Goal: Task Accomplishment & Management: Use online tool/utility

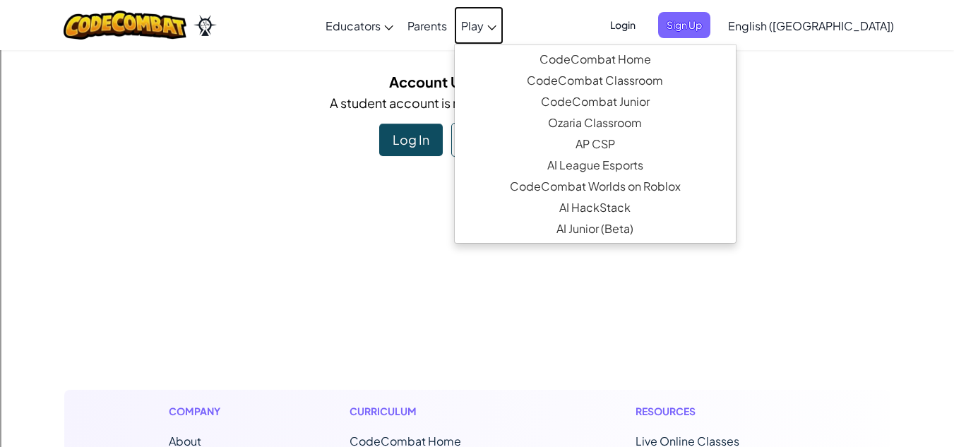
click at [504, 33] on link "Play" at bounding box center [478, 25] width 49 height 38
click at [836, 84] on h5 "Account Update Required" at bounding box center [477, 82] width 805 height 22
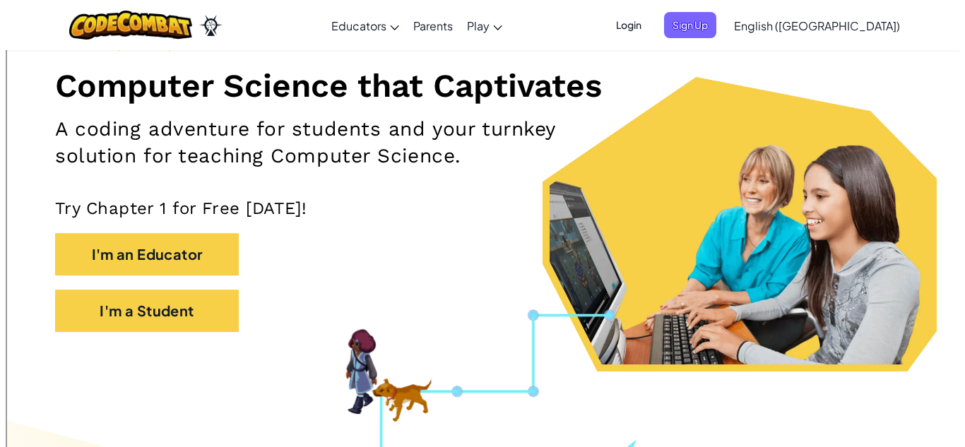
scroll to position [353, 0]
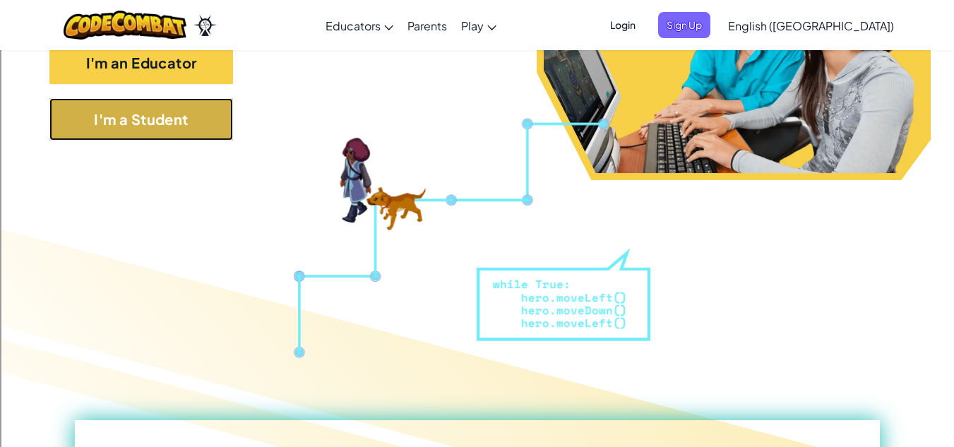
click at [141, 129] on button "I'm a Student" at bounding box center [141, 119] width 184 height 42
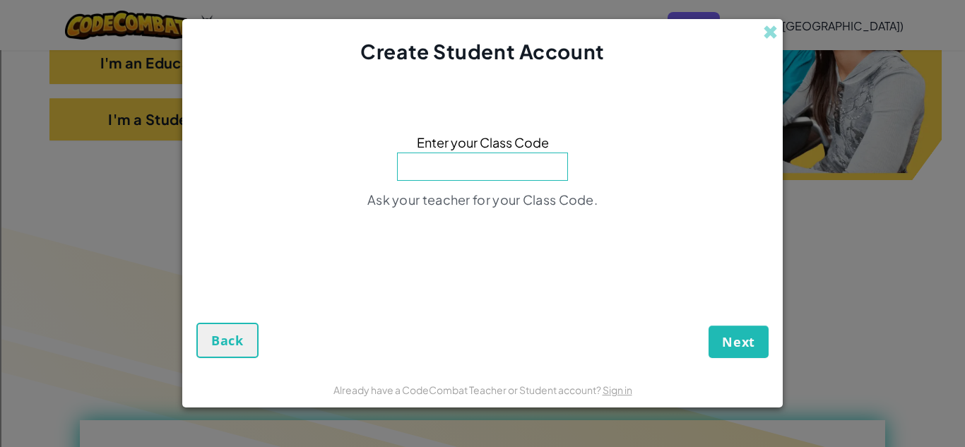
click at [964, 223] on div "Create Student Account Enter your Class Code Ask your teacher for your Class Co…" at bounding box center [482, 223] width 965 height 447
click at [499, 167] on input at bounding box center [482, 167] width 171 height 28
type input "BearDogFood"
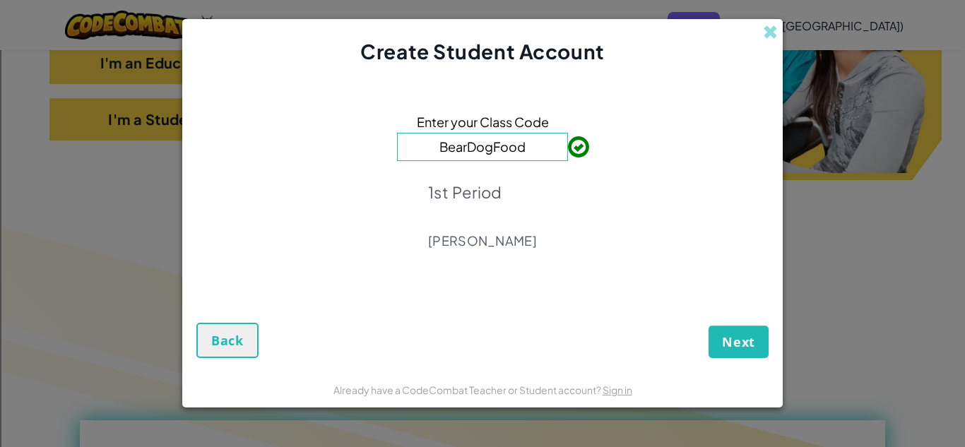
click at [703, 341] on div "Next Back" at bounding box center [482, 324] width 572 height 67
click at [749, 331] on button "Next" at bounding box center [738, 342] width 60 height 32
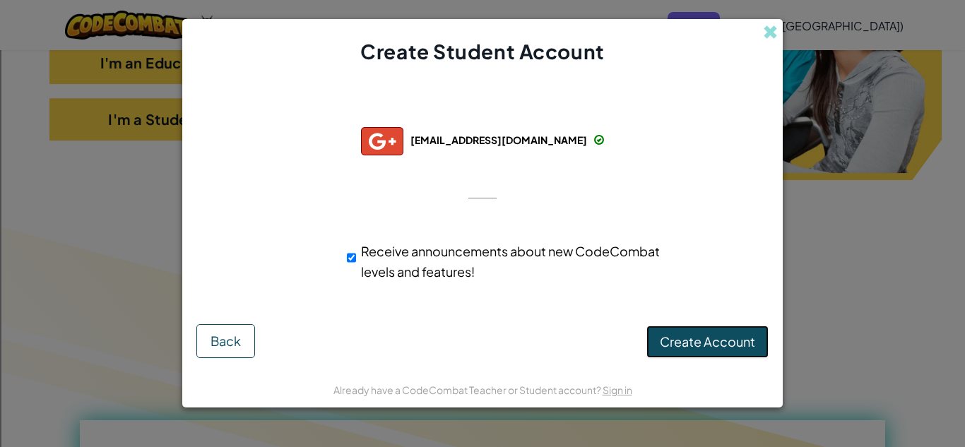
click at [658, 344] on button "Create Account" at bounding box center [707, 342] width 122 height 32
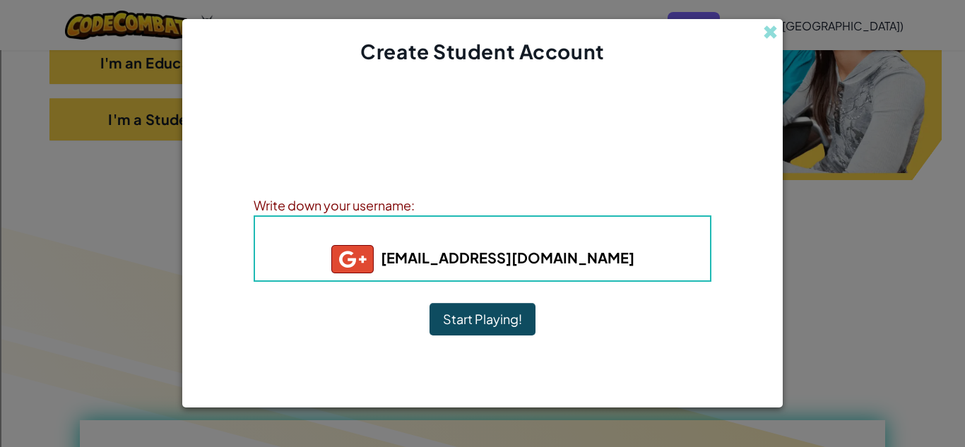
click at [492, 319] on button "Start Playing!" at bounding box center [482, 319] width 106 height 32
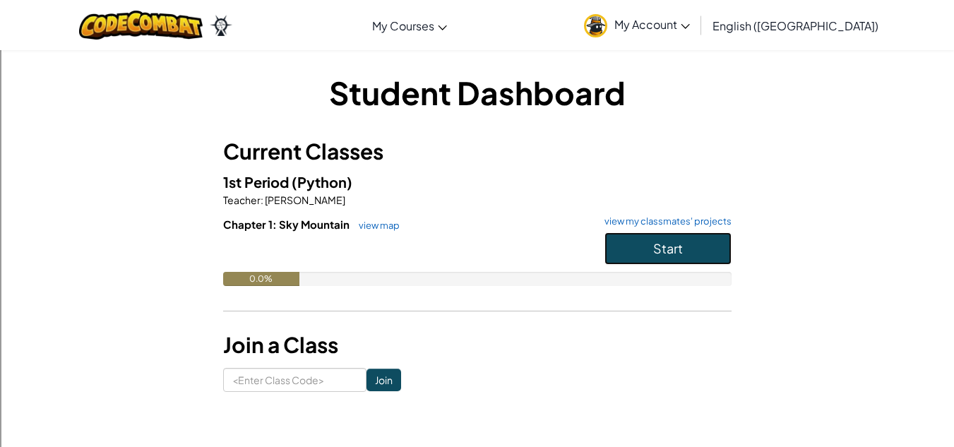
click at [678, 238] on button "Start" at bounding box center [668, 248] width 127 height 32
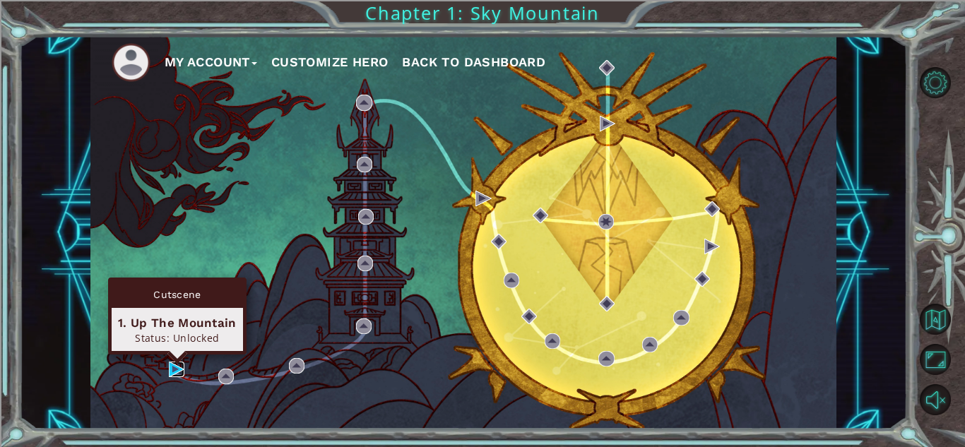
click at [174, 368] on img at bounding box center [177, 370] width 16 height 16
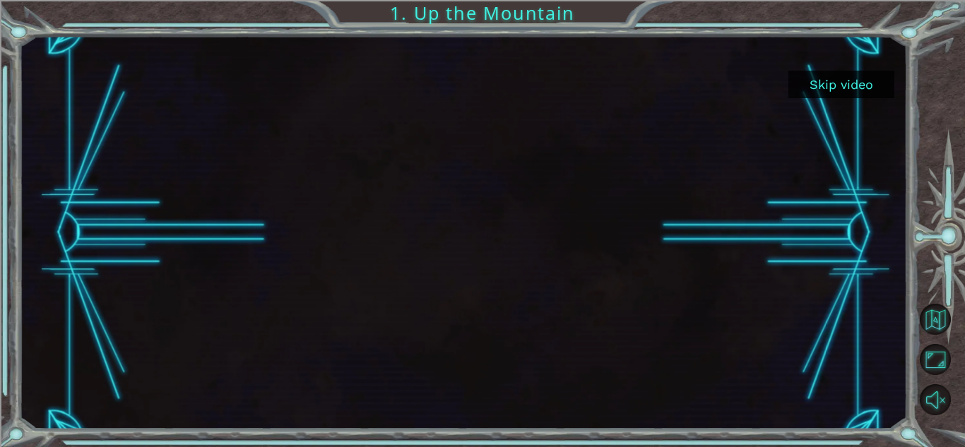
click at [828, 81] on button "Skip video" at bounding box center [841, 85] width 106 height 28
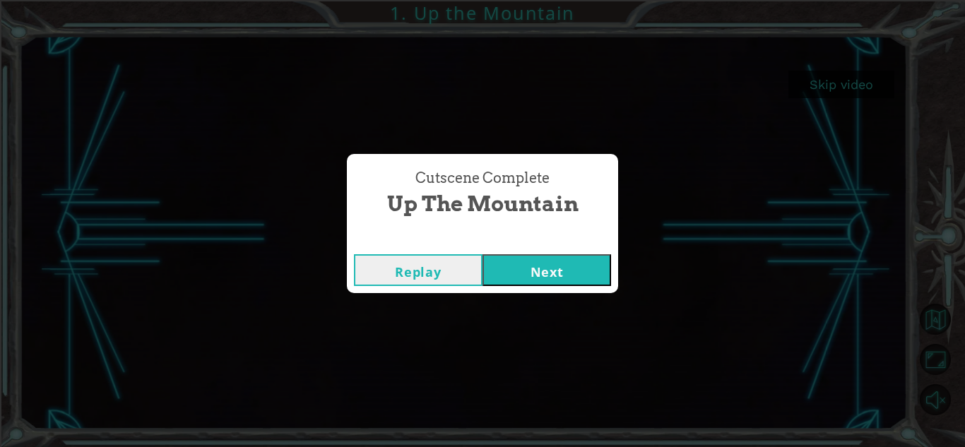
click at [539, 270] on button "Next" at bounding box center [546, 270] width 129 height 32
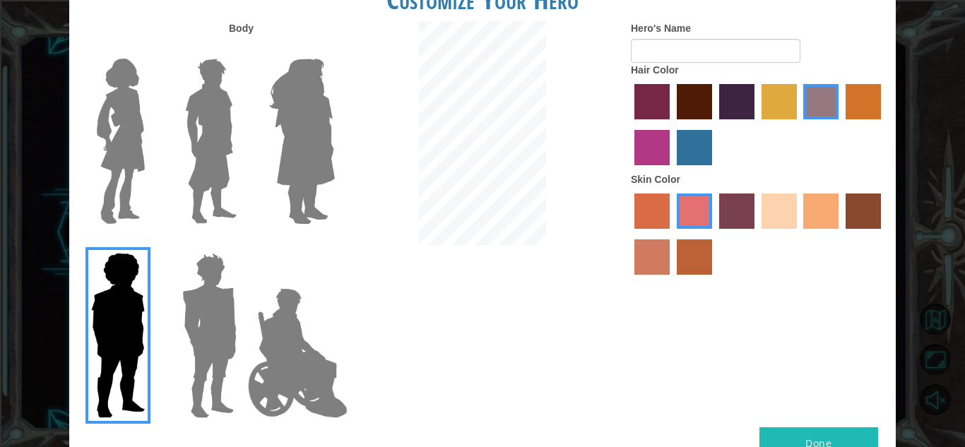
click at [186, 154] on img at bounding box center [210, 141] width 63 height 177
click at [242, 49] on input "Hero Lars" at bounding box center [242, 49] width 0 height 0
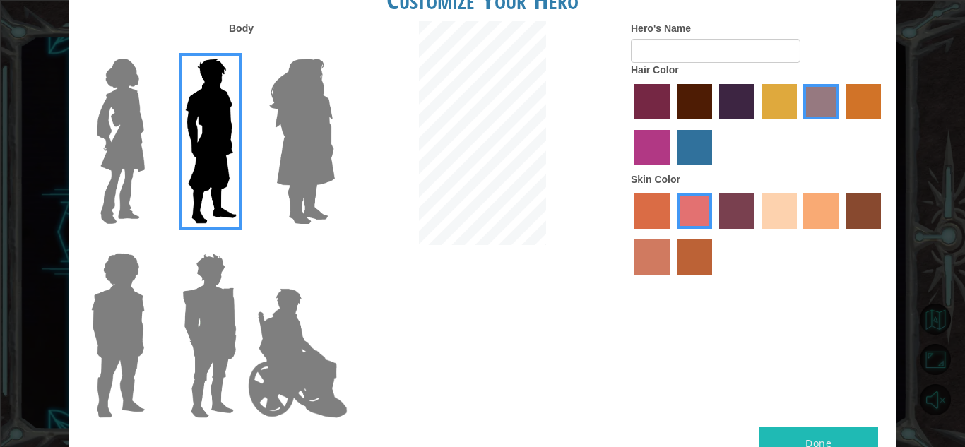
click at [193, 149] on img at bounding box center [210, 141] width 63 height 177
click at [242, 49] on input "Hero Lars" at bounding box center [242, 49] width 0 height 0
click at [116, 144] on img at bounding box center [120, 141] width 59 height 177
click at [150, 49] on input "Hero Connie" at bounding box center [150, 49] width 0 height 0
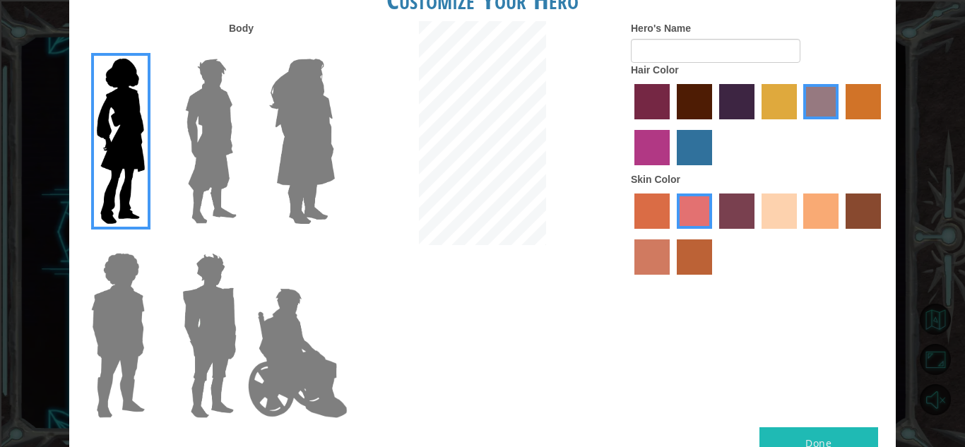
click at [167, 147] on div at bounding box center [207, 136] width 92 height 194
click at [189, 160] on img at bounding box center [210, 141] width 63 height 177
click at [242, 49] on input "Hero Lars" at bounding box center [242, 49] width 0 height 0
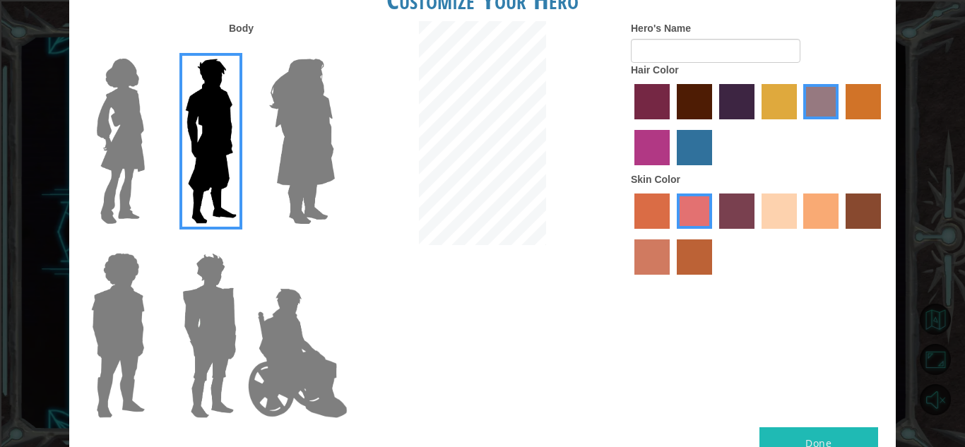
click at [188, 286] on img at bounding box center [210, 335] width 66 height 177
click at [242, 244] on input "Hero Garnet" at bounding box center [242, 244] width 0 height 0
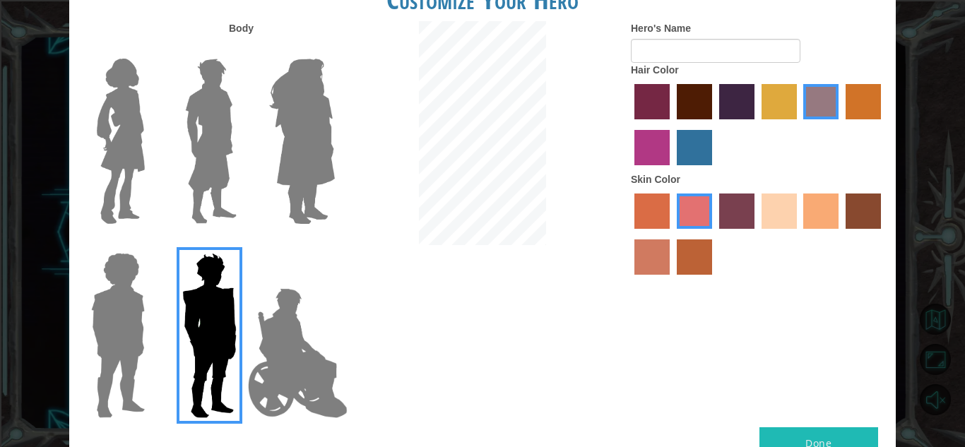
click at [285, 321] on img at bounding box center [297, 353] width 111 height 141
click at [334, 244] on input "Hero Jamie" at bounding box center [334, 244] width 0 height 0
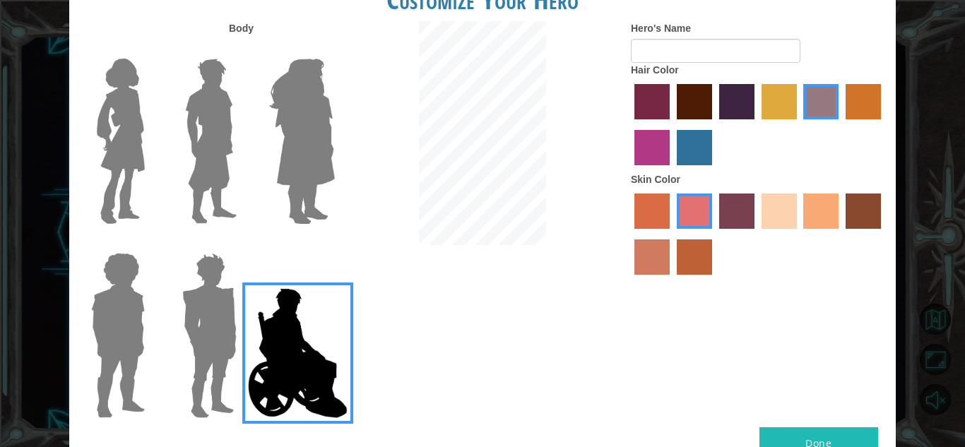
click at [200, 85] on img at bounding box center [210, 141] width 63 height 177
click at [242, 49] on input "Hero Lars" at bounding box center [242, 49] width 0 height 0
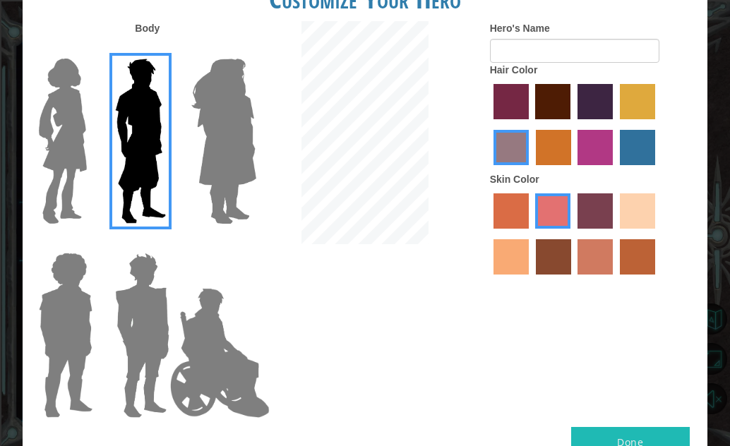
click at [163, 300] on img at bounding box center [142, 335] width 66 height 177
click at [165, 244] on input "Hero Garnet" at bounding box center [165, 244] width 0 height 0
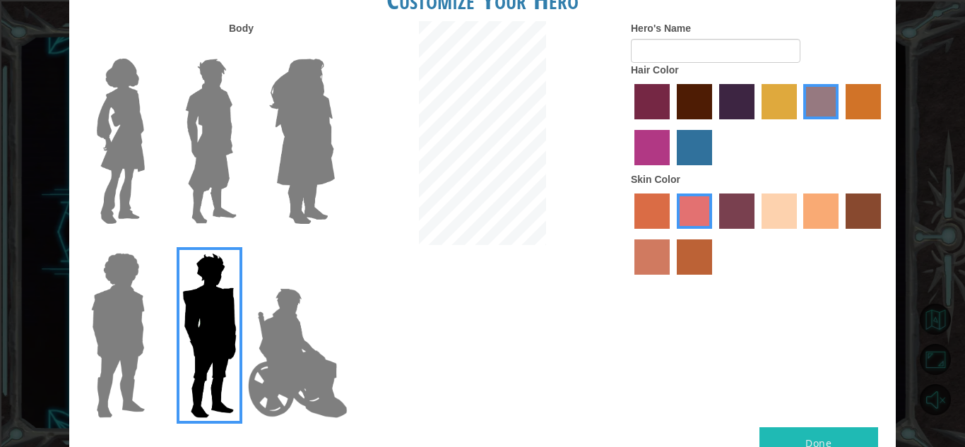
click at [223, 114] on img at bounding box center [210, 141] width 63 height 177
click at [242, 49] on input "Hero Lars" at bounding box center [242, 49] width 0 height 0
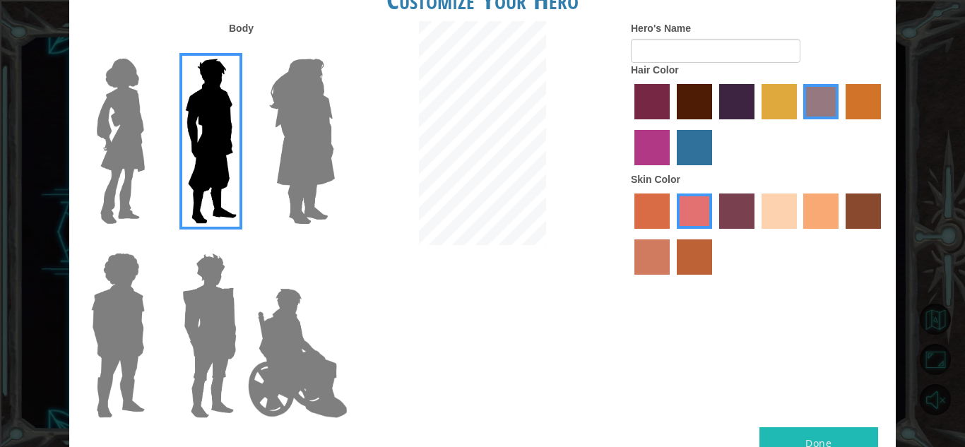
click at [825, 217] on label "tacao skin color" at bounding box center [820, 211] width 35 height 35
click at [799, 234] on input "tacao skin color" at bounding box center [799, 234] width 0 height 0
click at [648, 263] on label "burning sand skin color" at bounding box center [651, 256] width 35 height 35
click at [883, 234] on input "burning sand skin color" at bounding box center [883, 234] width 0 height 0
click at [651, 226] on label "sorbus skin color" at bounding box center [651, 211] width 35 height 35
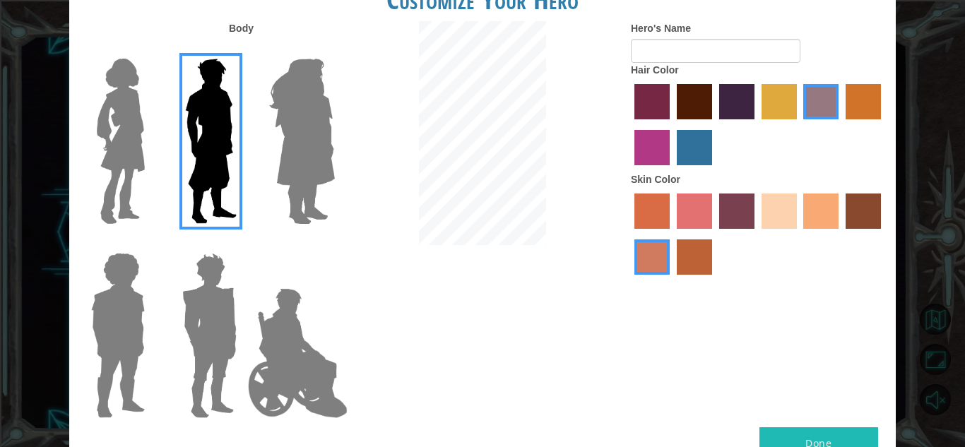
click at [629, 234] on input "sorbus skin color" at bounding box center [629, 234] width 0 height 0
click at [781, 215] on label "sandy beach skin color" at bounding box center [778, 211] width 35 height 35
click at [756, 234] on input "sandy beach skin color" at bounding box center [756, 234] width 0 height 0
click at [807, 210] on label "tacao skin color" at bounding box center [820, 211] width 35 height 35
click at [799, 234] on input "tacao skin color" at bounding box center [799, 234] width 0 height 0
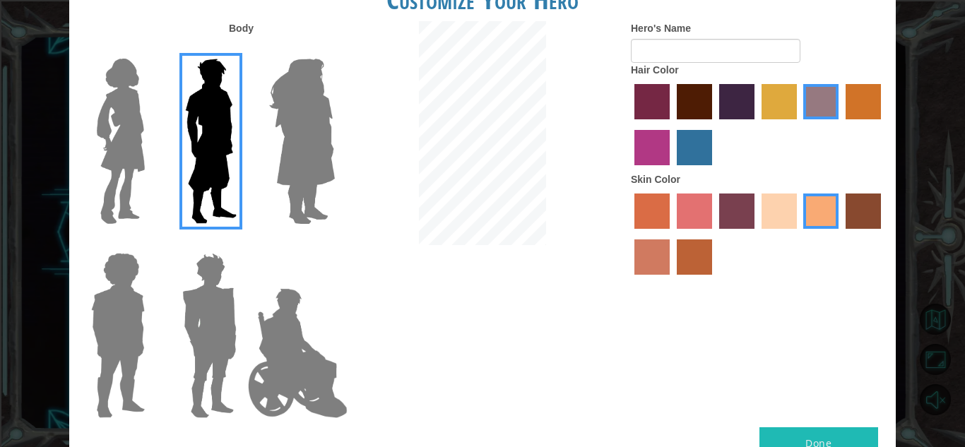
click at [172, 305] on label at bounding box center [207, 335] width 71 height 177
click at [242, 244] on input "Hero Garnet" at bounding box center [242, 244] width 0 height 0
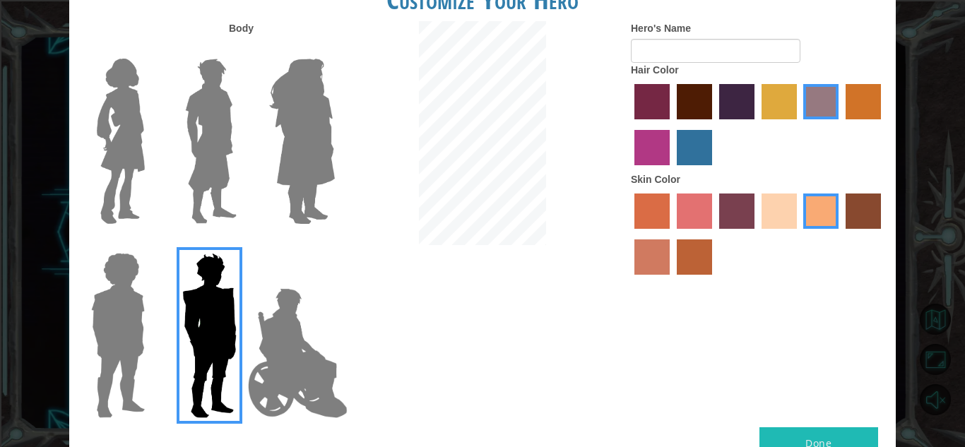
click at [205, 130] on img at bounding box center [210, 141] width 63 height 177
click at [242, 49] on input "Hero Lars" at bounding box center [242, 49] width 0 height 0
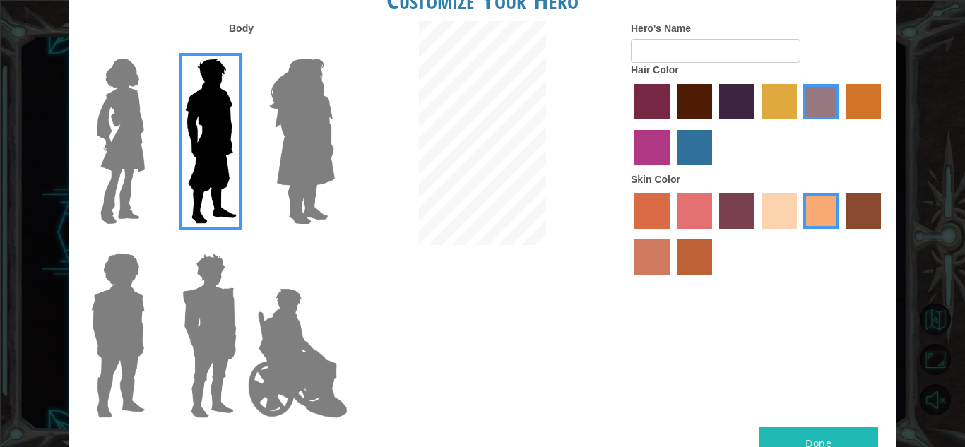
click at [691, 96] on label "maroon hair color" at bounding box center [694, 101] width 35 height 35
click at [672, 124] on input "maroon hair color" at bounding box center [672, 124] width 0 height 0
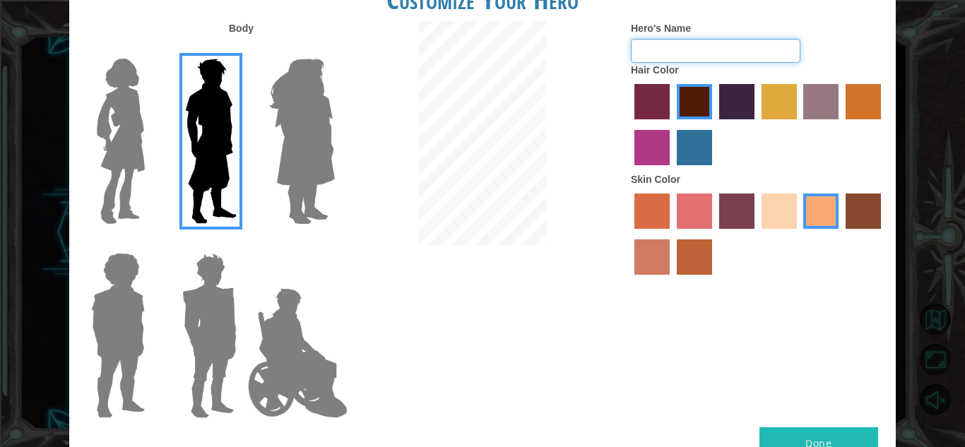
click at [679, 56] on input "Hero's Name" at bounding box center [716, 51] width 170 height 24
click at [710, 52] on input "Hero's Name" at bounding box center [716, 51] width 170 height 24
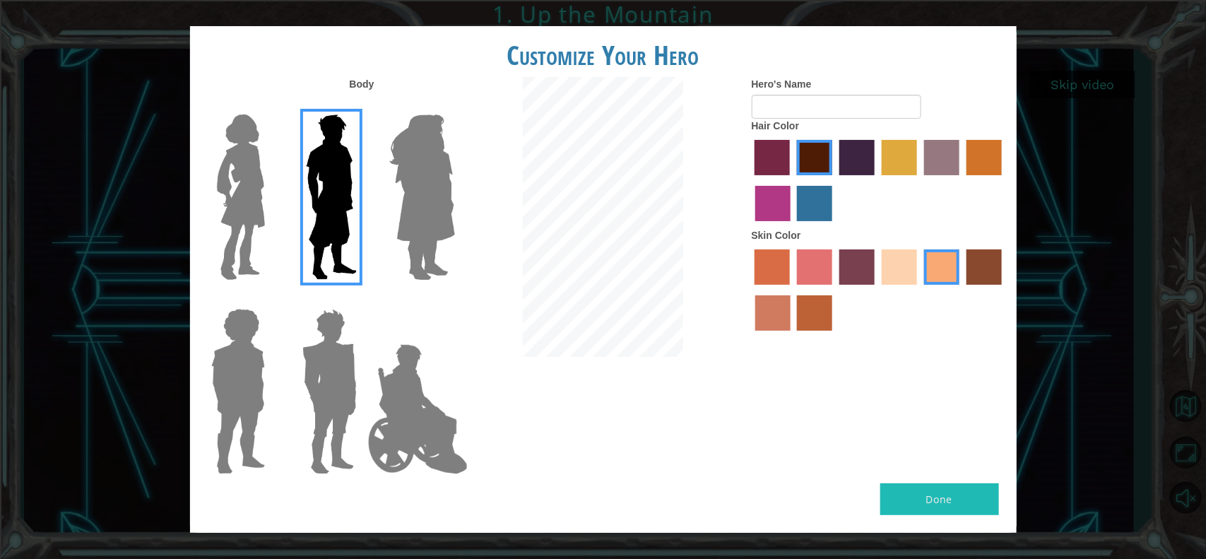
click at [934, 446] on button "Done" at bounding box center [939, 499] width 119 height 32
drag, startPoint x: 842, startPoint y: 94, endPoint x: 837, endPoint y: 102, distance: 9.8
click at [837, 102] on input "Hero's Name" at bounding box center [836, 107] width 170 height 24
click at [828, 114] on input "Hero's Name" at bounding box center [836, 107] width 170 height 24
drag, startPoint x: 832, startPoint y: 122, endPoint x: 823, endPoint y: 107, distance: 17.4
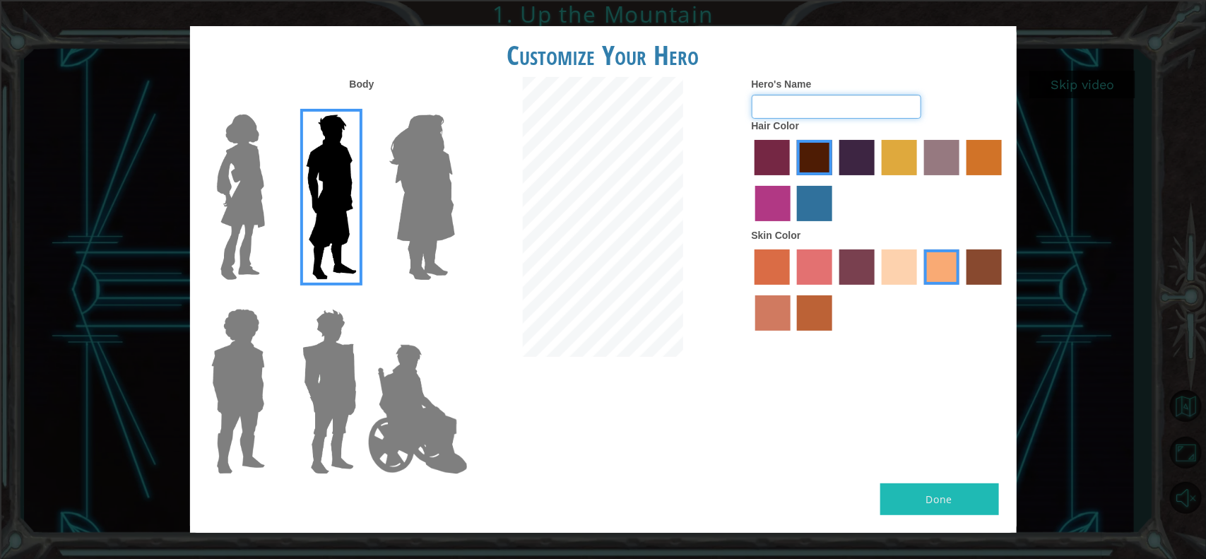
click at [830, 119] on div "Hero's Name Hair Color Skin Color" at bounding box center [878, 207] width 275 height 261
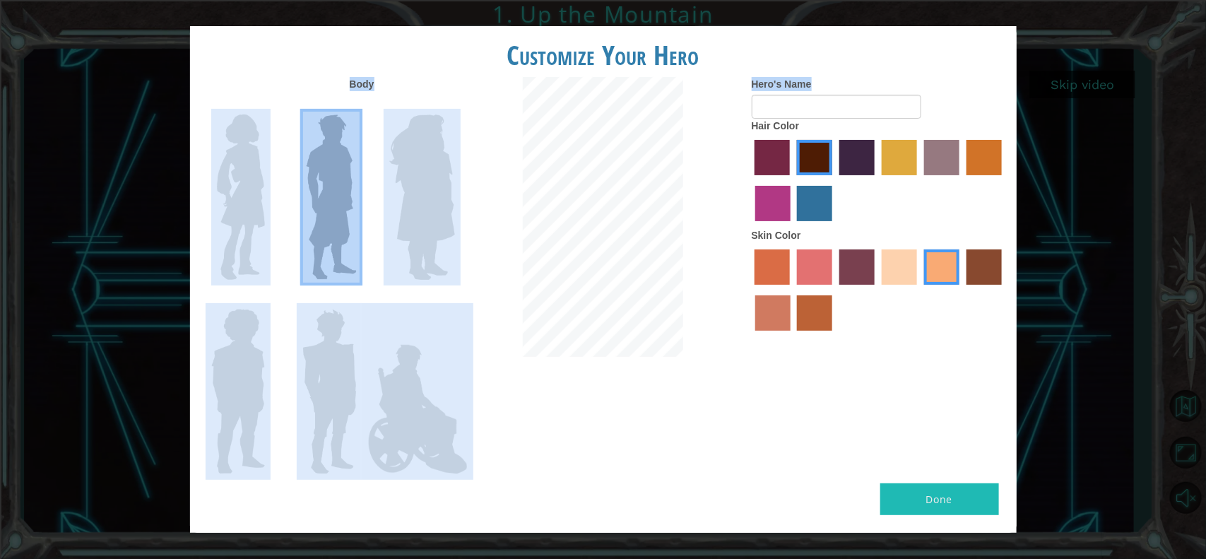
click at [953, 83] on div "Customize Your Hero Body Hero's Name Hair Color Skin Color Done" at bounding box center [603, 279] width 1206 height 559
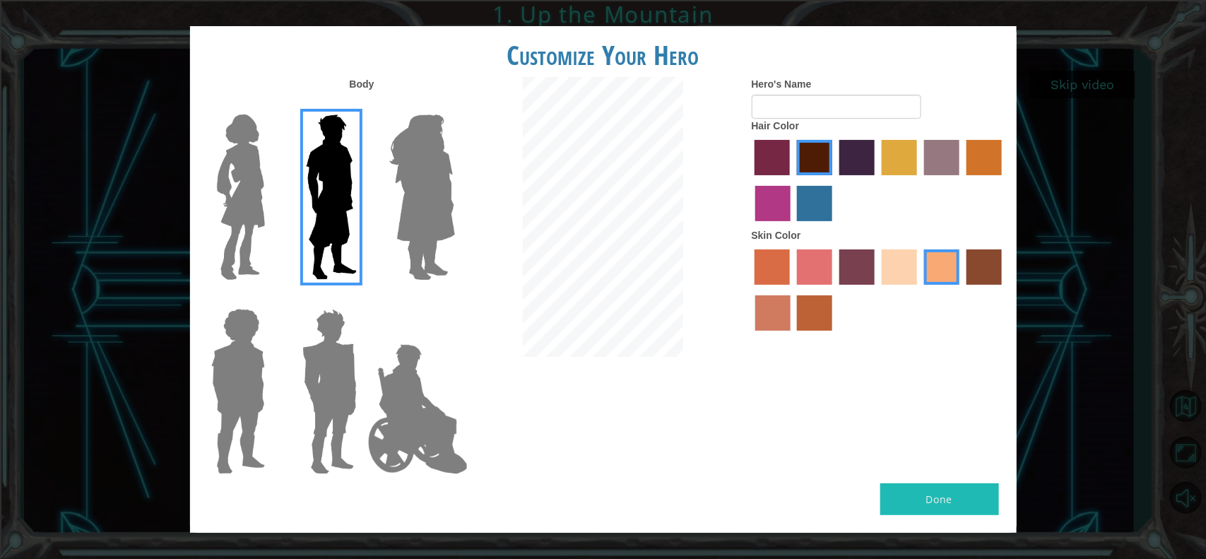
click at [953, 80] on div "Customize Your Hero Body Hero's Name Hair Color Skin Color Done" at bounding box center [603, 279] width 1206 height 559
click at [953, 74] on div "Customize Your Hero Body Hero's Name Hair Color Skin Color Done" at bounding box center [603, 279] width 1206 height 559
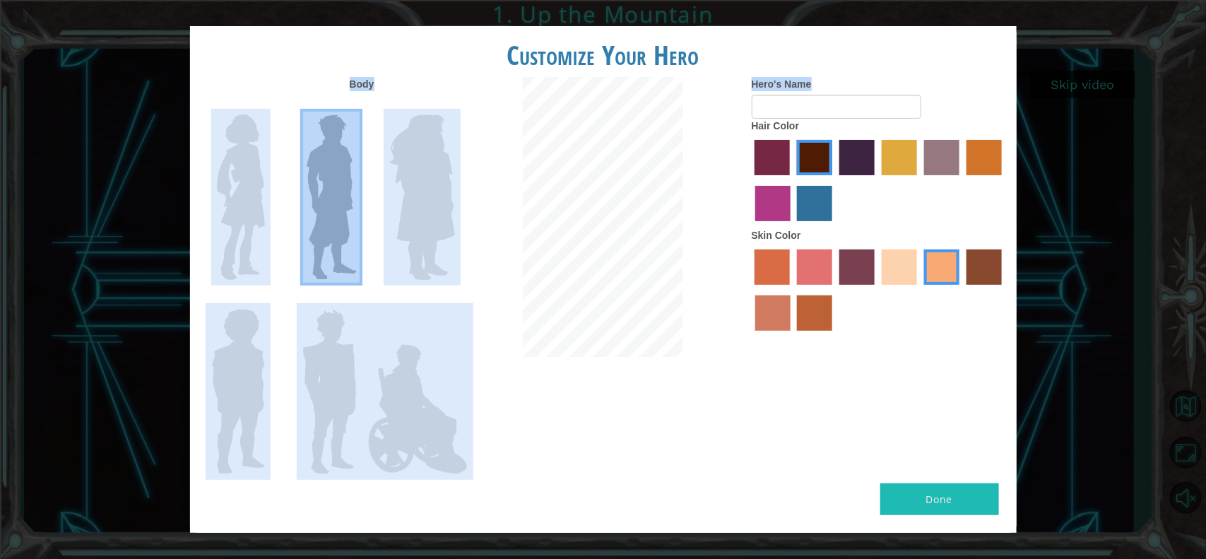
click at [953, 79] on div "Customize Your Hero Body Hero's Name Hair Color Skin Color Done" at bounding box center [603, 279] width 1206 height 559
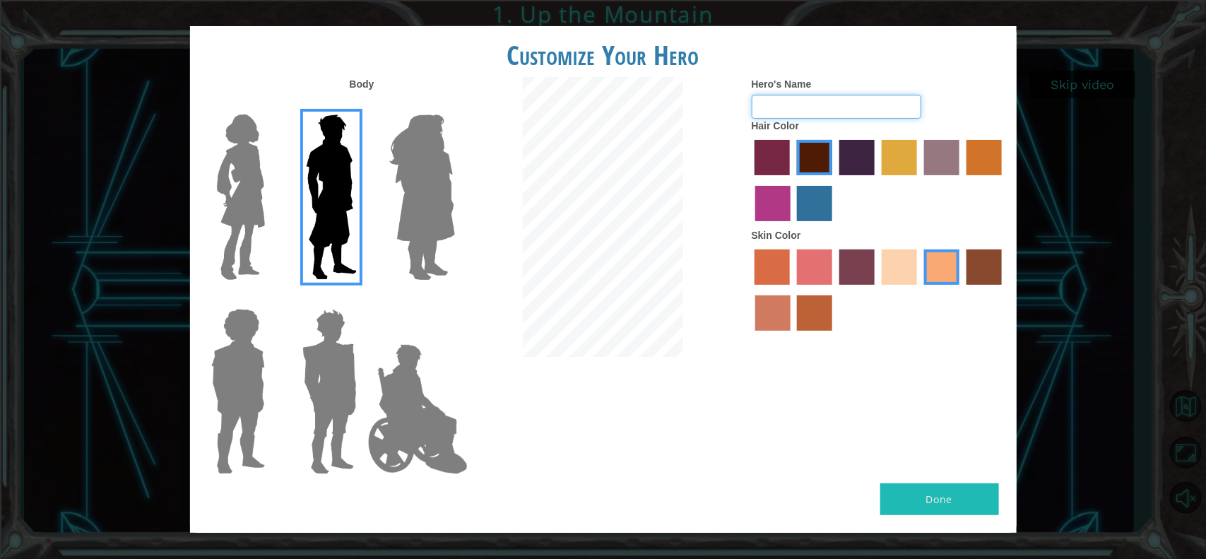
click at [768, 103] on input "Hero's Name" at bounding box center [836, 107] width 170 height 24
drag, startPoint x: 843, startPoint y: 121, endPoint x: 839, endPoint y: 114, distance: 7.9
click at [841, 119] on div "Hair Color" at bounding box center [878, 173] width 254 height 109
click at [780, 114] on input "Hero's Name" at bounding box center [836, 107] width 170 height 24
type input "g"
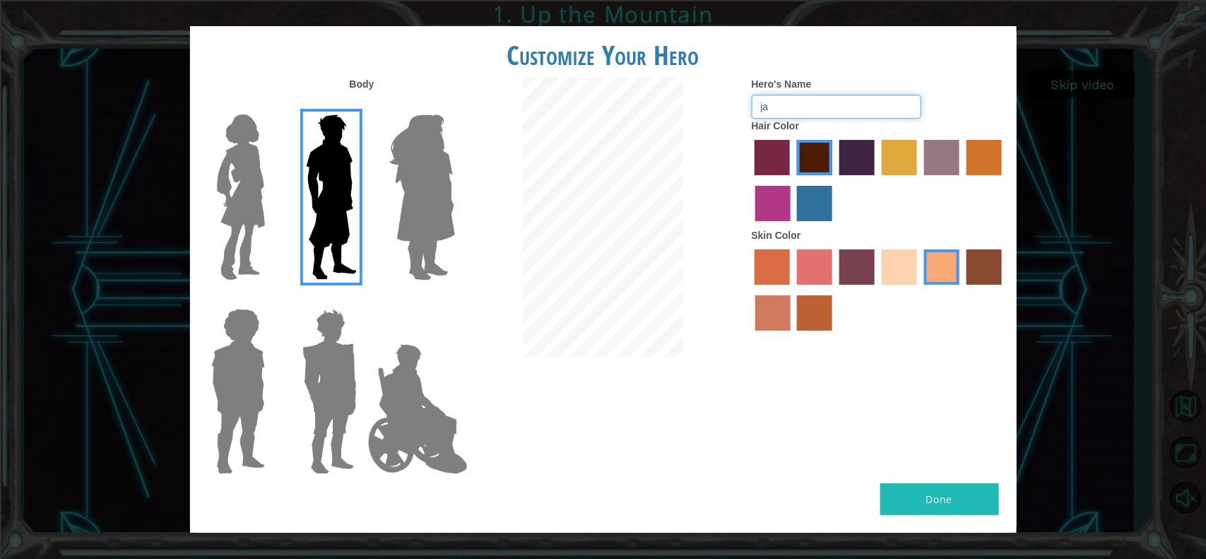
type input "j"
type input "Jax"
click at [903, 446] on div "Body Hero's Name Jax Hair Color Skin Color" at bounding box center [603, 280] width 826 height 406
click at [898, 446] on button "Done" at bounding box center [939, 499] width 119 height 32
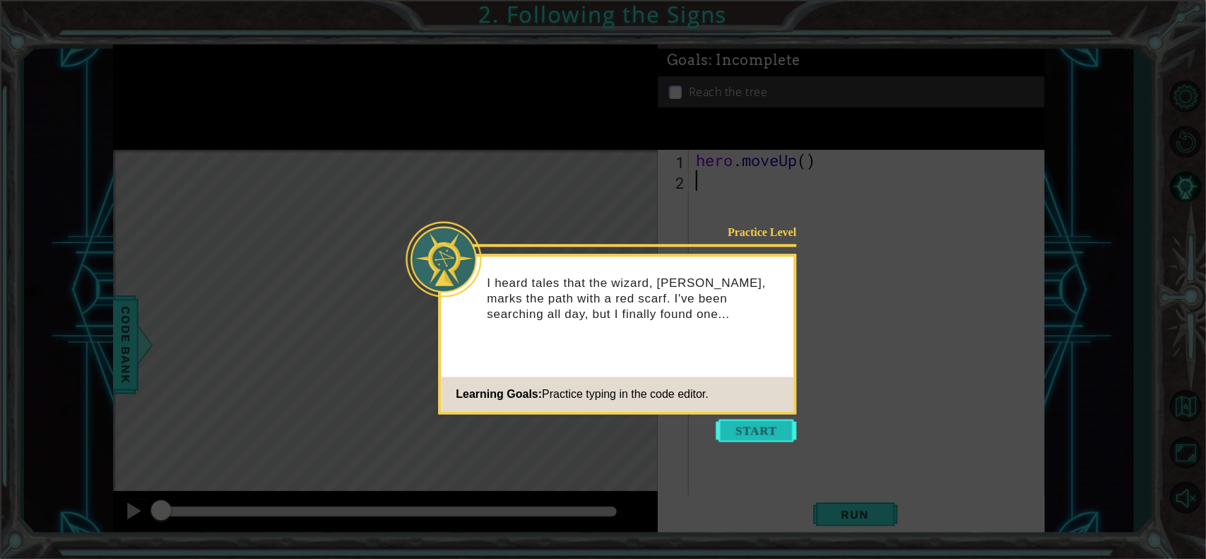
click at [759, 435] on button "Start" at bounding box center [756, 431] width 81 height 23
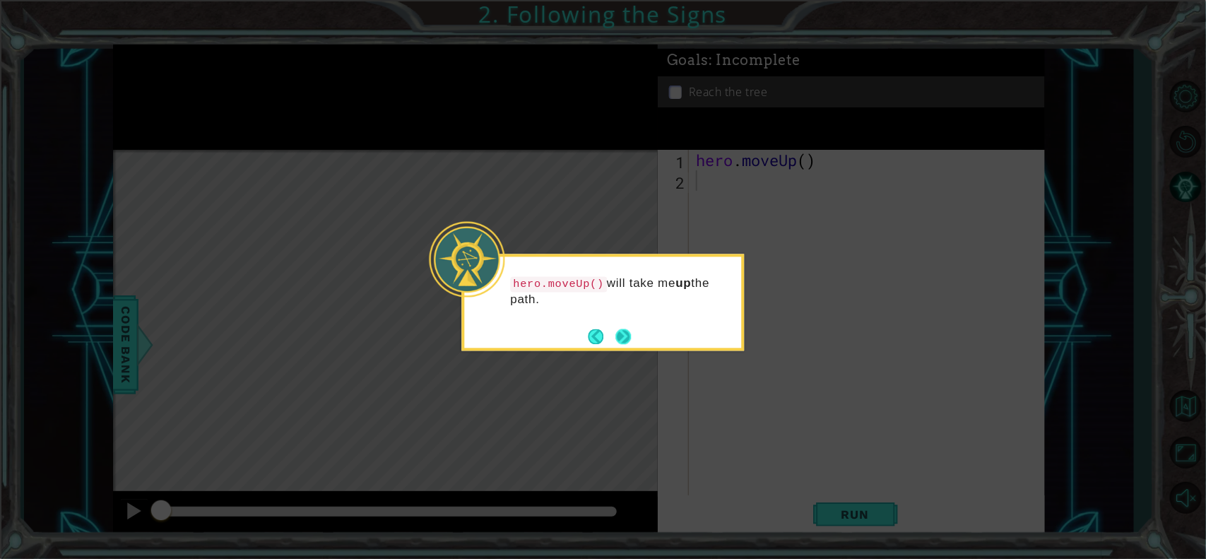
click at [619, 335] on button "Next" at bounding box center [623, 336] width 16 height 16
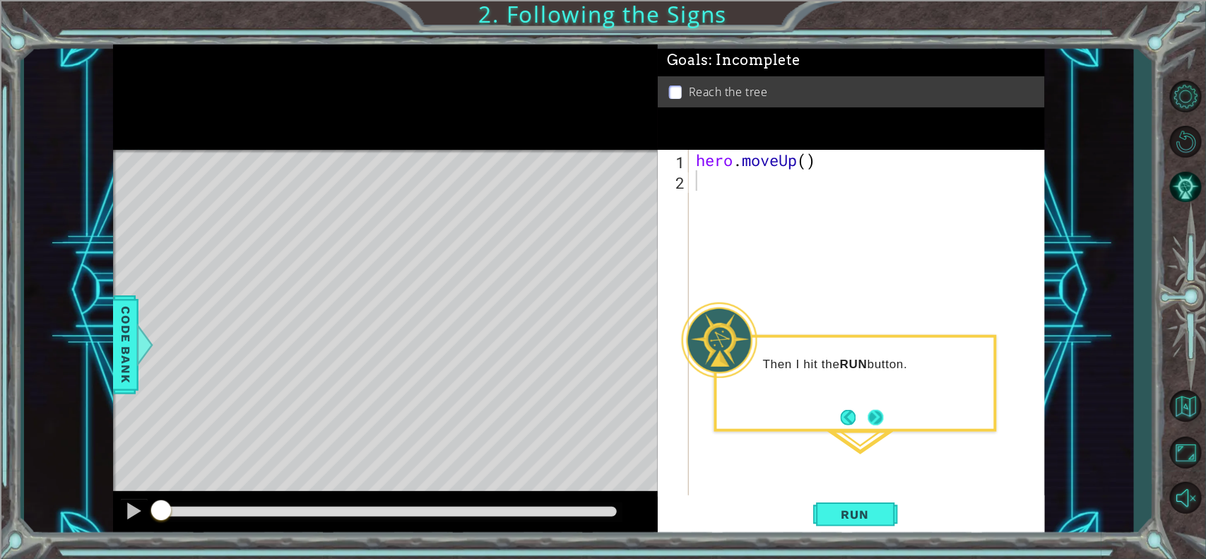
click at [874, 421] on button "Next" at bounding box center [876, 417] width 16 height 16
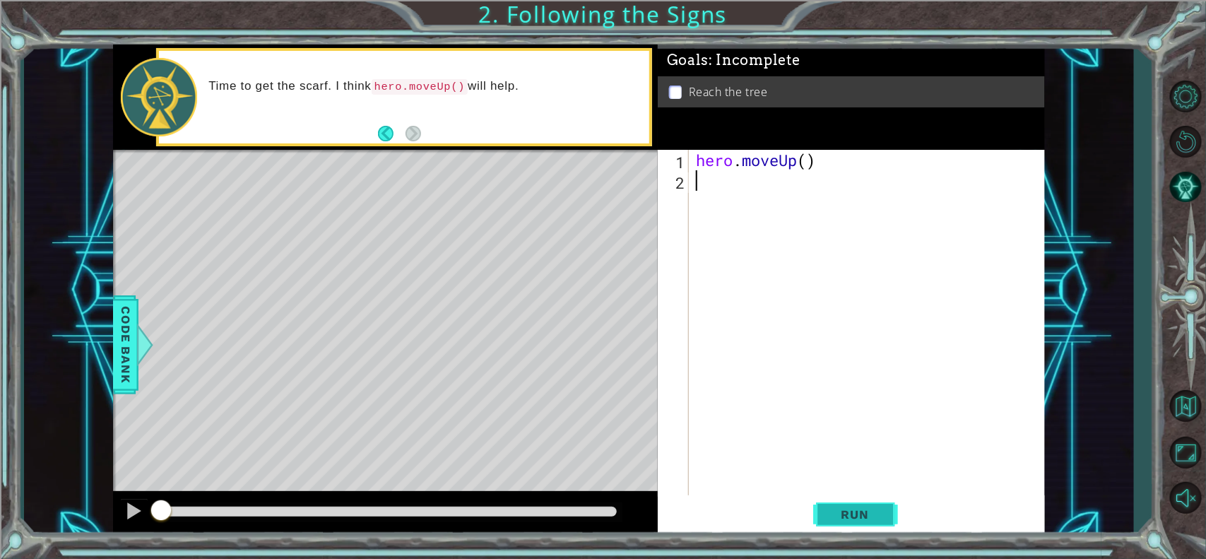
click at [855, 446] on span "Run" at bounding box center [855, 514] width 56 height 14
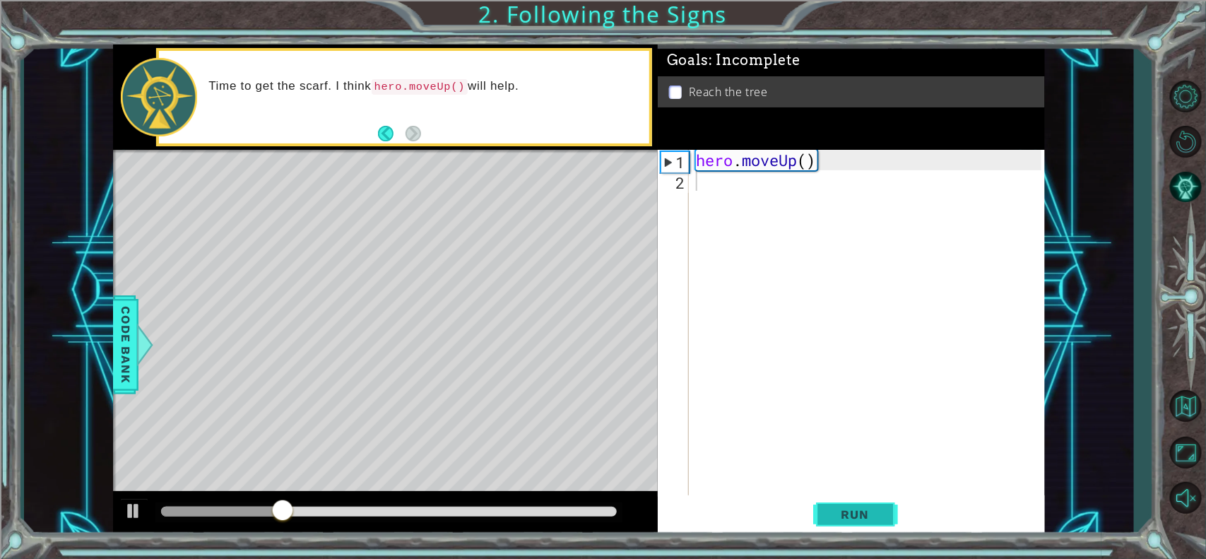
click at [876, 446] on span "Run" at bounding box center [855, 514] width 56 height 14
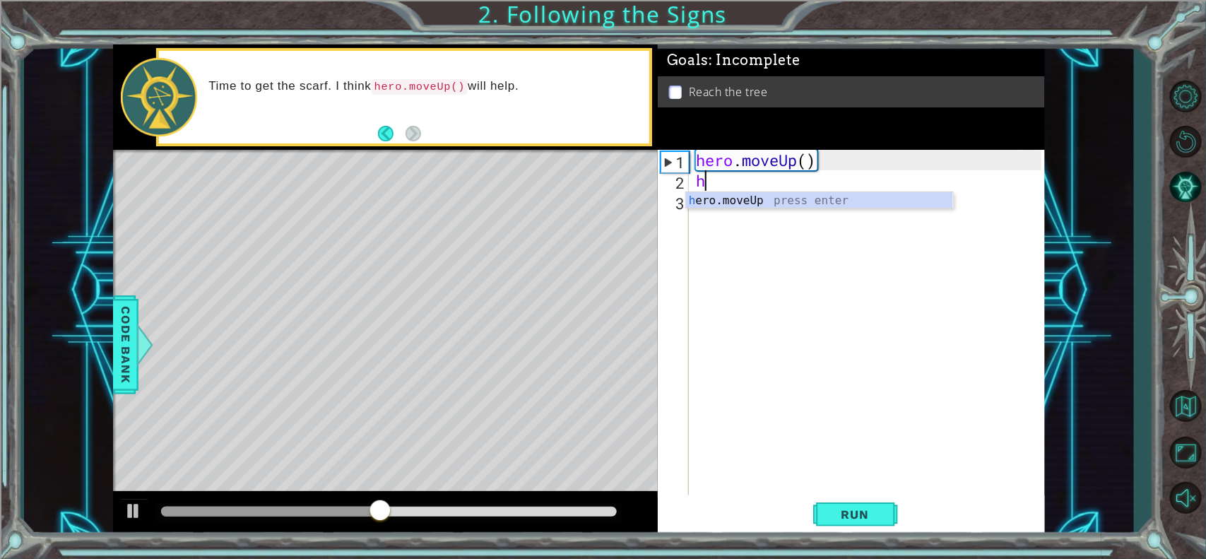
type textarea "he"
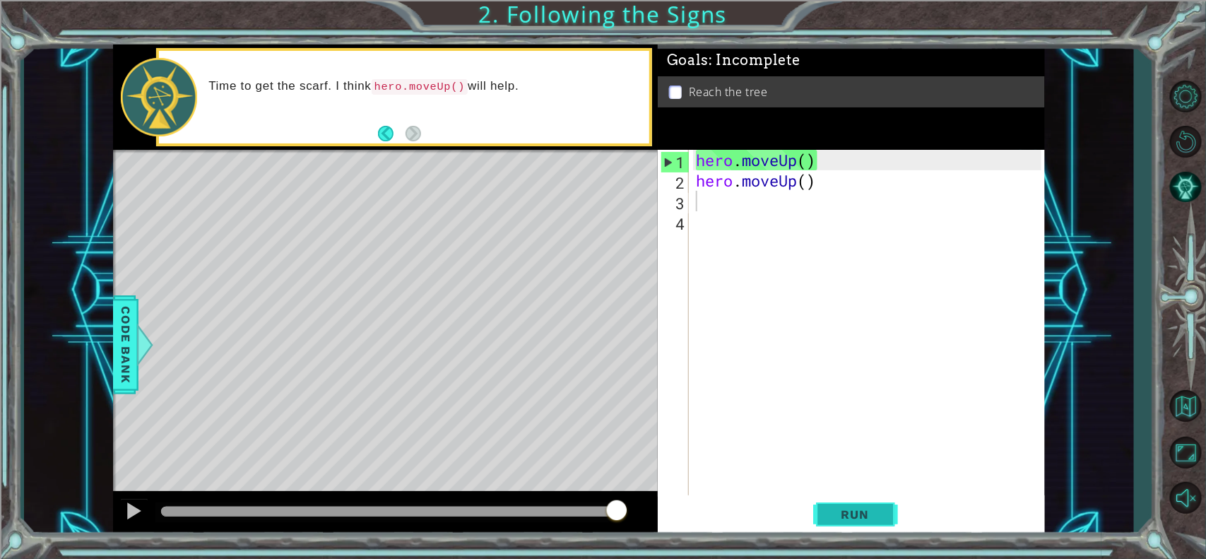
click at [859, 446] on button "Run" at bounding box center [855, 514] width 85 height 39
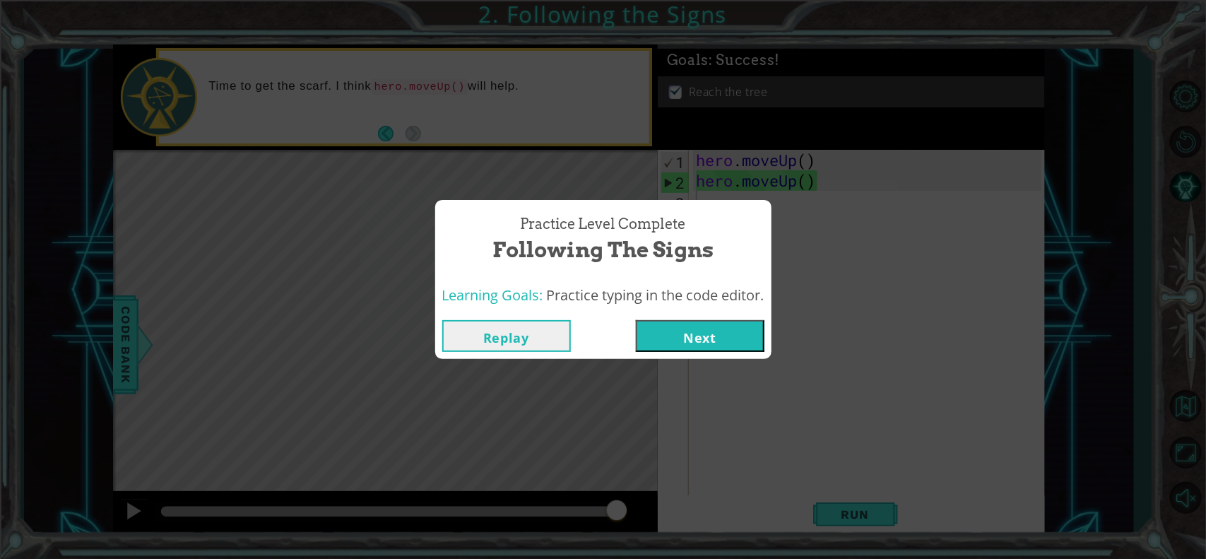
click at [715, 345] on button "Next" at bounding box center [700, 336] width 129 height 32
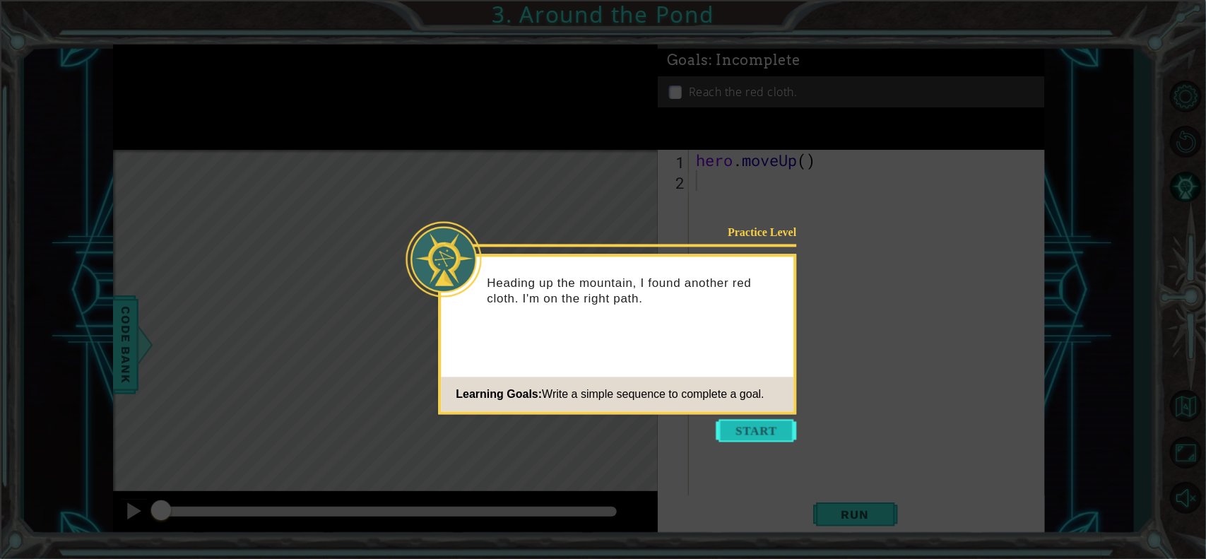
click at [767, 420] on button "Start" at bounding box center [756, 431] width 81 height 23
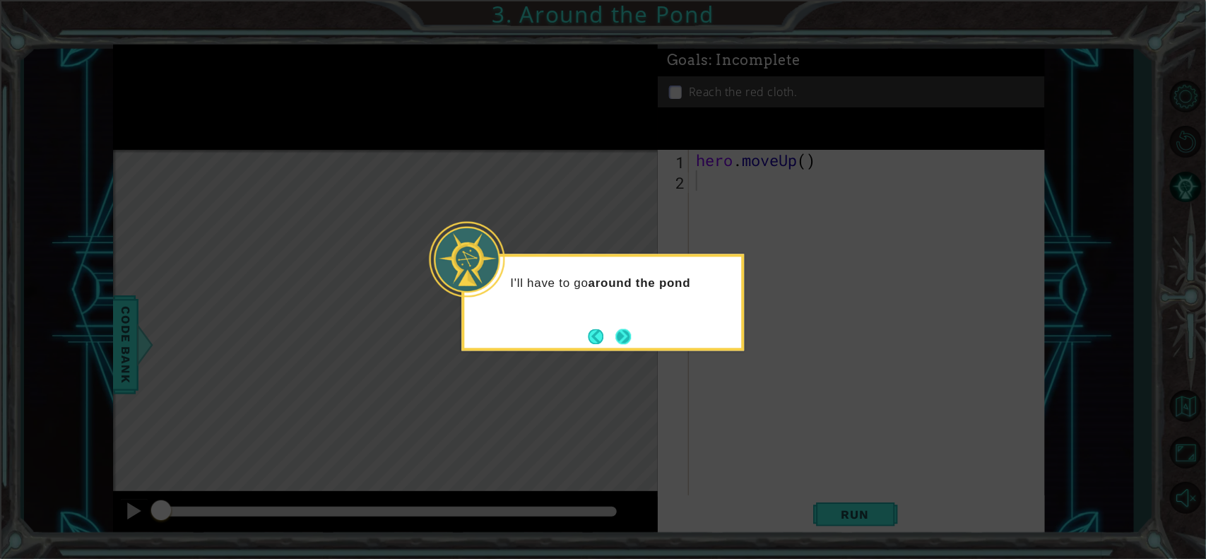
click at [631, 335] on button "Next" at bounding box center [624, 336] width 16 height 16
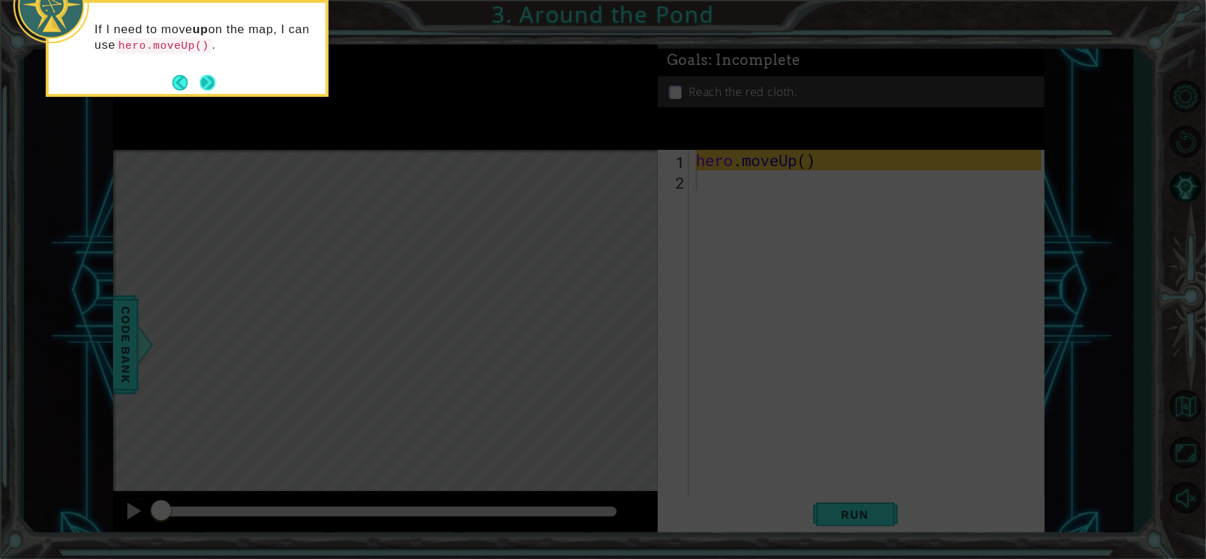
click at [209, 85] on button "Next" at bounding box center [208, 83] width 16 height 16
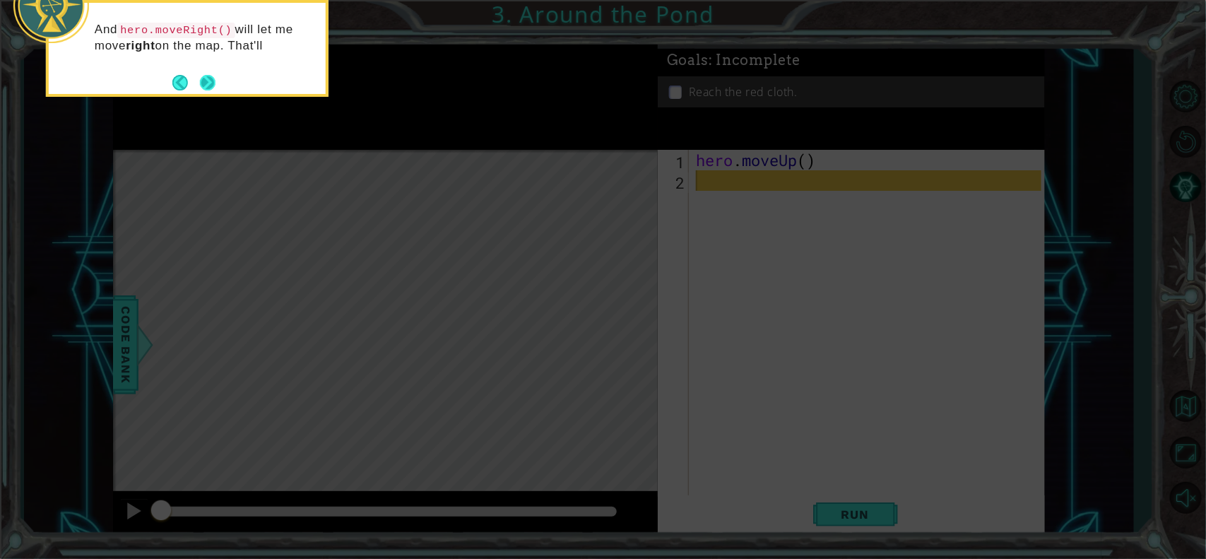
click at [206, 79] on button "Next" at bounding box center [208, 83] width 16 height 16
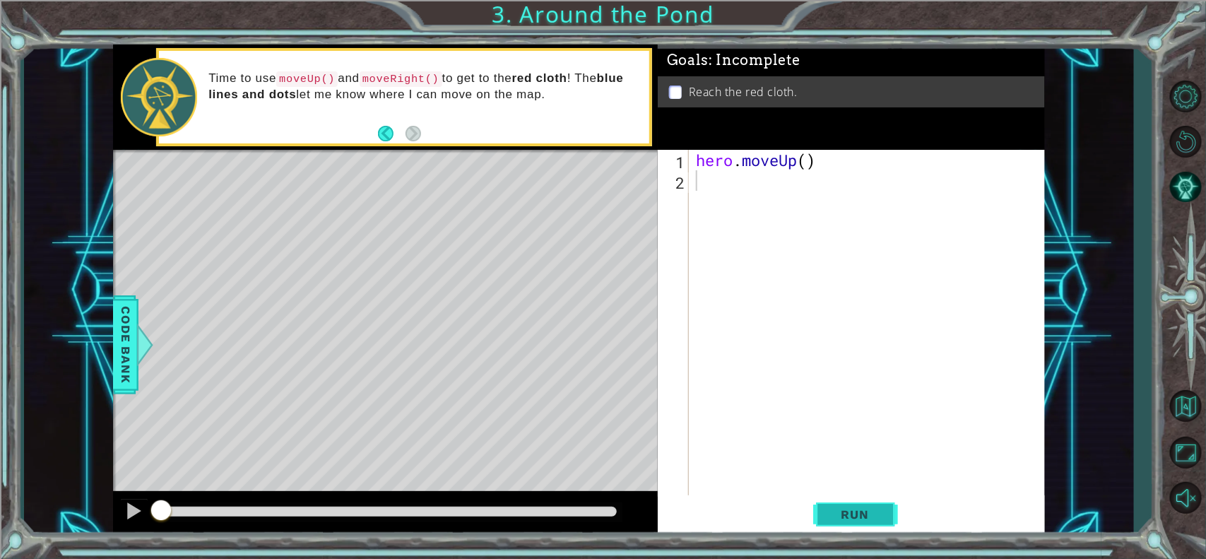
click at [849, 446] on span "Run" at bounding box center [855, 514] width 56 height 14
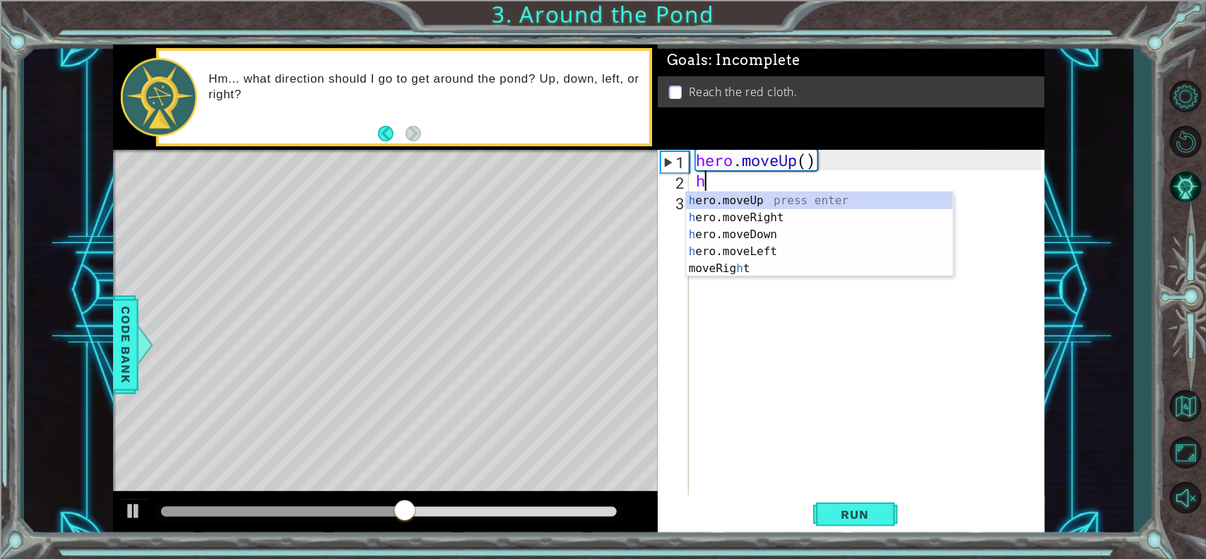
type textarea "he"
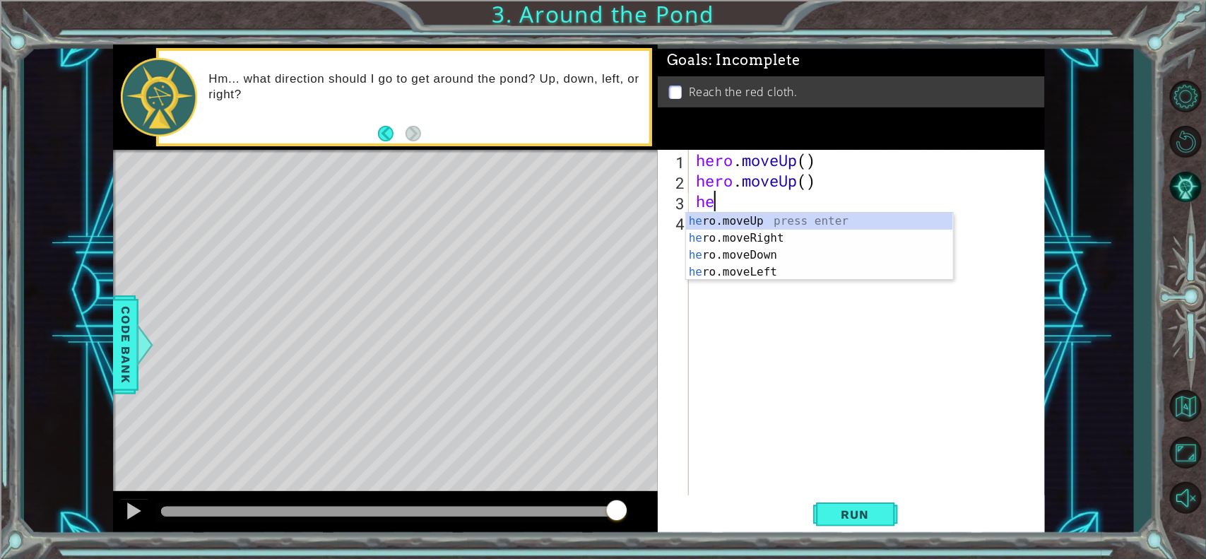
type textarea "her"
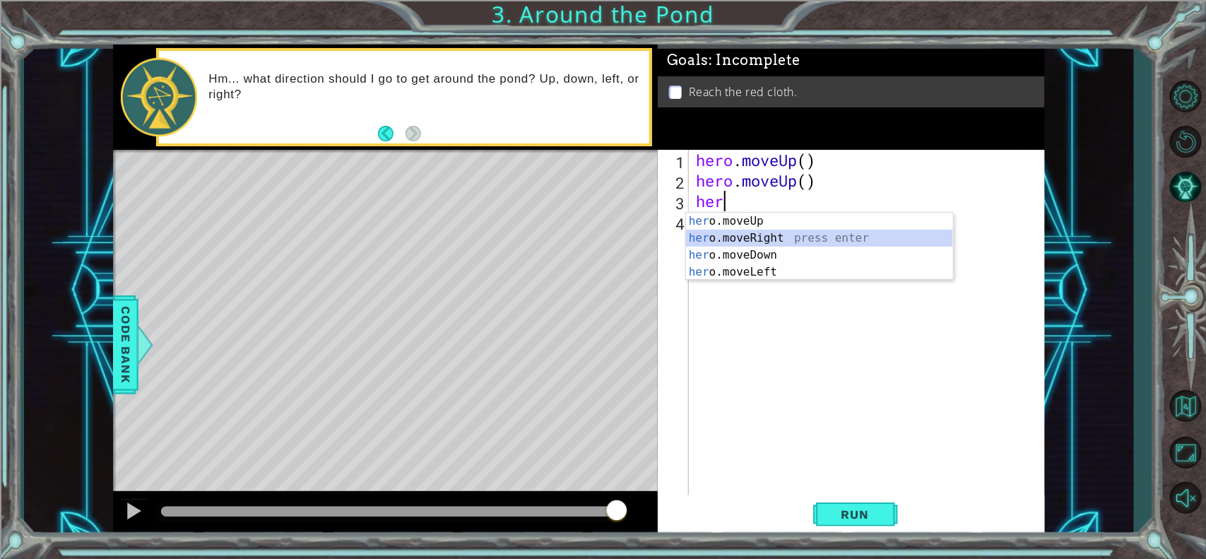
click at [730, 232] on div "her o.moveUp press enter her o.moveRight press enter her o.moveDown press enter…" at bounding box center [819, 264] width 267 height 102
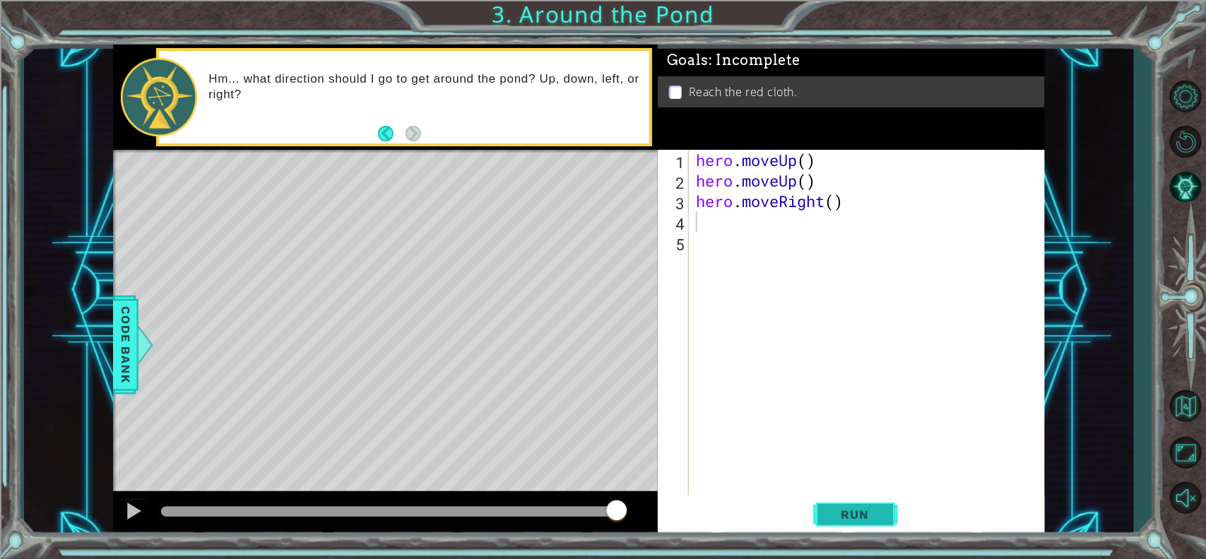
click at [855, 446] on button "Run" at bounding box center [855, 514] width 85 height 39
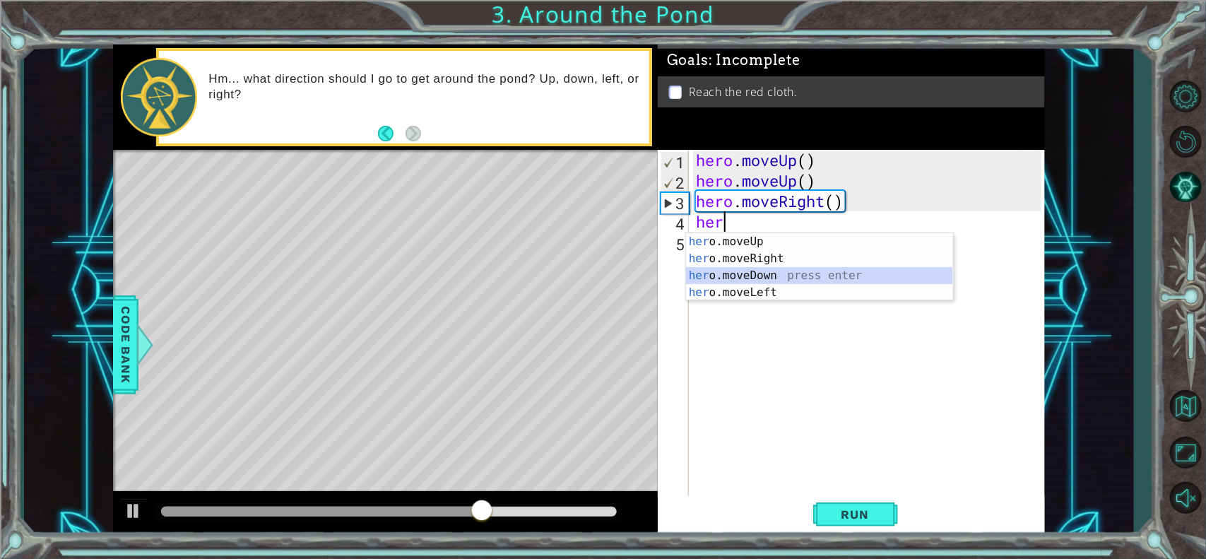
click at [730, 283] on div "her o.moveUp press enter her o.moveRight press enter her o.moveDown press enter…" at bounding box center [819, 284] width 267 height 102
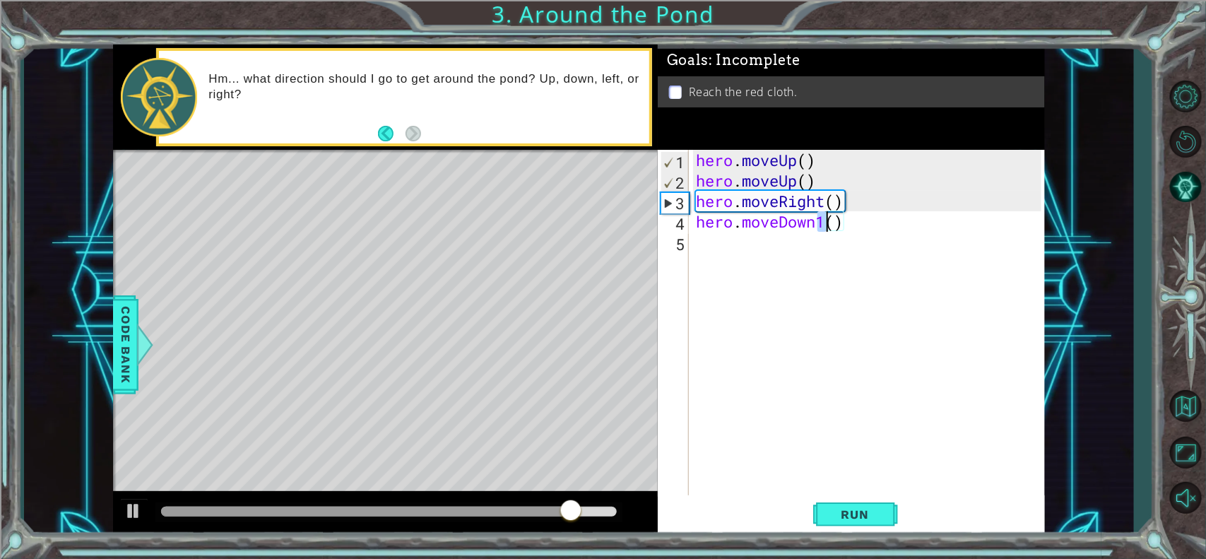
click at [813, 224] on div "hero . moveUp ( ) hero . moveUp ( ) hero . moveRight ( ) hero . moveDown1 ( )" at bounding box center [870, 344] width 355 height 389
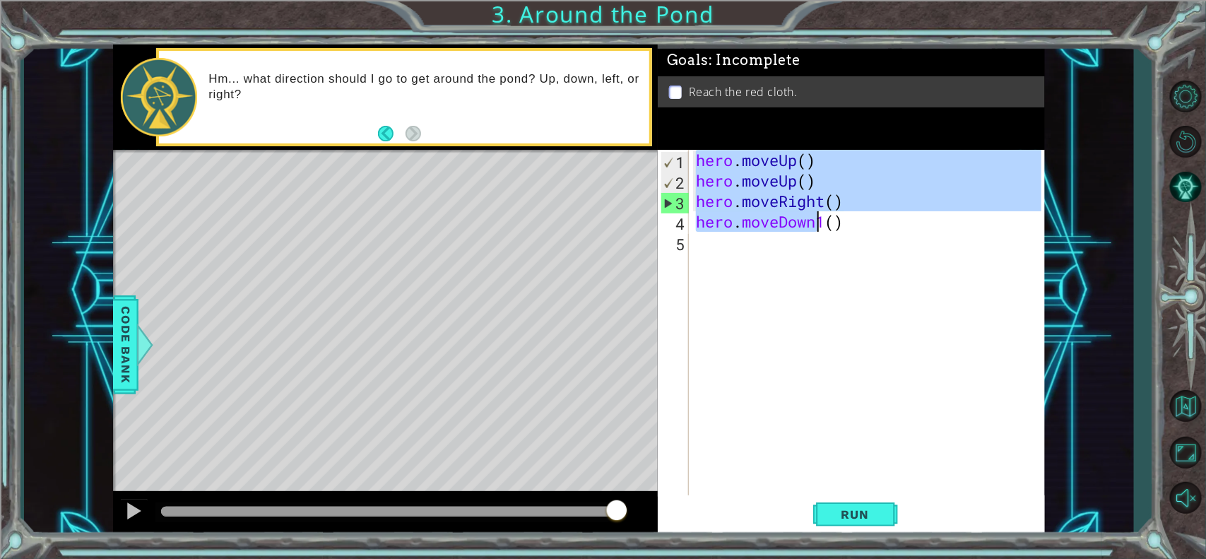
click at [813, 221] on div "hero . moveUp ( ) hero . moveUp ( ) hero . moveRight ( ) hero . moveDown1 ( )" at bounding box center [867, 324] width 348 height 348
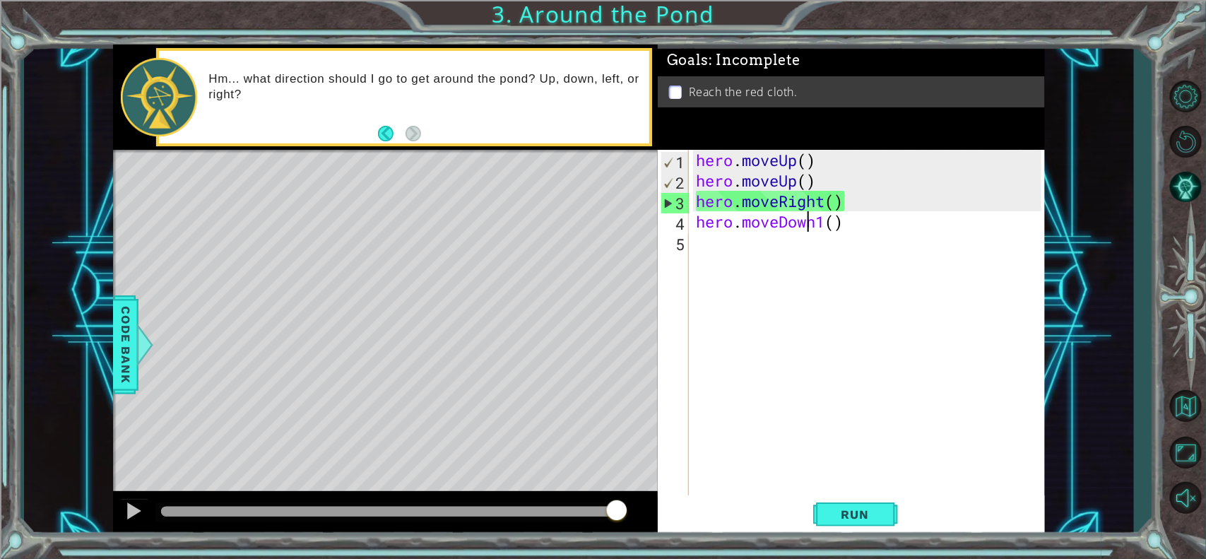
click at [810, 227] on div "hero . moveUp ( ) hero . moveUp ( ) hero . moveRight ( ) hero . moveDown1 ( )" at bounding box center [870, 344] width 355 height 389
click at [821, 230] on div "hero . moveUp ( ) hero . moveUp ( ) hero . moveRight ( ) hero . moveDown1 ( )" at bounding box center [870, 344] width 355 height 389
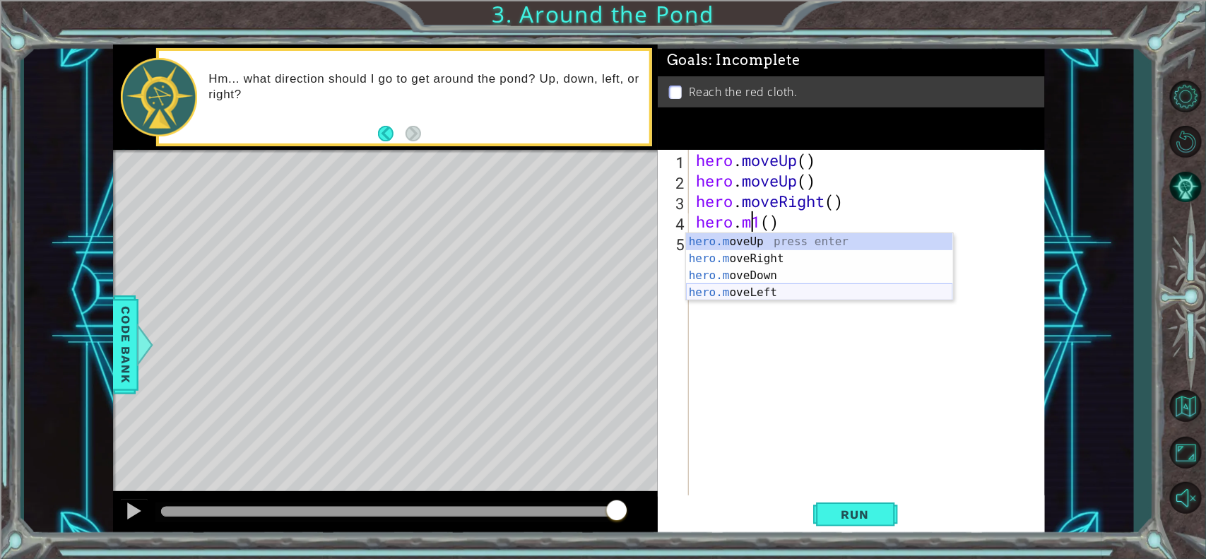
click at [727, 290] on div "hero.m oveUp press enter hero.m oveRight press enter hero.m oveDown press enter…" at bounding box center [819, 284] width 267 height 102
type textarea "hero.moveLeft(1)"
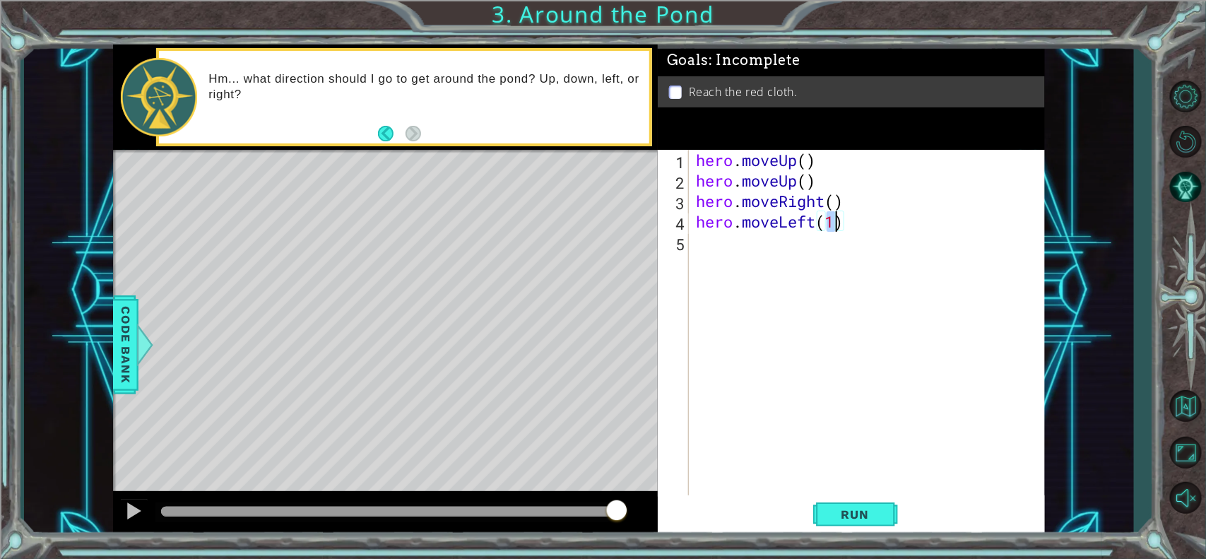
click at [717, 239] on div "hero . moveUp ( ) hero . moveUp ( ) hero . moveRight ( ) hero . moveLeft ( 1 )" at bounding box center [870, 344] width 355 height 389
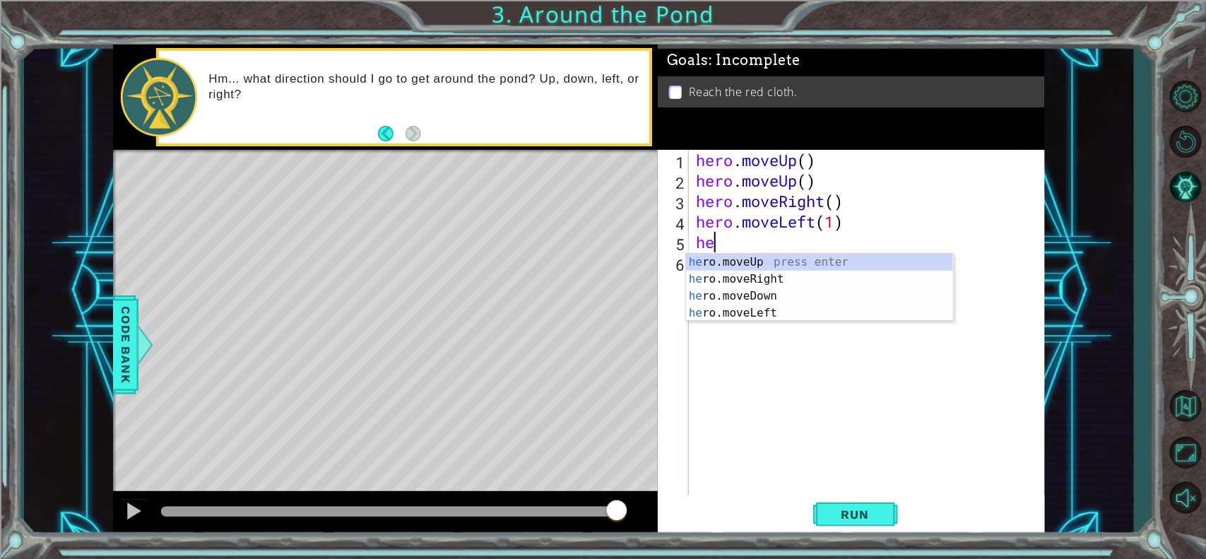
type textarea "her"
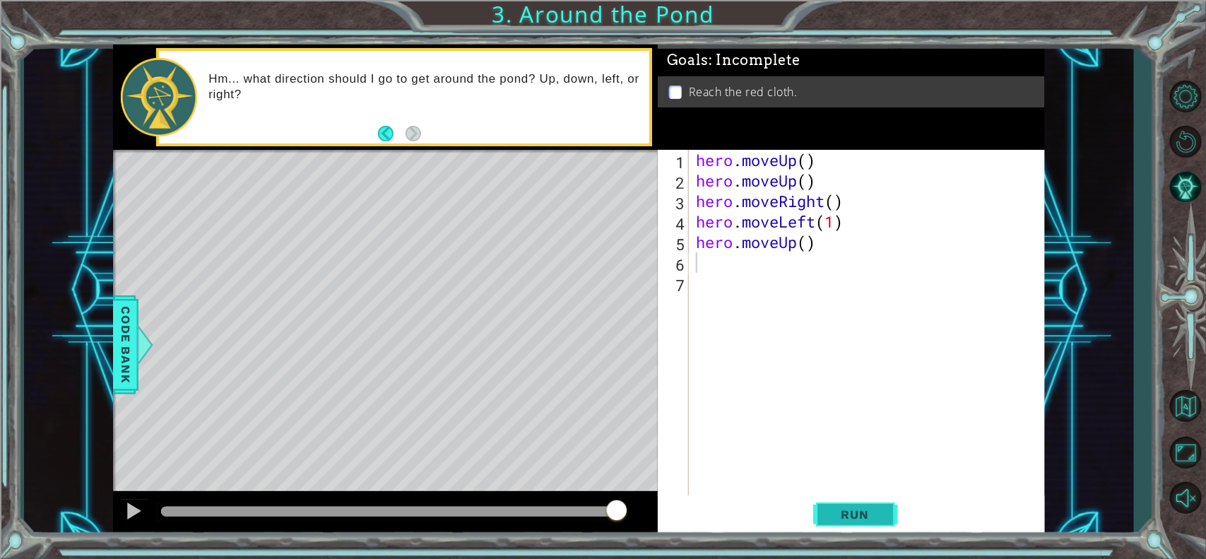
click at [840, 446] on span "Run" at bounding box center [855, 514] width 56 height 14
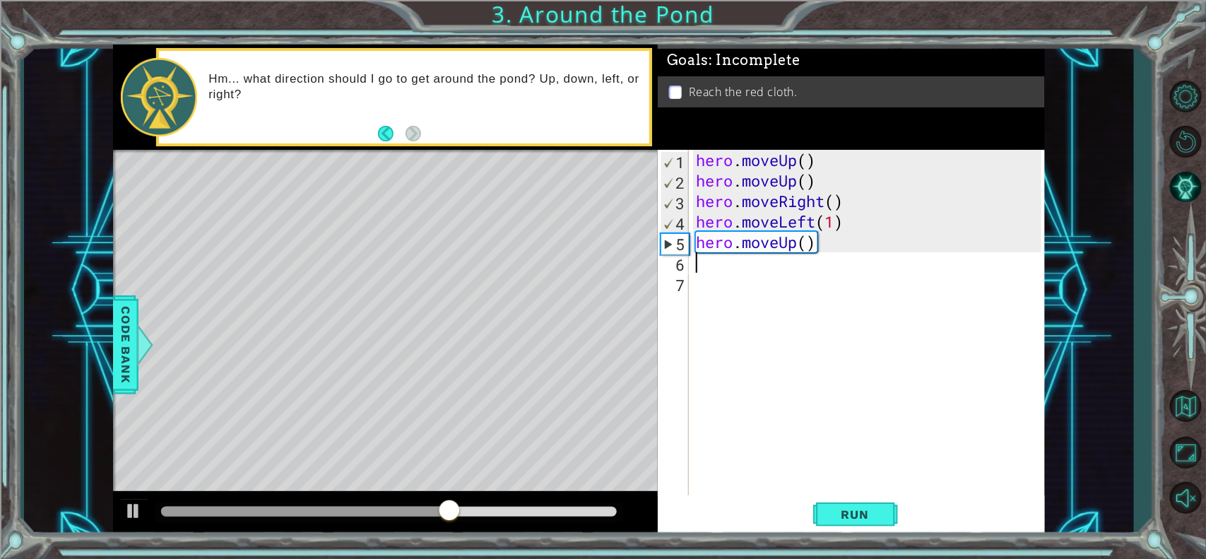
click at [803, 224] on div "hero . moveUp ( ) hero . moveUp ( ) hero . moveRight ( ) hero . moveLeft ( 1 ) …" at bounding box center [870, 344] width 355 height 389
click at [811, 220] on div "hero . moveUp ( ) hero . moveUp ( ) hero . moveRight ( ) hero . moveLeft ( 1 ) …" at bounding box center [870, 344] width 355 height 389
click at [817, 220] on div "hero . moveUp ( ) hero . moveUp ( ) hero . moveRight ( ) hero . moveLeft ( 1 ) …" at bounding box center [870, 344] width 355 height 389
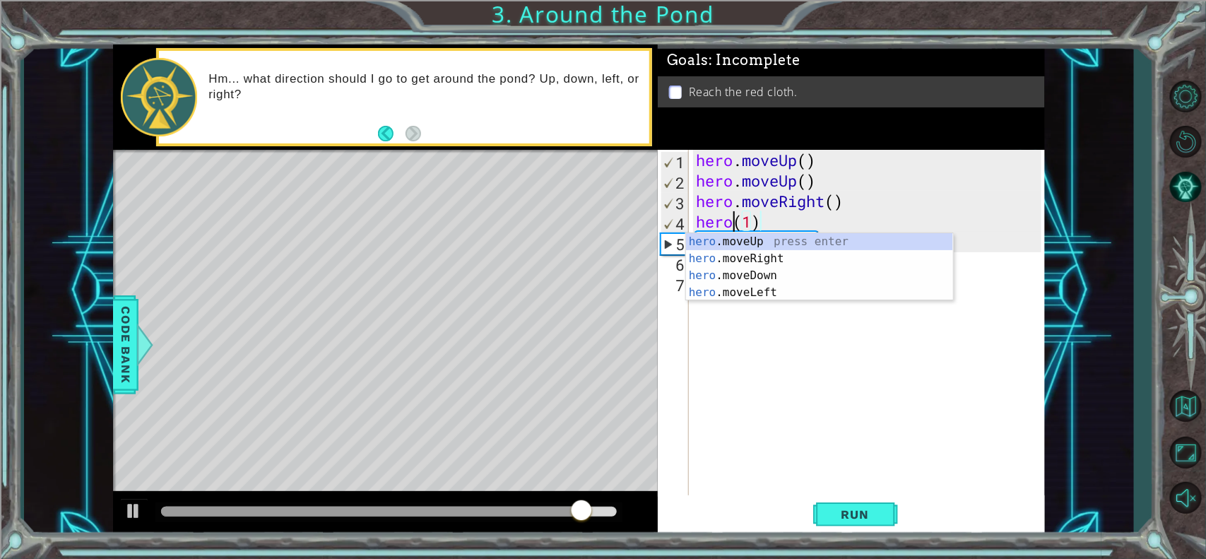
type textarea "hero.moveRight(1)"
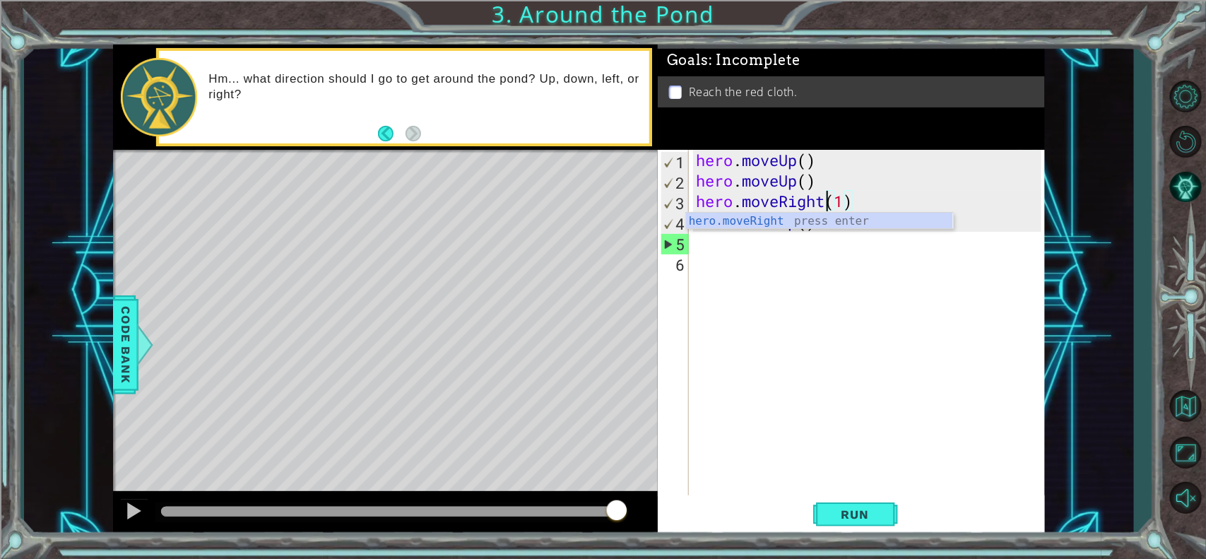
click at [795, 244] on div "hero . moveUp ( ) hero . moveUp ( ) hero . moveRight ( 1 ) hero . moveUp ( )" at bounding box center [870, 344] width 355 height 389
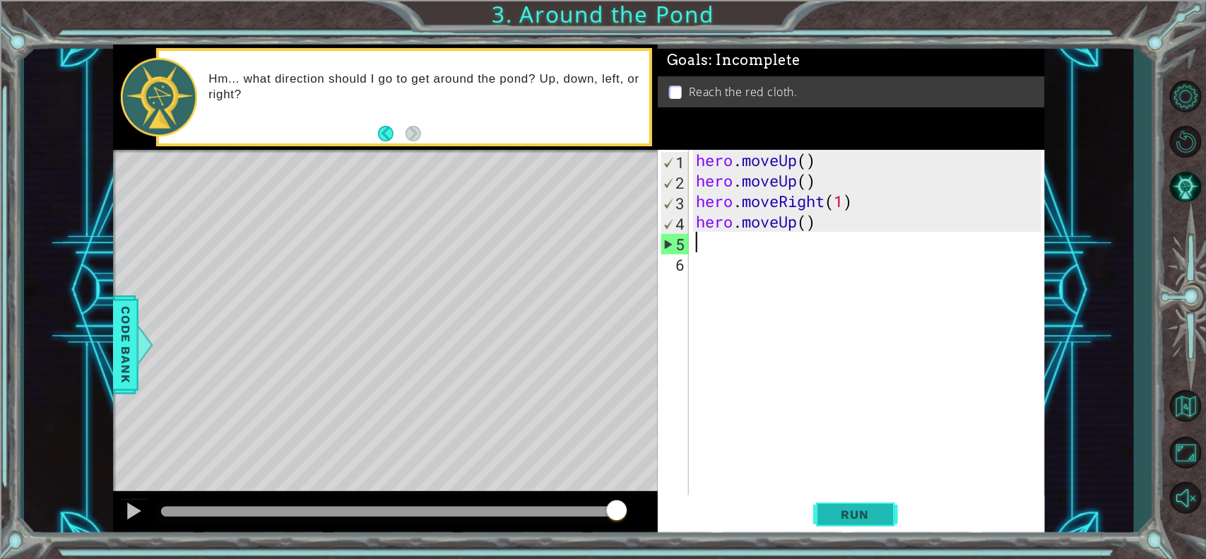
click at [828, 446] on span "Run" at bounding box center [855, 514] width 56 height 14
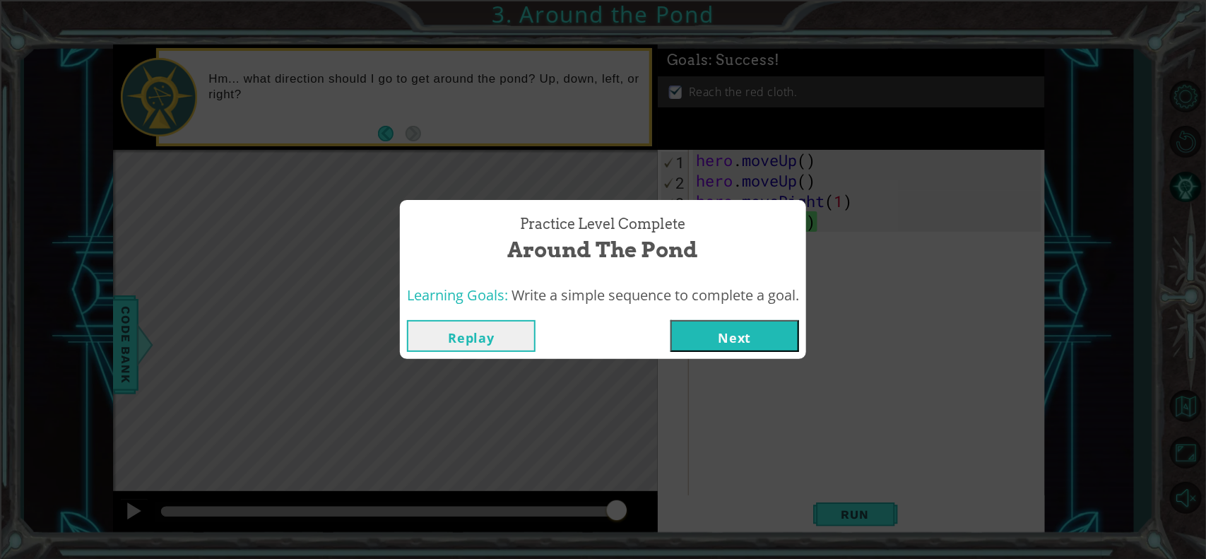
click at [733, 340] on button "Next" at bounding box center [734, 336] width 129 height 32
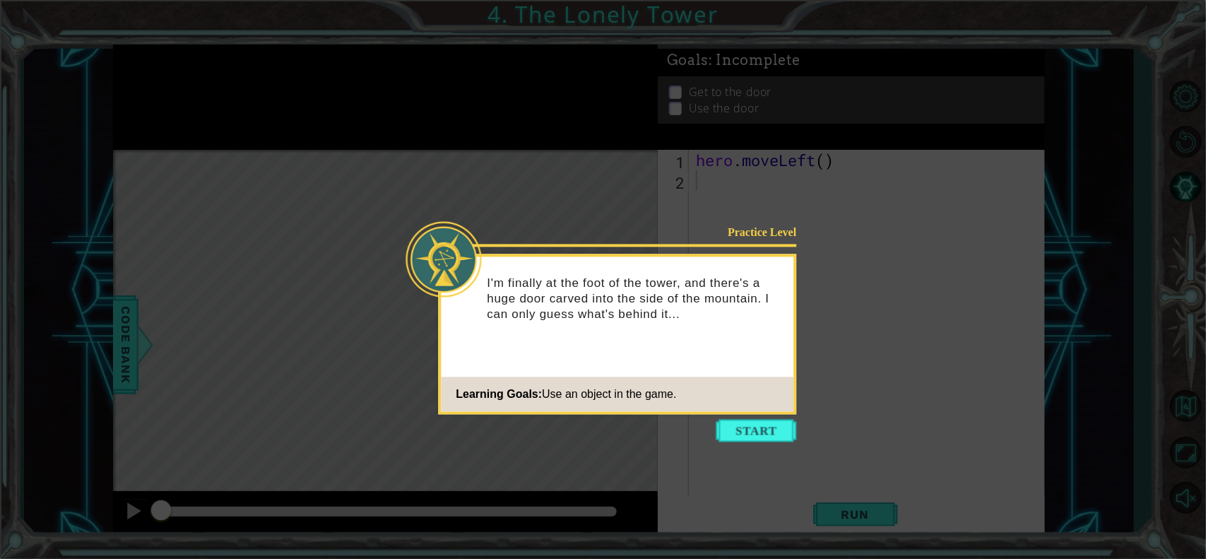
click at [751, 415] on icon at bounding box center [603, 279] width 1206 height 559
click at [747, 422] on button "Start" at bounding box center [756, 431] width 81 height 23
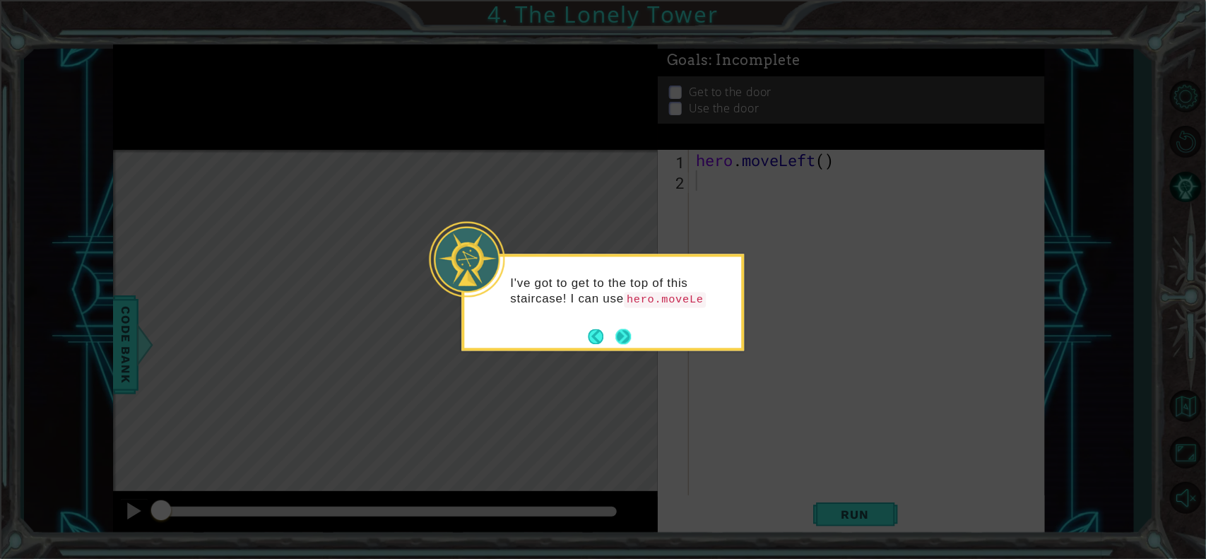
click at [619, 331] on button "Next" at bounding box center [623, 336] width 16 height 16
click at [619, 331] on button "Next" at bounding box center [624, 336] width 16 height 16
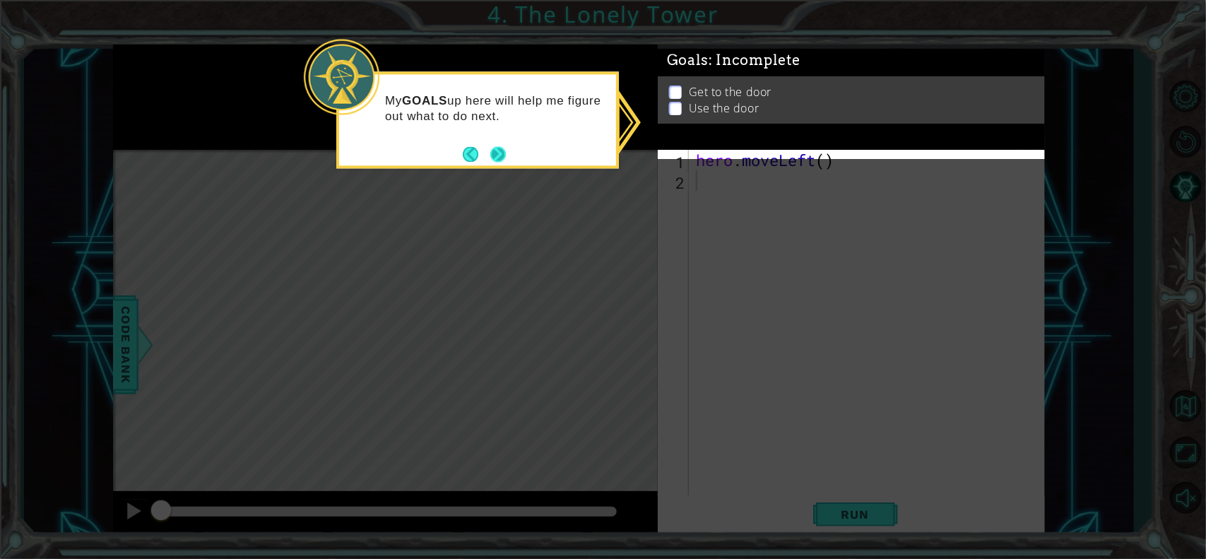
click at [490, 162] on button "Next" at bounding box center [498, 154] width 16 height 16
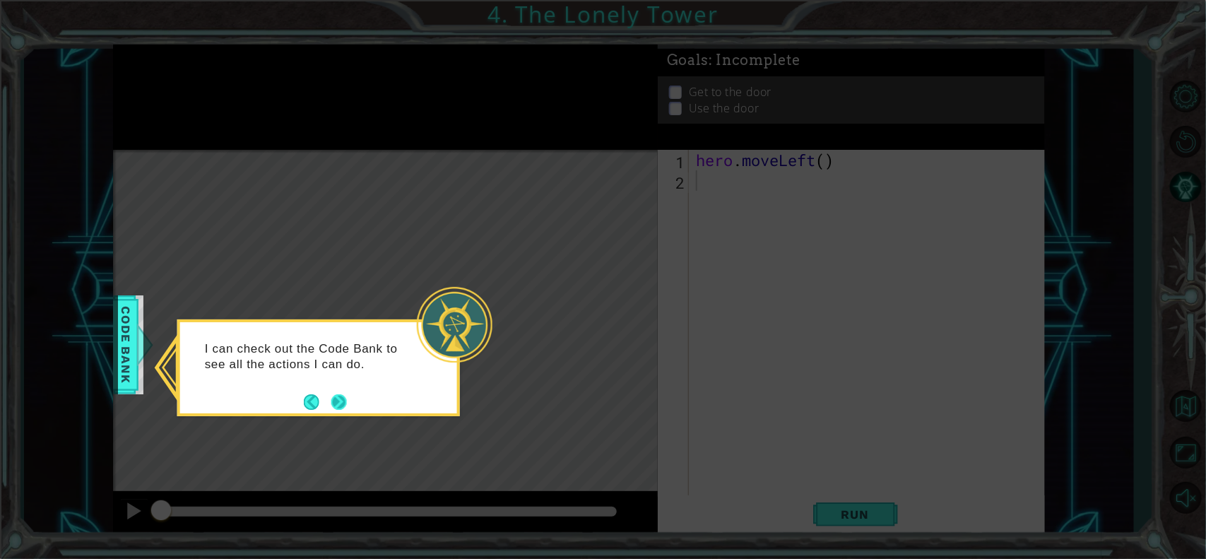
click at [334, 400] on button "Next" at bounding box center [339, 402] width 16 height 16
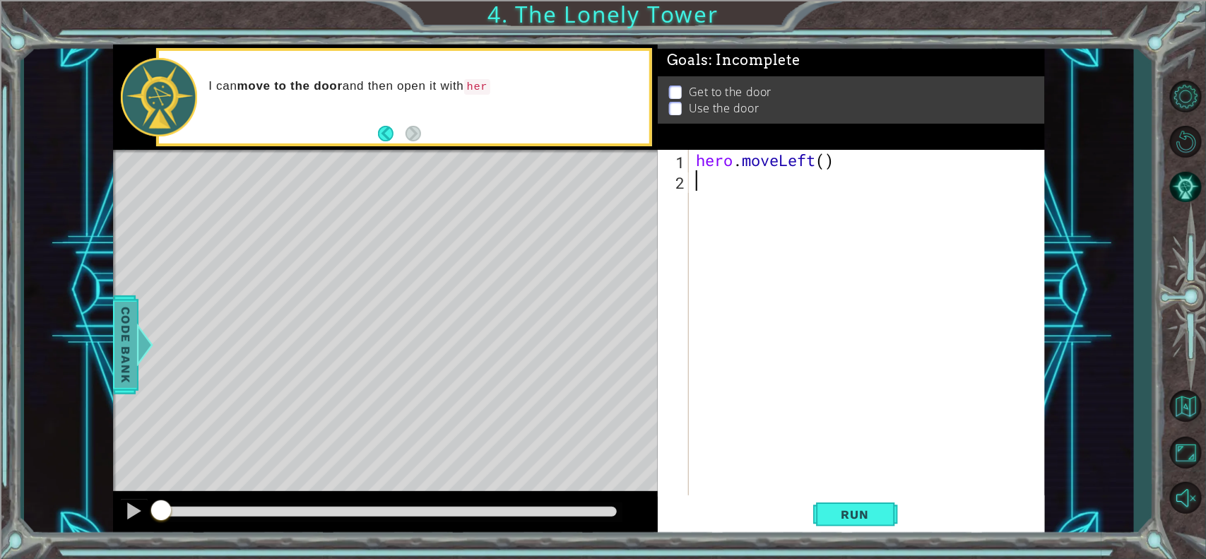
click at [136, 333] on div at bounding box center [142, 344] width 18 height 42
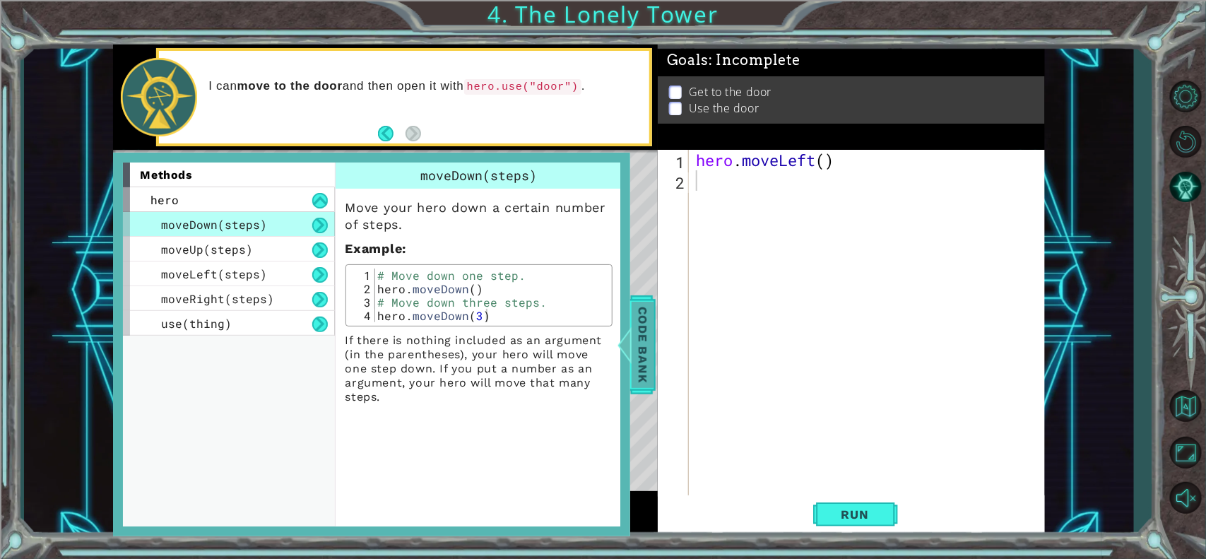
click at [640, 333] on span "Code Bank" at bounding box center [638, 345] width 23 height 86
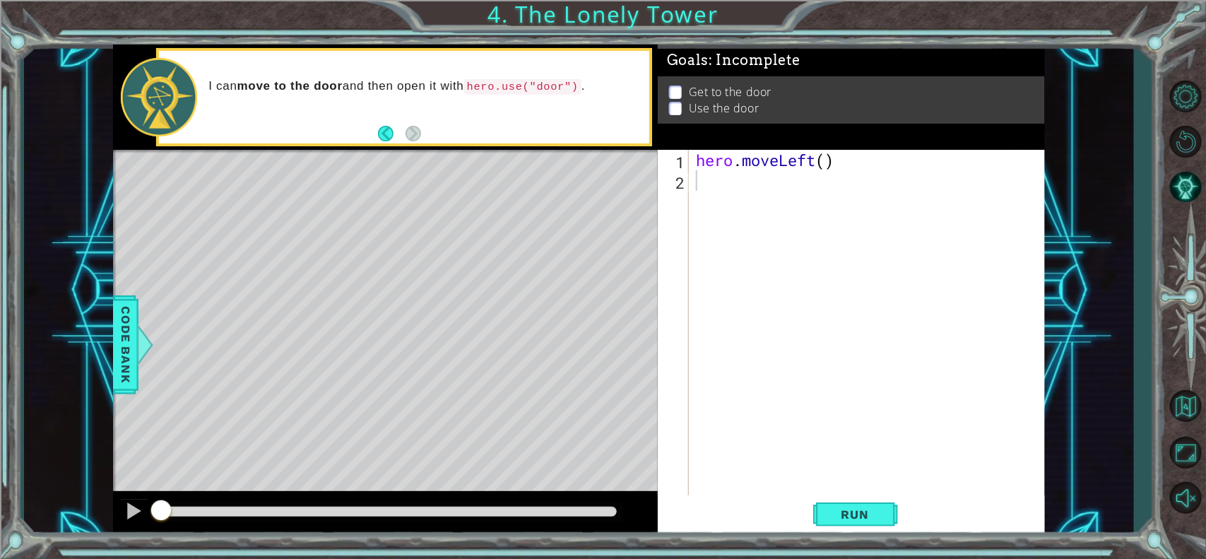
click at [739, 174] on div "hero . moveLeft ( )" at bounding box center [870, 344] width 355 height 389
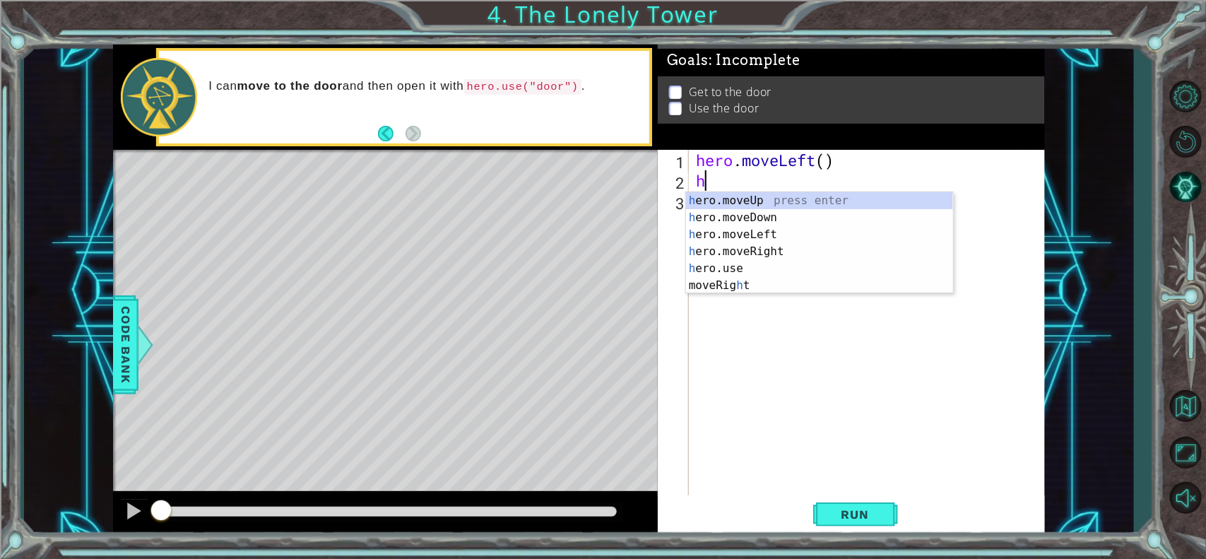
type textarea "he"
click at [738, 244] on div "he ro.moveUp press enter he ro.moveDown press enter he ro.moveLeft press enter …" at bounding box center [819, 251] width 267 height 119
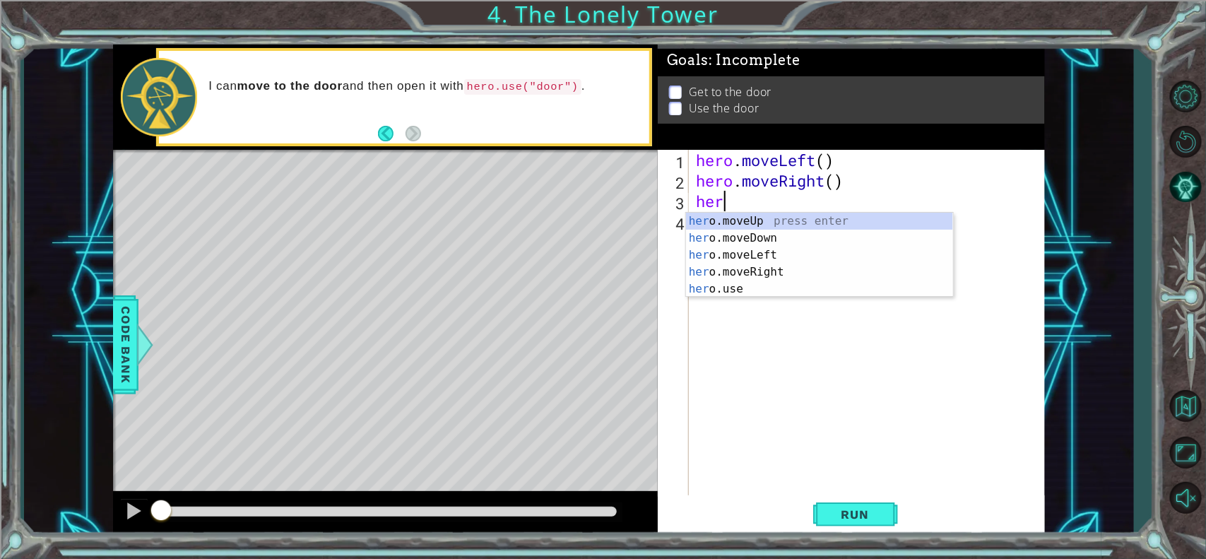
type textarea "hero"
click at [742, 216] on div "hero .moveUp press enter hero .moveDown press enter hero .moveLeft press enter …" at bounding box center [819, 272] width 267 height 119
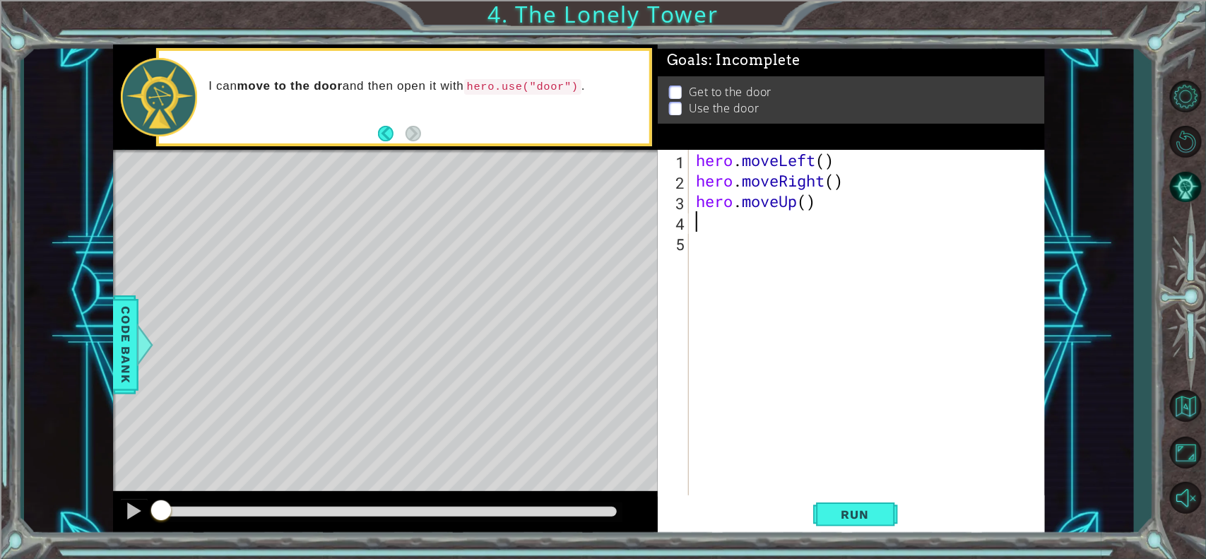
scroll to position [0, 0]
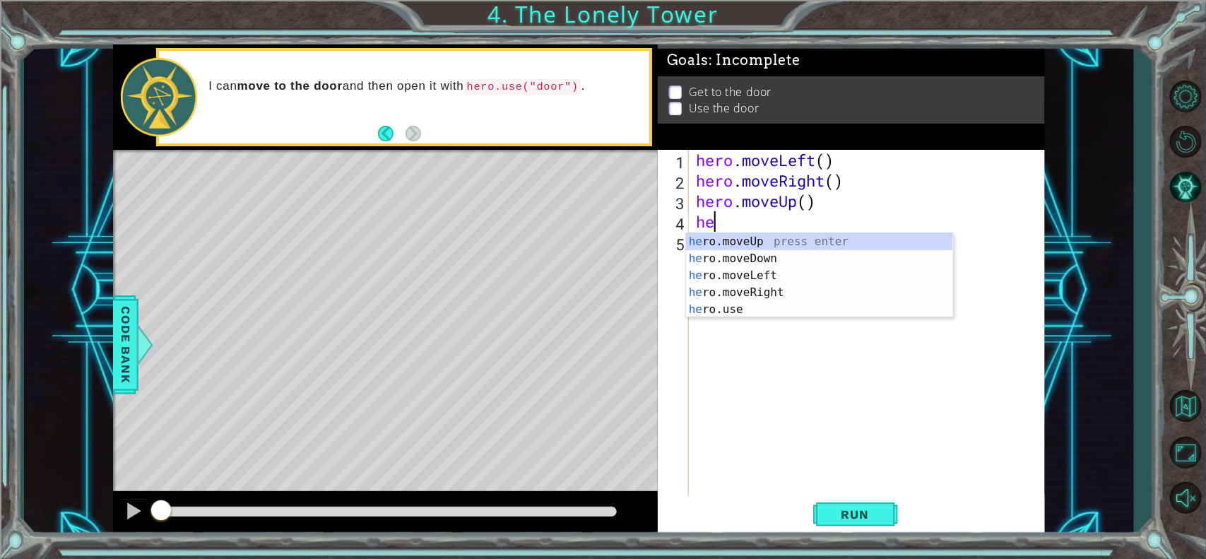
type textarea "her"
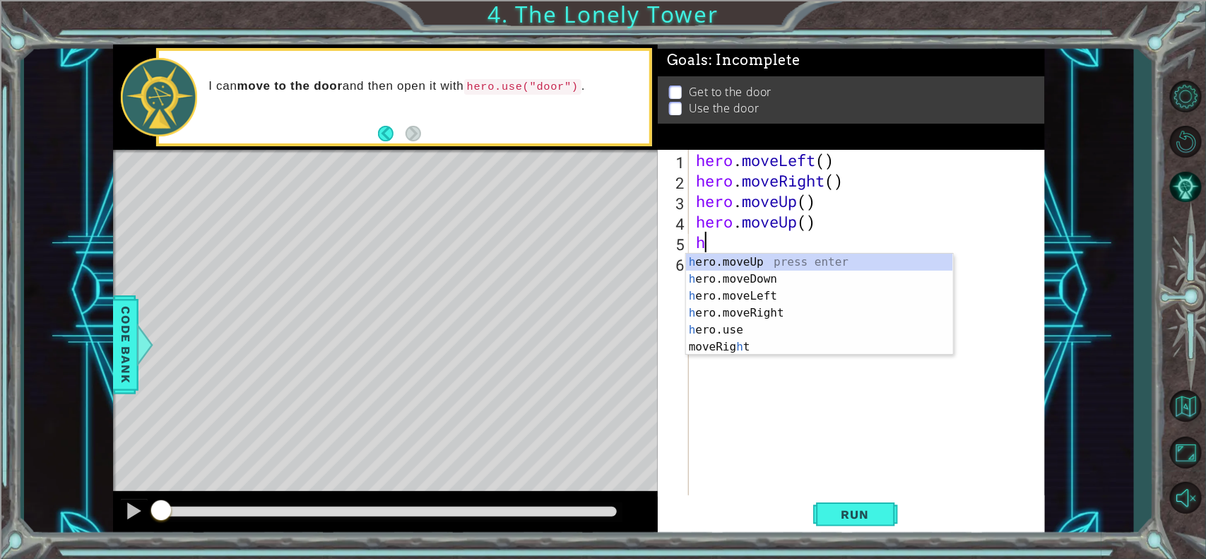
type textarea "he"
click at [736, 309] on div "he ro.moveUp press enter he ro.moveDown press enter he ro.moveLeft press enter …" at bounding box center [819, 313] width 267 height 119
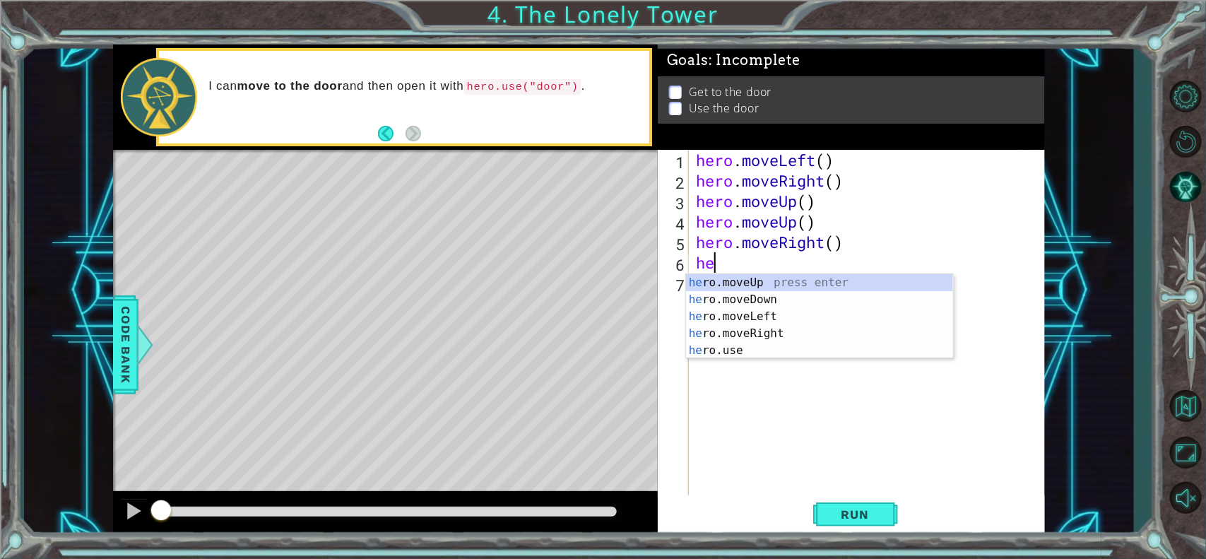
type textarea "her"
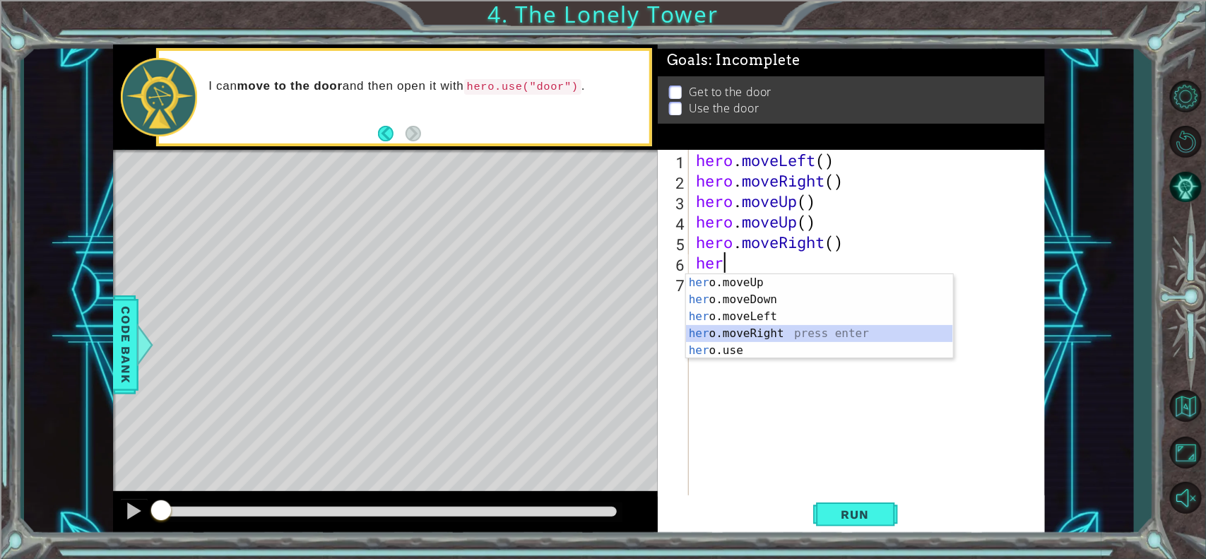
click at [791, 337] on div "her o.moveUp press enter her o.moveDown press enter her o.moveLeft press enter …" at bounding box center [819, 333] width 267 height 119
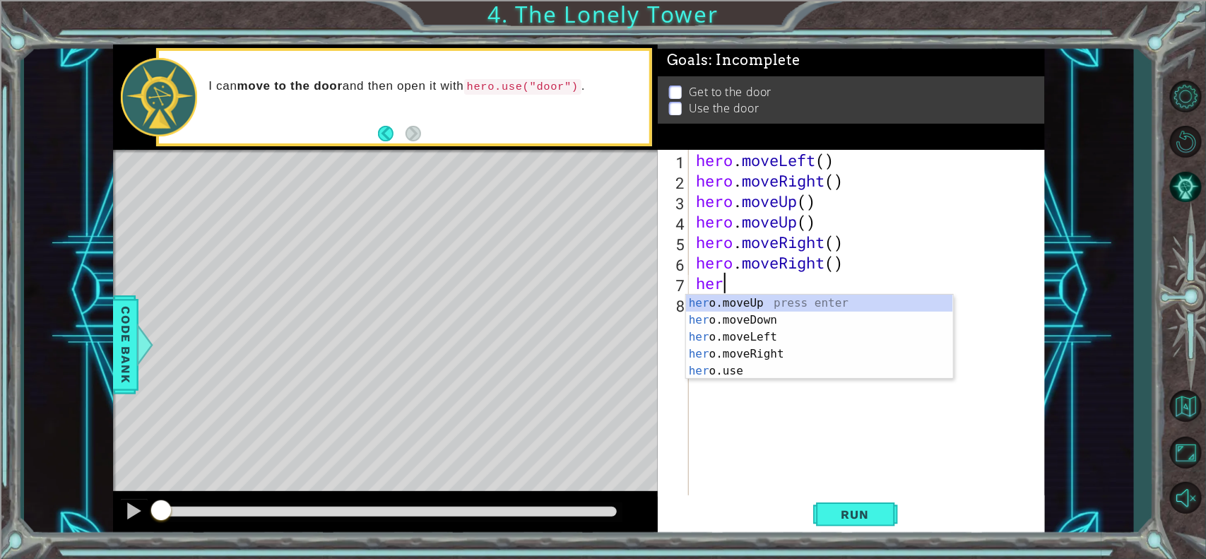
scroll to position [0, 1]
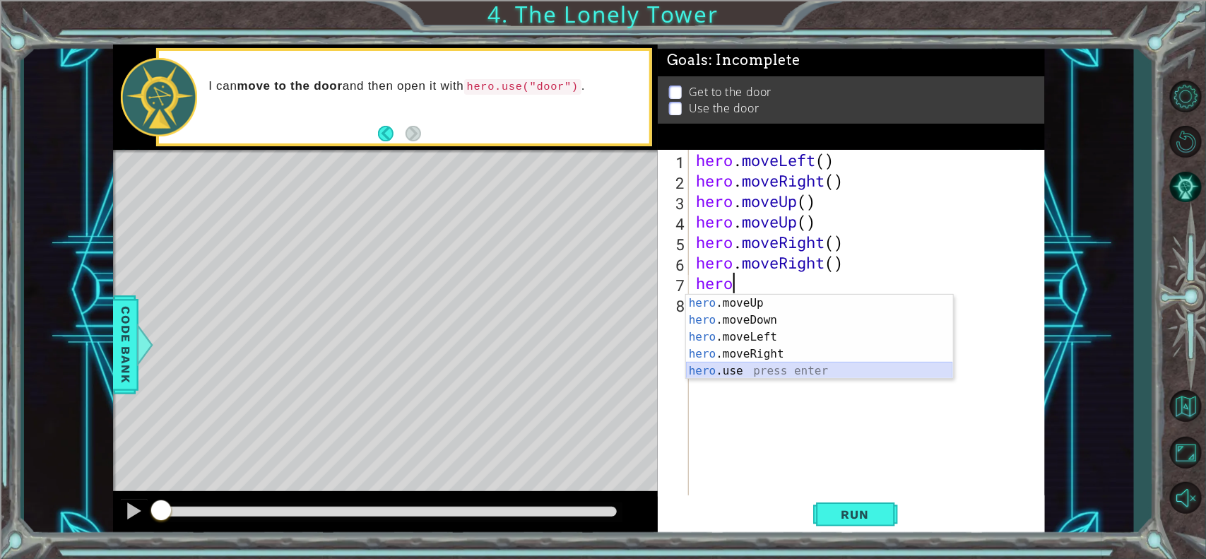
click at [722, 376] on div "hero .moveUp press enter hero .moveDown press enter hero .moveLeft press enter …" at bounding box center [819, 354] width 267 height 119
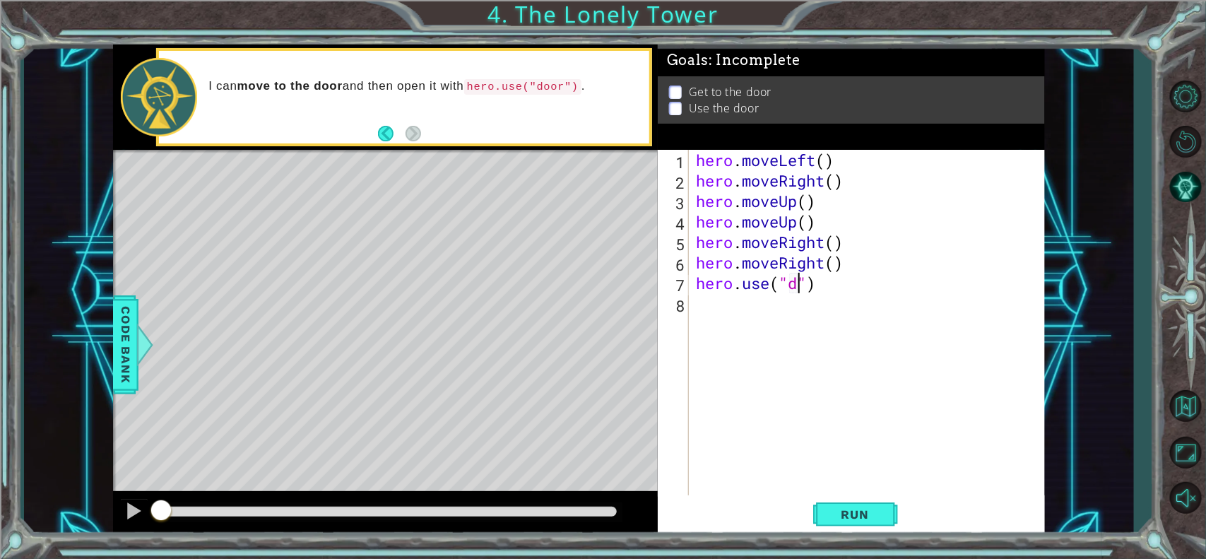
scroll to position [0, 5]
click at [845, 446] on button "Run" at bounding box center [855, 514] width 85 height 39
click at [852, 446] on span "Run" at bounding box center [855, 514] width 56 height 14
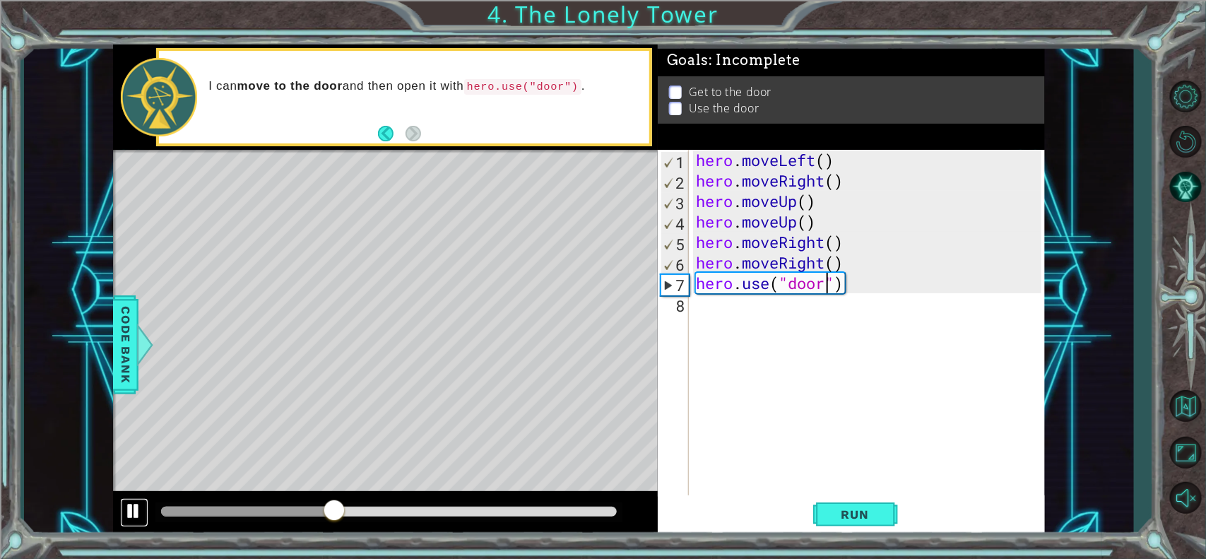
click at [129, 446] on div at bounding box center [134, 510] width 18 height 18
click at [866, 446] on span "Run" at bounding box center [855, 514] width 56 height 14
click at [823, 179] on div "hero . moveLeft ( ) hero . moveRight ( ) hero . moveUp ( ) hero . moveUp ( ) he…" at bounding box center [870, 344] width 355 height 389
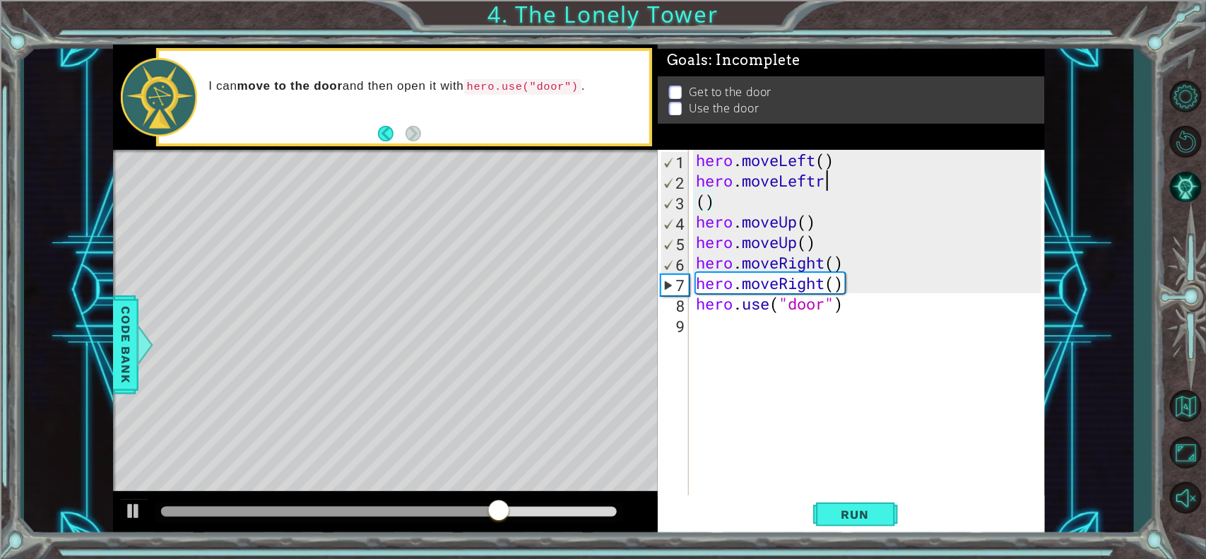
click at [834, 180] on div "hero . moveLeft ( ) hero . moveLeftr ( ) hero . moveUp ( ) hero . moveUp ( ) he…" at bounding box center [870, 344] width 355 height 389
type textarea "hero.moveLeft"
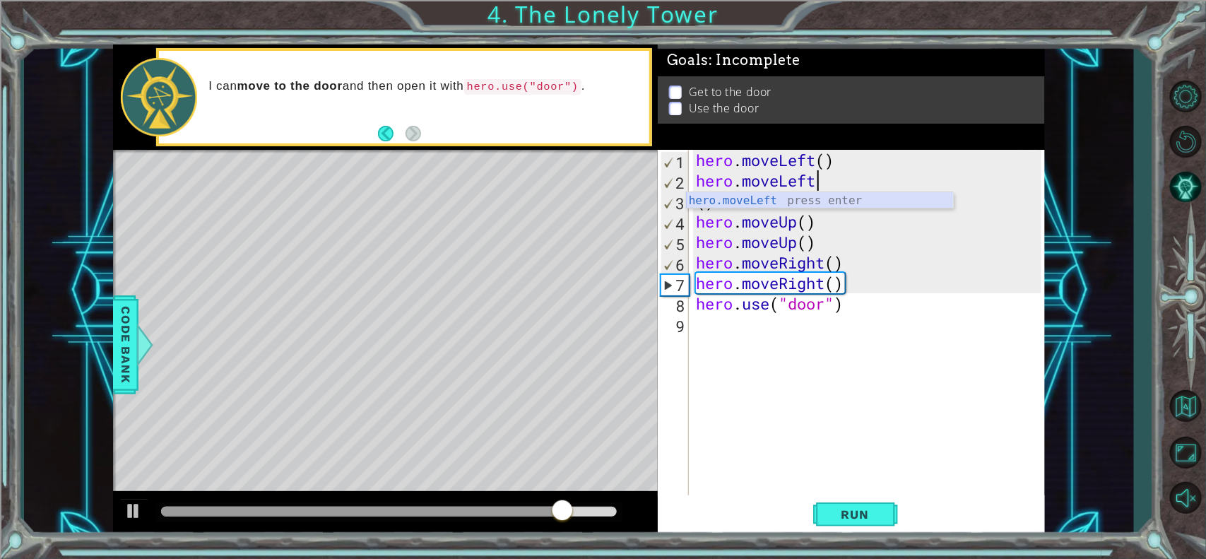
click at [792, 198] on div "hero.moveLeft press enter" at bounding box center [819, 217] width 267 height 51
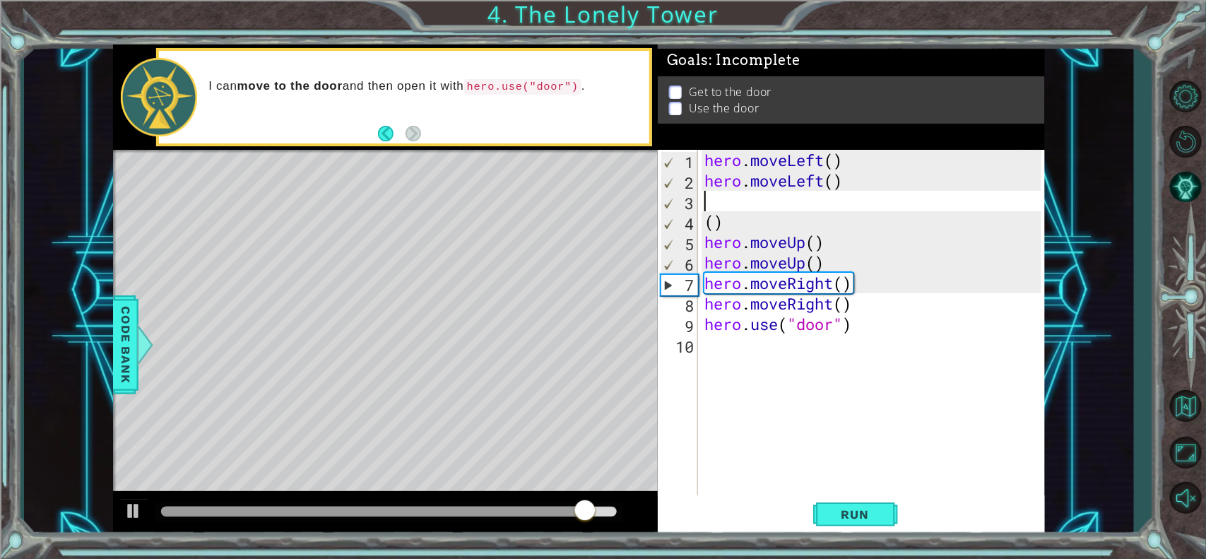
click at [737, 220] on div "hero . moveLeft ( ) hero . moveLeft ( ) ( ) hero . moveUp ( ) hero . moveUp ( )…" at bounding box center [874, 344] width 347 height 389
type textarea "("
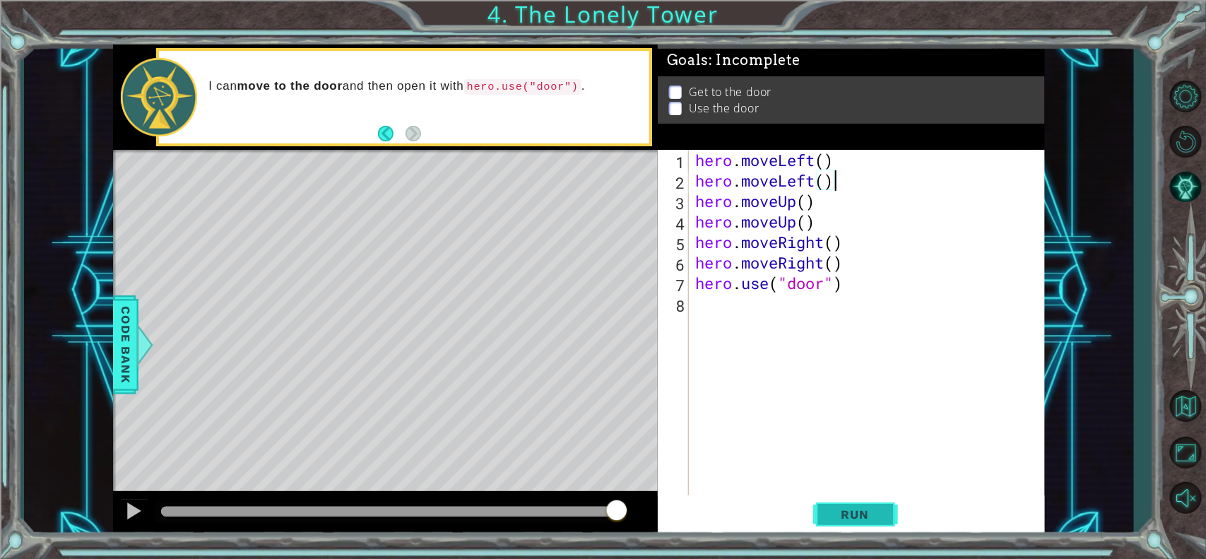
type textarea "hero.moveLeft()"
click at [856, 446] on button "Run" at bounding box center [855, 514] width 85 height 39
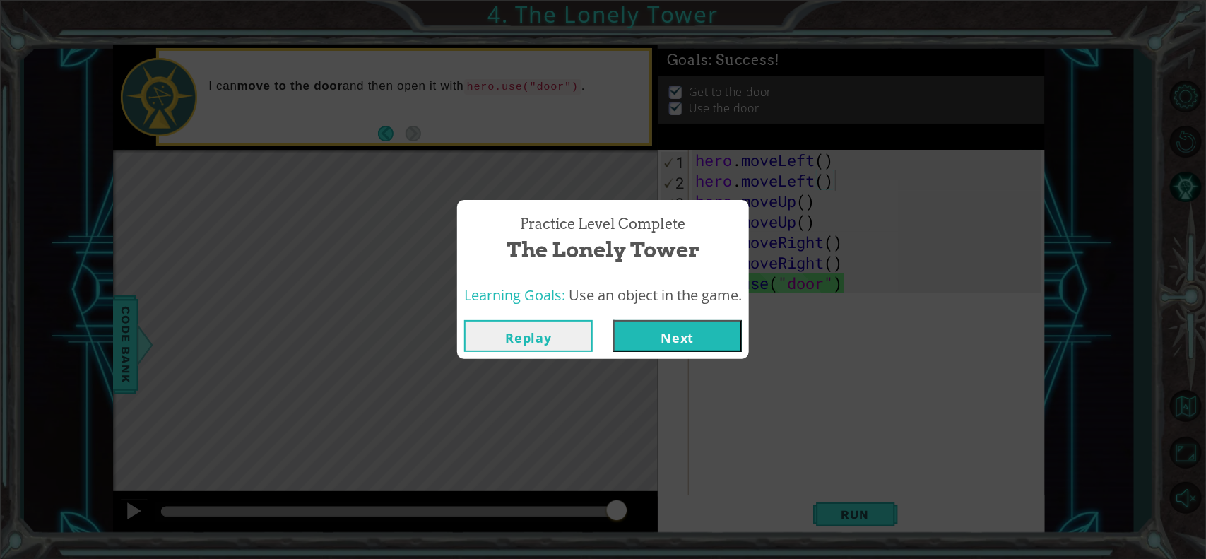
click at [687, 320] on button "Next" at bounding box center [677, 336] width 129 height 32
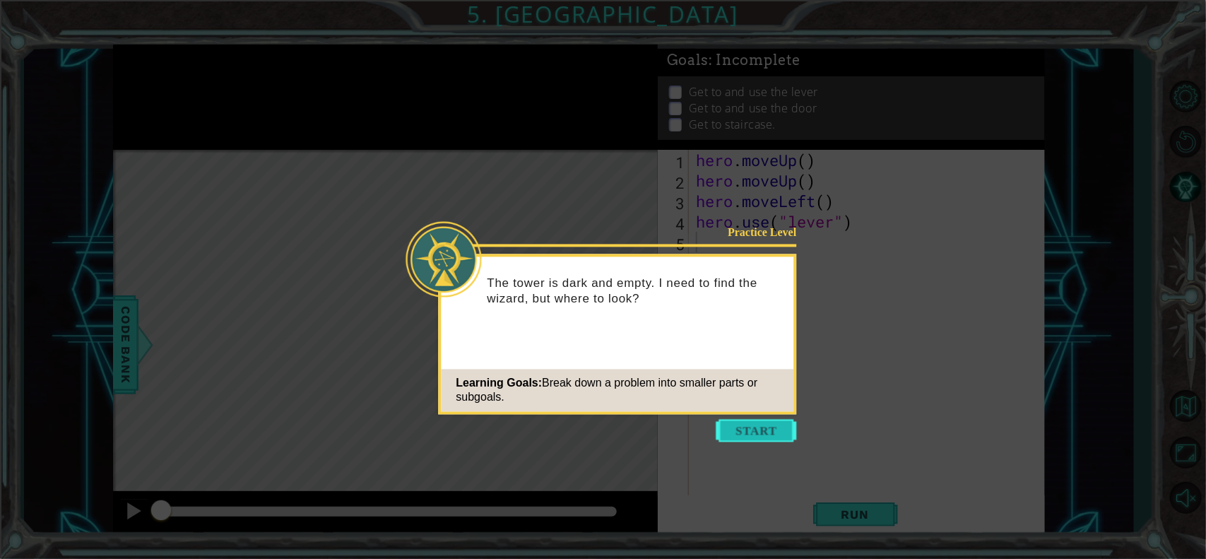
click at [768, 428] on button "Start" at bounding box center [756, 431] width 81 height 23
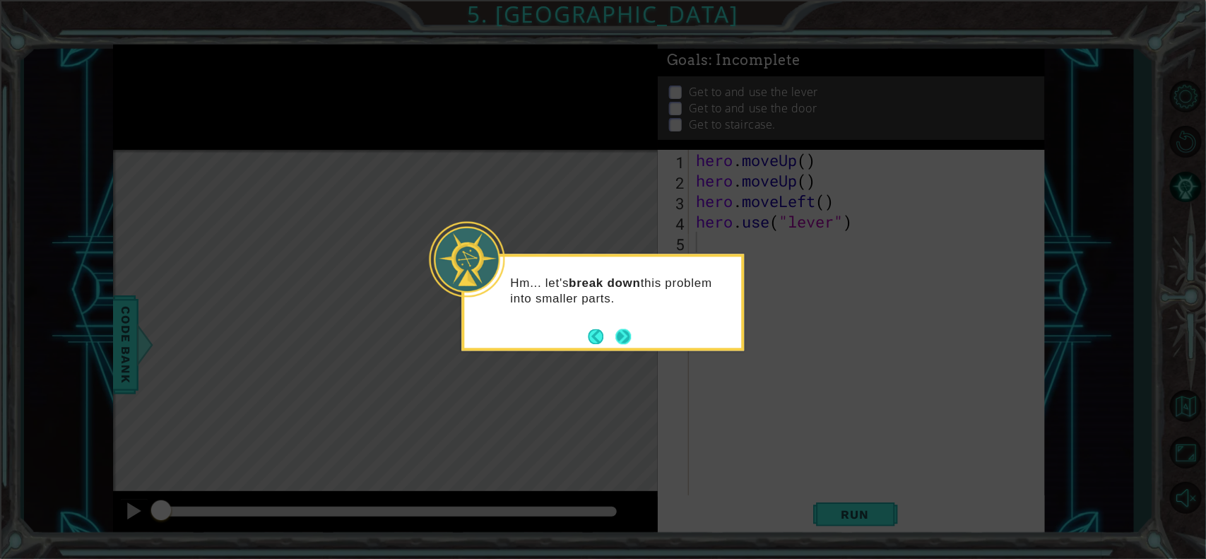
click at [634, 348] on div "Hm... let's break down this problem into smaller parts." at bounding box center [603, 302] width 283 height 97
click at [617, 337] on button "Next" at bounding box center [623, 336] width 16 height 16
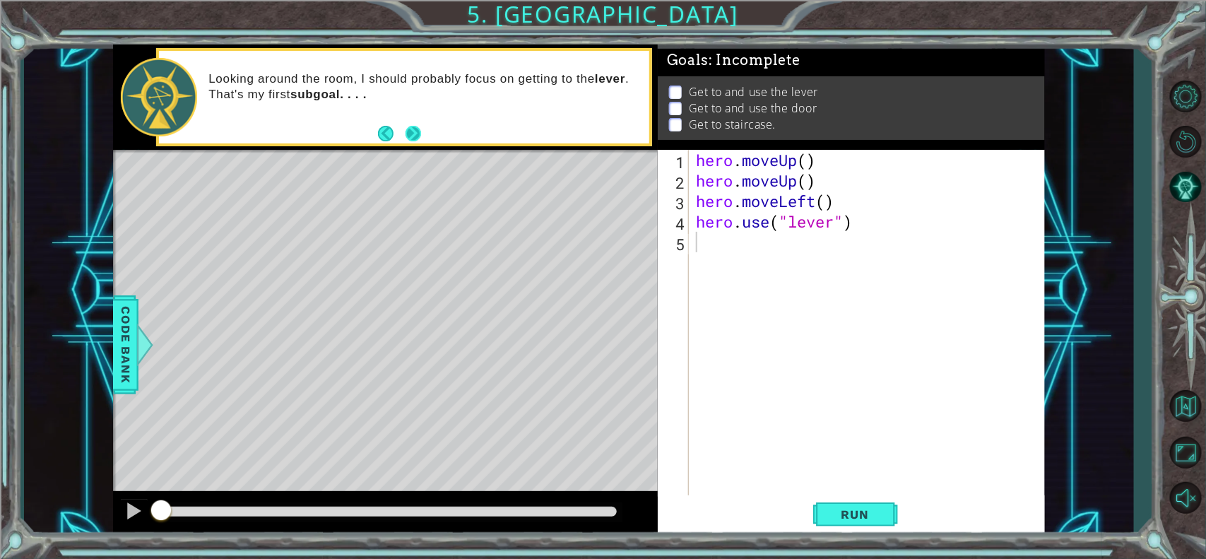
click at [415, 136] on button "Next" at bounding box center [413, 134] width 16 height 16
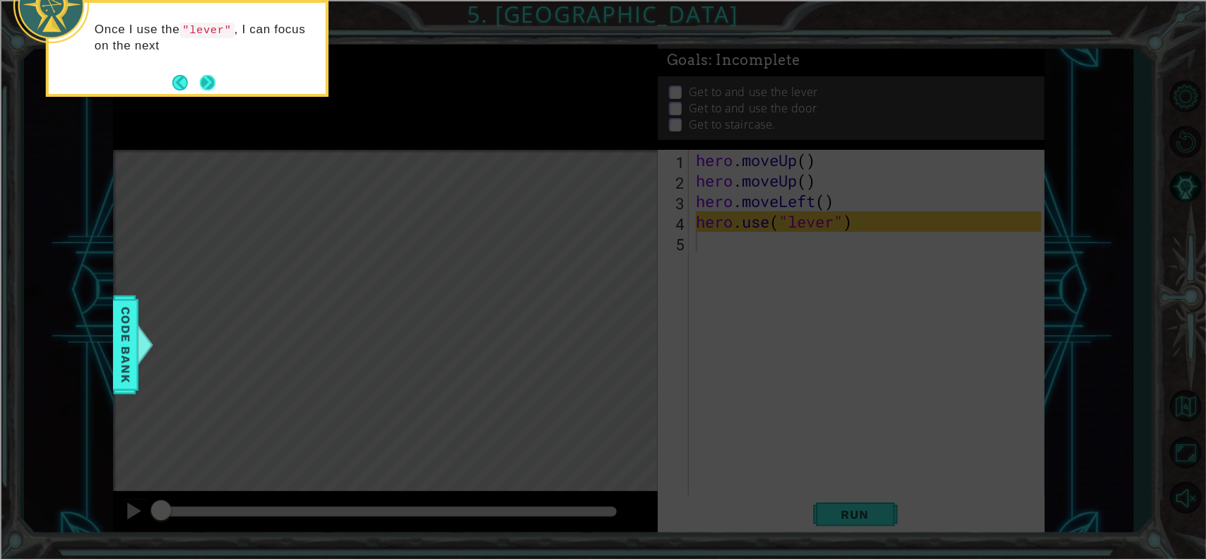
click at [215, 83] on button "Next" at bounding box center [208, 83] width 16 height 16
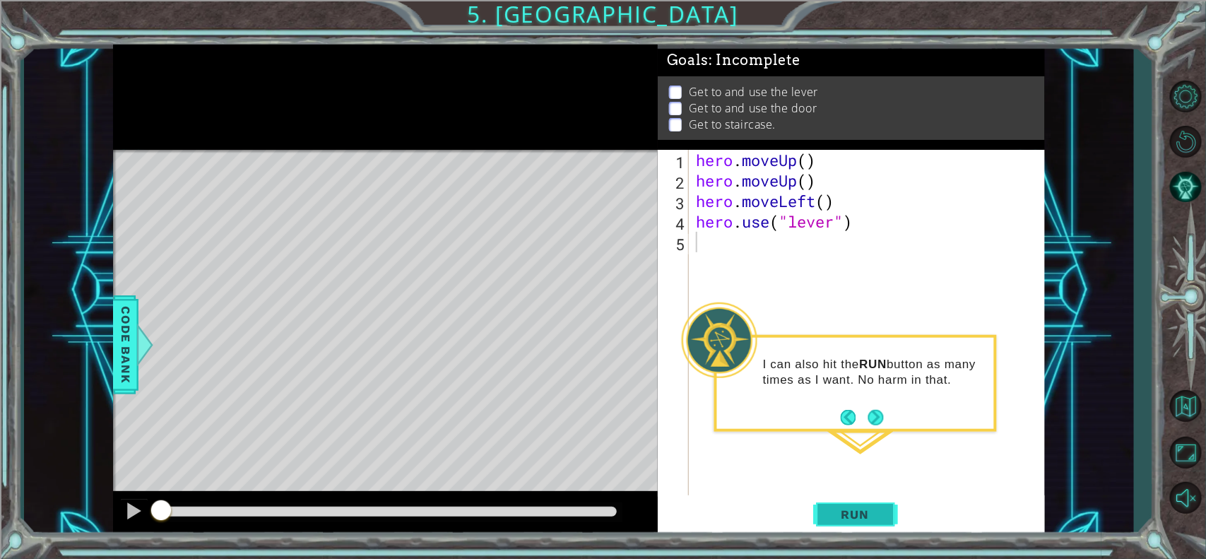
click at [855, 446] on span "Run" at bounding box center [855, 514] width 56 height 14
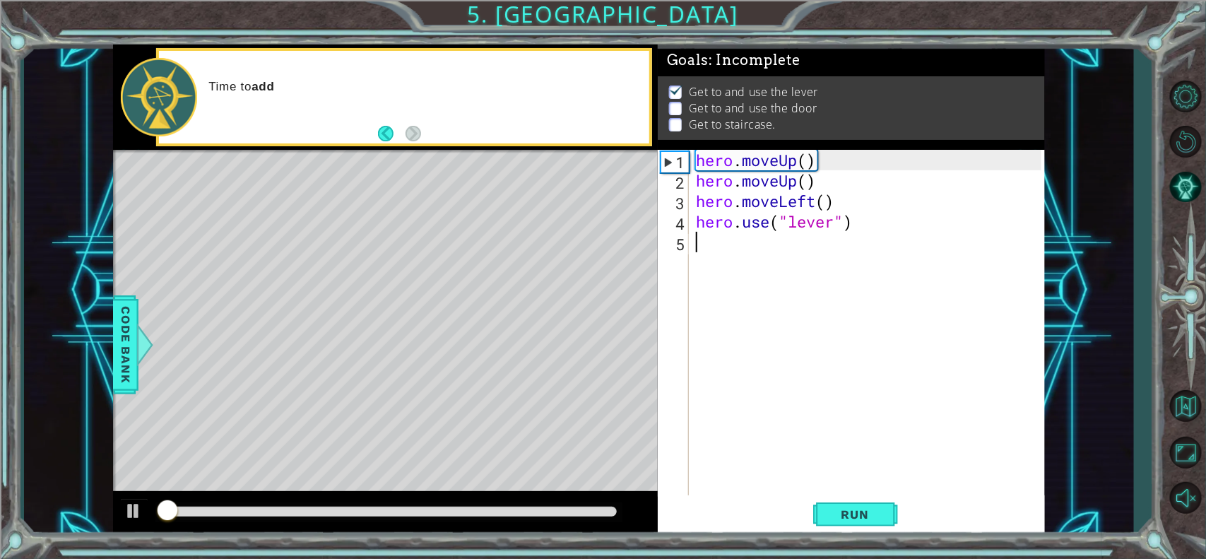
scroll to position [6, 0]
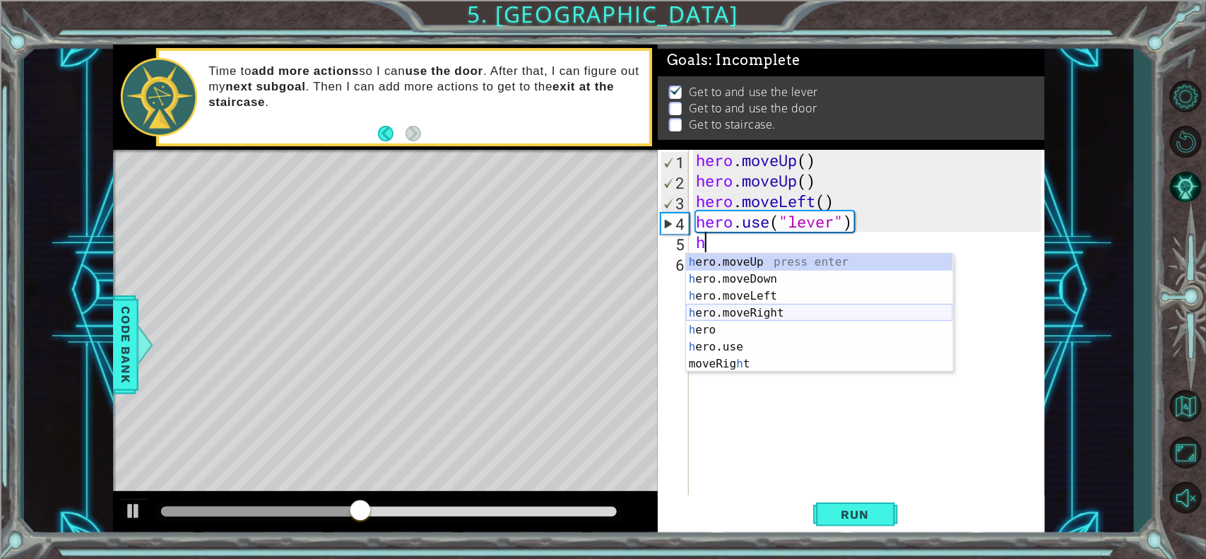
click at [740, 322] on div "h ero.moveUp press enter h ero.moveDown press enter h ero.moveLeft press enter …" at bounding box center [819, 330] width 267 height 153
type textarea "h"
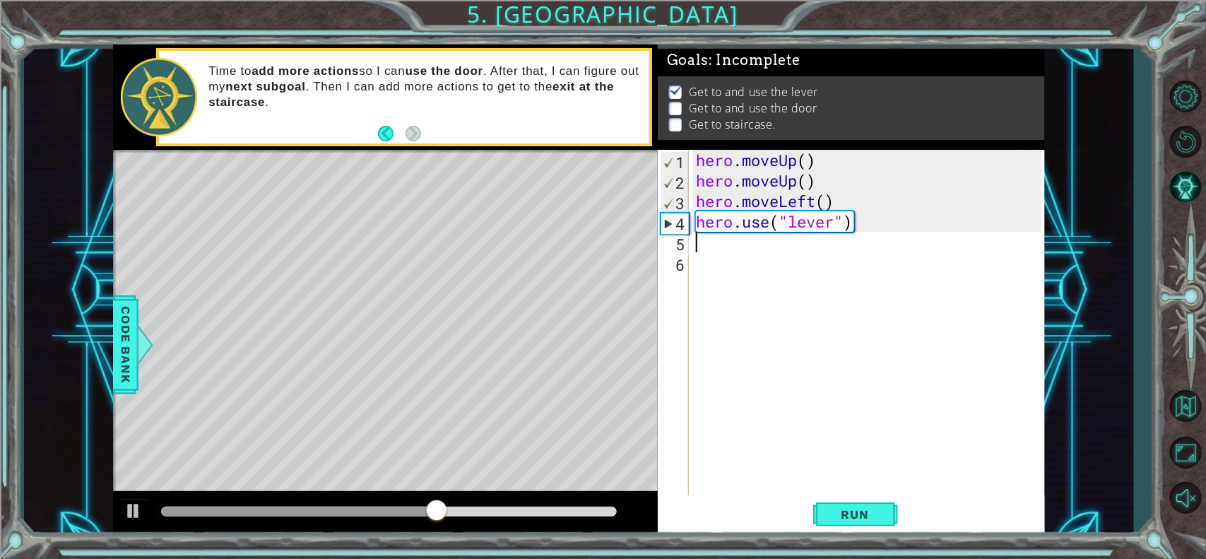
type textarea "h"
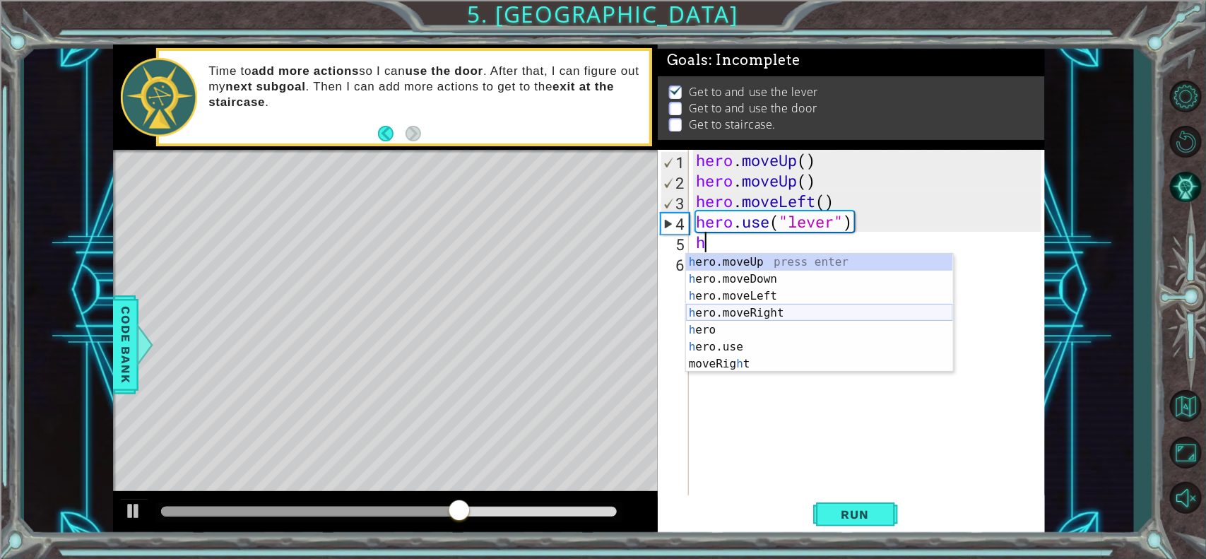
click at [739, 315] on div "h ero.moveUp press enter h ero.moveDown press enter h ero.moveLeft press enter …" at bounding box center [819, 330] width 267 height 153
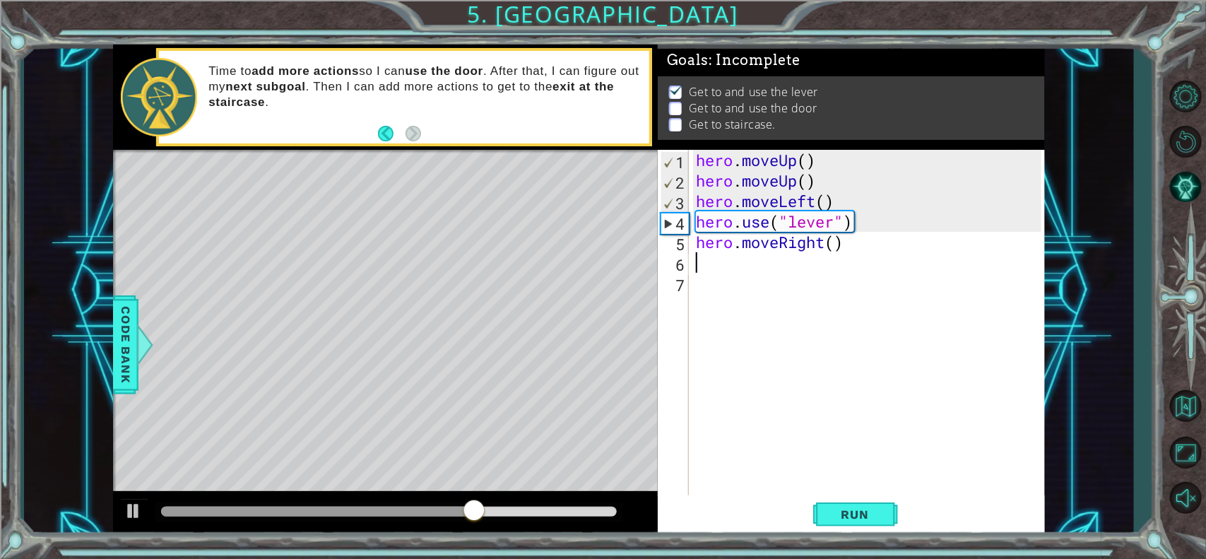
type textarea "h"
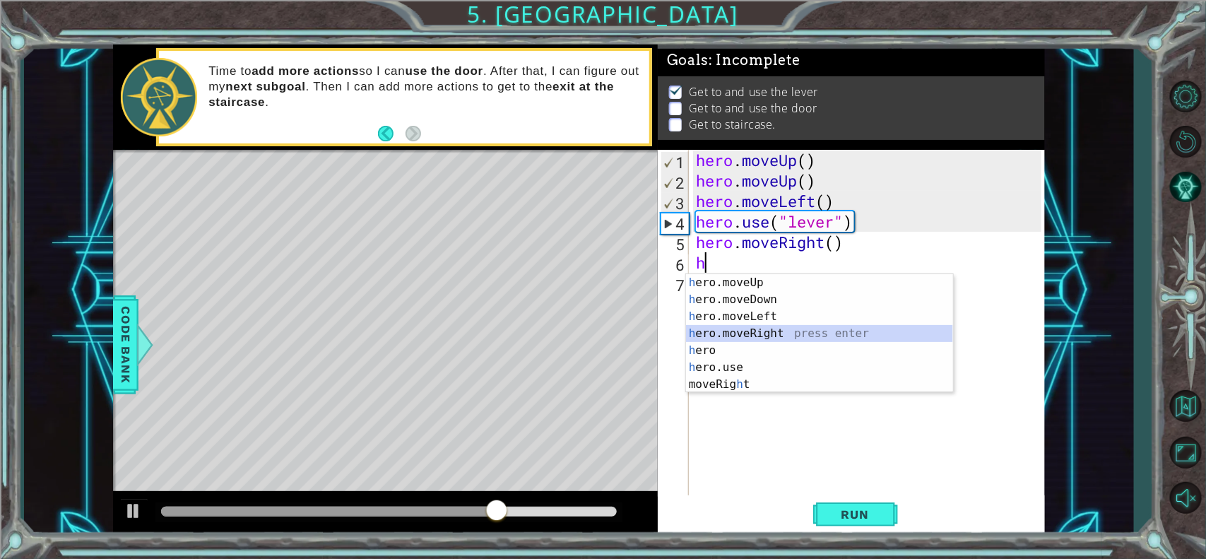
click at [739, 330] on div "h ero.moveUp press enter h ero.moveDown press enter h ero.moveLeft press enter …" at bounding box center [819, 350] width 267 height 153
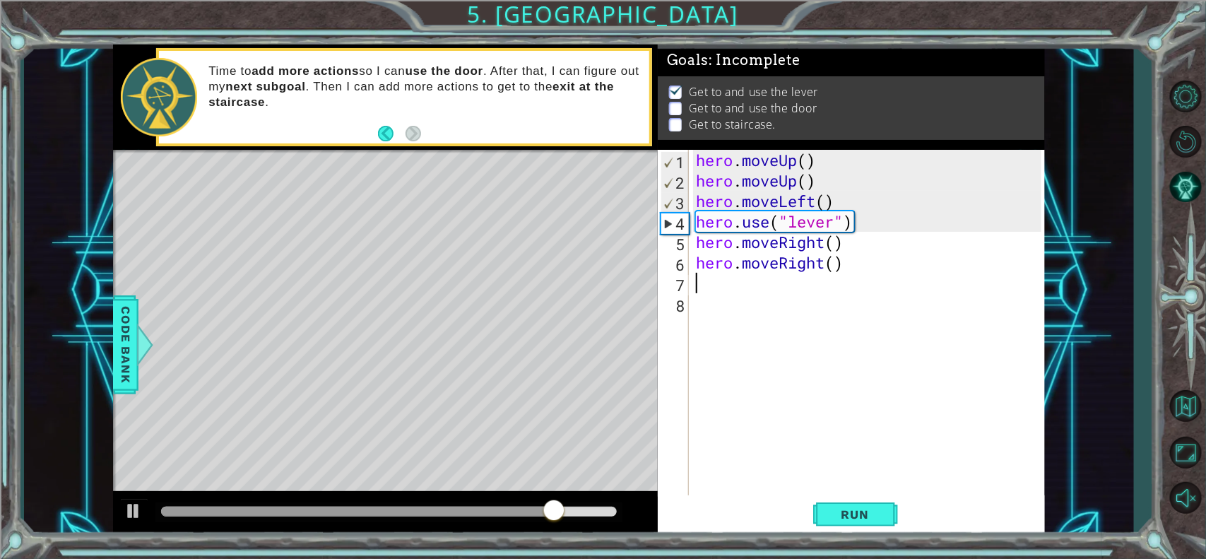
type textarea "h"
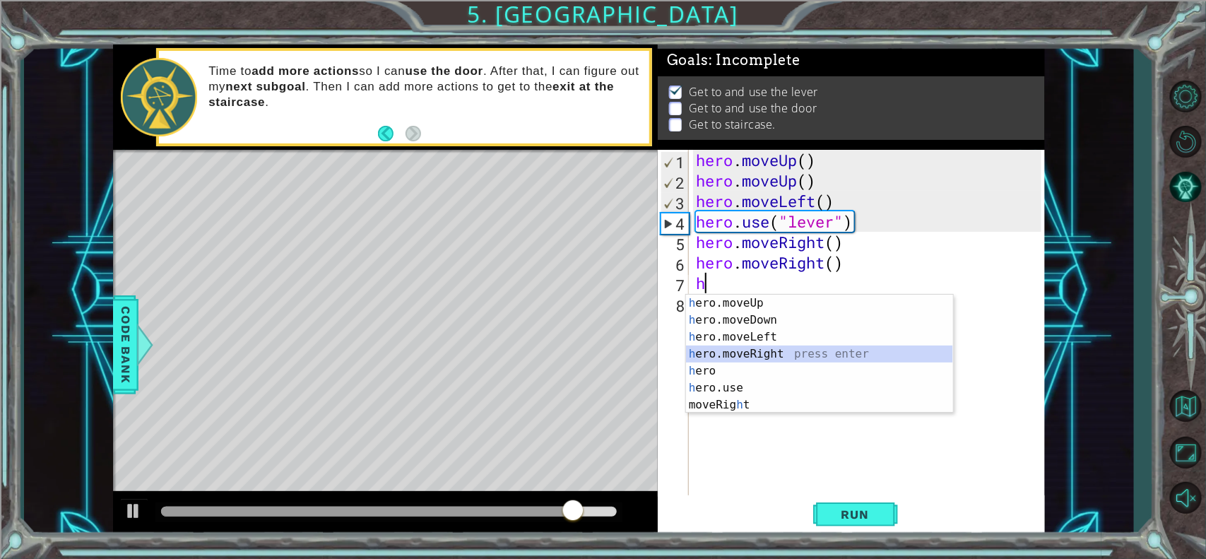
click at [723, 348] on div "h ero.moveUp press enter h ero.moveDown press enter h ero.moveLeft press enter …" at bounding box center [819, 371] width 267 height 153
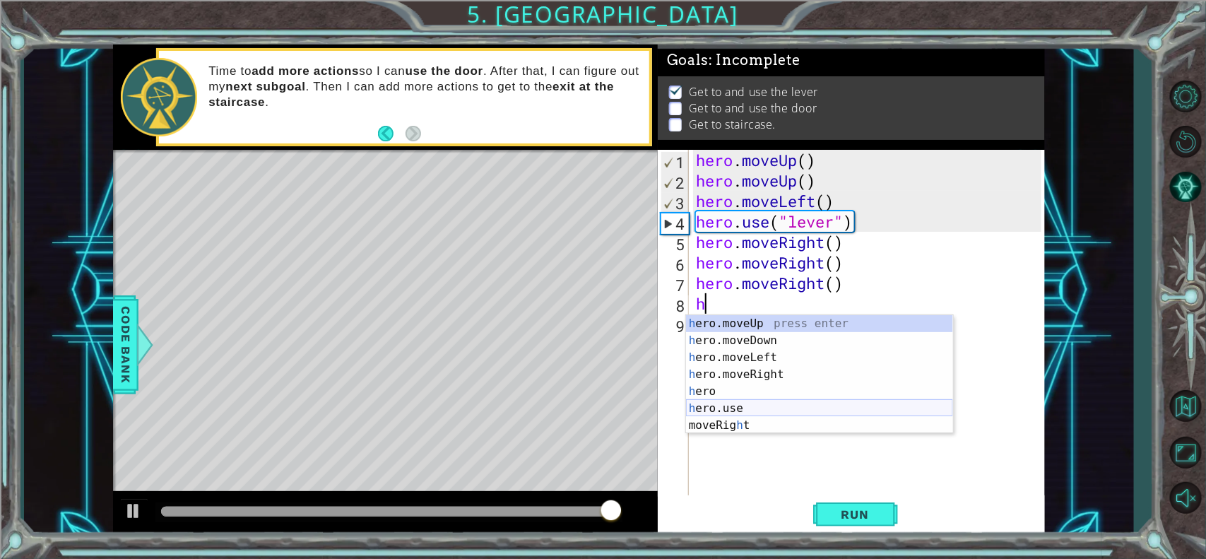
click at [712, 410] on div "h ero.moveUp press enter h ero.moveDown press enter h ero.moveLeft press enter …" at bounding box center [819, 391] width 267 height 153
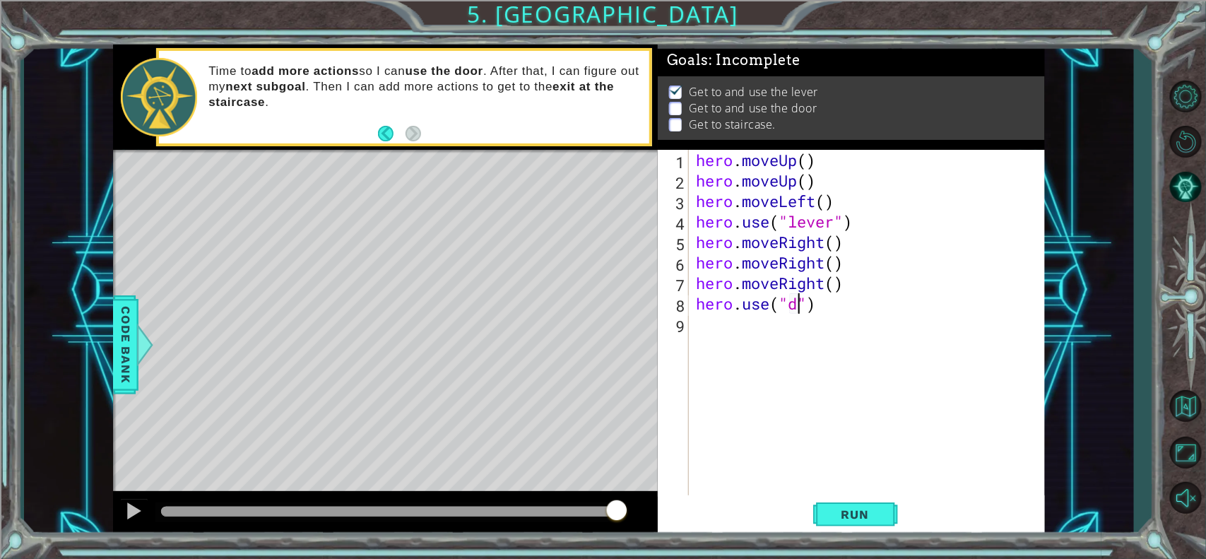
scroll to position [0, 5]
type textarea "hero.use("door")"
click at [862, 446] on span "Run" at bounding box center [855, 514] width 56 height 14
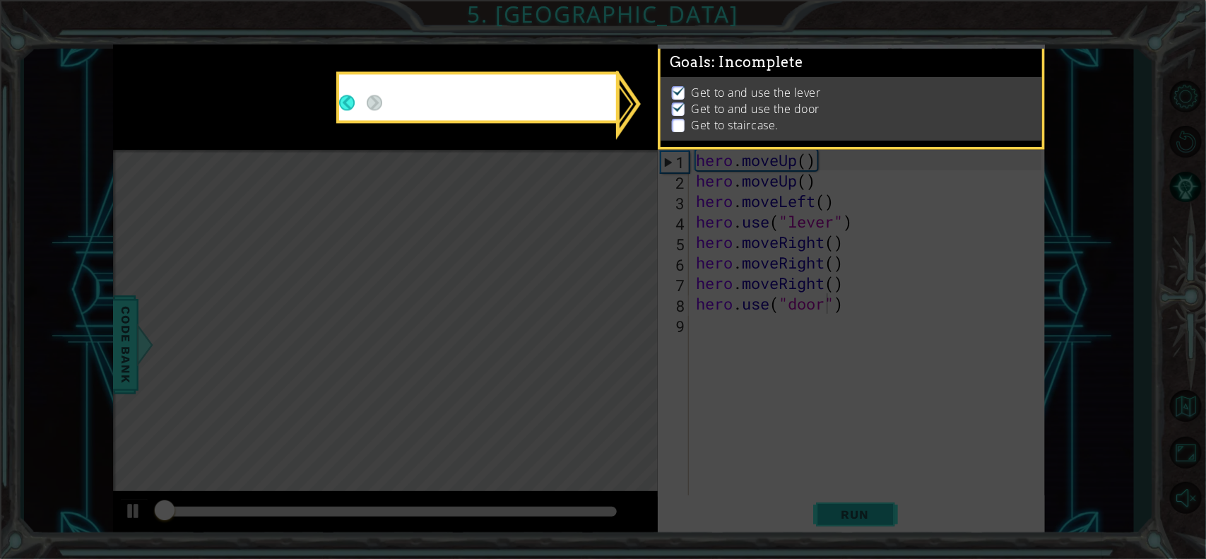
scroll to position [6, 0]
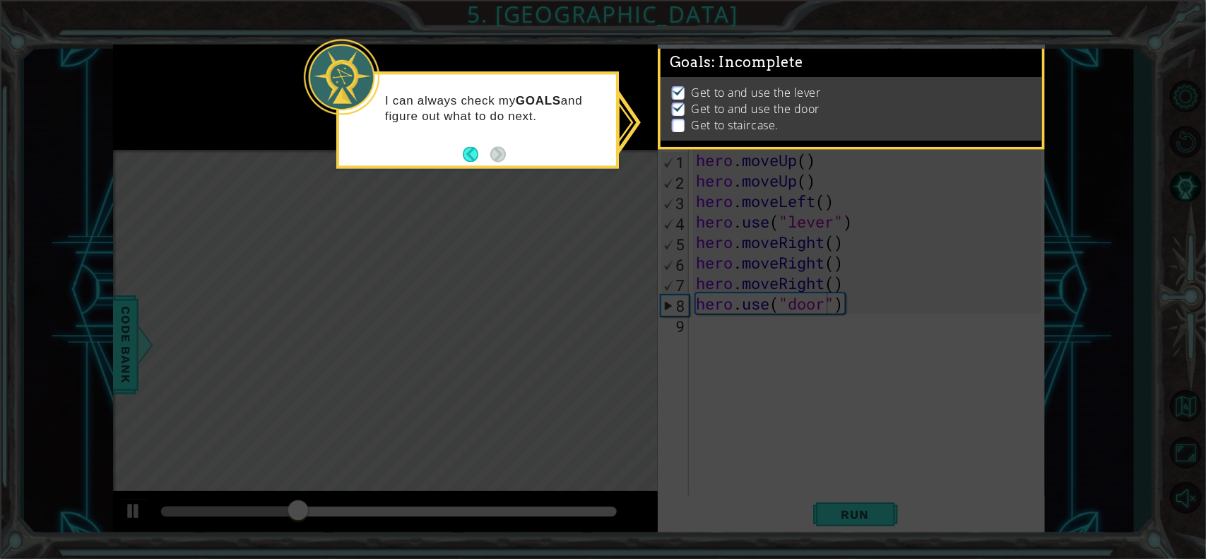
click at [676, 119] on p at bounding box center [678, 125] width 13 height 13
click at [735, 326] on icon at bounding box center [603, 279] width 1206 height 559
drag, startPoint x: 710, startPoint y: 69, endPoint x: 754, endPoint y: 114, distance: 63.4
click at [711, 77] on div "Get to and use the lever Get to and use the door Get to staircase." at bounding box center [850, 109] width 381 height 64
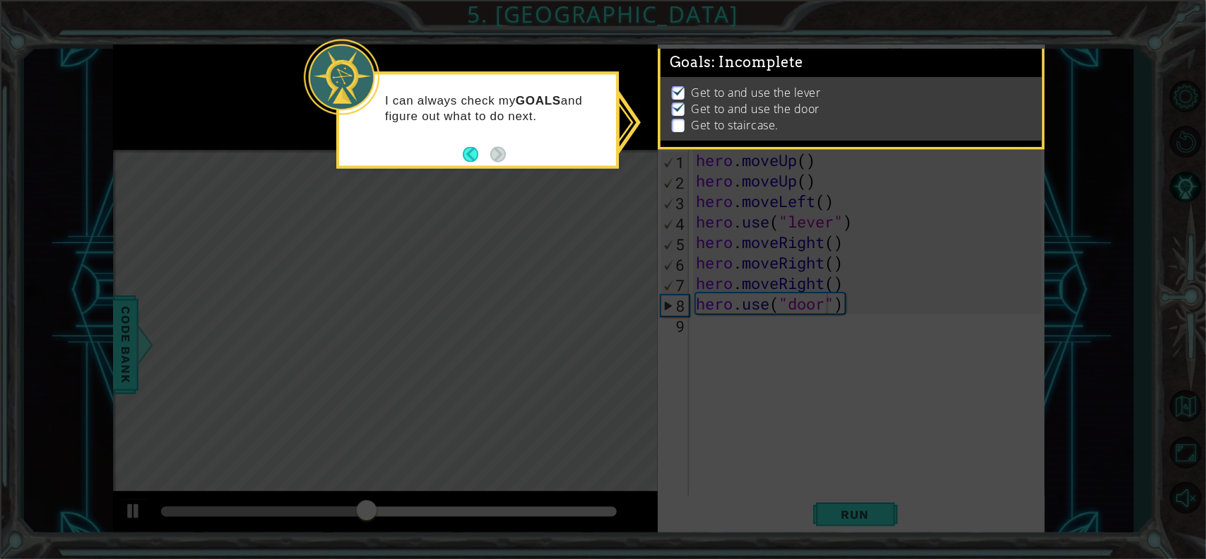
click at [754, 117] on p "Get to staircase." at bounding box center [734, 125] width 87 height 16
click at [470, 155] on button "Back" at bounding box center [477, 154] width 28 height 16
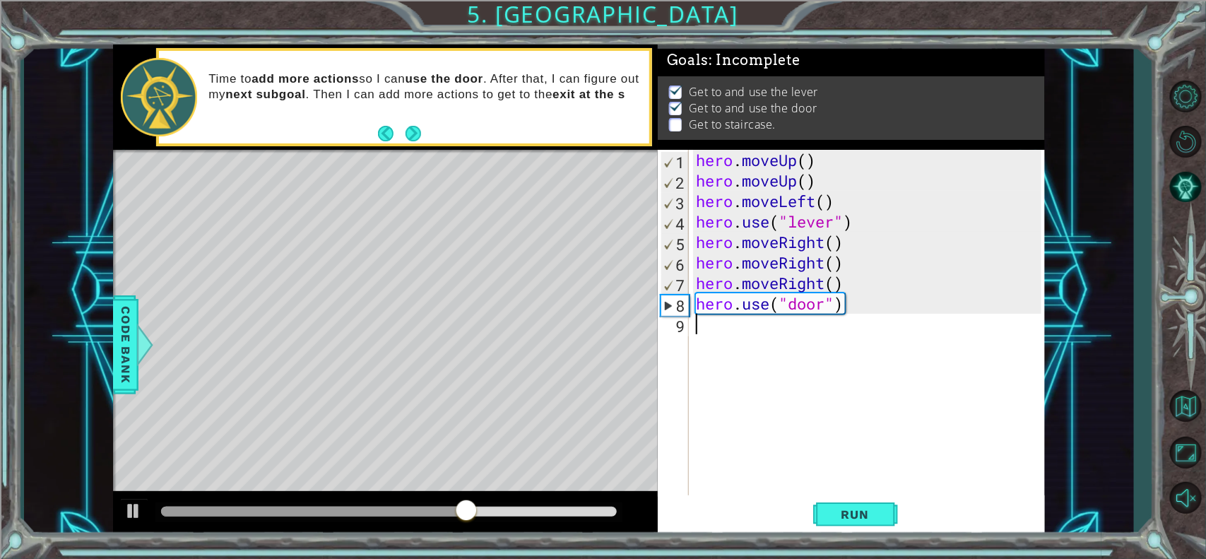
click at [735, 335] on div "hero . moveUp ( ) hero . moveUp ( ) hero . moveLeft ( ) hero . use ( "lever" ) …" at bounding box center [870, 344] width 355 height 389
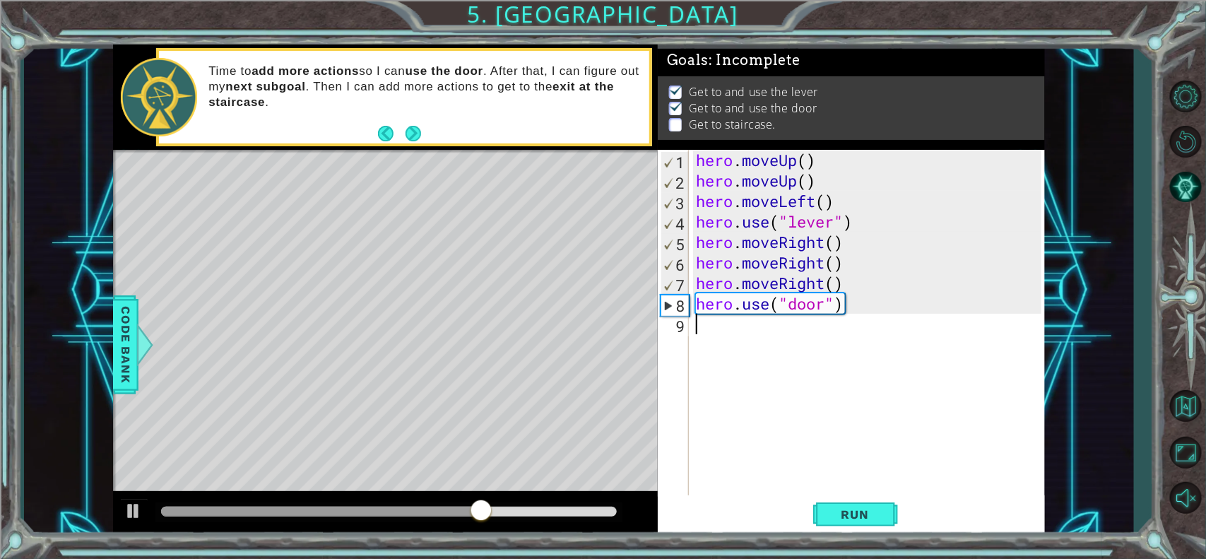
type textarea "h"
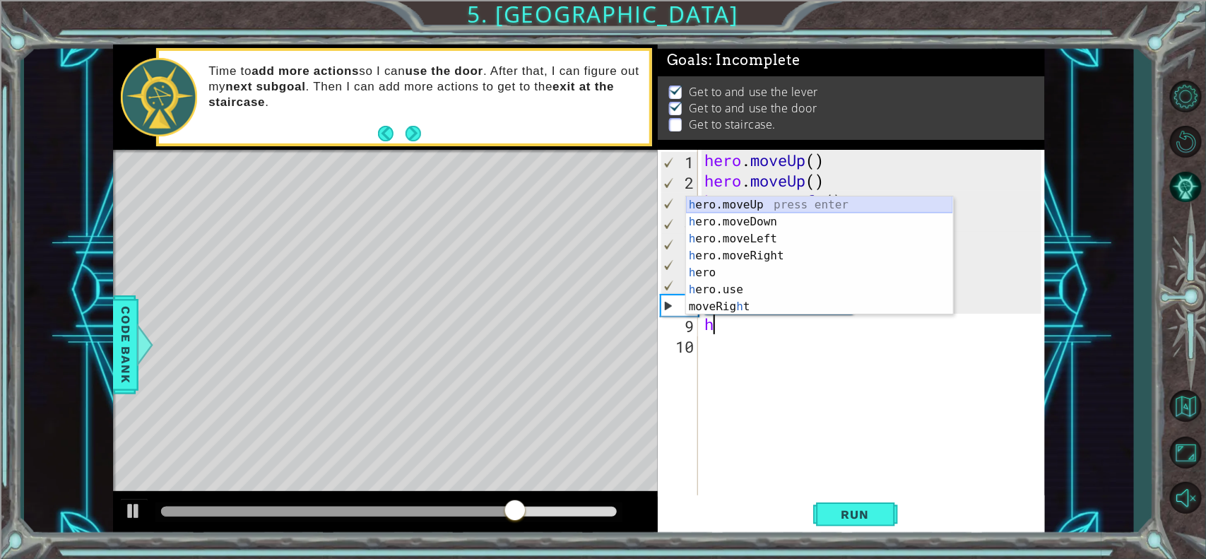
click at [745, 206] on div "h ero.moveUp press enter h ero.moveDown press enter h ero.moveLeft press enter …" at bounding box center [819, 272] width 267 height 153
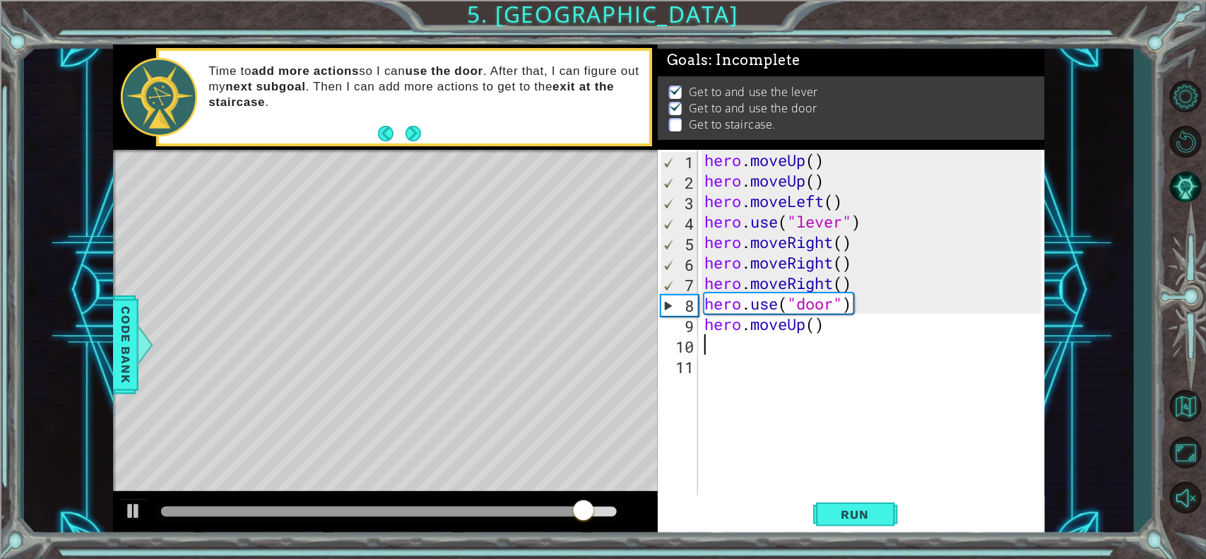
type textarea "h"
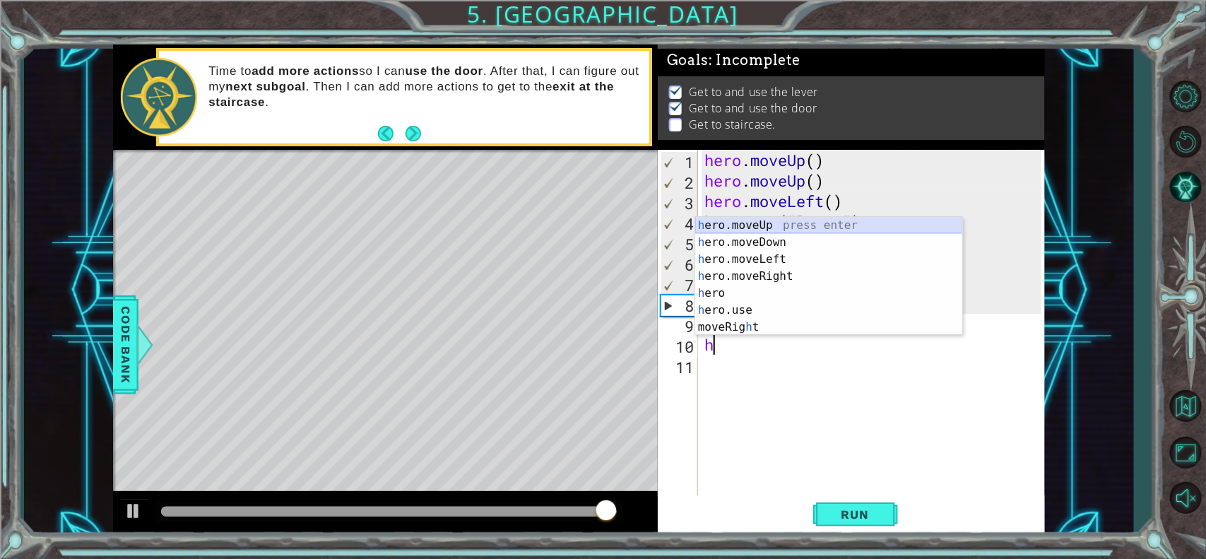
click at [735, 231] on div "h ero.moveUp press enter h ero.moveDown press enter h ero.moveLeft press enter …" at bounding box center [828, 293] width 267 height 153
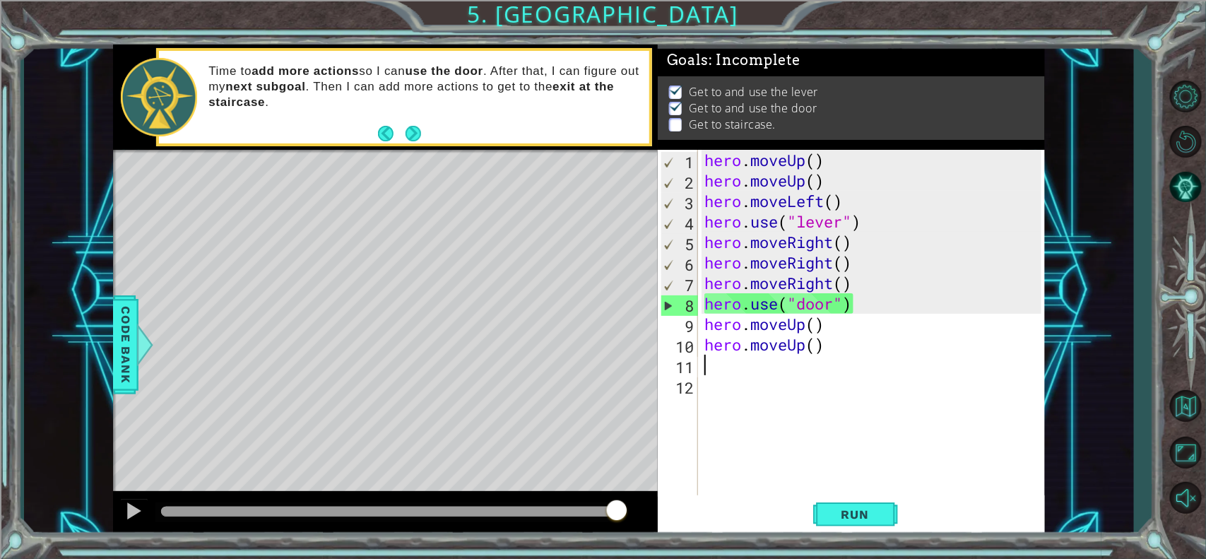
type textarea "h"
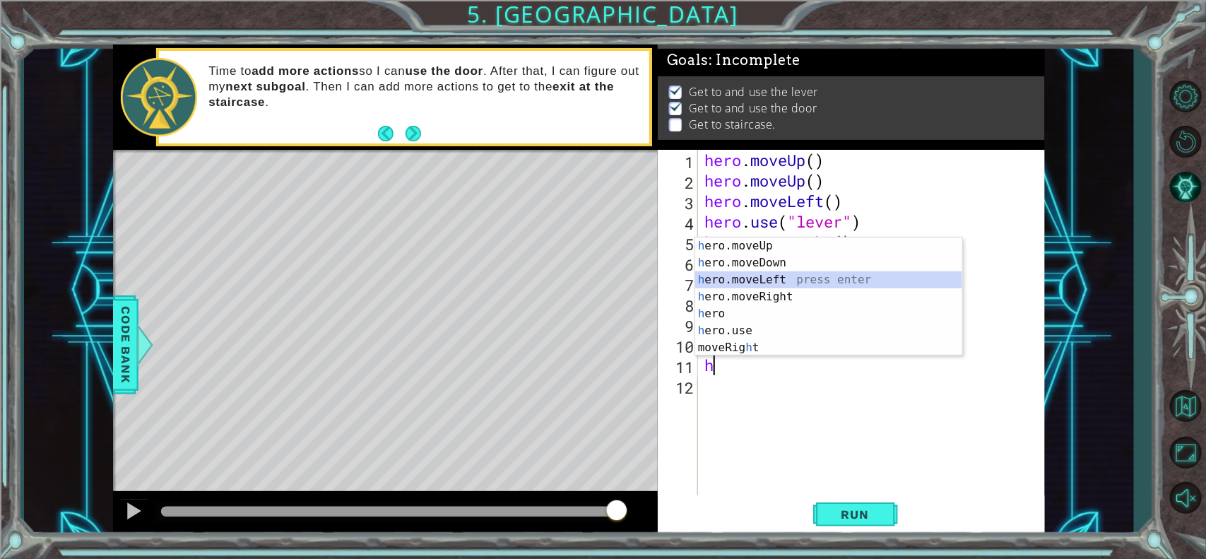
click at [738, 278] on div "h ero.moveUp press enter h ero.moveDown press enter h ero.moveLeft press enter …" at bounding box center [828, 313] width 267 height 153
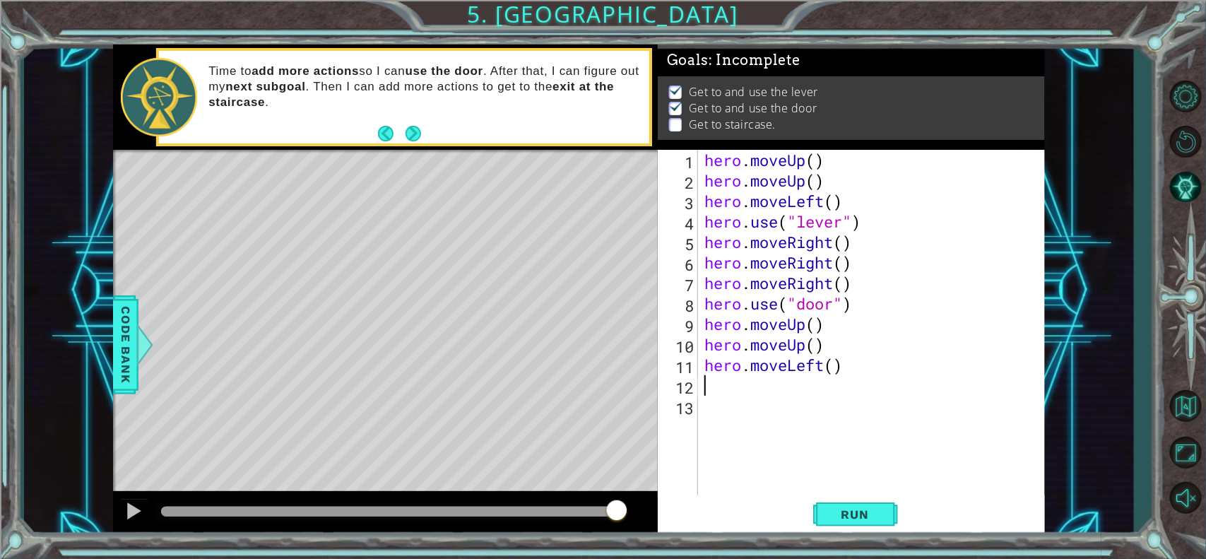
type textarea "h"
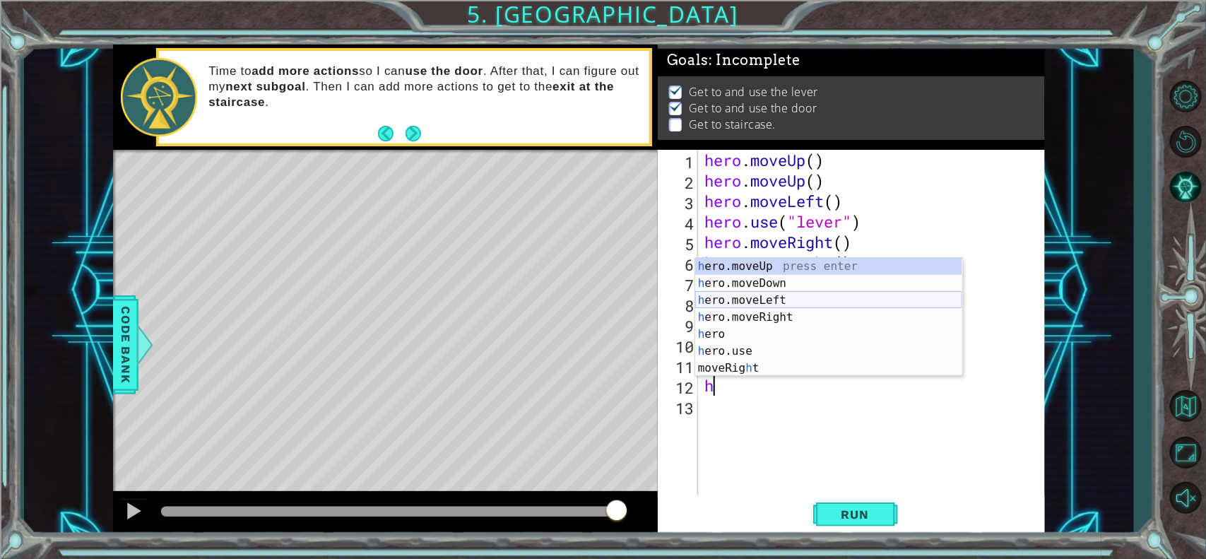
click at [732, 294] on div "h ero.moveUp press enter h ero.moveDown press enter h ero.moveLeft press enter …" at bounding box center [828, 334] width 267 height 153
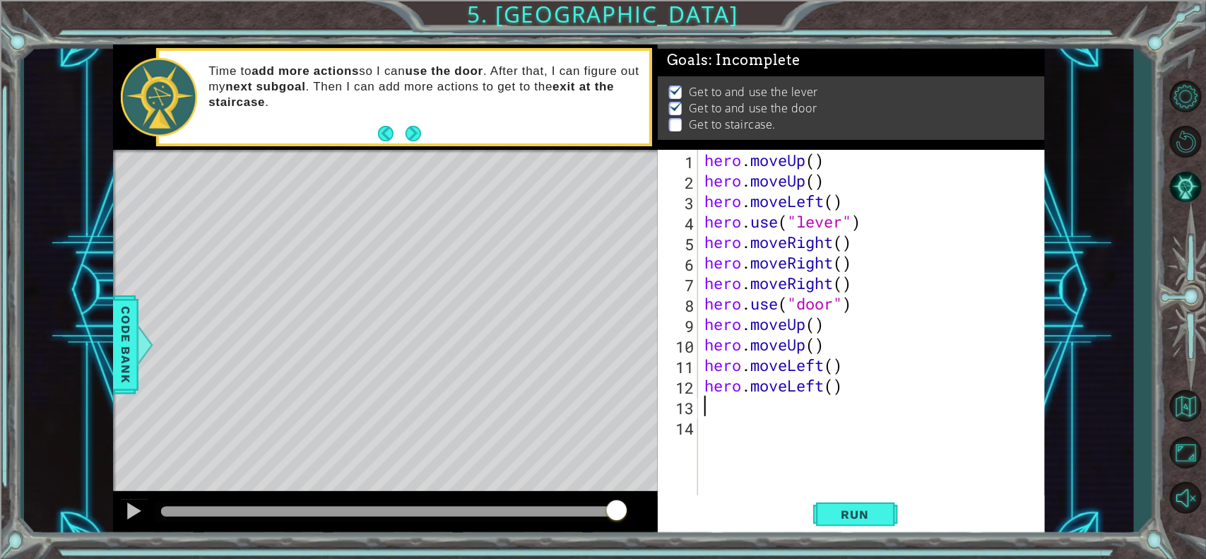
type textarea "h"
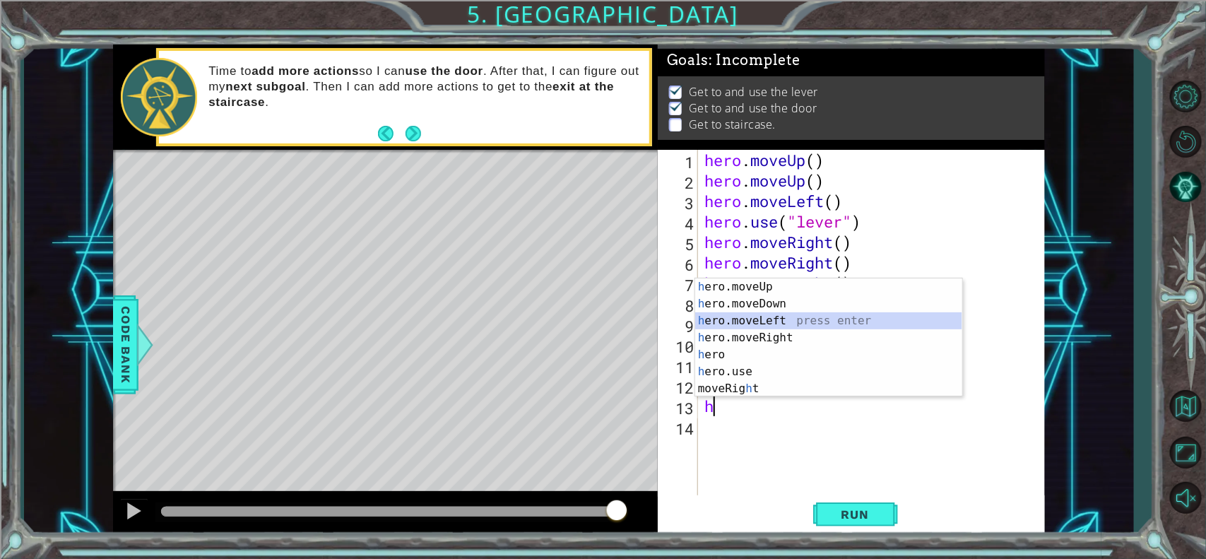
click at [727, 320] on div "h ero.moveUp press enter h ero.moveDown press enter h ero.moveLeft press enter …" at bounding box center [828, 354] width 267 height 153
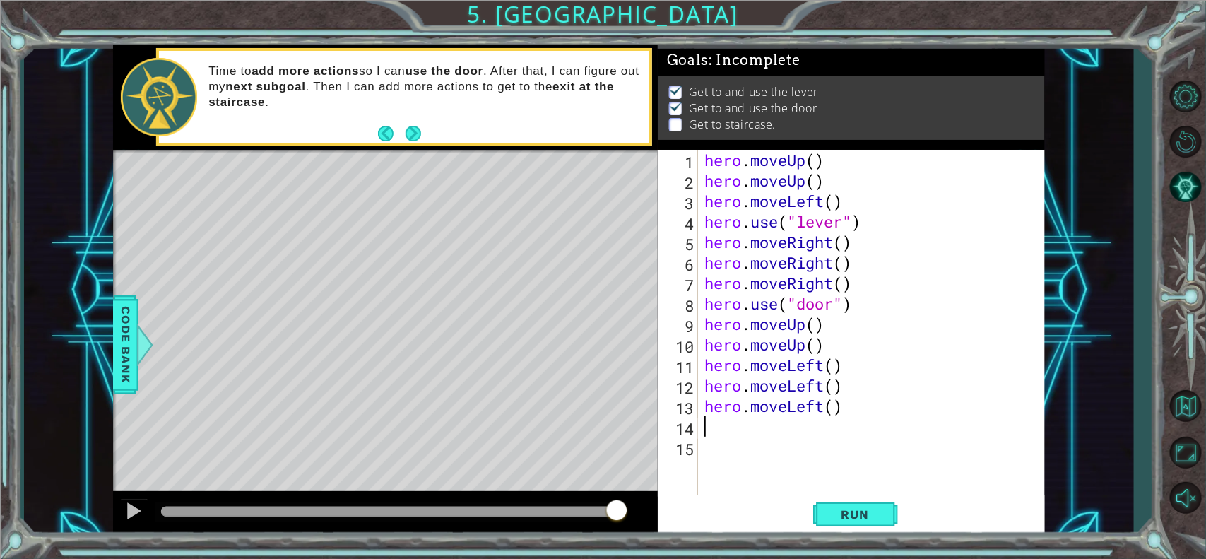
type textarea "h"
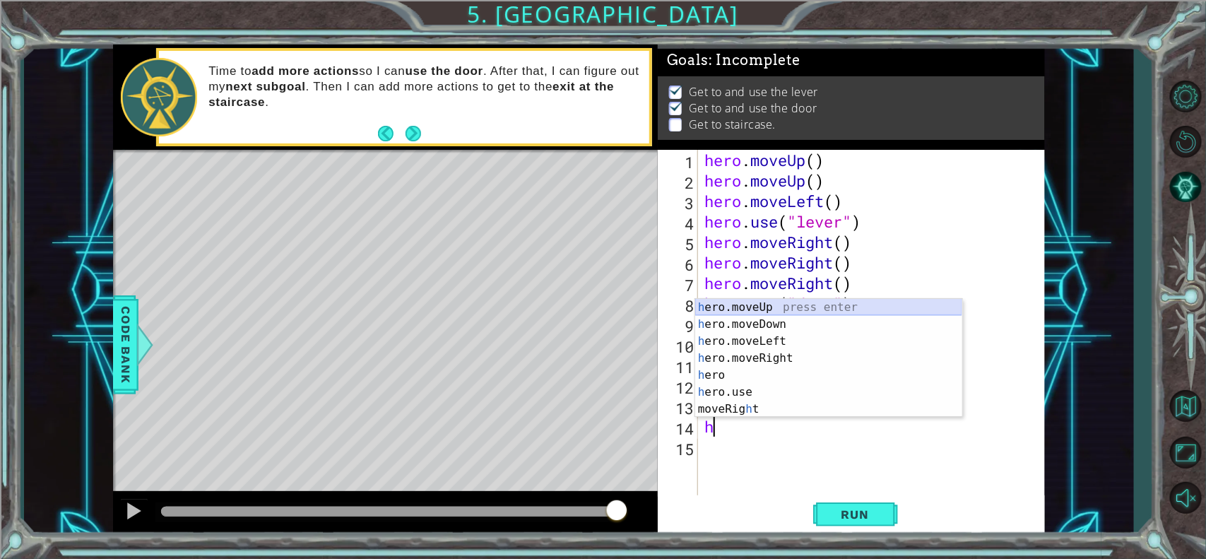
click at [727, 309] on div "h ero.moveUp press enter h ero.moveDown press enter h ero.moveLeft press enter …" at bounding box center [828, 375] width 267 height 153
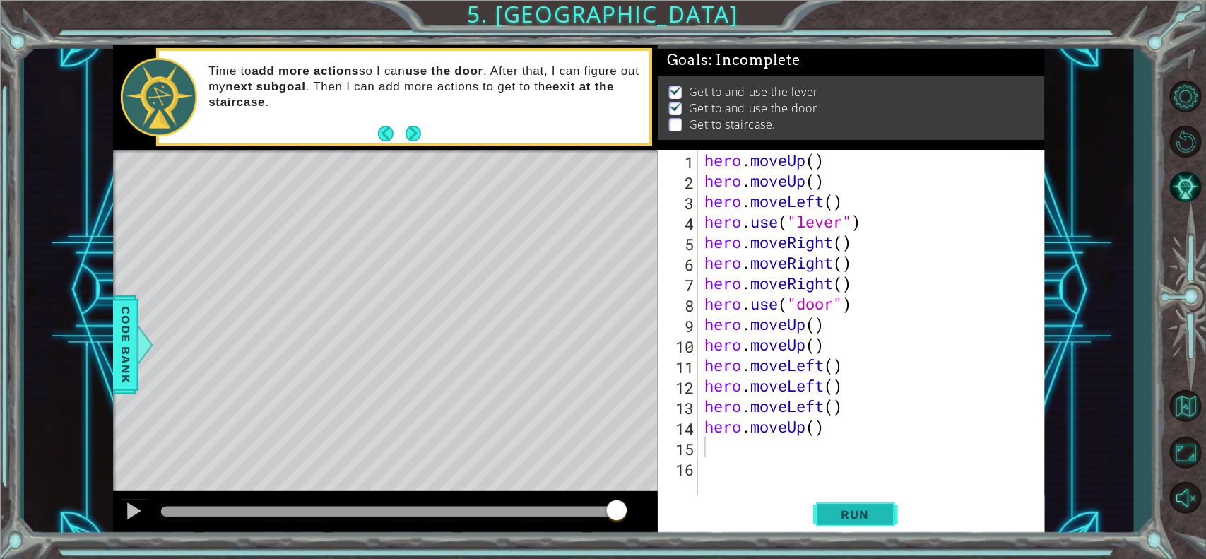
click at [838, 446] on button "Run" at bounding box center [855, 514] width 85 height 39
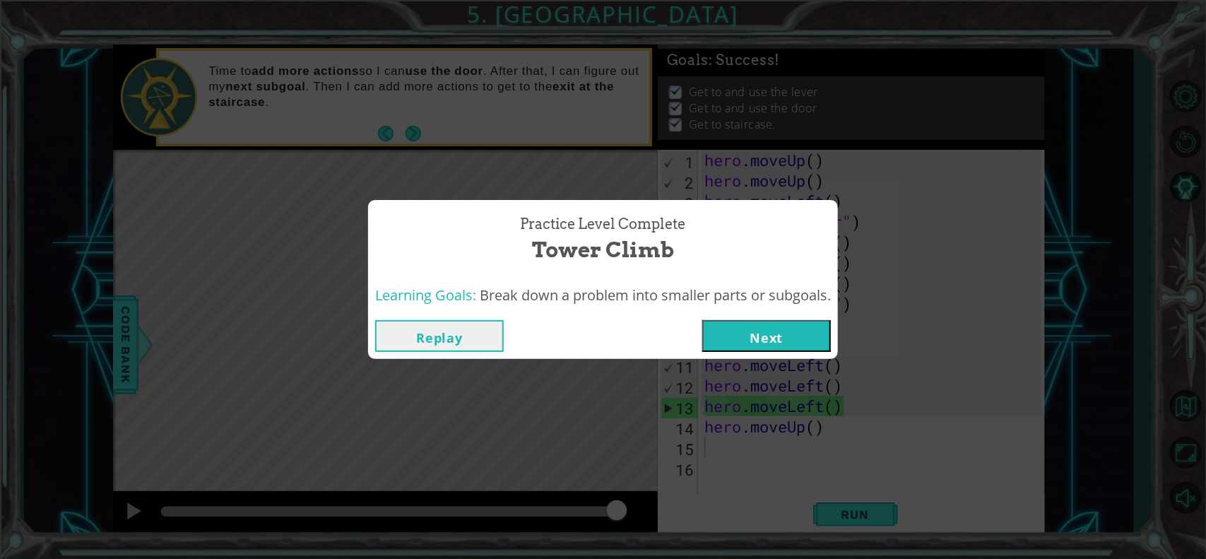
click at [791, 343] on button "Next" at bounding box center [766, 336] width 129 height 32
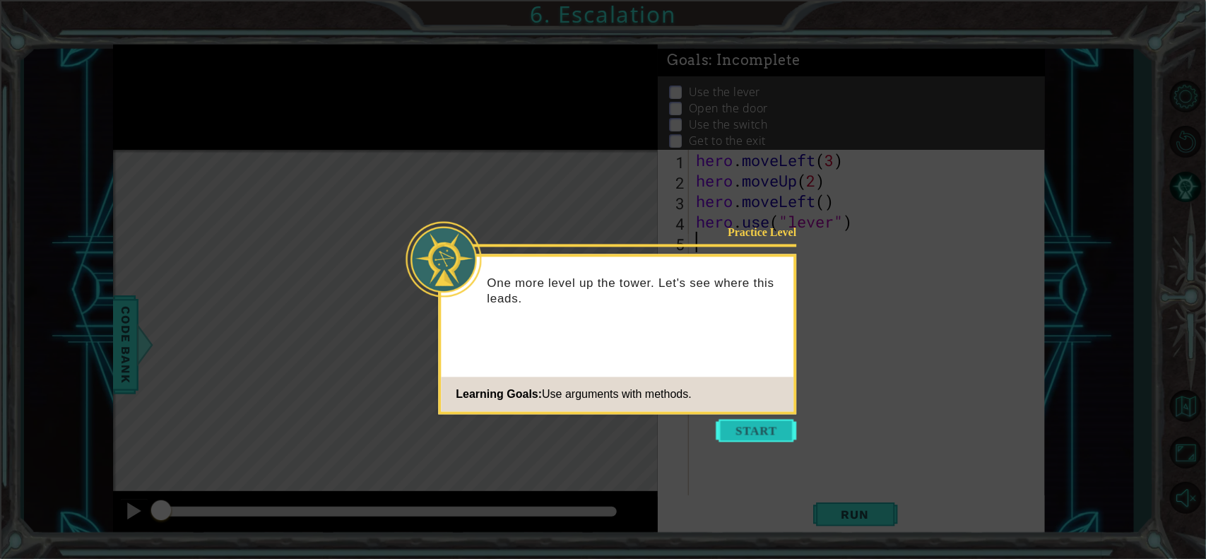
click at [765, 428] on button "Start" at bounding box center [756, 431] width 81 height 23
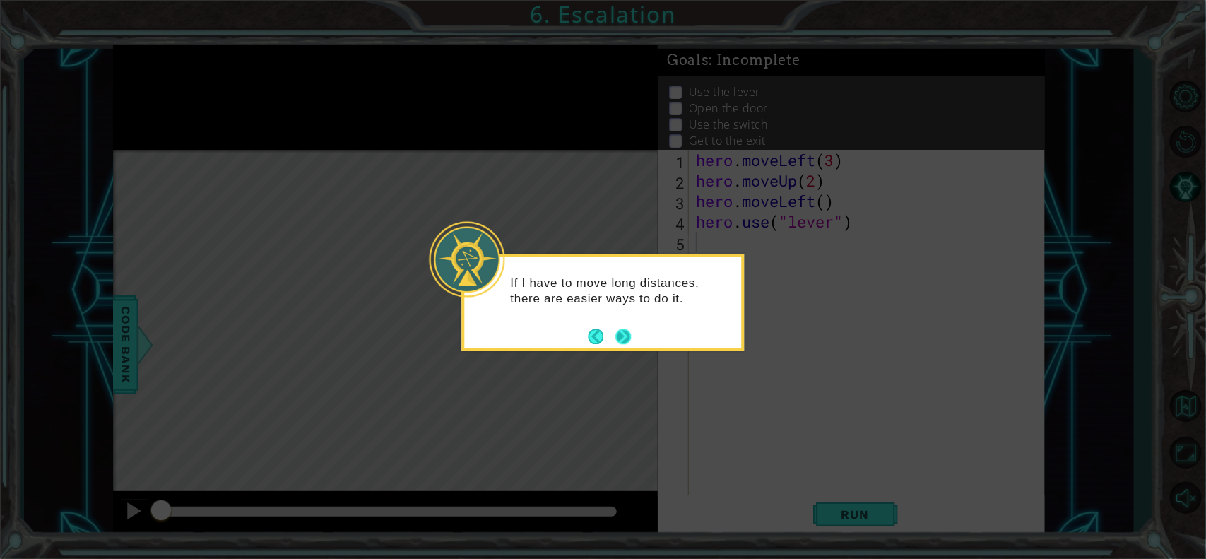
click at [622, 331] on button "Next" at bounding box center [623, 336] width 16 height 16
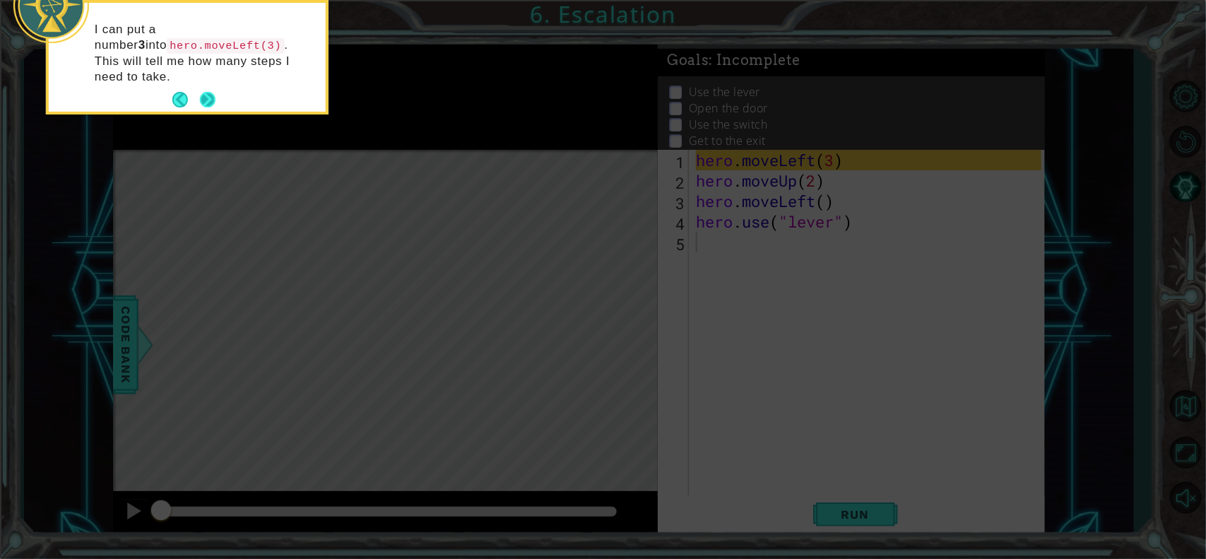
click at [210, 92] on button "Next" at bounding box center [208, 100] width 16 height 16
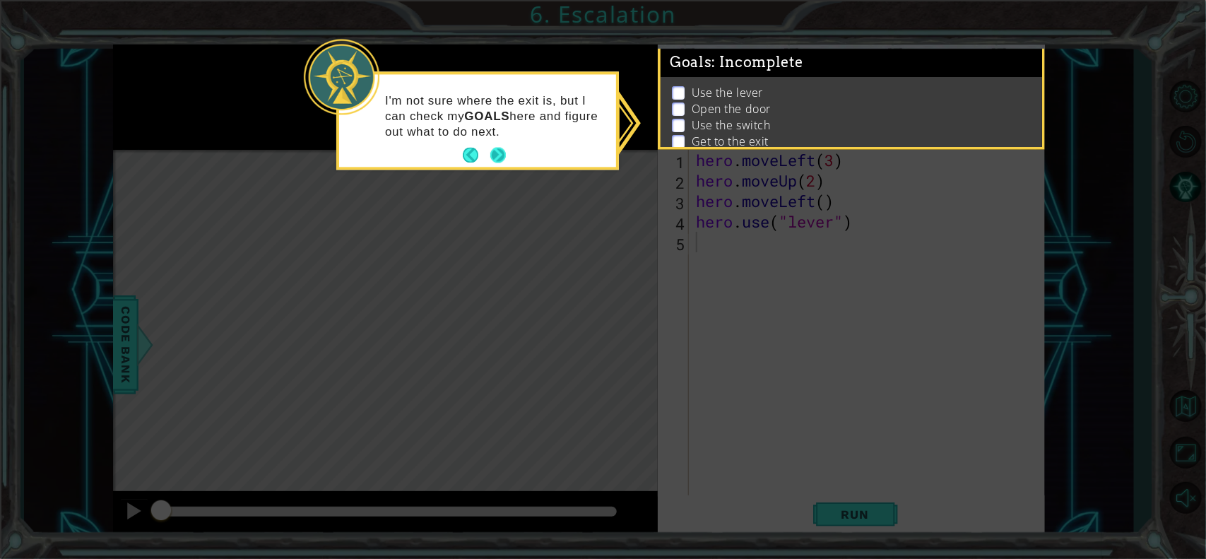
click at [498, 157] on button "Next" at bounding box center [498, 155] width 20 height 20
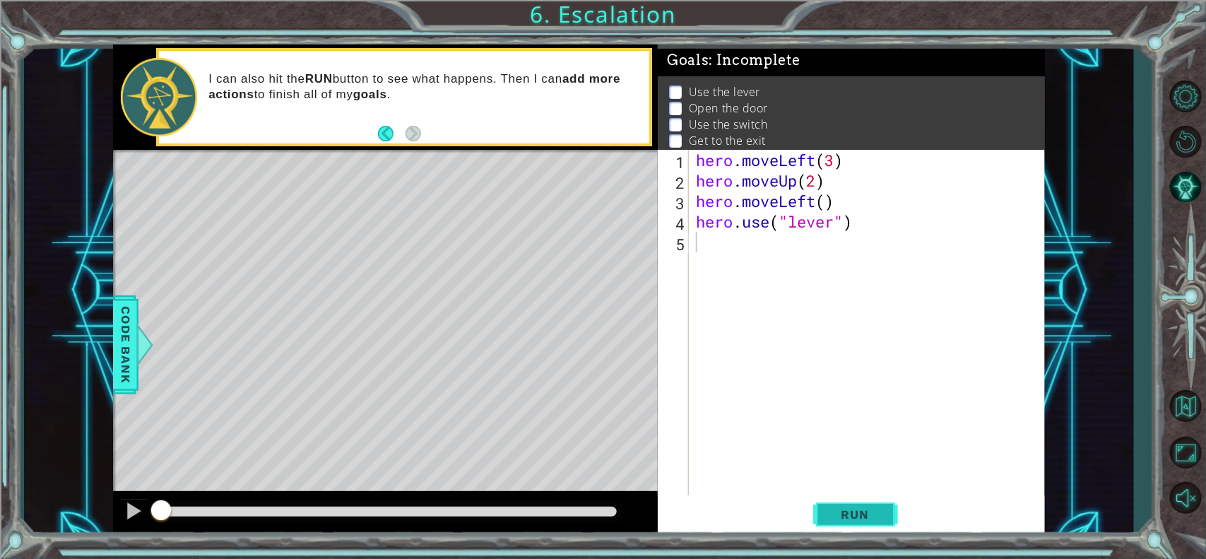
click at [855, 446] on span "Run" at bounding box center [855, 514] width 56 height 14
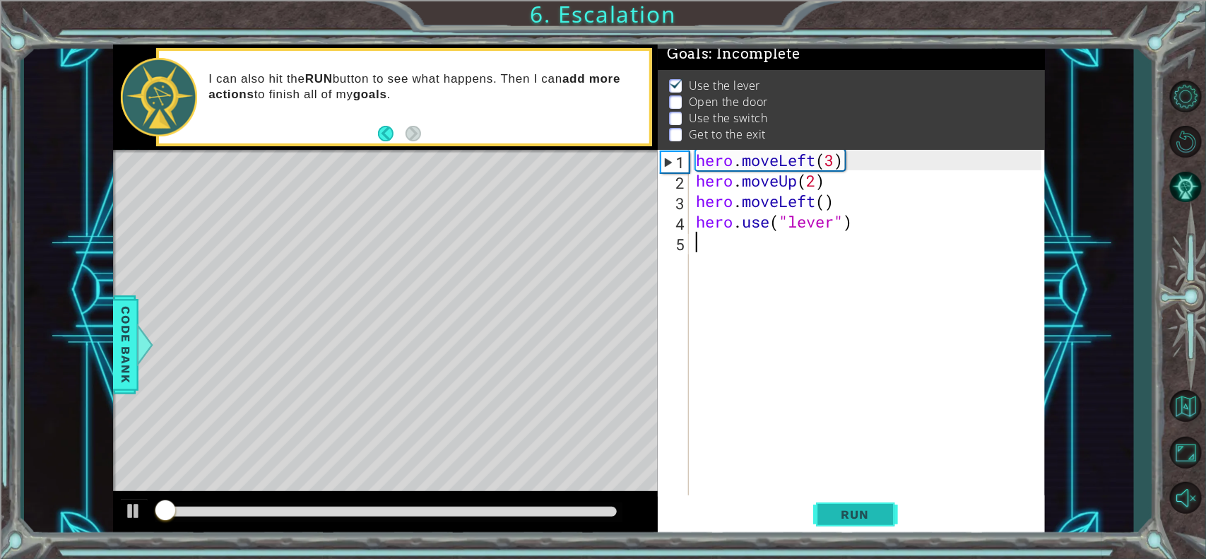
scroll to position [14, 0]
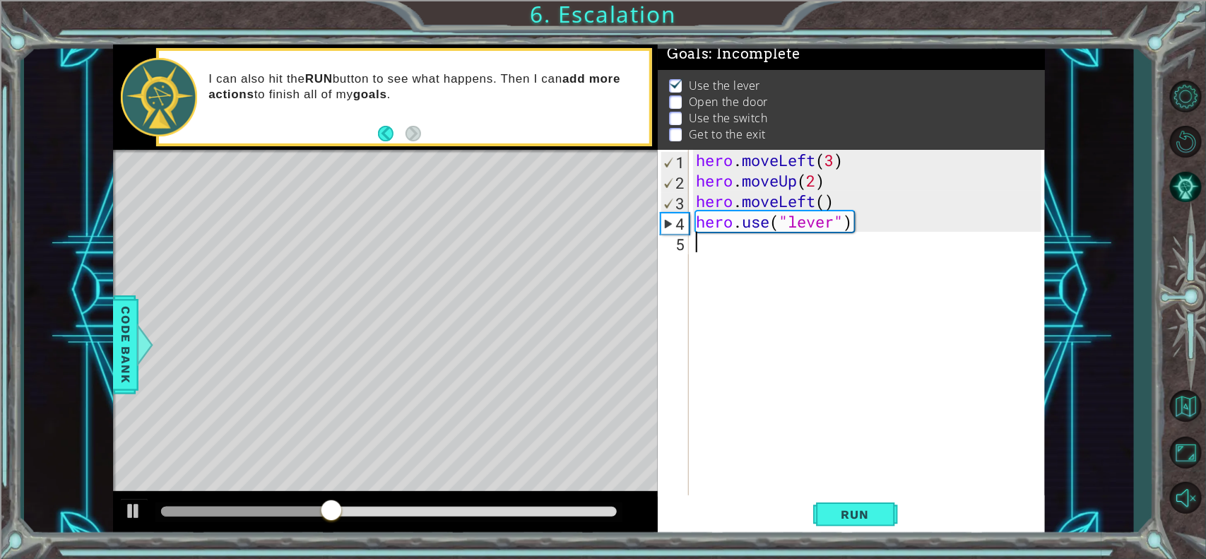
click at [757, 248] on div "hero . moveLeft ( 3 ) hero . moveUp ( 2 ) hero . moveLeft ( ) hero . use ( "lev…" at bounding box center [870, 344] width 355 height 389
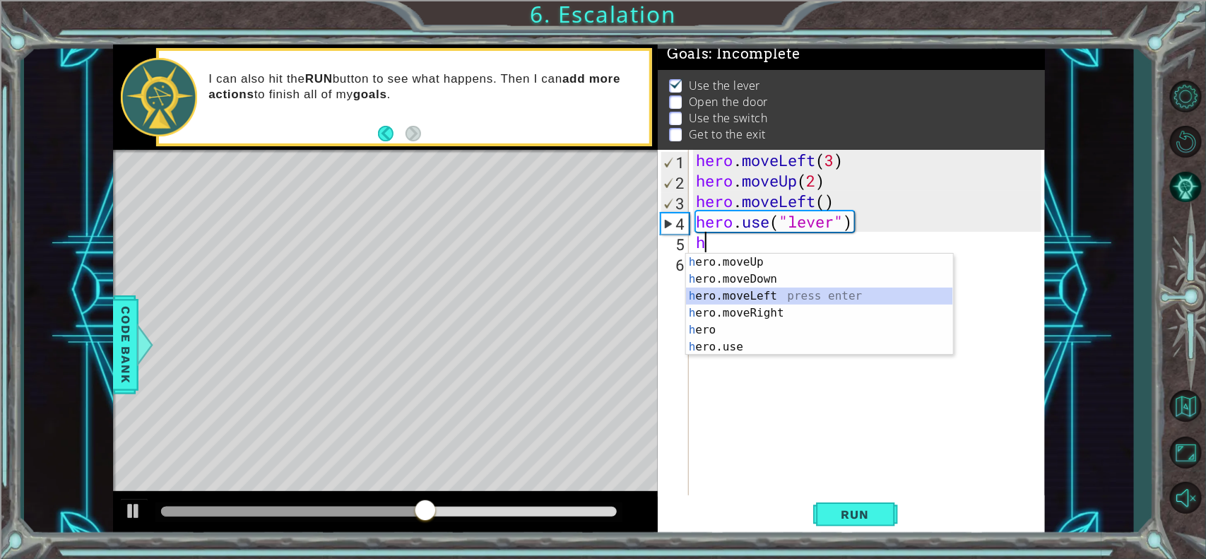
click at [751, 295] on div "h ero.moveUp press enter h ero.moveDown press enter h ero.moveLeft press enter …" at bounding box center [819, 322] width 267 height 136
type textarea "hero.moveLeft(1)"
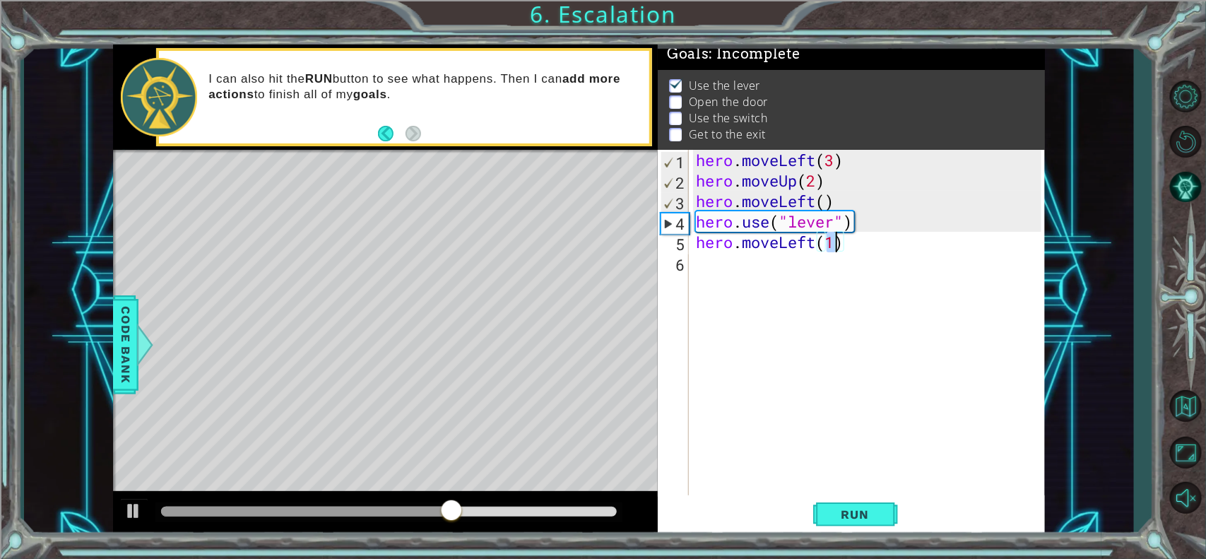
click at [719, 267] on div "hero . moveLeft ( 3 ) hero . moveUp ( 2 ) hero . moveLeft ( ) hero . use ( "lev…" at bounding box center [870, 344] width 355 height 389
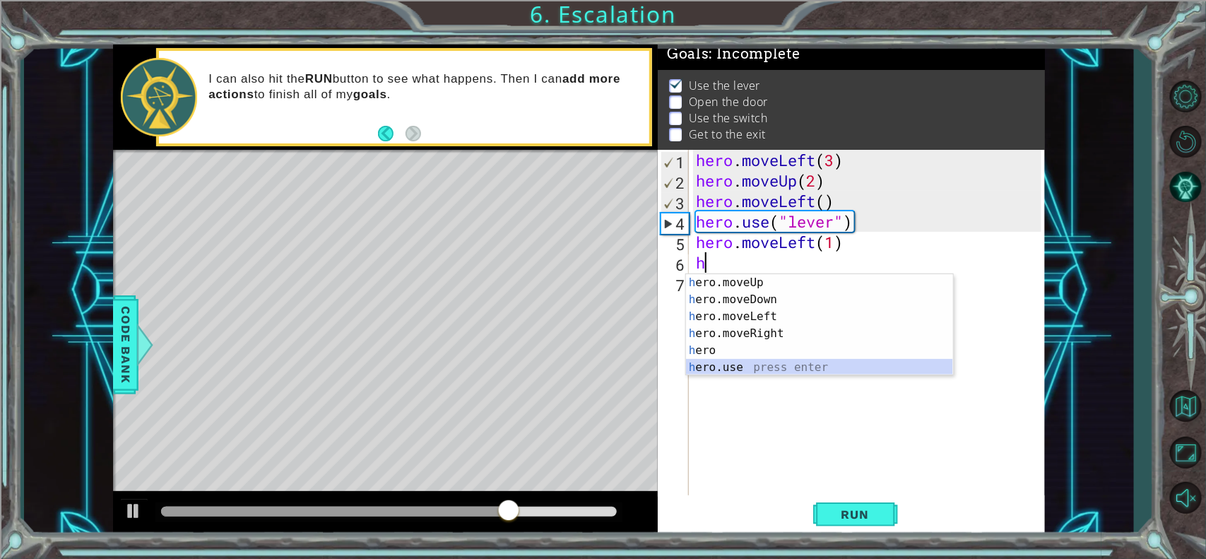
click at [723, 362] on div "h ero.moveUp press enter h ero.moveDown press enter h ero.moveLeft press enter …" at bounding box center [819, 342] width 267 height 136
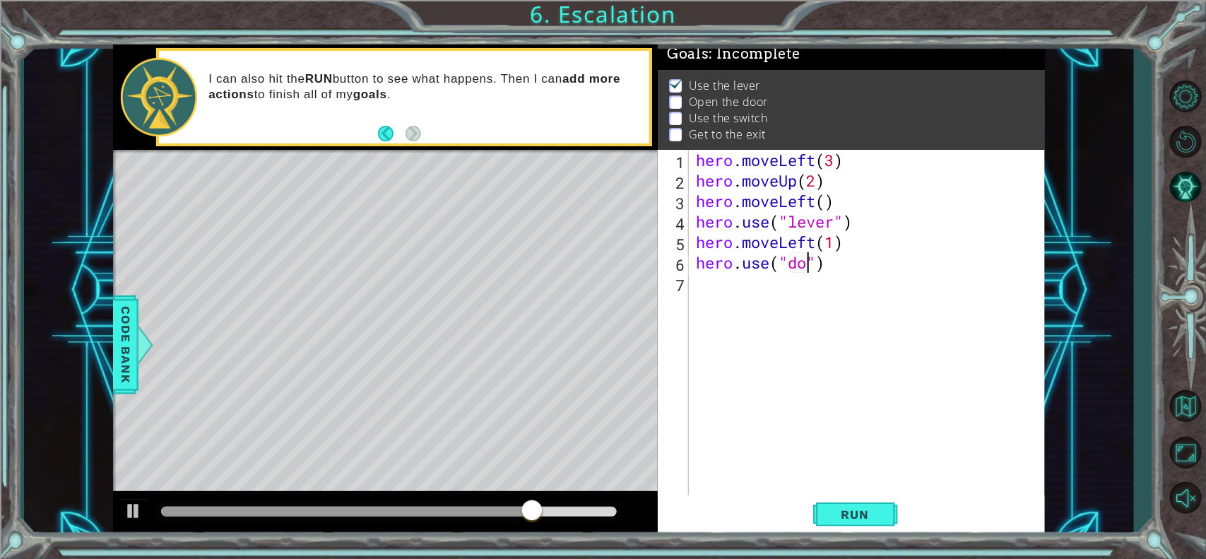
scroll to position [0, 5]
type textarea "hero.use("door")"
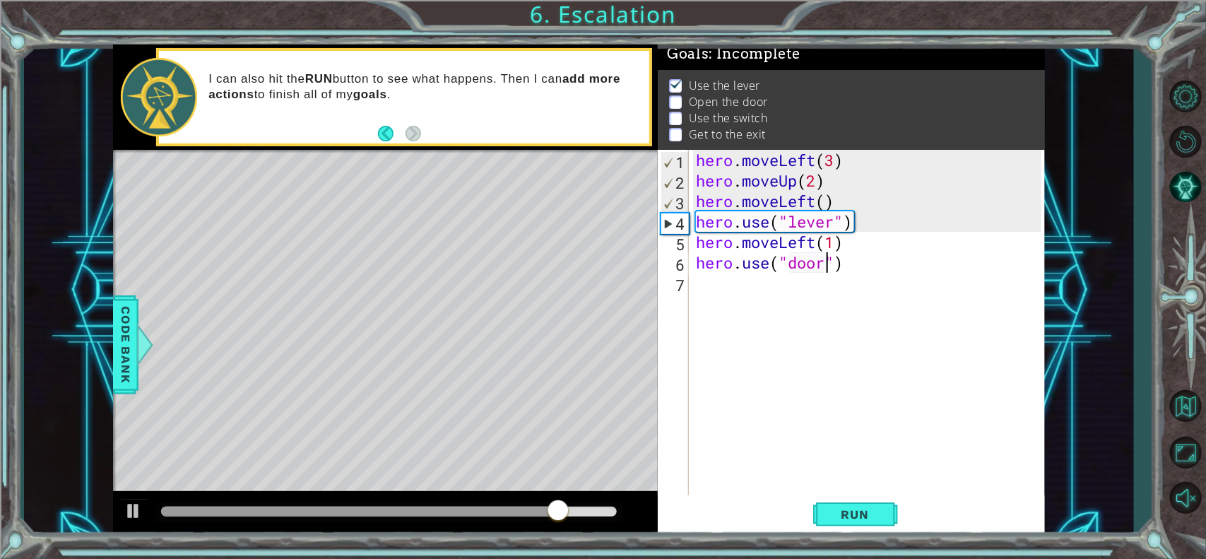
click at [729, 287] on div "hero . moveLeft ( 3 ) hero . moveUp ( 2 ) hero . moveLeft ( ) hero . use ( "lev…" at bounding box center [870, 344] width 355 height 389
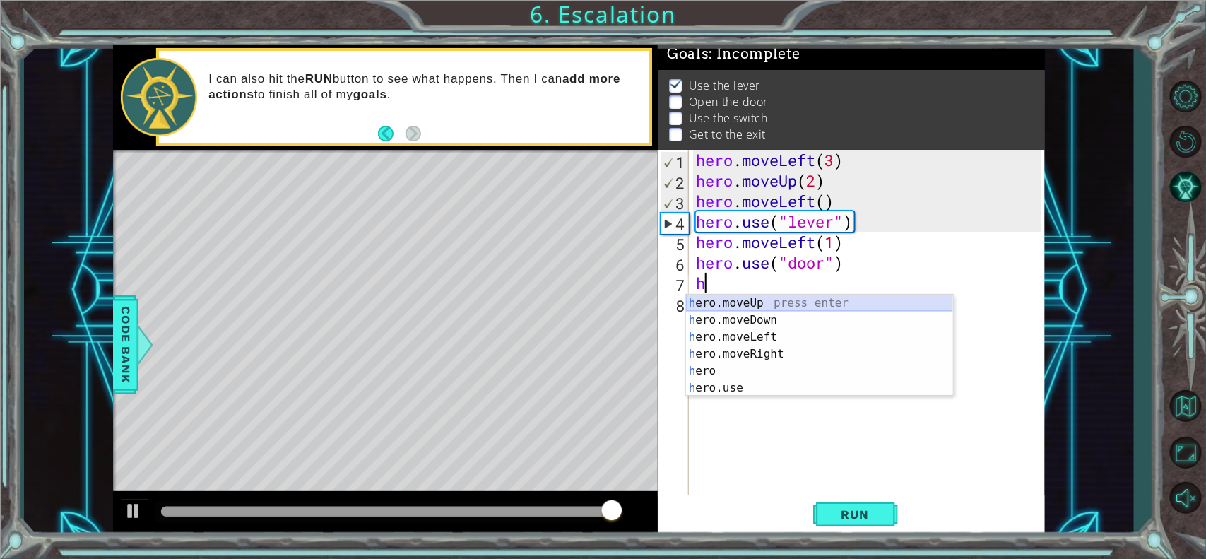
click at [740, 299] on div "h ero.moveUp press enter h ero.moveDown press enter h ero.moveLeft press enter …" at bounding box center [819, 363] width 267 height 136
type textarea "hero.moveUp(1)"
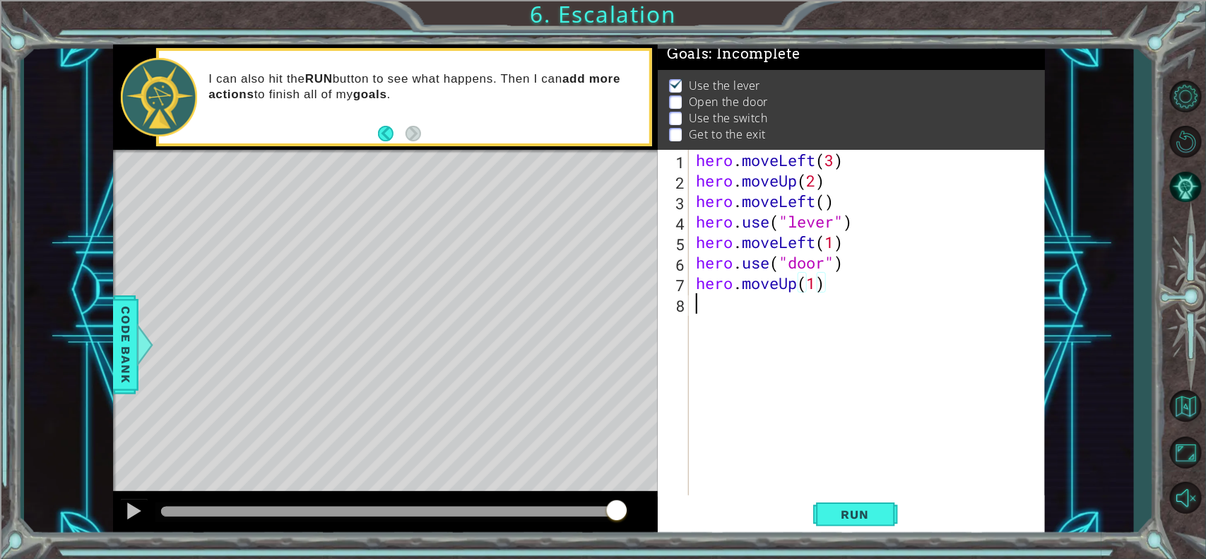
click at [735, 304] on div "hero . moveLeft ( 3 ) hero . moveUp ( 2 ) hero . moveLeft ( ) hero . use ( "lev…" at bounding box center [870, 344] width 355 height 389
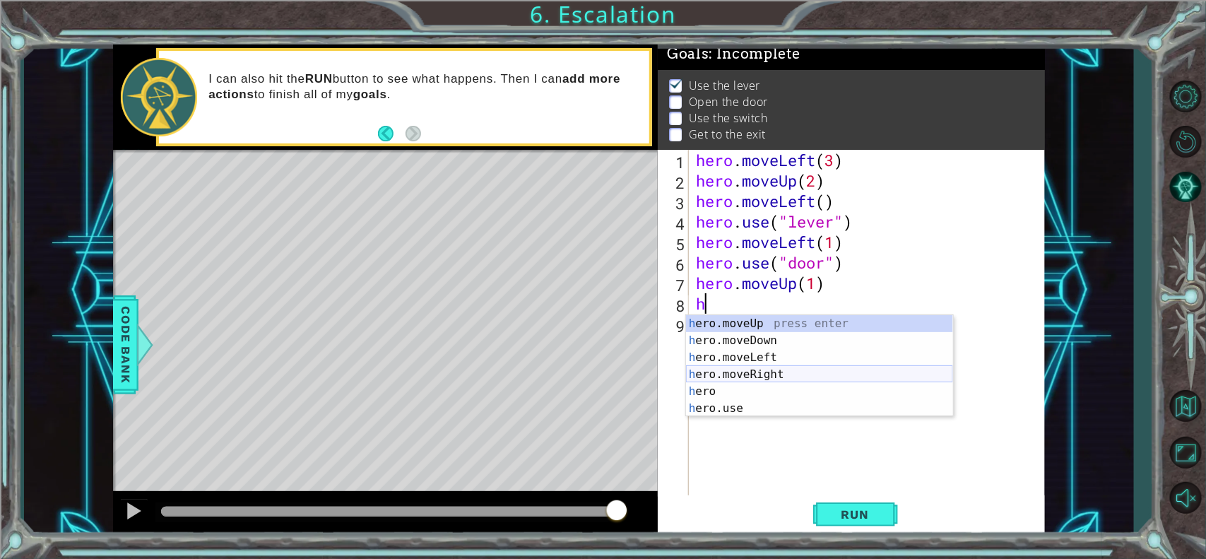
click at [746, 367] on div "h ero.moveUp press enter h ero.moveDown press enter h ero.moveLeft press enter …" at bounding box center [819, 383] width 267 height 136
type textarea "hero.moveRight(1)"
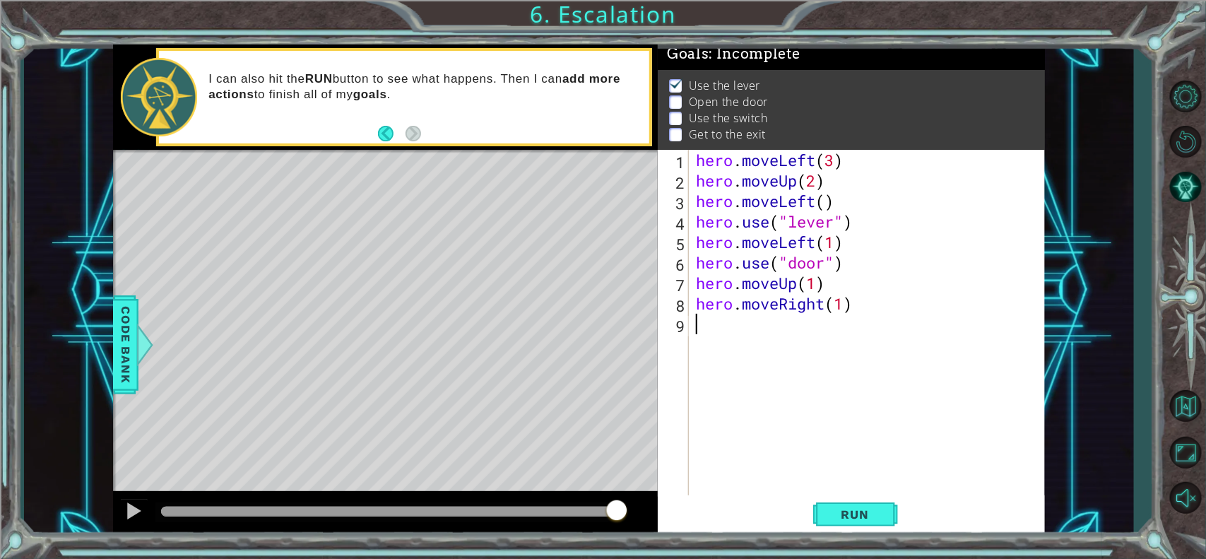
click at [742, 343] on div "hero . moveLeft ( 3 ) hero . moveUp ( 2 ) hero . moveLeft ( ) hero . use ( "lev…" at bounding box center [870, 344] width 355 height 389
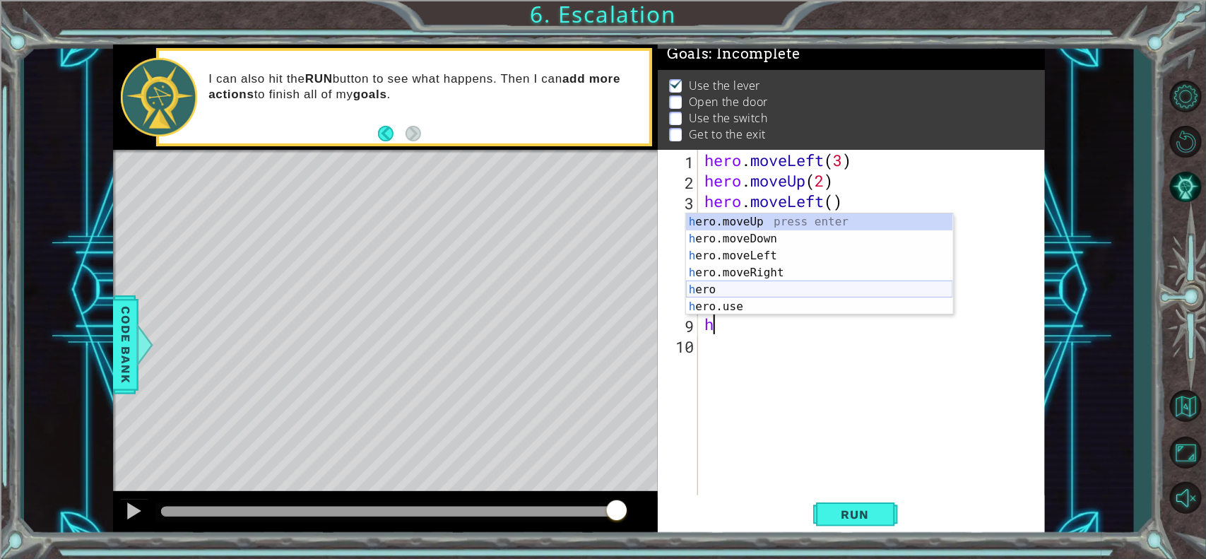
click at [728, 298] on div "h ero.moveUp press enter h ero.moveDown press enter h ero.moveLeft press enter …" at bounding box center [819, 281] width 267 height 136
type textarea "hero"
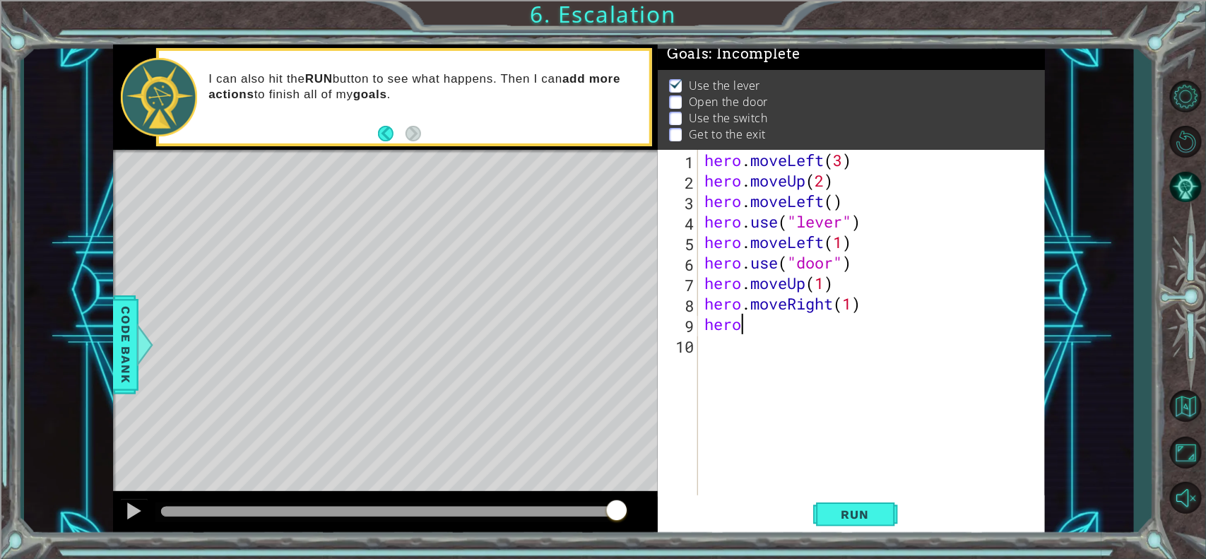
click at [753, 334] on div "hero . moveLeft ( 3 ) hero . moveUp ( 2 ) hero . moveLeft ( ) hero . use ( "lev…" at bounding box center [874, 344] width 347 height 389
click at [756, 329] on div "hero . moveLeft ( 3 ) hero . moveUp ( 2 ) hero . moveLeft ( ) hero . use ( "lev…" at bounding box center [874, 344] width 347 height 389
click at [756, 326] on div "hero . moveLeft ( 3 ) hero . moveUp ( 2 ) hero . moveLeft ( ) hero . use ( "lev…" at bounding box center [874, 344] width 347 height 389
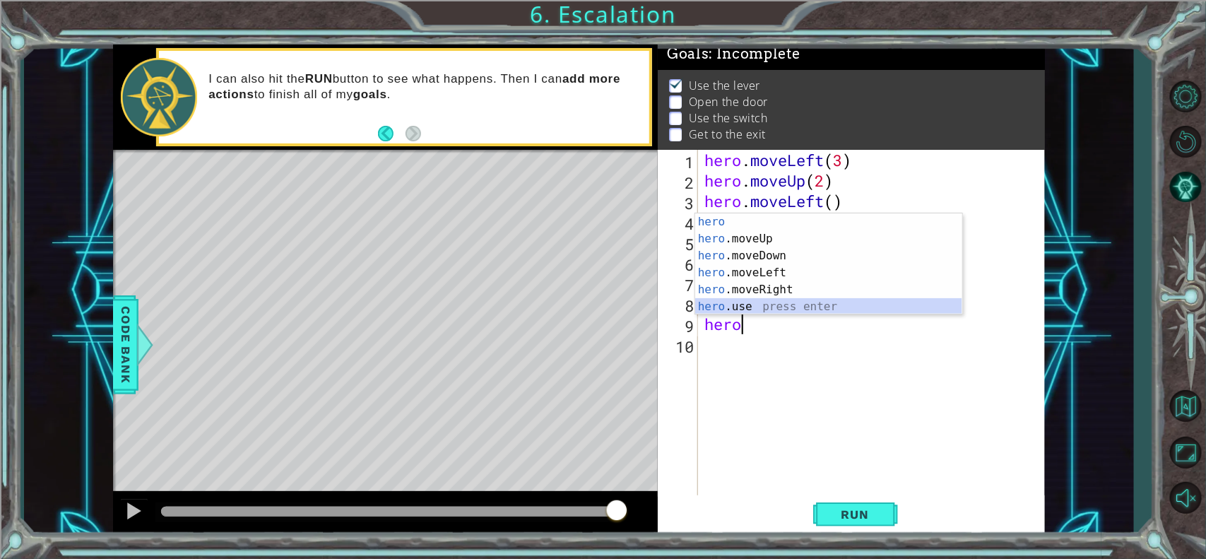
click at [714, 307] on div "hero press enter hero .moveUp press enter hero .moveDown press enter hero .move…" at bounding box center [828, 281] width 267 height 136
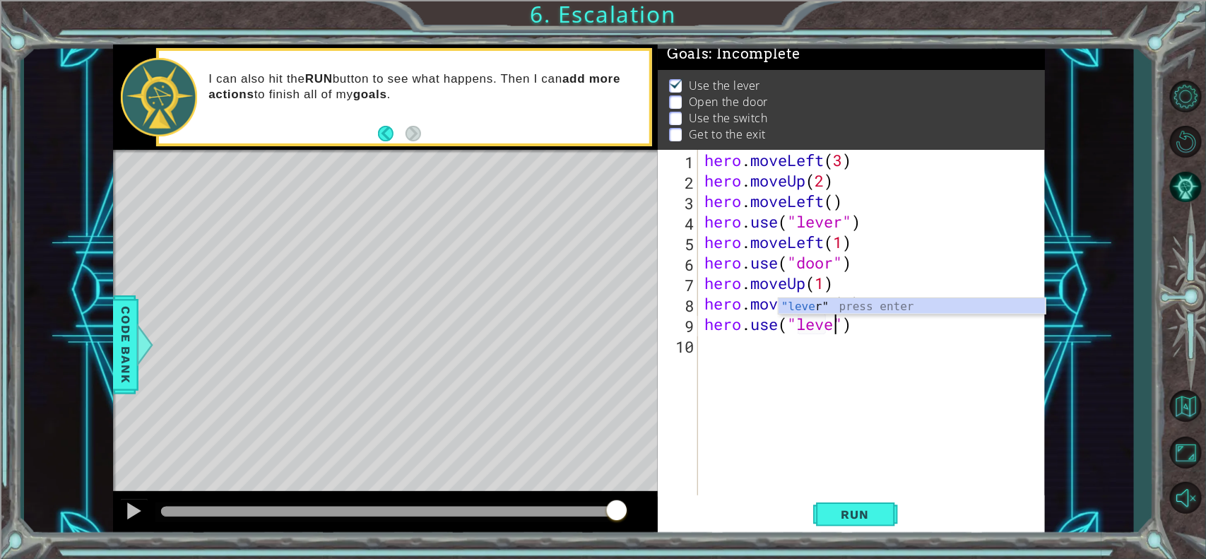
type textarea "hero.use("lever")"
click at [749, 350] on div "hero . moveLeft ( 3 ) hero . moveUp ( 2 ) hero . moveLeft ( ) hero . use ( "lev…" at bounding box center [874, 344] width 347 height 389
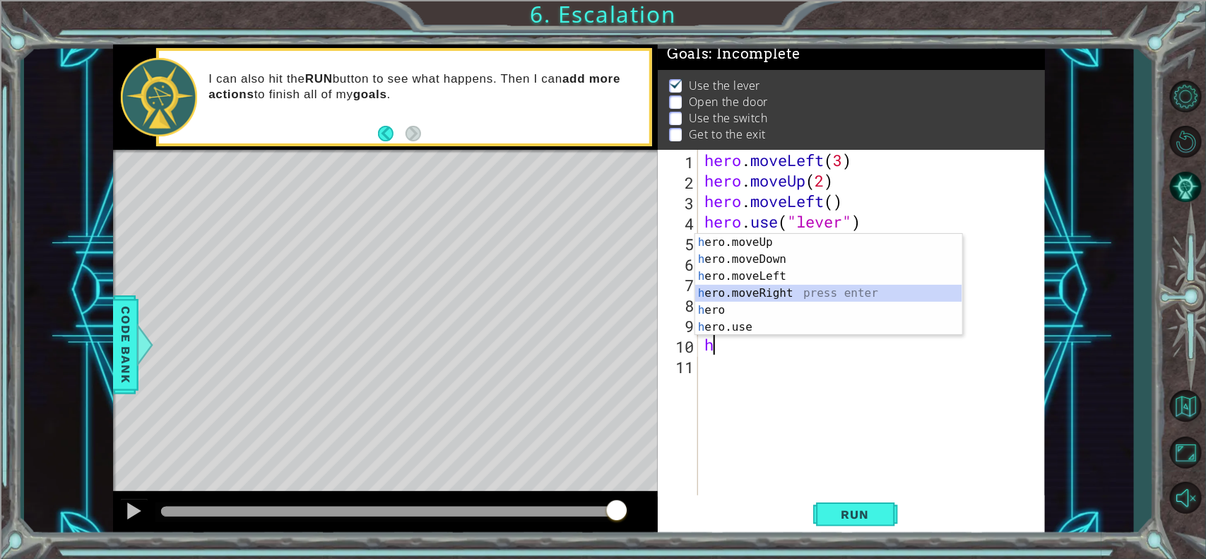
click at [740, 288] on div "h ero.moveUp press enter h ero.moveDown press enter h ero.moveLeft press enter …" at bounding box center [828, 302] width 267 height 136
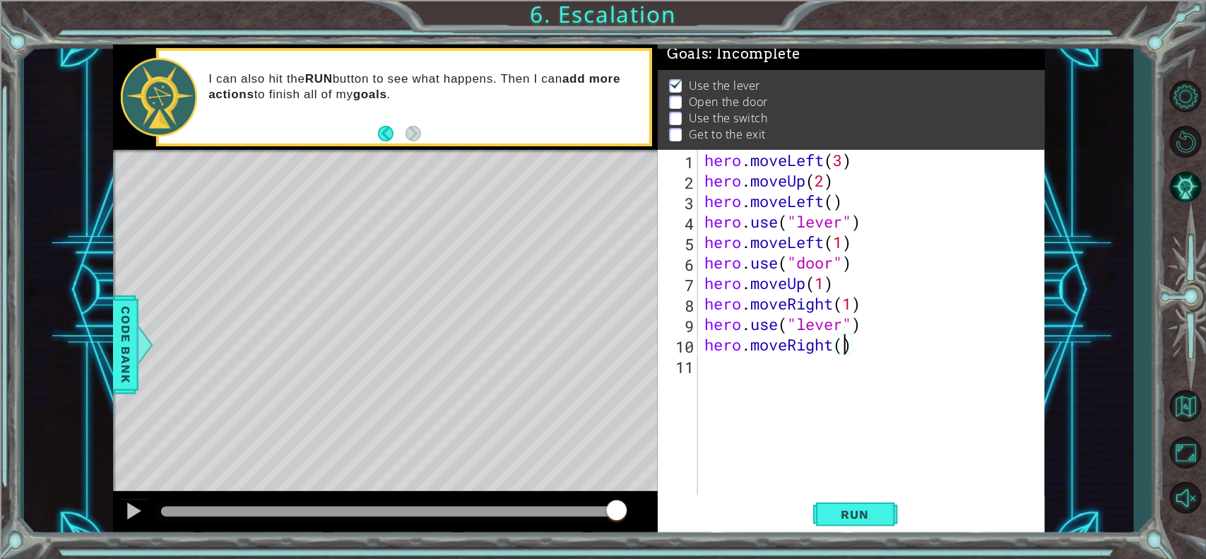
type textarea "hero.moveRight(2)"
click at [766, 362] on div "hero . moveLeft ( 3 ) hero . moveUp ( 2 ) hero . moveLeft ( ) hero . use ( "lev…" at bounding box center [874, 344] width 347 height 389
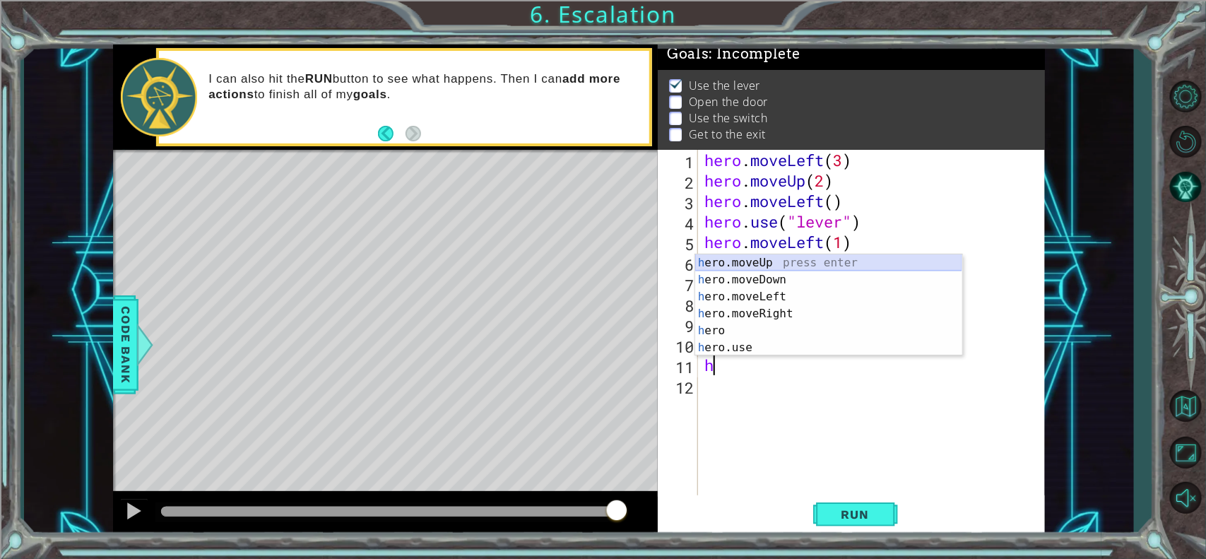
click at [754, 267] on div "h ero.moveUp press enter h ero.moveDown press enter h ero.moveLeft press enter …" at bounding box center [828, 322] width 267 height 136
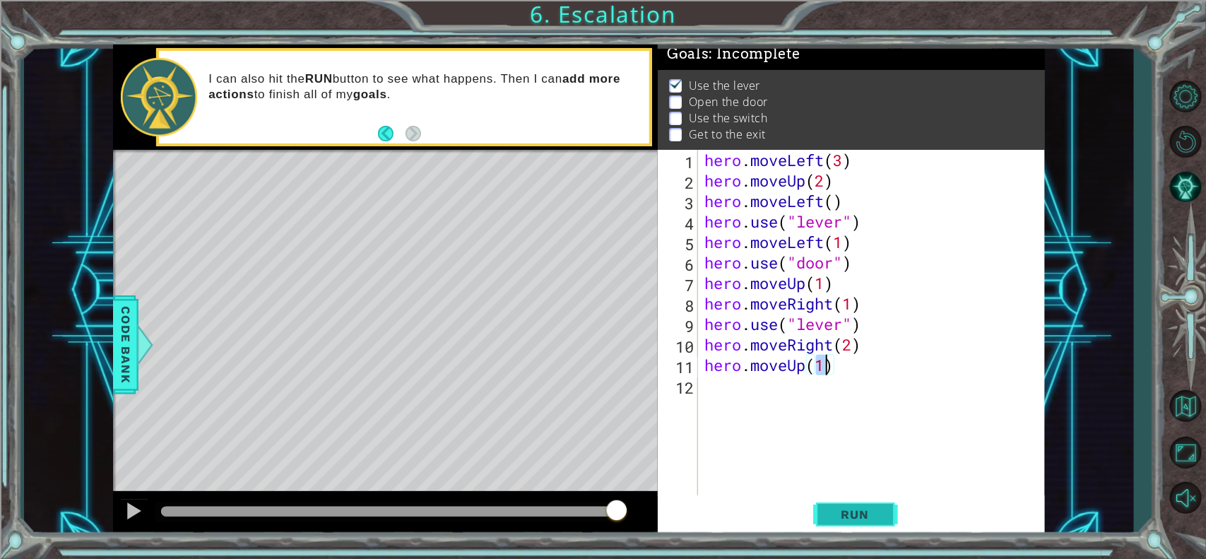
click at [842, 446] on span "Run" at bounding box center [855, 514] width 56 height 14
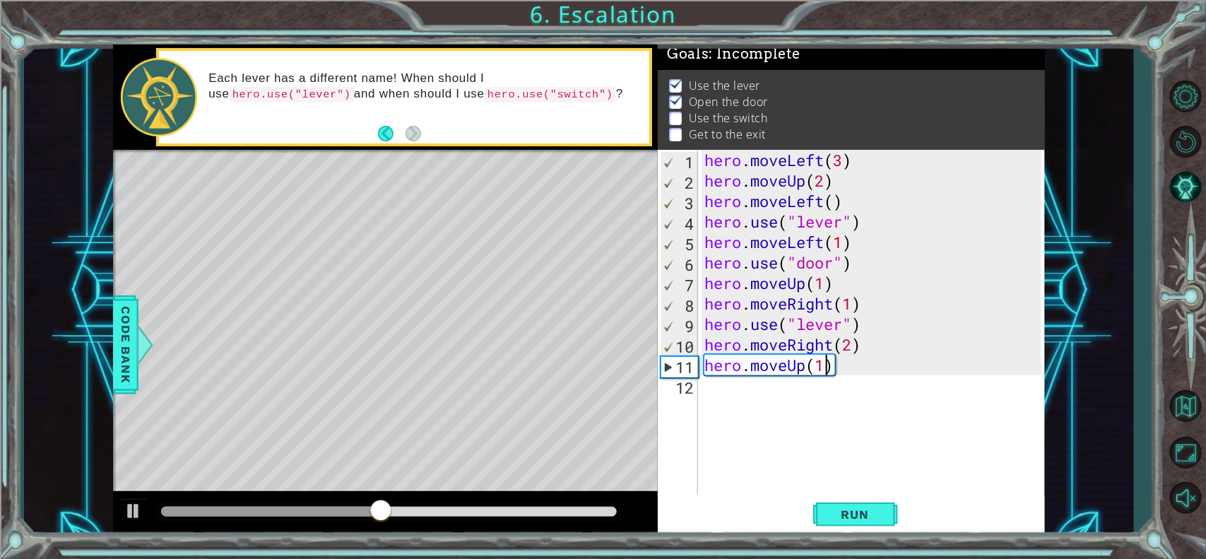
click at [823, 287] on div "hero . moveLeft ( 3 ) hero . moveUp ( 2 ) hero . moveLeft ( ) hero . use ( "lev…" at bounding box center [874, 344] width 347 height 389
click at [845, 446] on button "Run" at bounding box center [855, 514] width 85 height 39
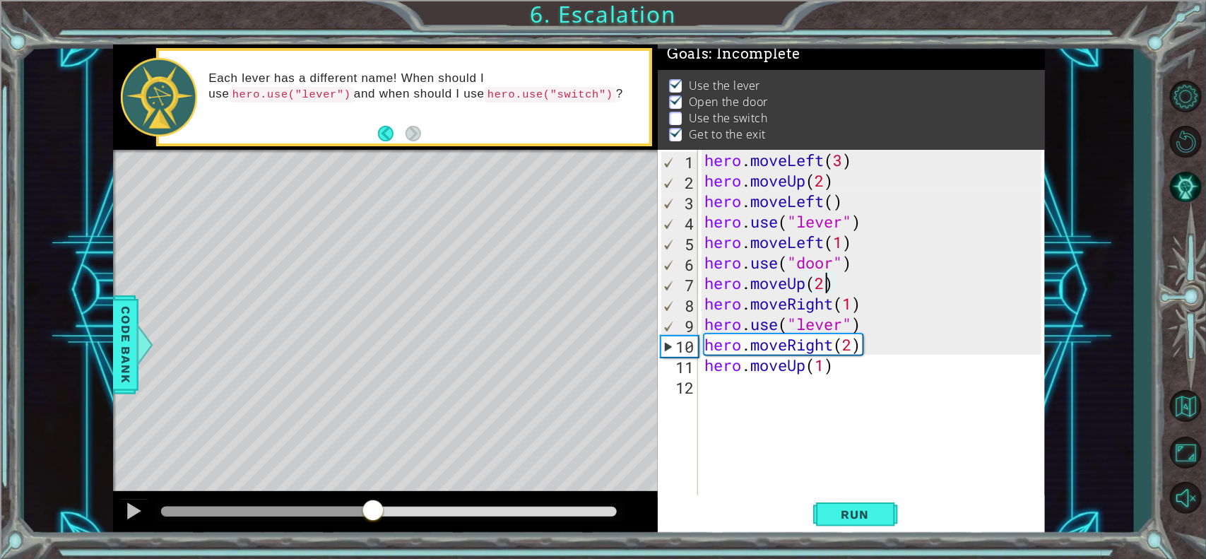
drag, startPoint x: 195, startPoint y: 516, endPoint x: 373, endPoint y: 513, distance: 178.0
click at [373, 446] on div at bounding box center [372, 511] width 25 height 25
click at [852, 327] on div "hero . moveLeft ( 3 ) hero . moveUp ( 2 ) hero . moveLeft ( ) hero . use ( "lev…" at bounding box center [874, 344] width 347 height 389
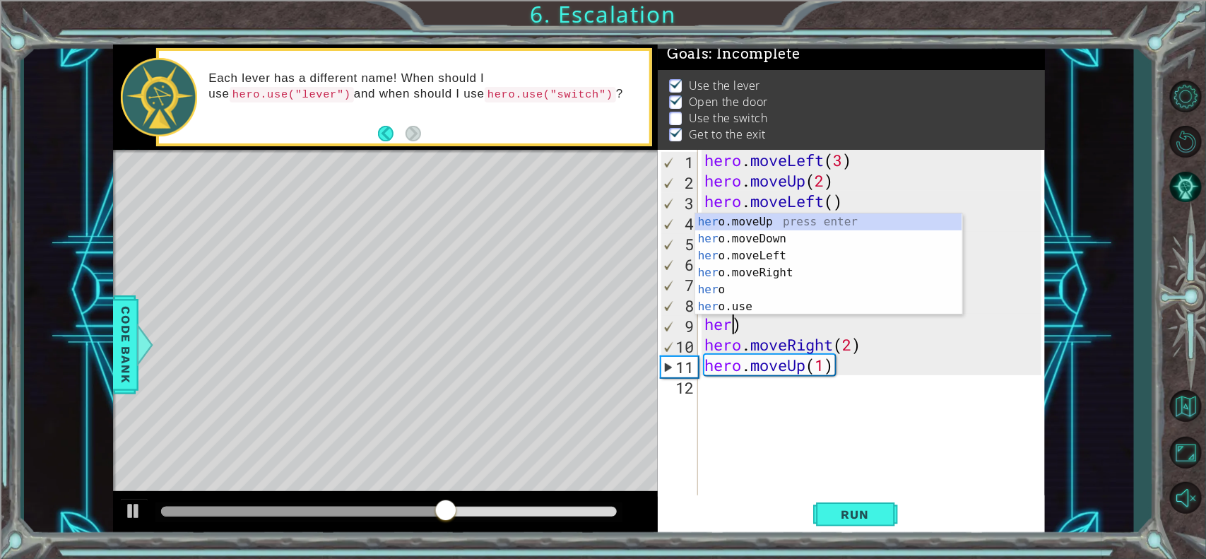
scroll to position [0, 0]
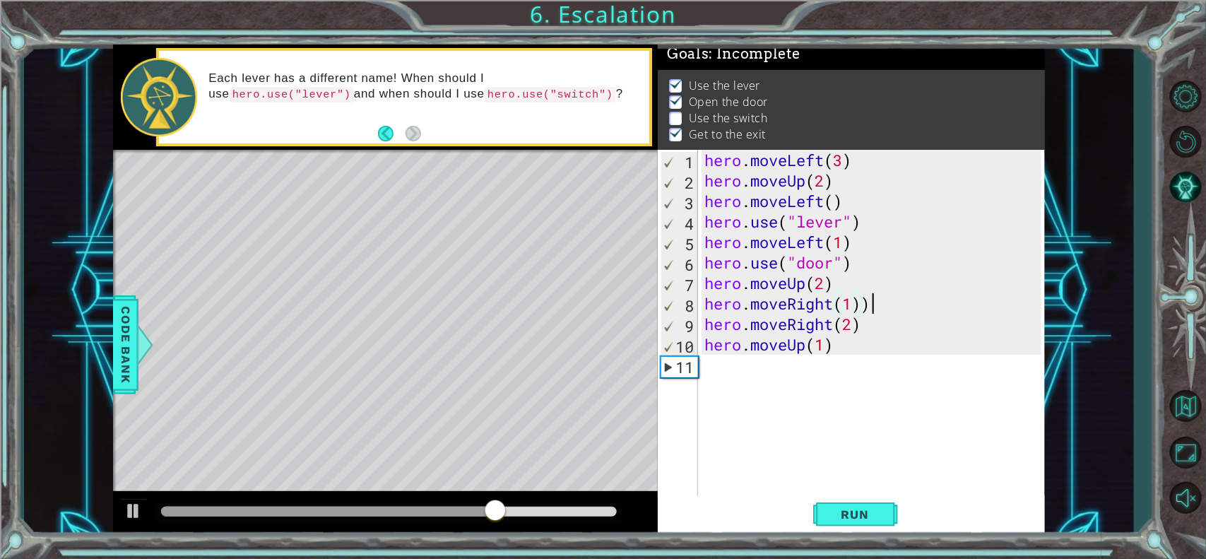
click at [905, 312] on div "hero . moveLeft ( 3 ) hero . moveUp ( 2 ) hero . moveLeft ( ) hero . use ( "lev…" at bounding box center [874, 344] width 347 height 389
drag, startPoint x: 867, startPoint y: 506, endPoint x: 799, endPoint y: 519, distance: 68.3
click at [866, 446] on button "Run" at bounding box center [855, 514] width 85 height 39
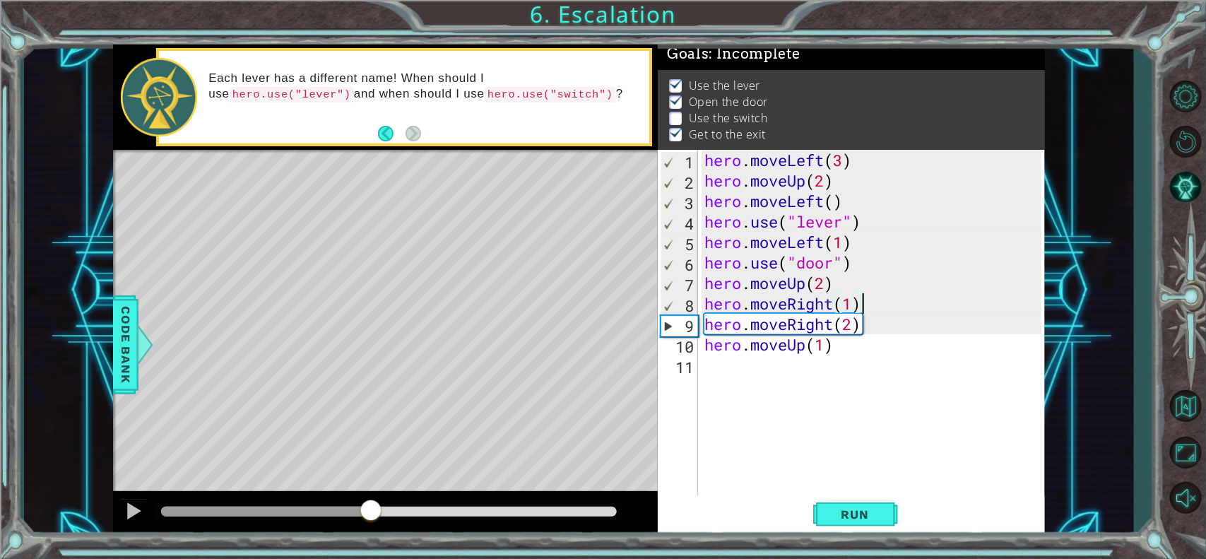
drag, startPoint x: 177, startPoint y: 506, endPoint x: 371, endPoint y: 493, distance: 195.4
click at [371, 446] on div at bounding box center [385, 513] width 545 height 45
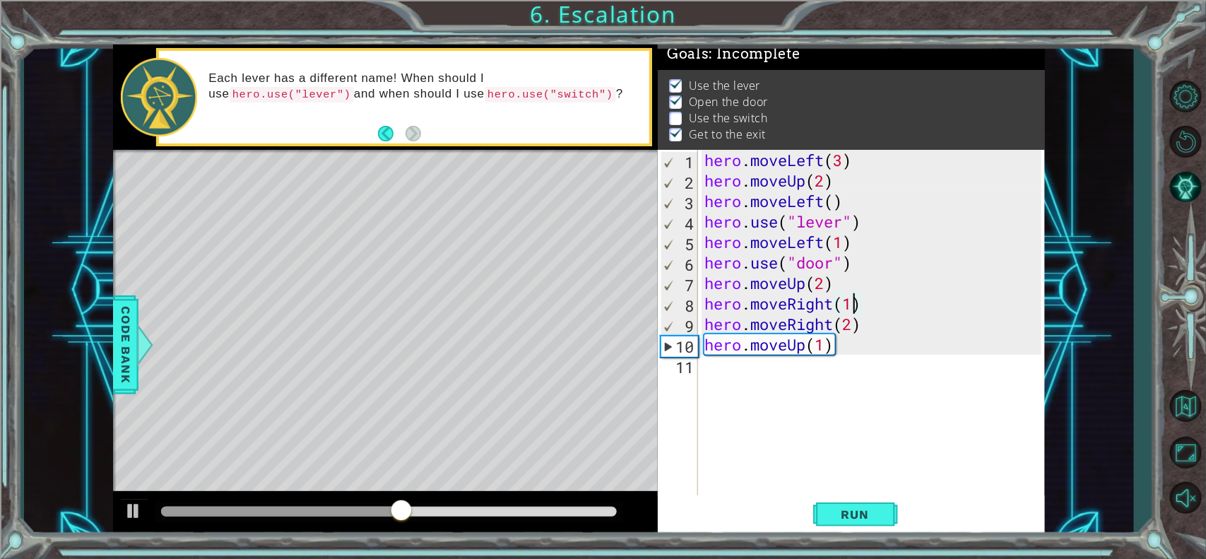
click at [852, 306] on div "hero . moveLeft ( 3 ) hero . moveUp ( 2 ) hero . moveLeft ( ) hero . use ( "lev…" at bounding box center [874, 344] width 347 height 389
click at [866, 311] on div "hero . moveLeft ( 3 ) hero . moveUp ( 2 ) hero . moveLeft ( ) hero . use ( "lev…" at bounding box center [874, 344] width 347 height 389
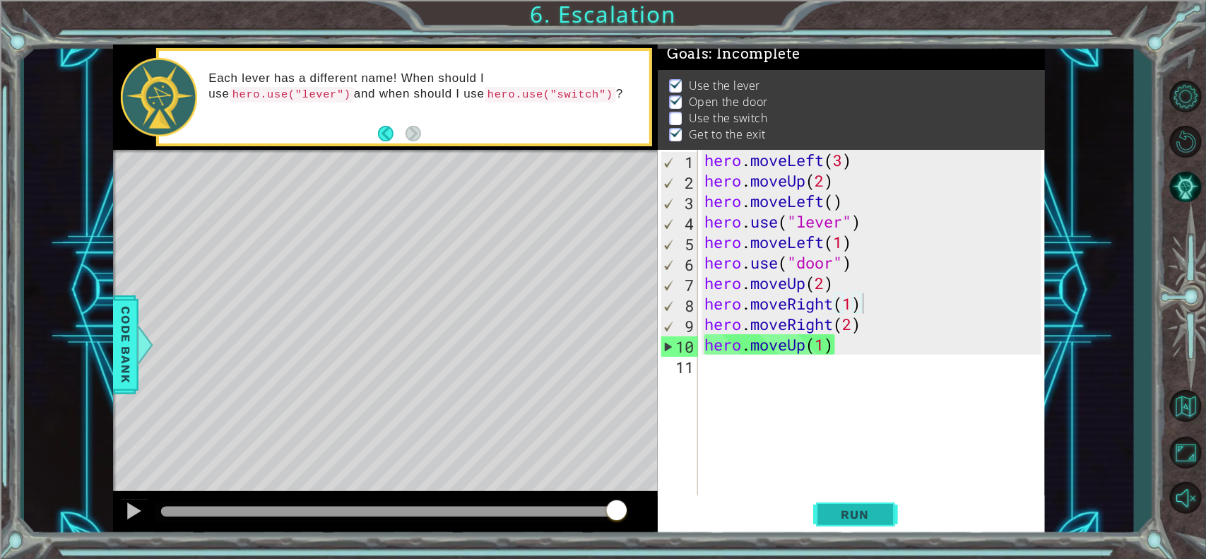
click at [864, 446] on button "Run" at bounding box center [855, 514] width 85 height 39
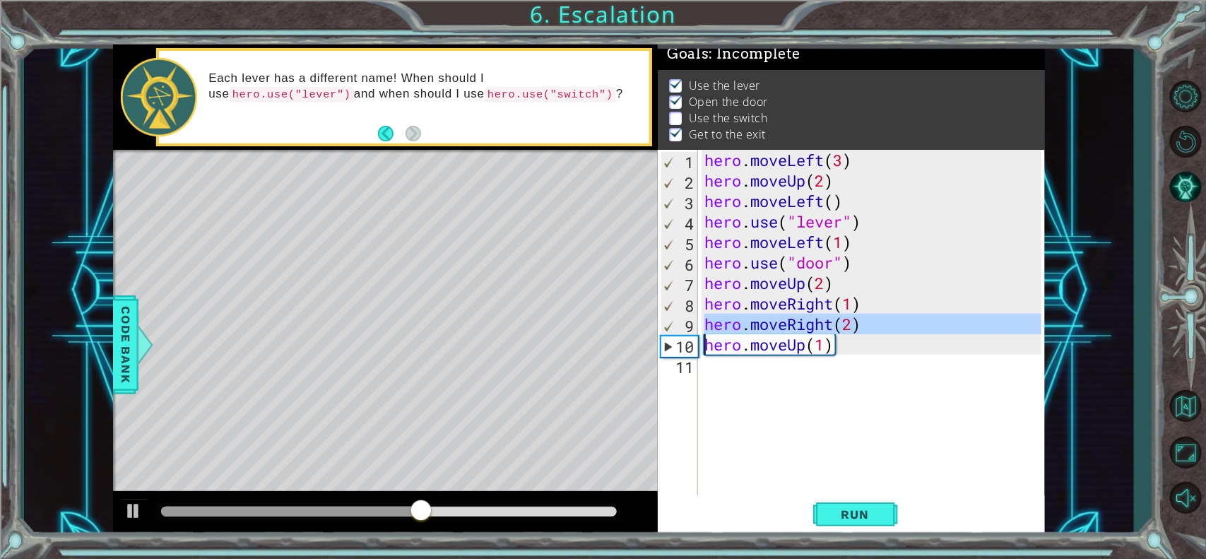
drag, startPoint x: 686, startPoint y: 319, endPoint x: 683, endPoint y: 334, distance: 15.1
click at [686, 320] on div "9" at bounding box center [679, 326] width 37 height 20
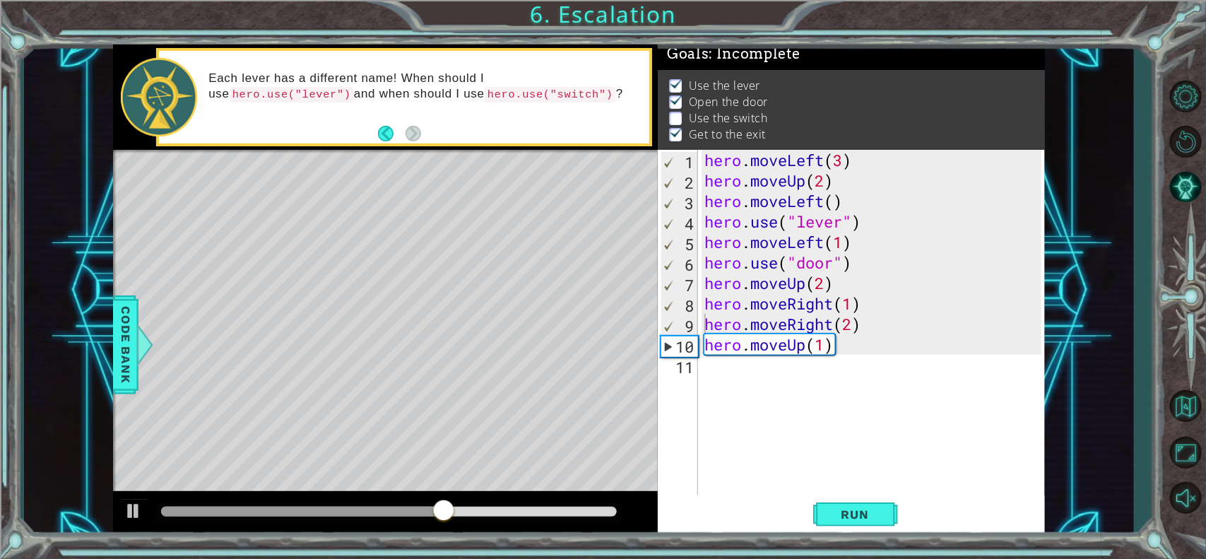
click at [700, 311] on div "hero.moveRight(2) 1 2 3 4 5 6 7 8 9 10 11 hero . moveLeft ( 3 ) hero . moveUp (…" at bounding box center [849, 324] width 383 height 348
click at [729, 316] on div "hero . moveLeft ( 3 ) hero . moveUp ( 2 ) hero . moveLeft ( ) hero . use ( "lev…" at bounding box center [874, 344] width 347 height 389
click at [890, 308] on div "hero . moveLeft ( 3 ) hero . moveUp ( 2 ) hero . moveLeft ( ) hero . use ( "lev…" at bounding box center [874, 344] width 347 height 389
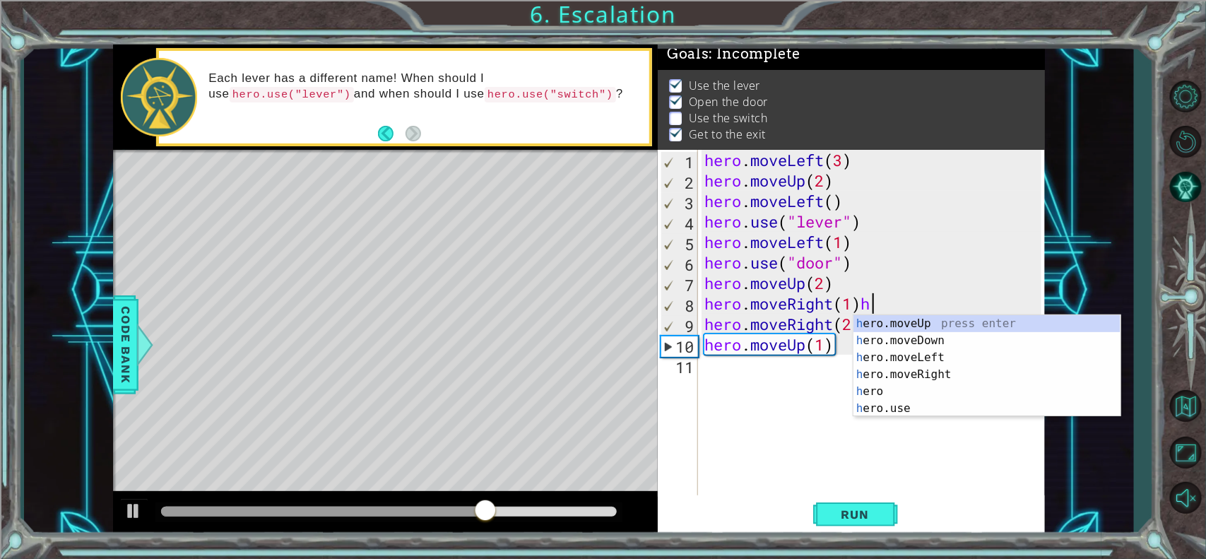
scroll to position [0, 6]
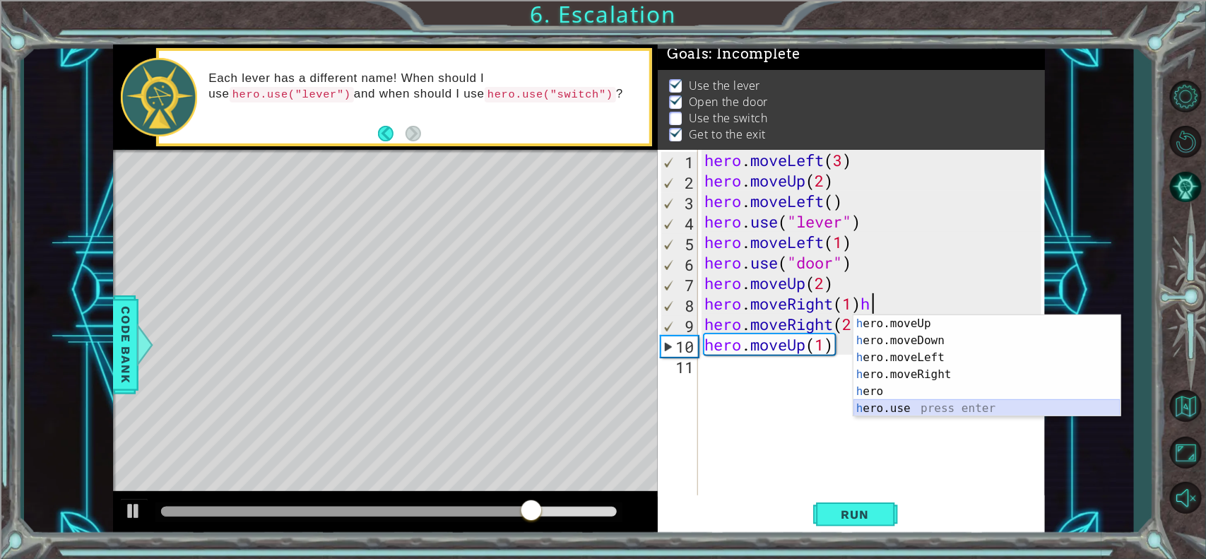
click at [892, 410] on div "h ero.moveUp press enter h ero.moveDown press enter h ero.moveLeft press enter …" at bounding box center [986, 383] width 267 height 136
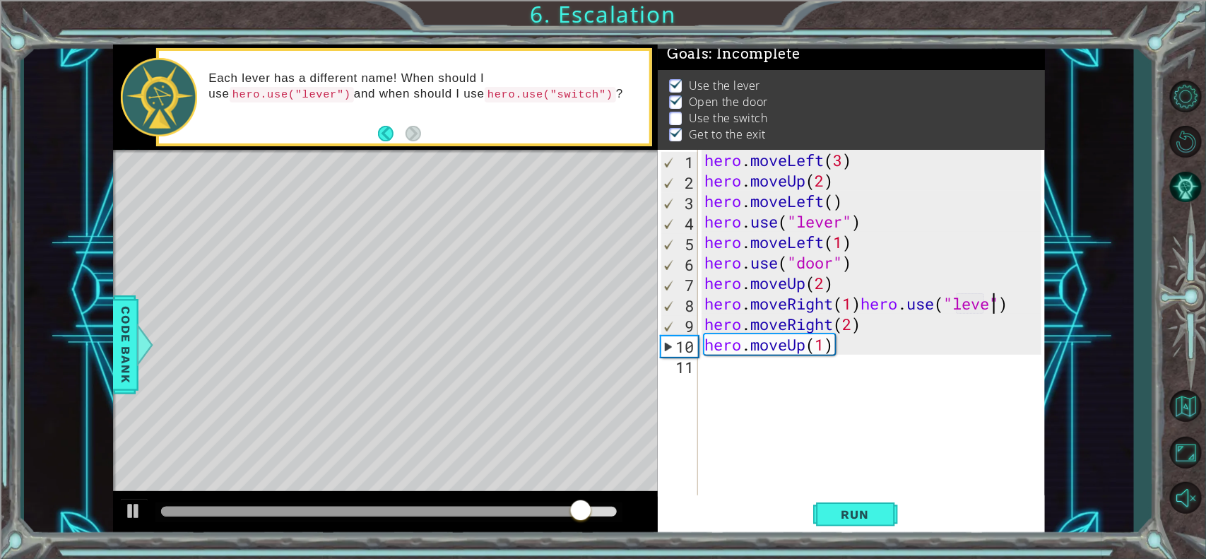
scroll to position [0, 13]
click at [860, 446] on span "Run" at bounding box center [855, 514] width 56 height 14
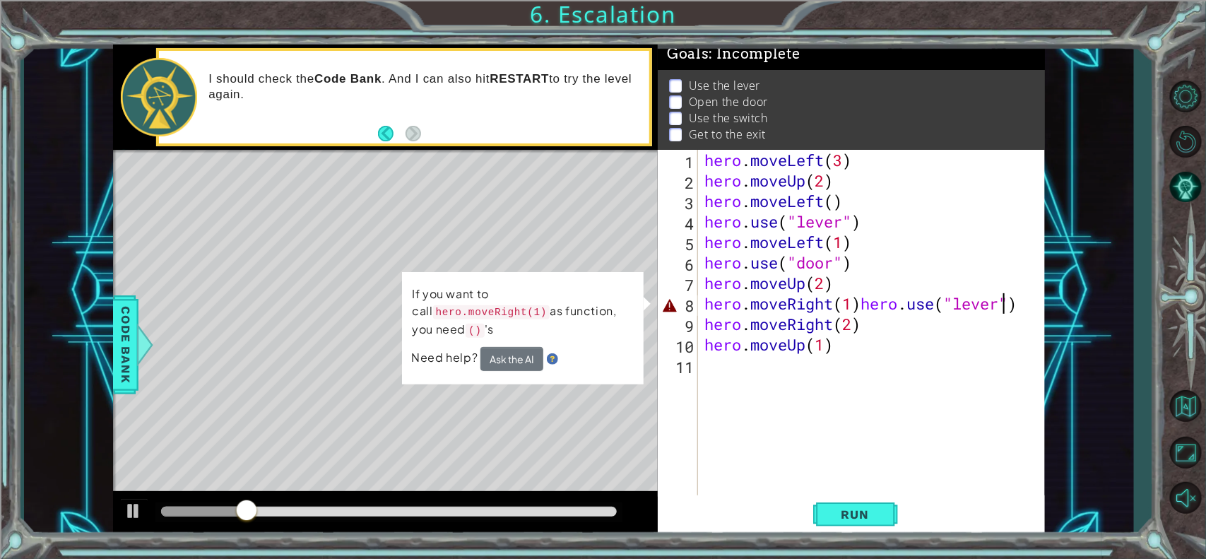
click at [858, 307] on div "hero . moveLeft ( 3 ) hero . moveUp ( 2 ) hero . moveLeft ( ) hero . use ( "lev…" at bounding box center [874, 344] width 347 height 389
click at [860, 306] on div "hero . moveLeft ( 3 ) hero . moveUp ( 2 ) hero . moveLeft ( ) hero . use ( "lev…" at bounding box center [874, 344] width 347 height 389
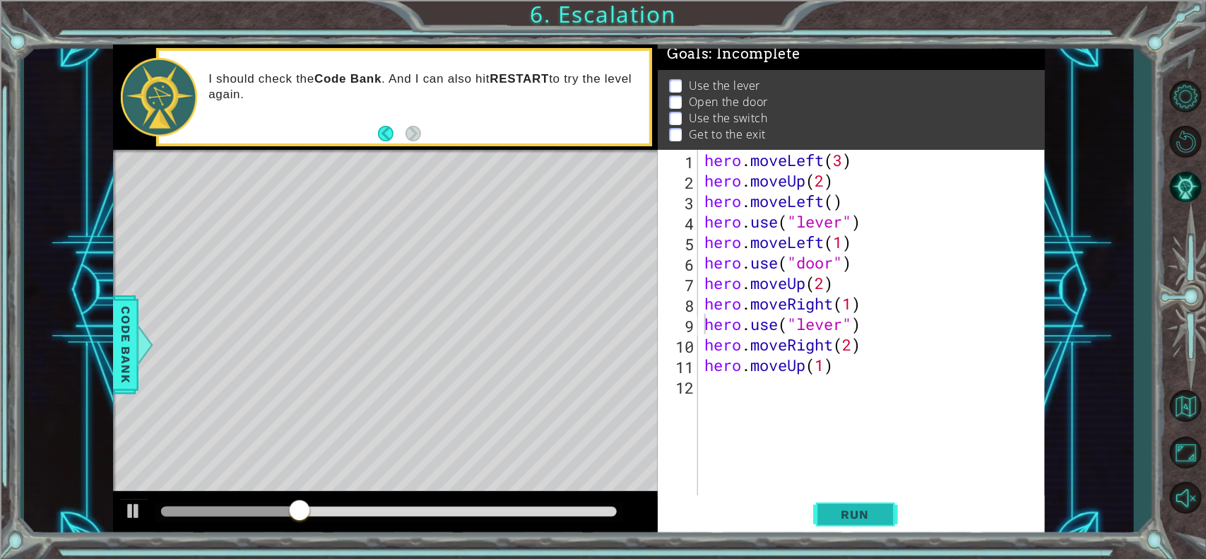
click at [859, 446] on span "Run" at bounding box center [855, 514] width 56 height 14
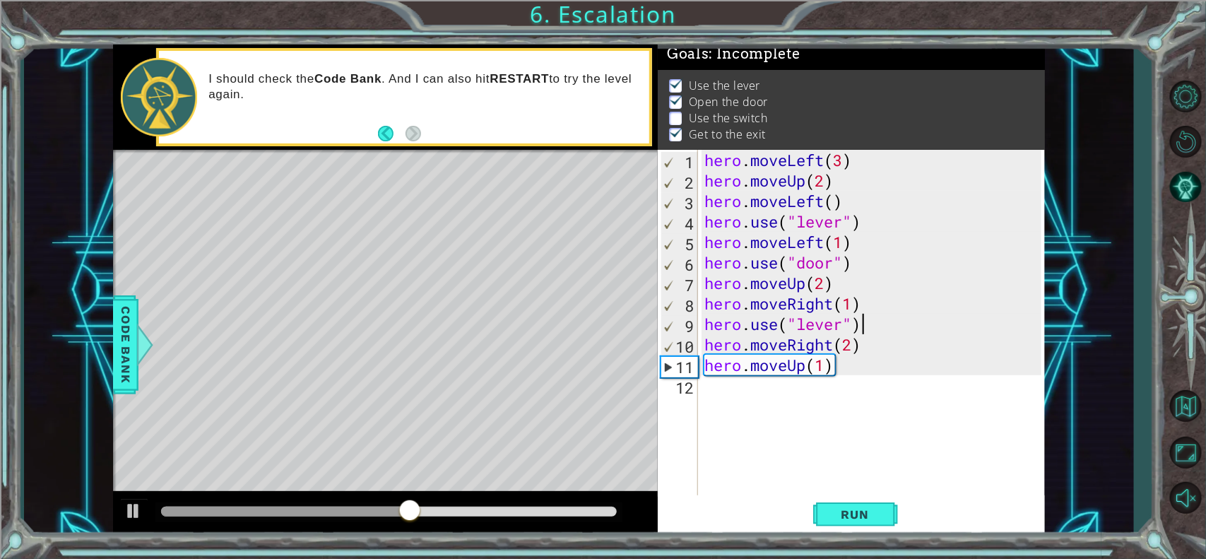
click at [877, 325] on div "hero . moveLeft ( 3 ) hero . moveUp ( 2 ) hero . moveLeft ( ) hero . use ( "lev…" at bounding box center [874, 344] width 347 height 389
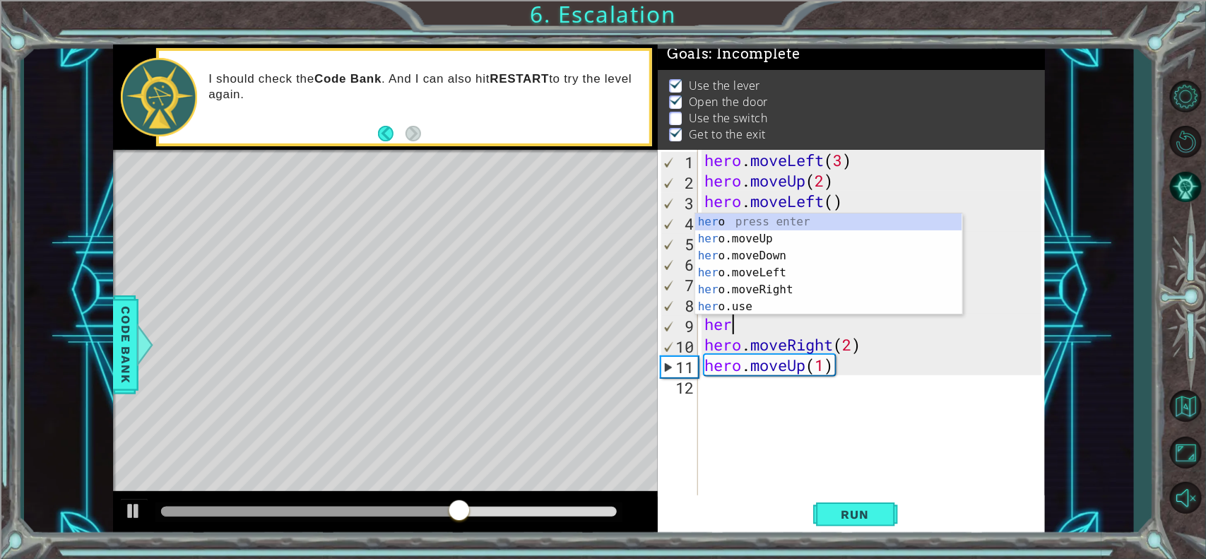
scroll to position [0, 0]
type textarea "h"
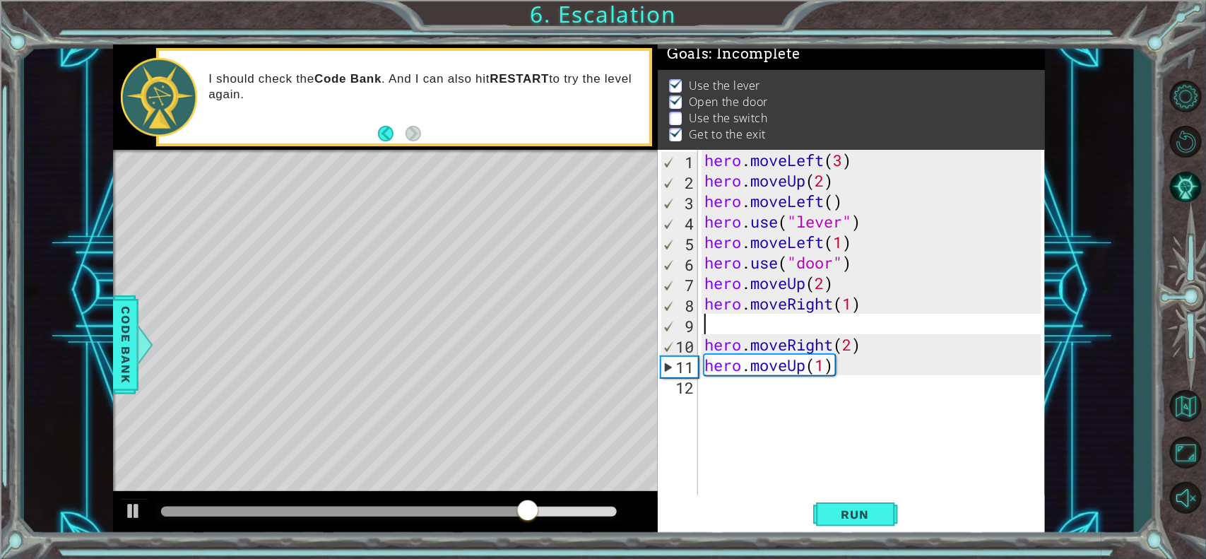
click at [856, 344] on div "hero . moveLeft ( 3 ) hero . moveUp ( 2 ) hero . moveLeft ( ) hero . use ( "lev…" at bounding box center [874, 344] width 347 height 389
type textarea "hero.moveRight(1)"
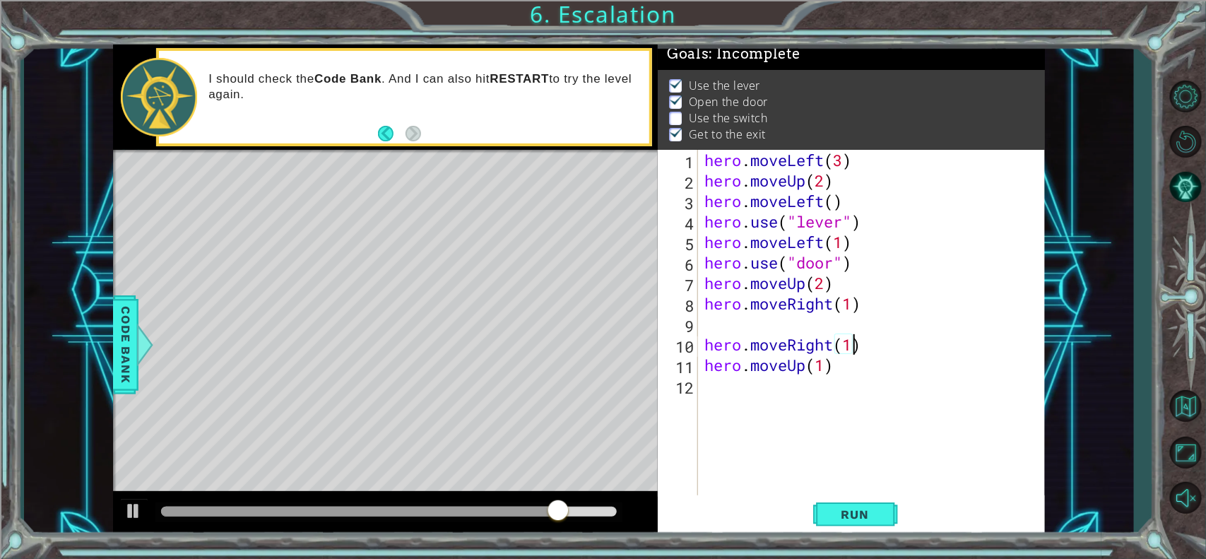
scroll to position [0, 6]
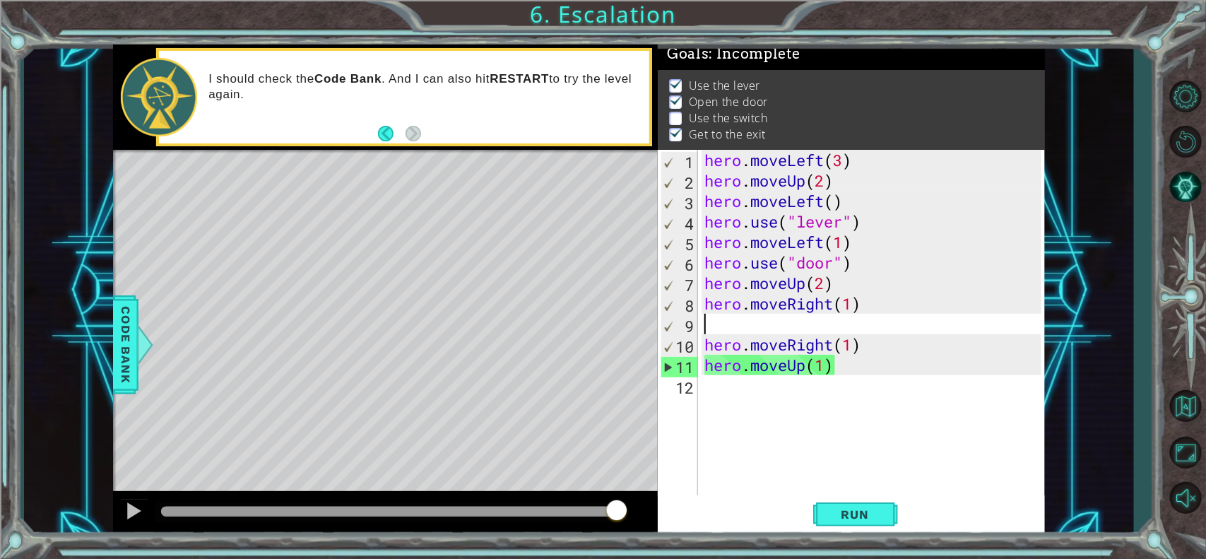
click at [837, 318] on div "hero . moveLeft ( 3 ) hero . moveUp ( 2 ) hero . moveLeft ( ) hero . use ( "lev…" at bounding box center [874, 344] width 347 height 389
type textarea "hero.moveRight(1)"
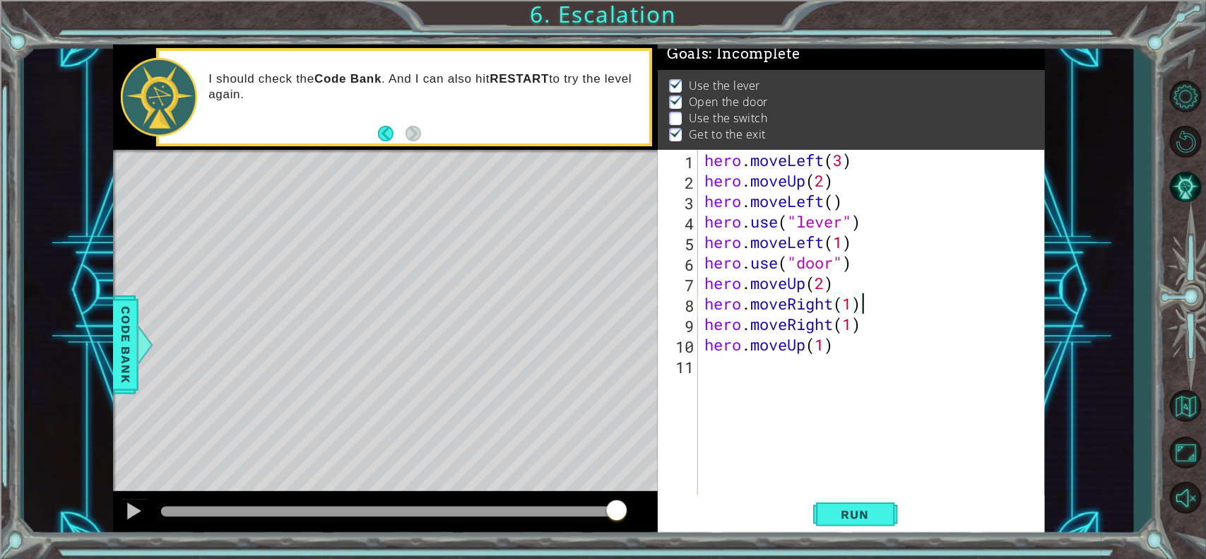
click at [866, 322] on div "hero . moveLeft ( 3 ) hero . moveUp ( 2 ) hero . moveLeft ( ) hero . use ( "lev…" at bounding box center [874, 344] width 347 height 389
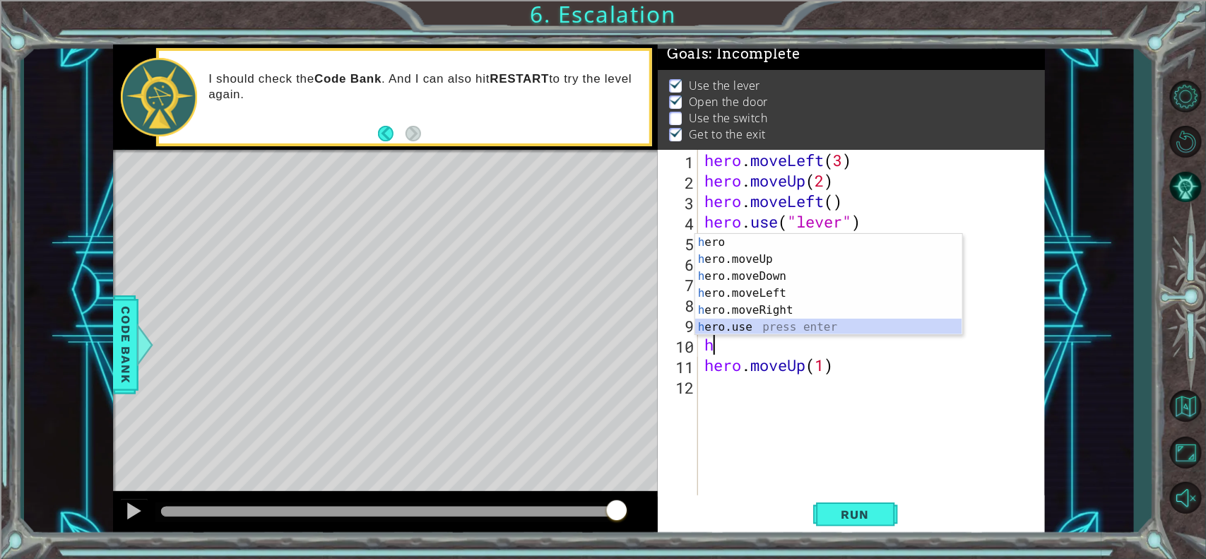
click at [784, 325] on div "h ero press enter h ero.moveUp press enter h ero.moveDown press enter h ero.mov…" at bounding box center [828, 302] width 267 height 136
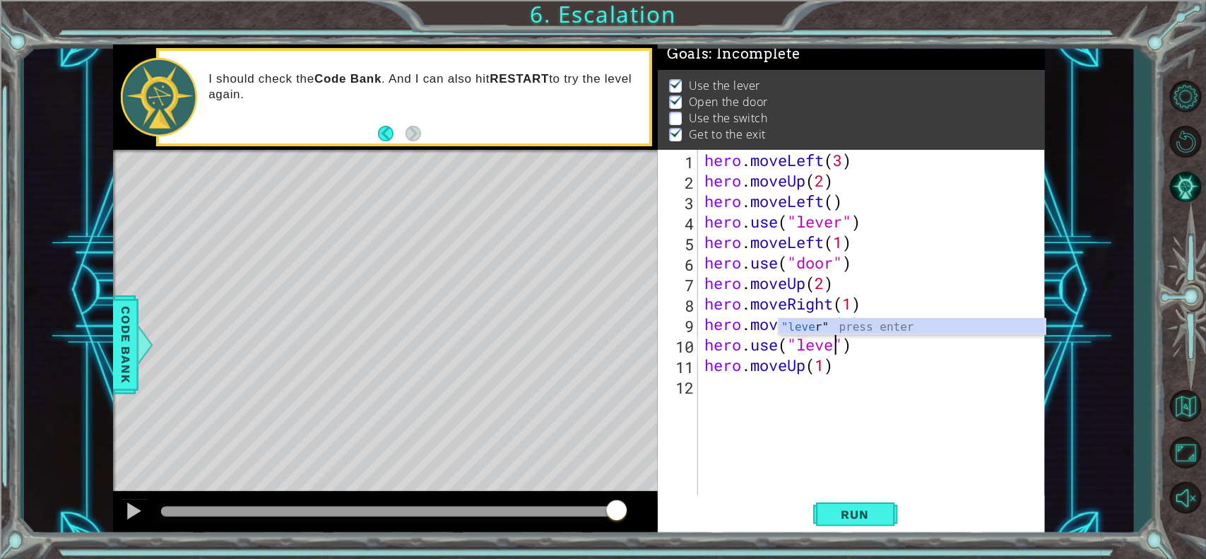
type textarea "hero.use("lever")"
click at [855, 352] on div "hero . moveLeft ( 3 ) hero . moveUp ( 2 ) hero . moveLeft ( ) hero . use ( "lev…" at bounding box center [874, 344] width 347 height 389
click at [884, 348] on div "hero . moveLeft ( 3 ) hero . moveUp ( 2 ) hero . moveLeft ( ) hero . use ( "lev…" at bounding box center [874, 344] width 347 height 389
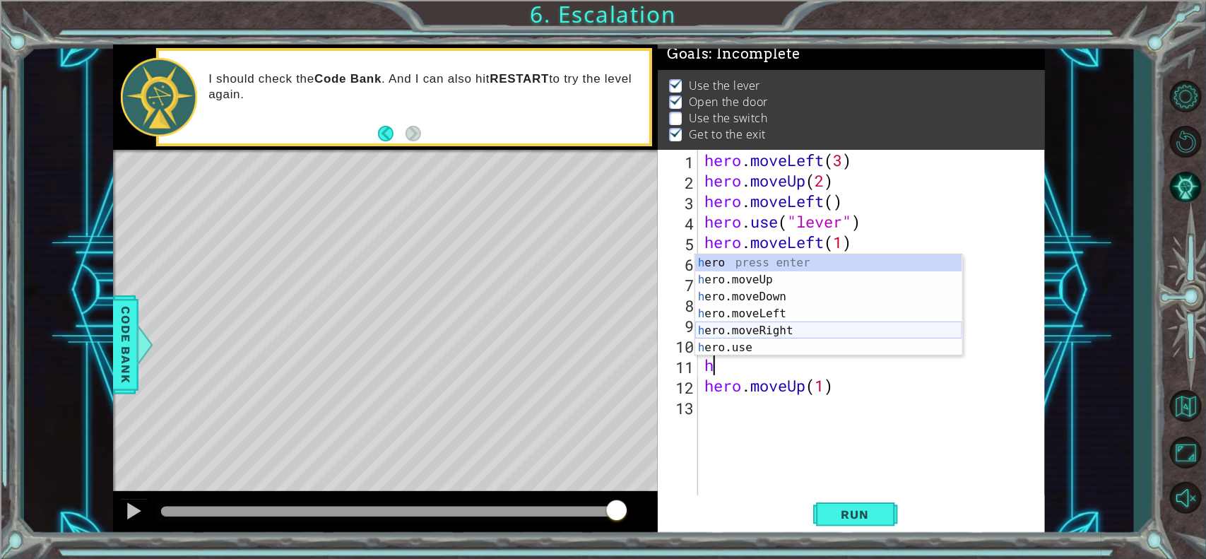
click at [740, 325] on div "h ero press enter h ero.moveUp press enter h ero.moveDown press enter h ero.mov…" at bounding box center [828, 322] width 267 height 136
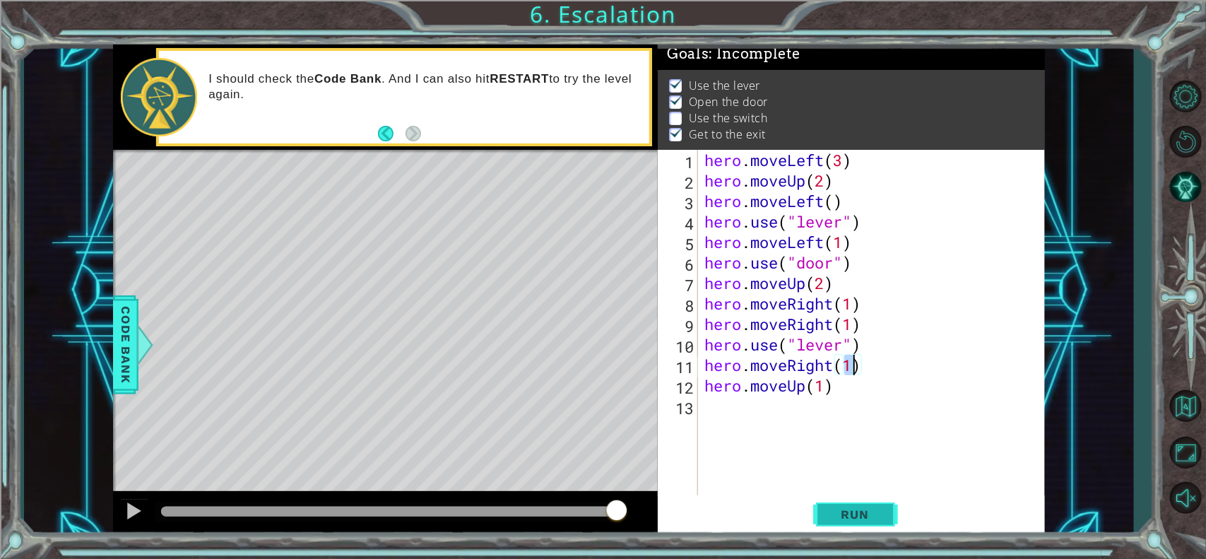
click at [870, 446] on span "Run" at bounding box center [855, 514] width 56 height 14
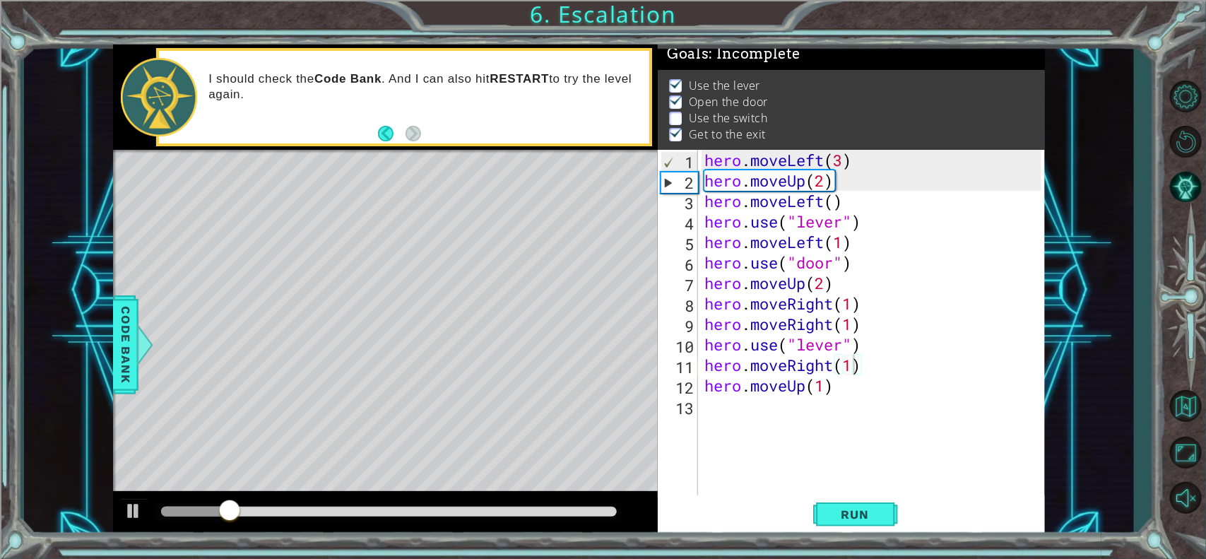
drag, startPoint x: 248, startPoint y: 503, endPoint x: 244, endPoint y: 511, distance: 8.8
click at [244, 446] on div at bounding box center [388, 512] width 467 height 20
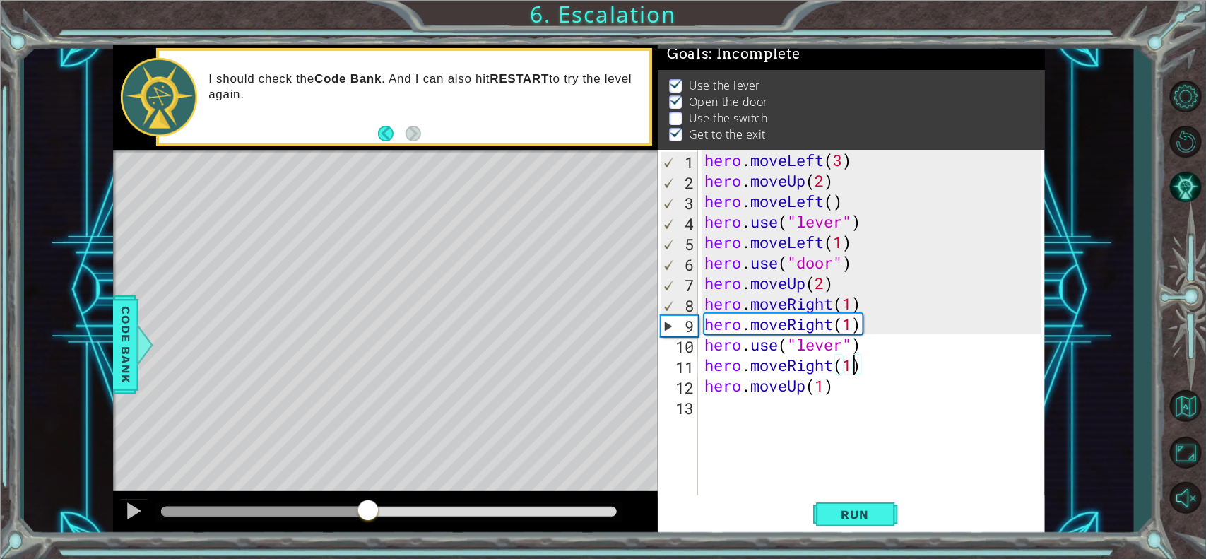
drag, startPoint x: 244, startPoint y: 511, endPoint x: 369, endPoint y: 496, distance: 125.9
click at [369, 446] on div at bounding box center [385, 513] width 545 height 45
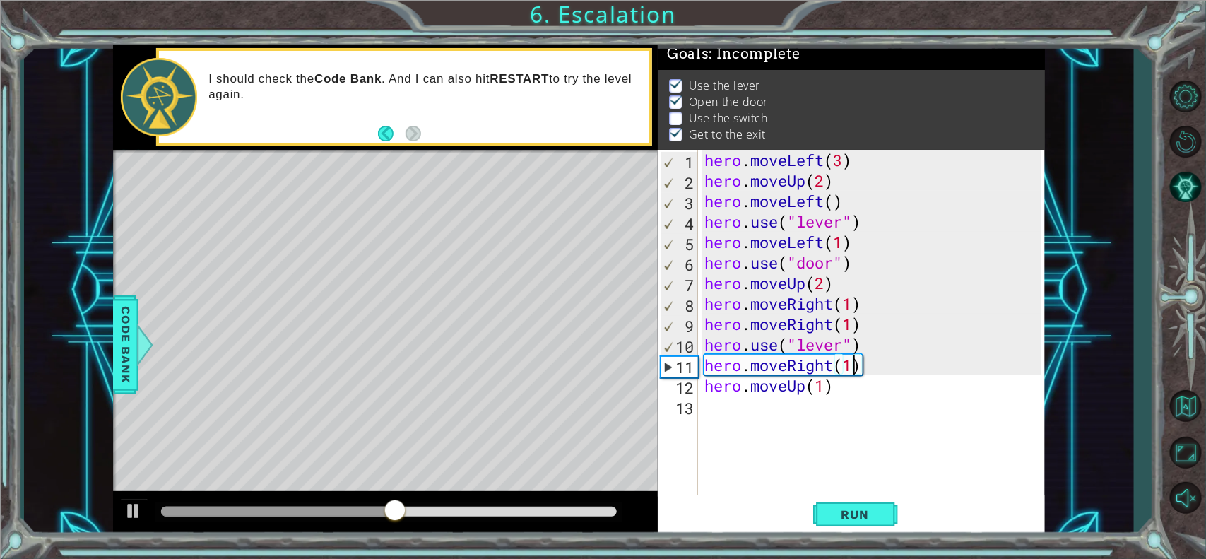
click at [386, 277] on div "Level Map" at bounding box center [439, 358] width 653 height 416
click at [392, 273] on div "Level Map" at bounding box center [439, 358] width 653 height 416
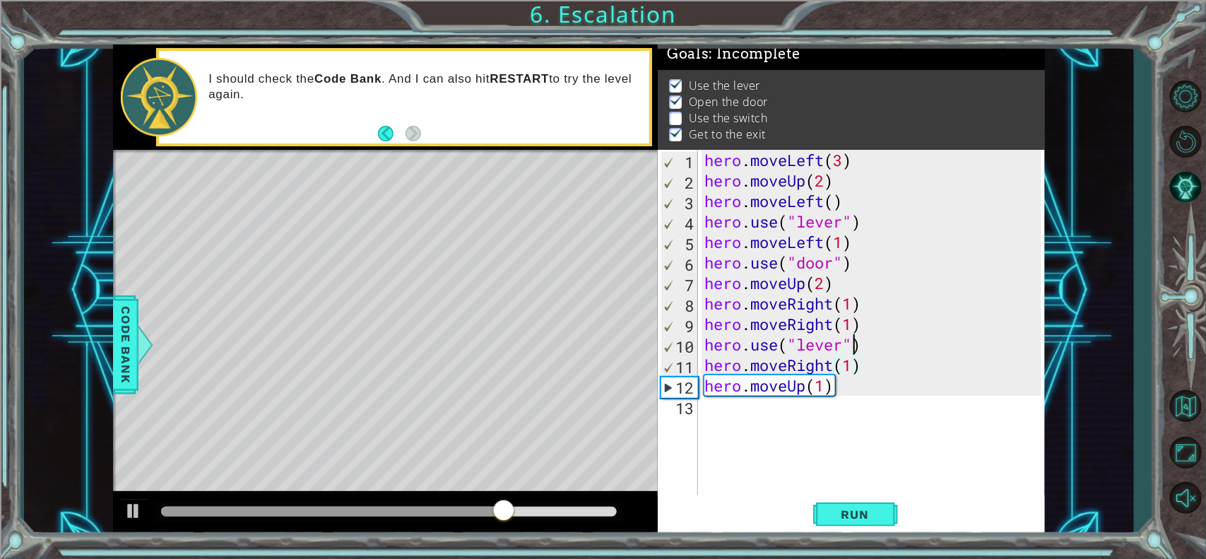
click at [850, 344] on div "hero . moveLeft ( 3 ) hero . moveUp ( 2 ) hero . moveLeft ( ) hero . use ( "lev…" at bounding box center [874, 344] width 347 height 389
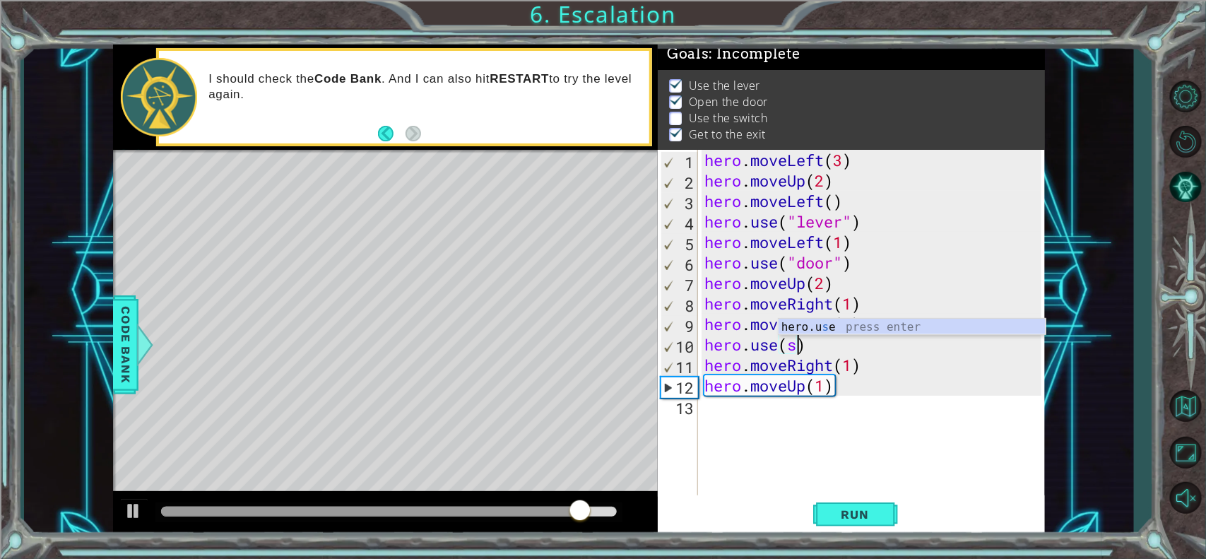
scroll to position [0, 4]
click at [871, 328] on div "hero.u s e press enter" at bounding box center [911, 344] width 267 height 51
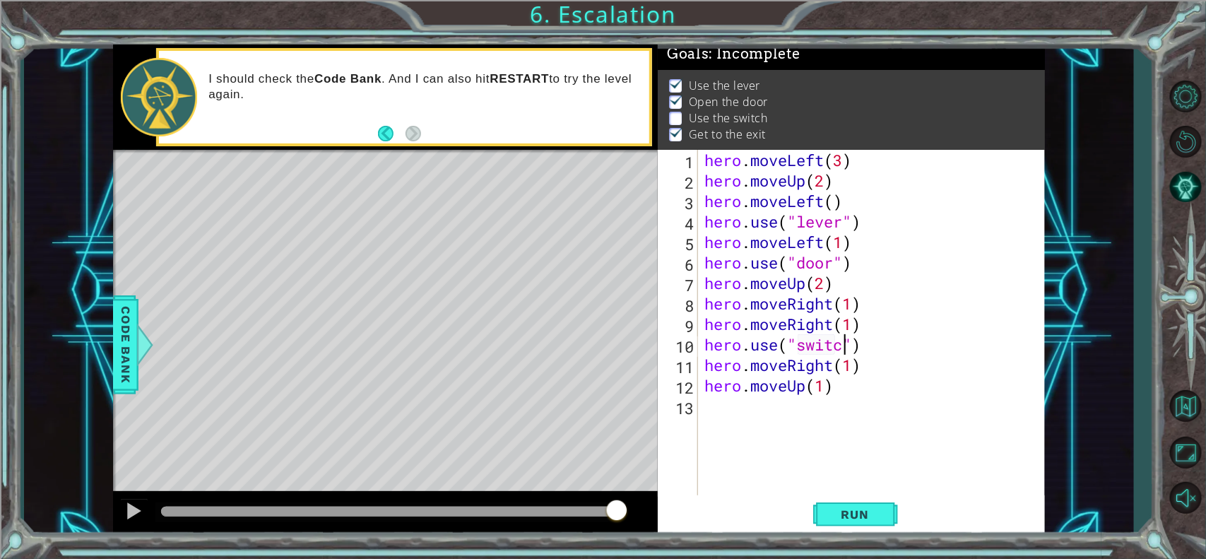
scroll to position [0, 6]
type textarea "hero.use("switch")"
click at [864, 446] on button "Run" at bounding box center [855, 514] width 85 height 39
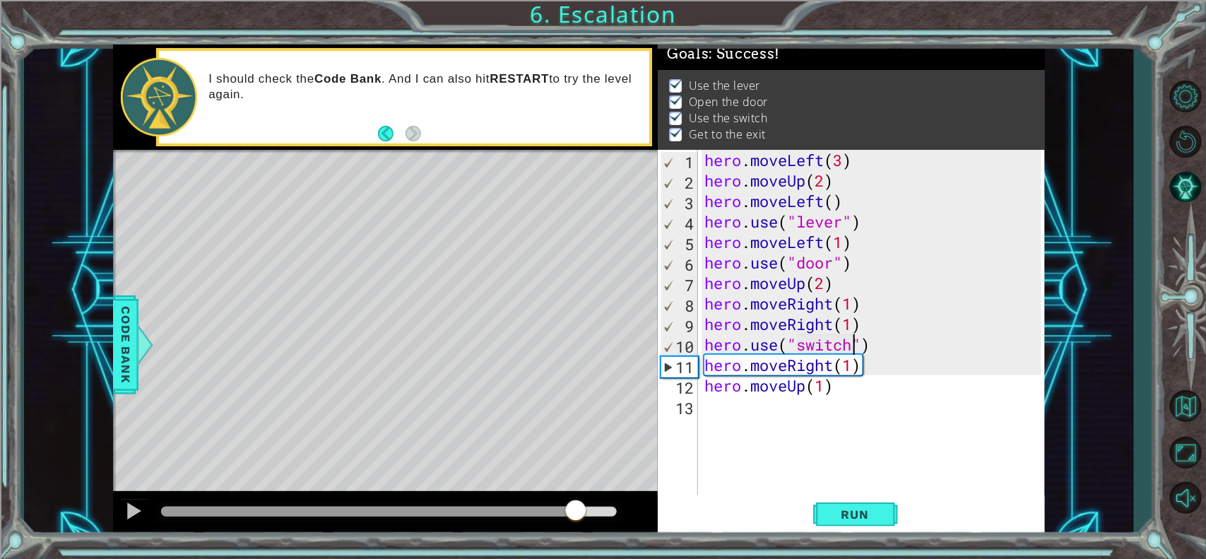
drag, startPoint x: 226, startPoint y: 516, endPoint x: 576, endPoint y: 527, distance: 350.5
click at [576, 446] on div at bounding box center [385, 513] width 545 height 45
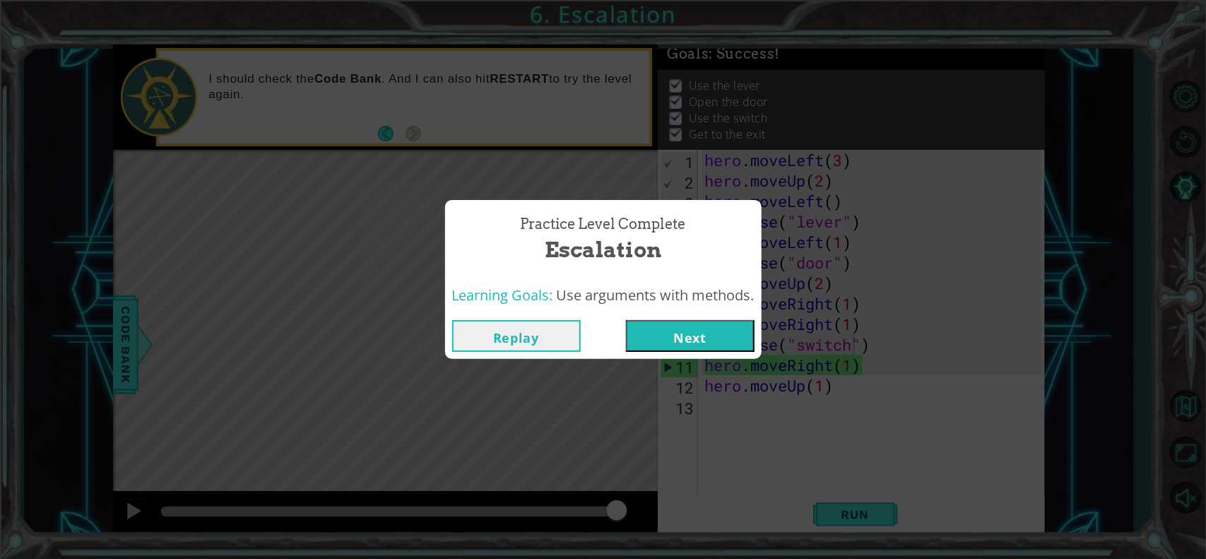
click at [669, 325] on button "Next" at bounding box center [690, 336] width 129 height 32
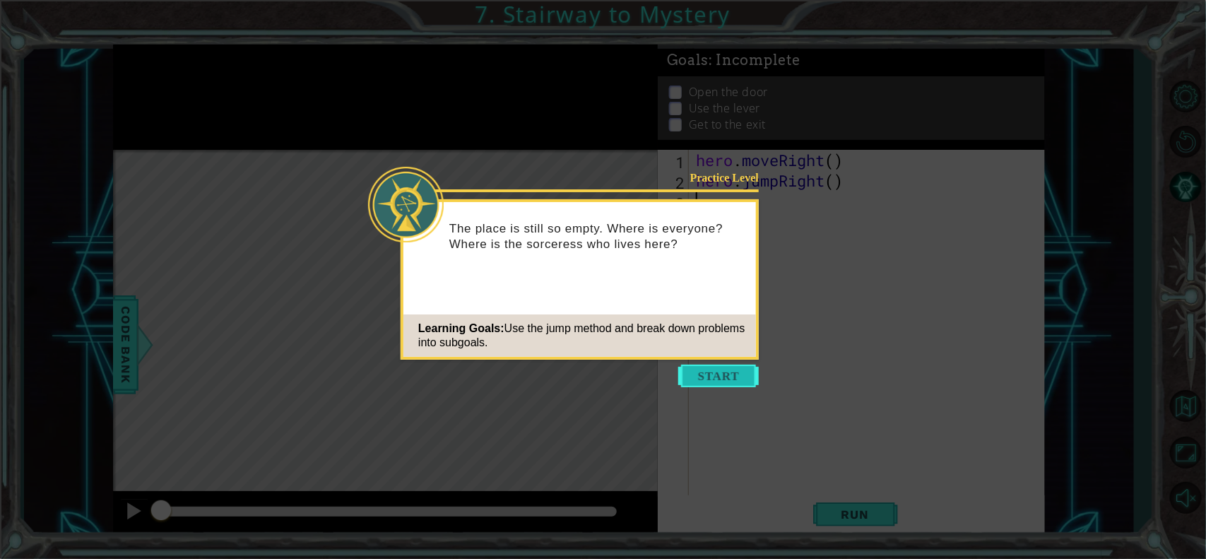
click at [699, 374] on button "Start" at bounding box center [718, 375] width 81 height 23
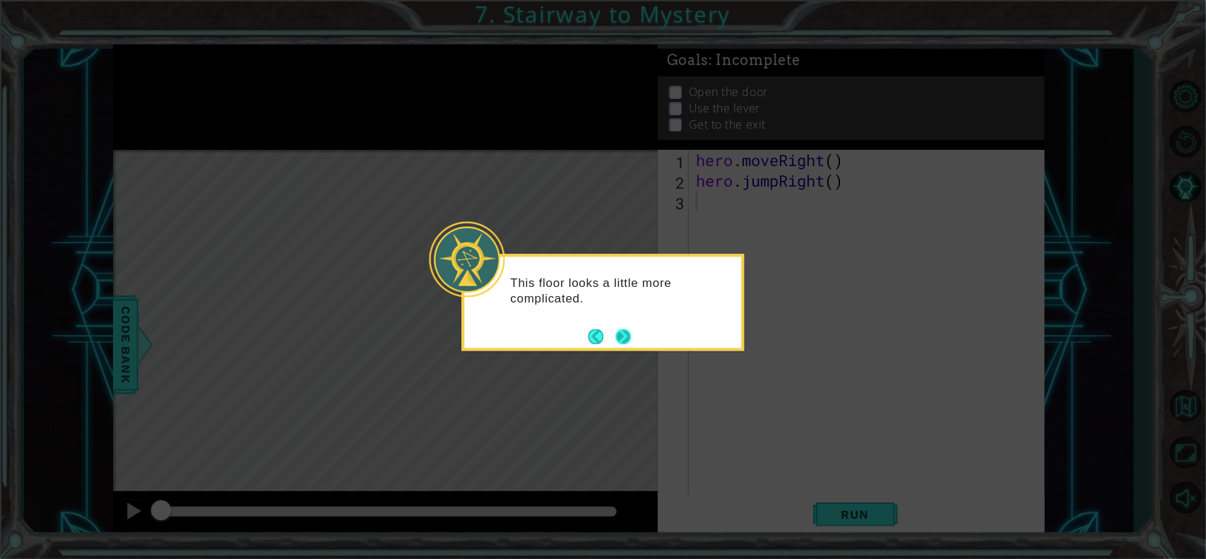
click at [615, 332] on button "Next" at bounding box center [623, 336] width 16 height 16
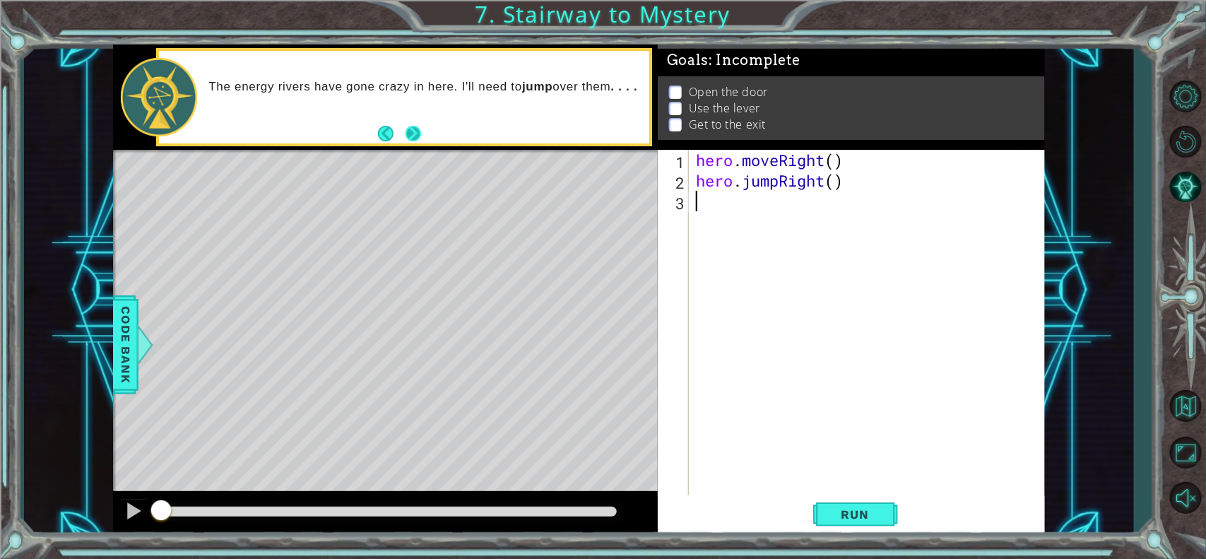
click at [411, 139] on button "Next" at bounding box center [413, 134] width 16 height 16
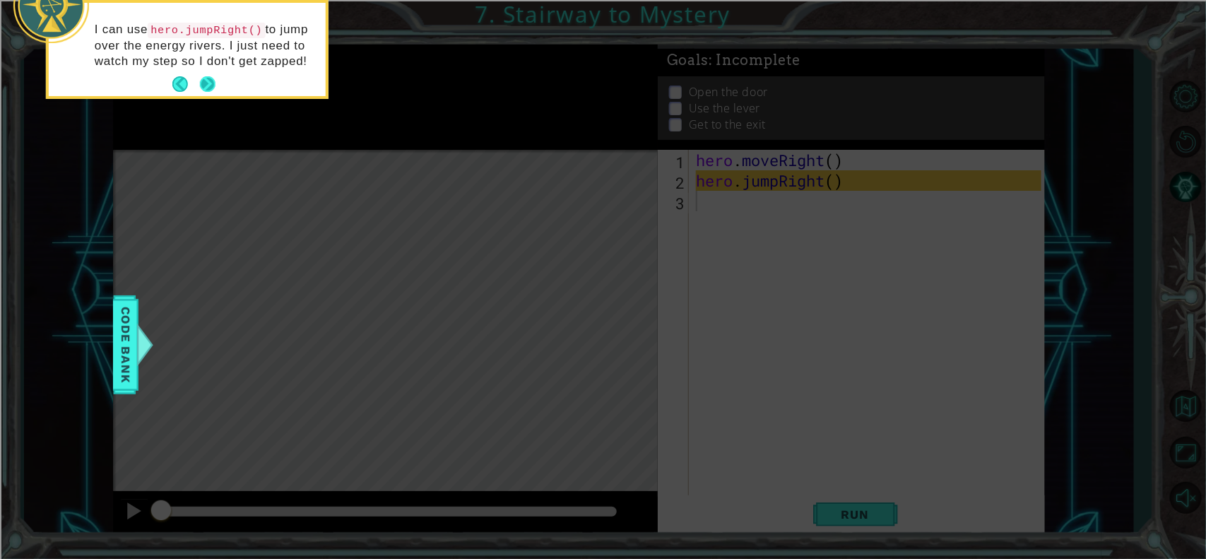
click at [203, 85] on button "Next" at bounding box center [208, 84] width 16 height 16
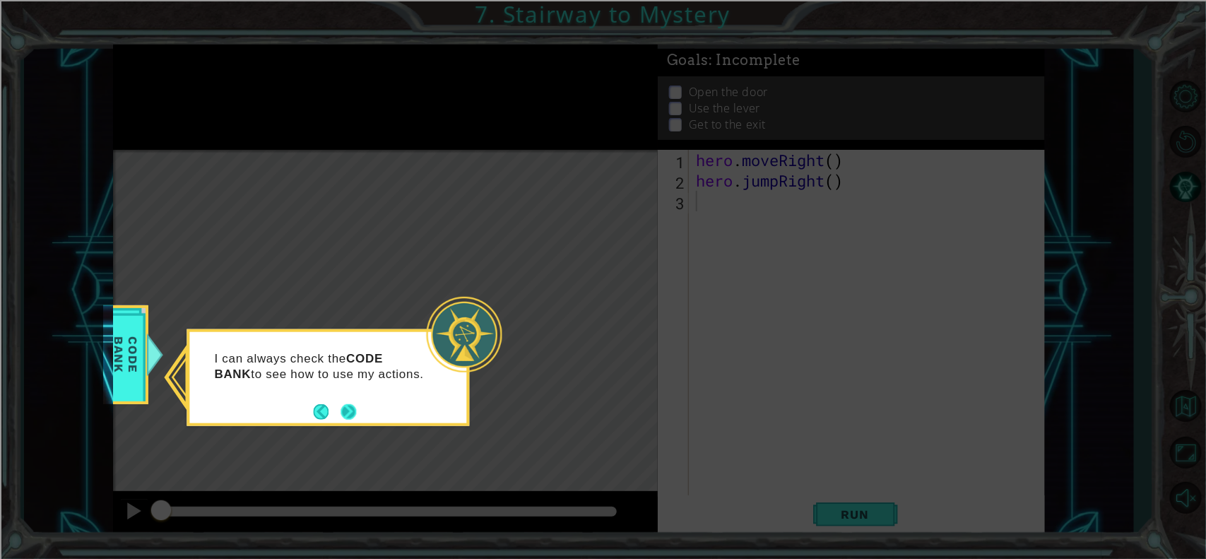
click at [357, 413] on button "Next" at bounding box center [348, 411] width 16 height 16
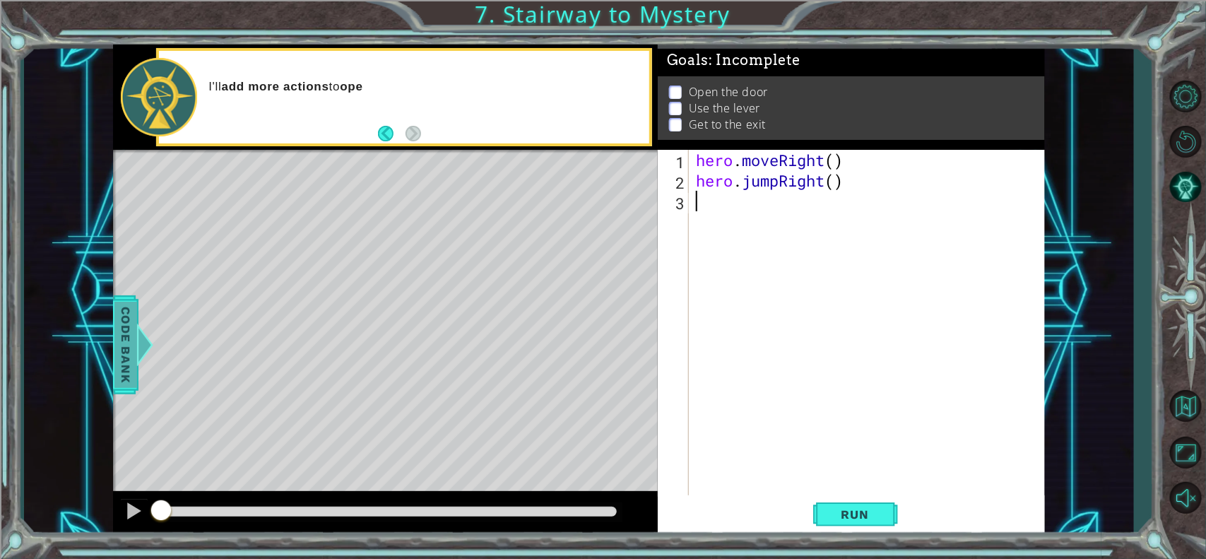
click at [115, 343] on span "Code Bank" at bounding box center [125, 345] width 23 height 86
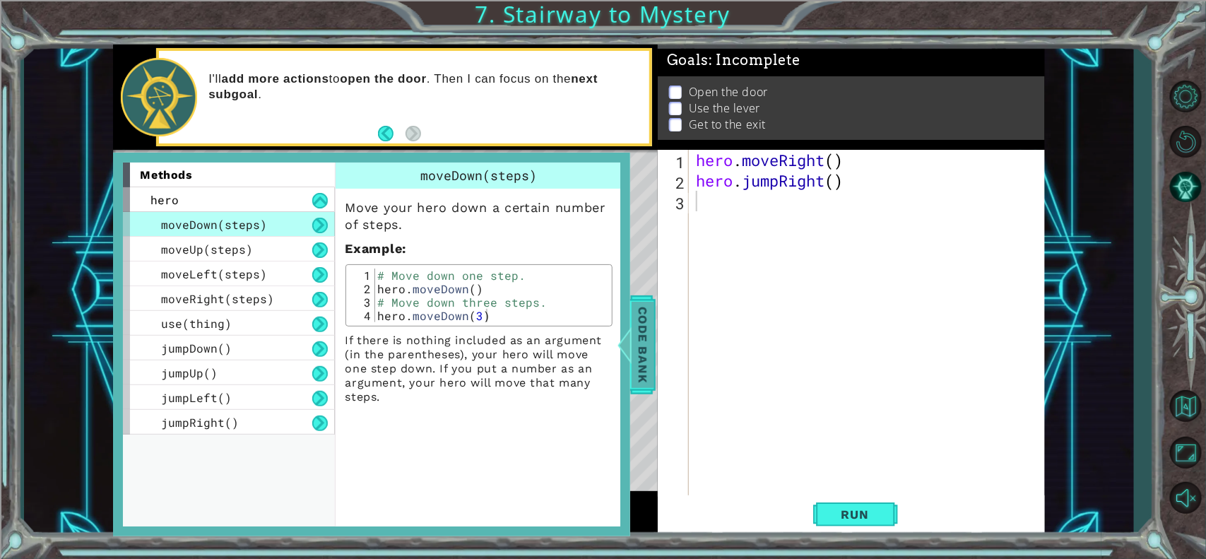
click at [654, 350] on div "Code Bank" at bounding box center [642, 344] width 25 height 99
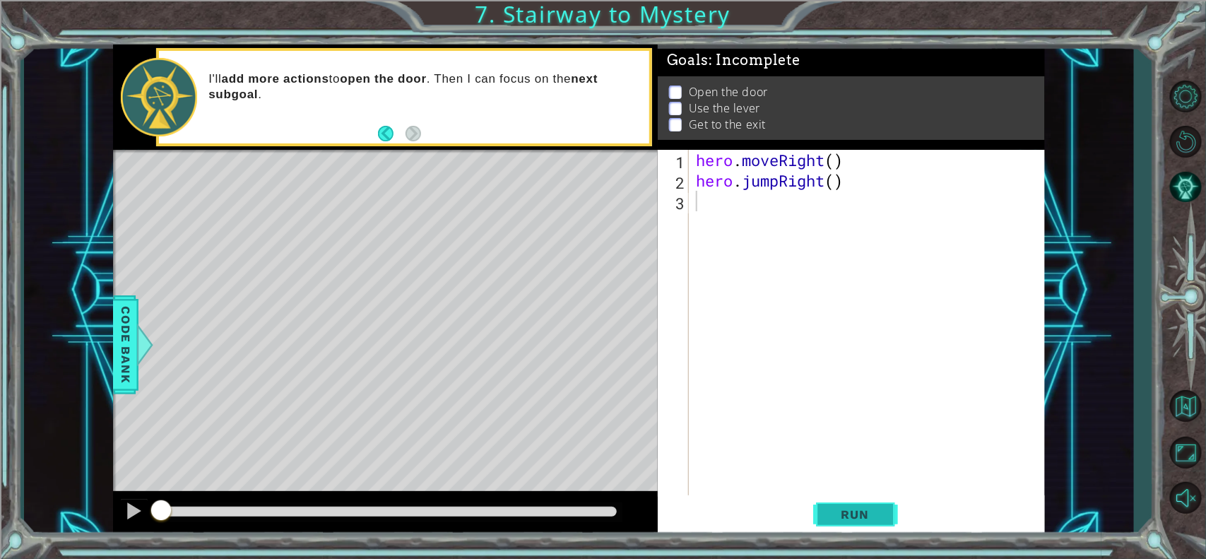
click at [853, 446] on span "Run" at bounding box center [855, 514] width 56 height 14
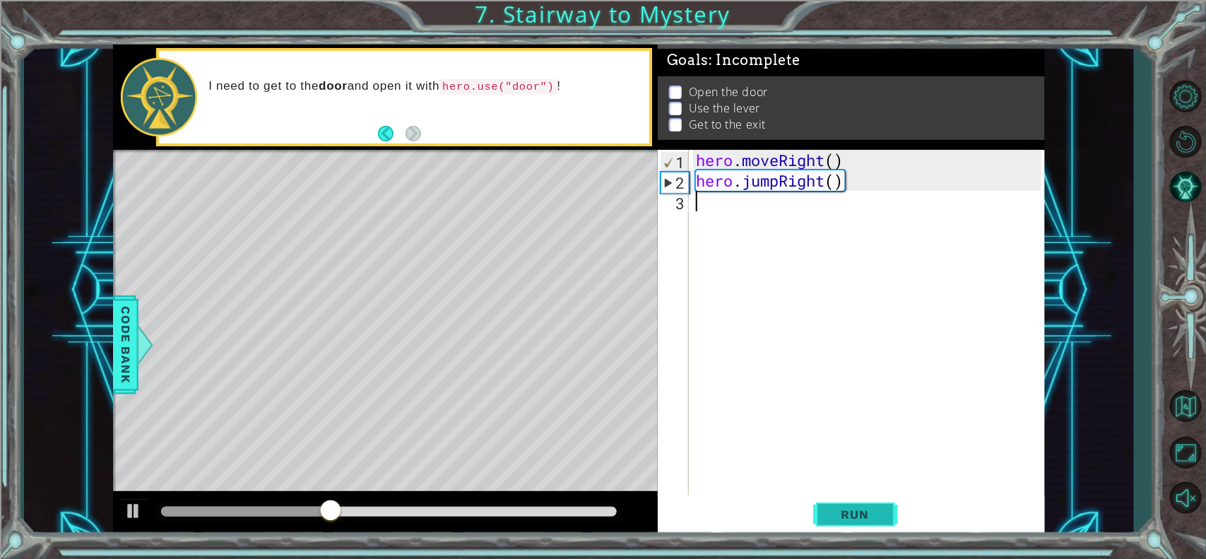
click at [843, 446] on span "Run" at bounding box center [855, 514] width 56 height 14
drag, startPoint x: 777, startPoint y: 302, endPoint x: 754, endPoint y: 280, distance: 32.0
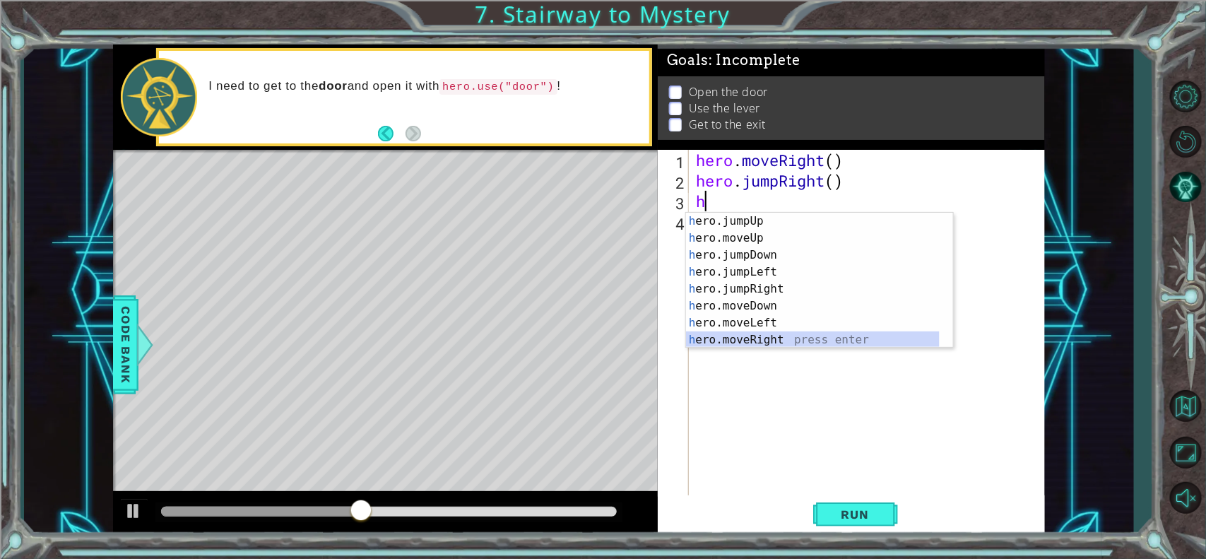
click at [746, 335] on div "h ero.jumpUp press enter h ero.moveUp press enter h ero.jumpDown press enter h …" at bounding box center [813, 298] width 254 height 170
type textarea "hero.moveRight(1)"
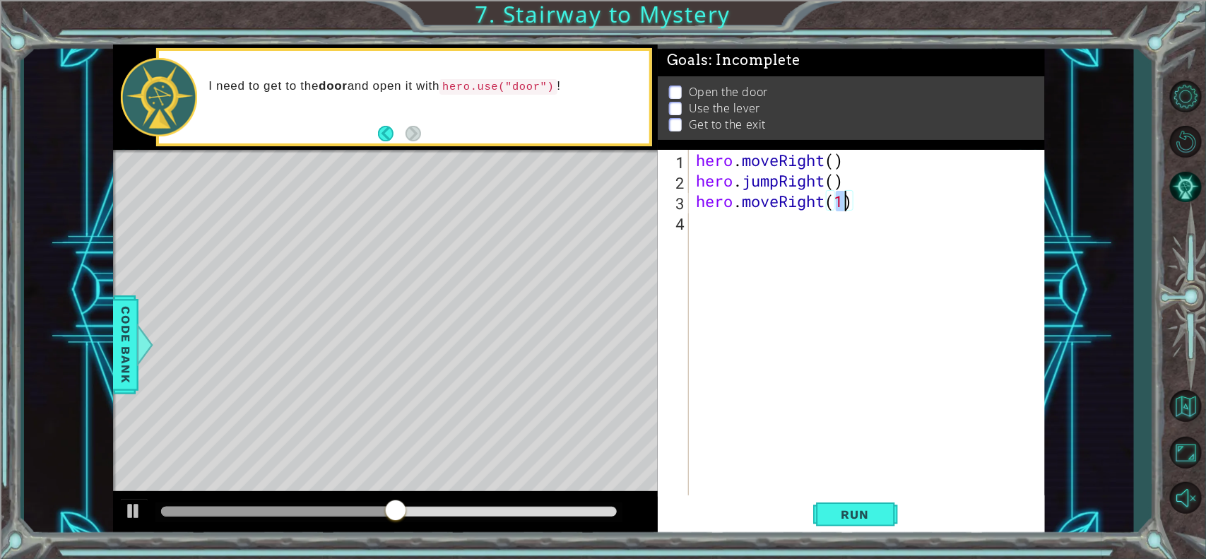
click at [707, 226] on div "hero . moveRight ( ) hero . jumpRight ( ) hero . moveRight ( 1 )" at bounding box center [870, 344] width 355 height 389
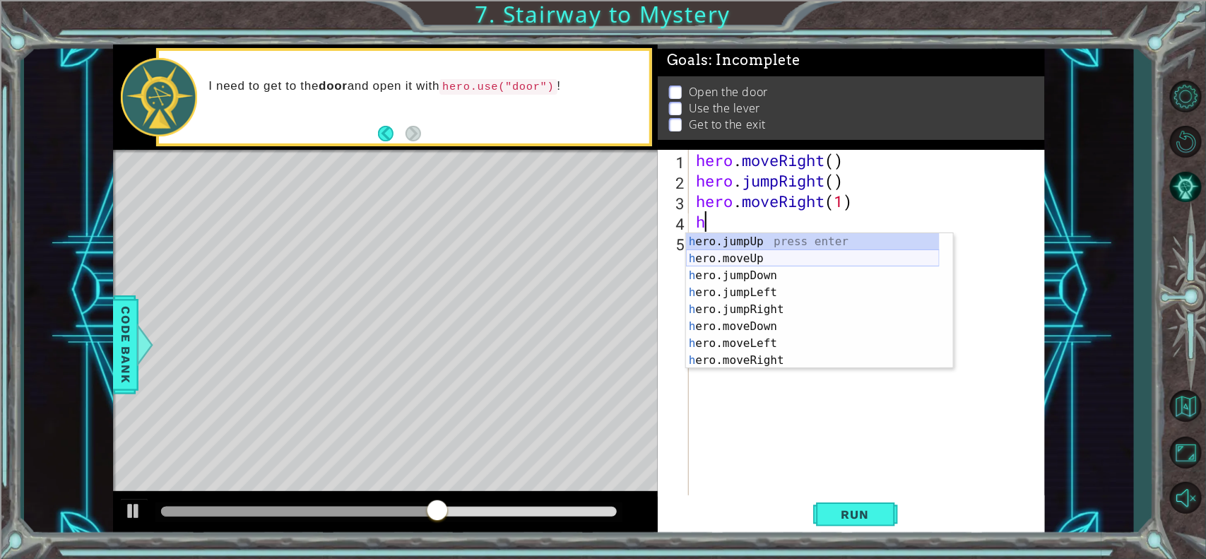
click at [756, 256] on div "h ero.jumpUp press enter h ero.moveUp press enter h ero.jumpDown press enter h …" at bounding box center [813, 318] width 254 height 170
type textarea "hero.moveUp(1)"
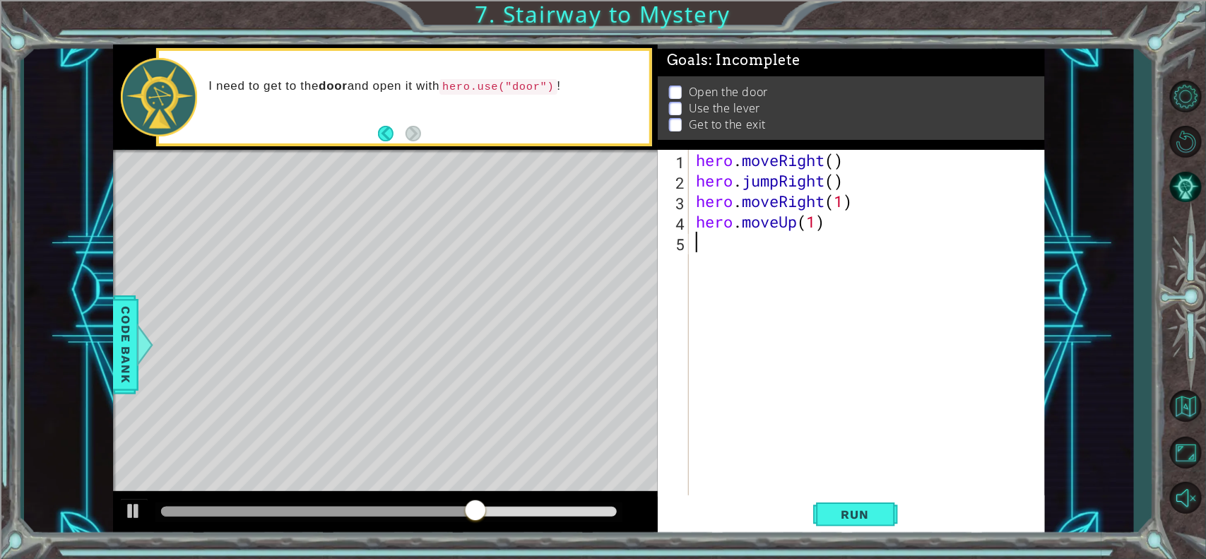
click at [714, 251] on div "hero . moveRight ( ) hero . jumpRight ( ) hero . moveRight ( 1 ) hero . moveUp …" at bounding box center [870, 344] width 355 height 389
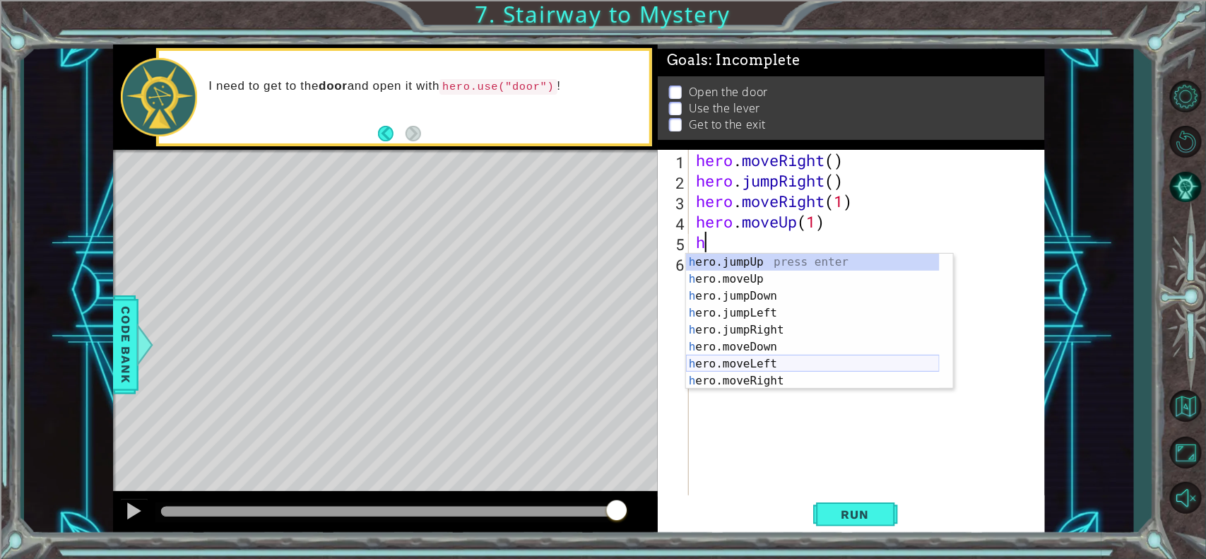
scroll to position [16, 0]
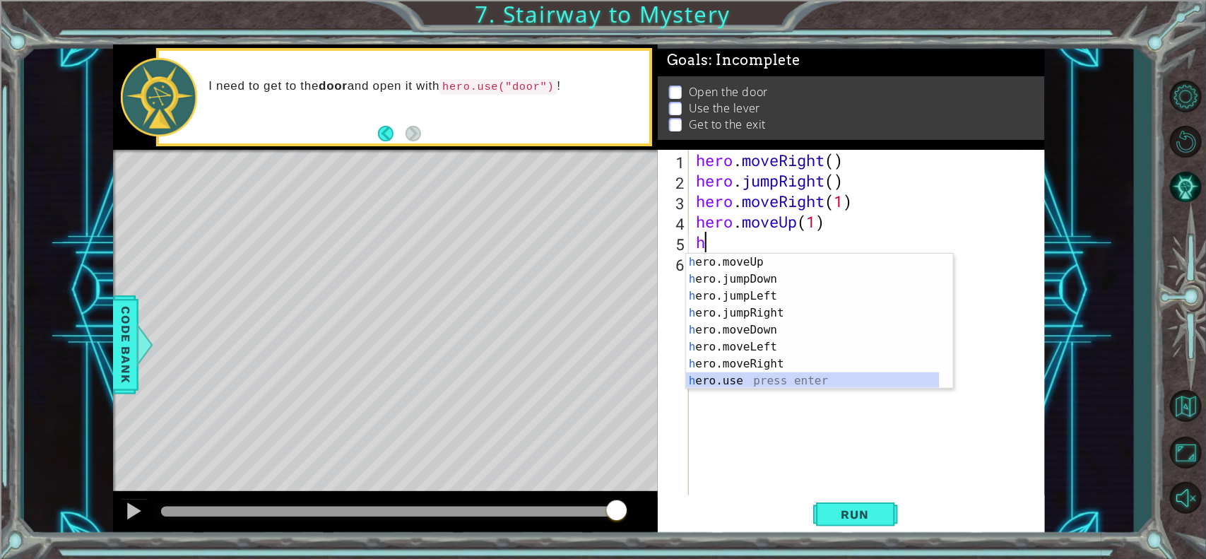
click at [742, 378] on div "h ero.moveUp press enter h ero.jumpDown press enter h ero.jumpLeft press enter …" at bounding box center [813, 339] width 254 height 170
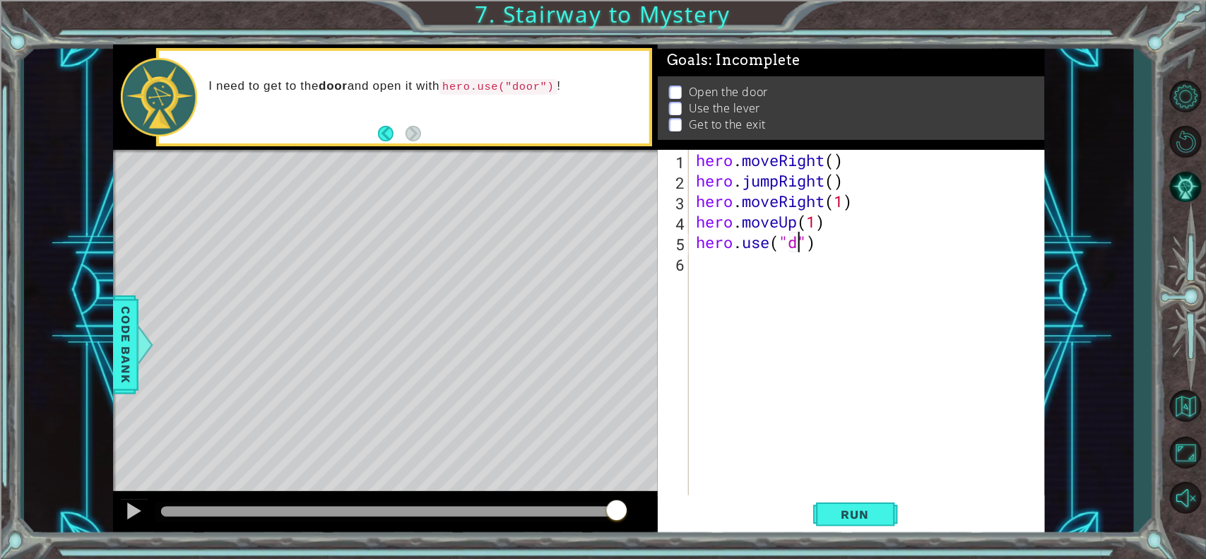
scroll to position [0, 5]
type textarea "hero.use("door")"
click at [831, 446] on button "Run" at bounding box center [855, 514] width 85 height 39
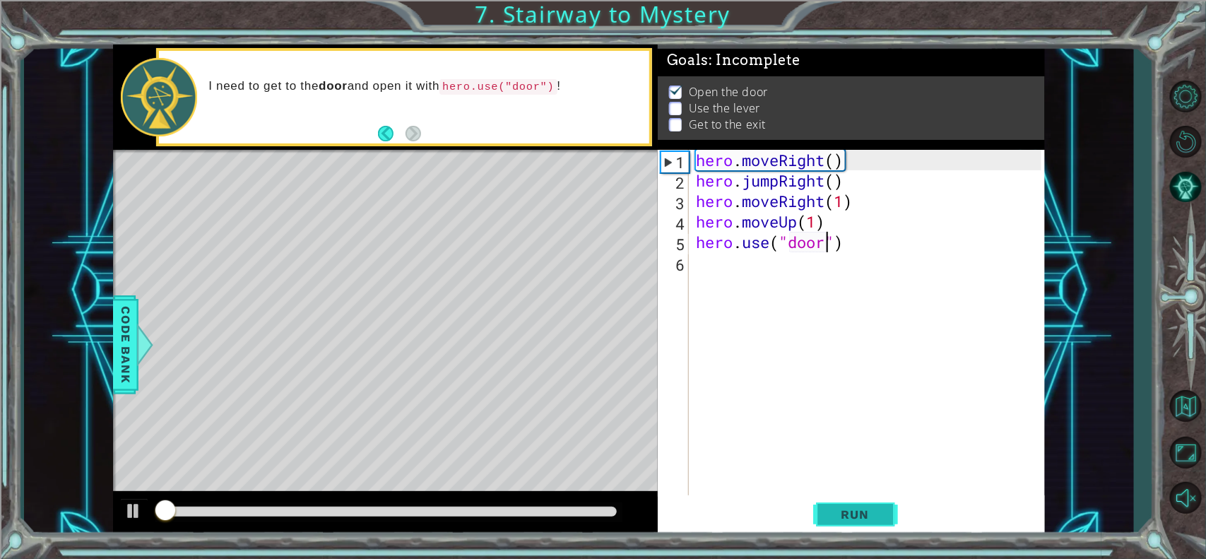
scroll to position [6, 0]
click at [719, 270] on div "hero . moveRight ( ) hero . jumpRight ( ) hero . moveRight ( 1 ) hero . moveUp …" at bounding box center [870, 344] width 355 height 389
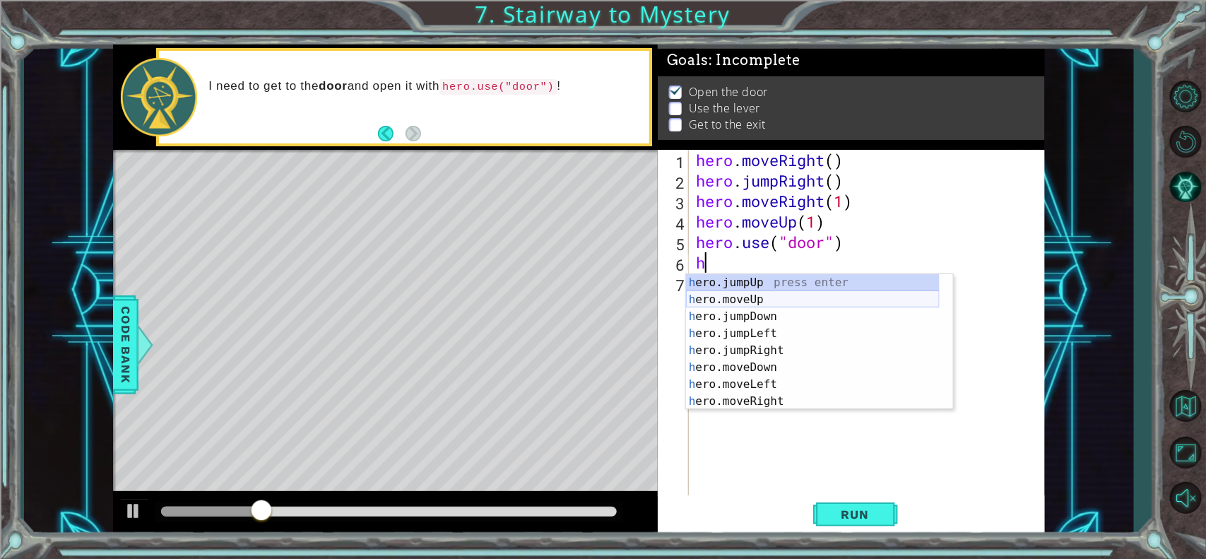
click at [742, 299] on div "h ero.jumpUp press enter h ero.moveUp press enter h ero.jumpDown press enter h …" at bounding box center [813, 359] width 254 height 170
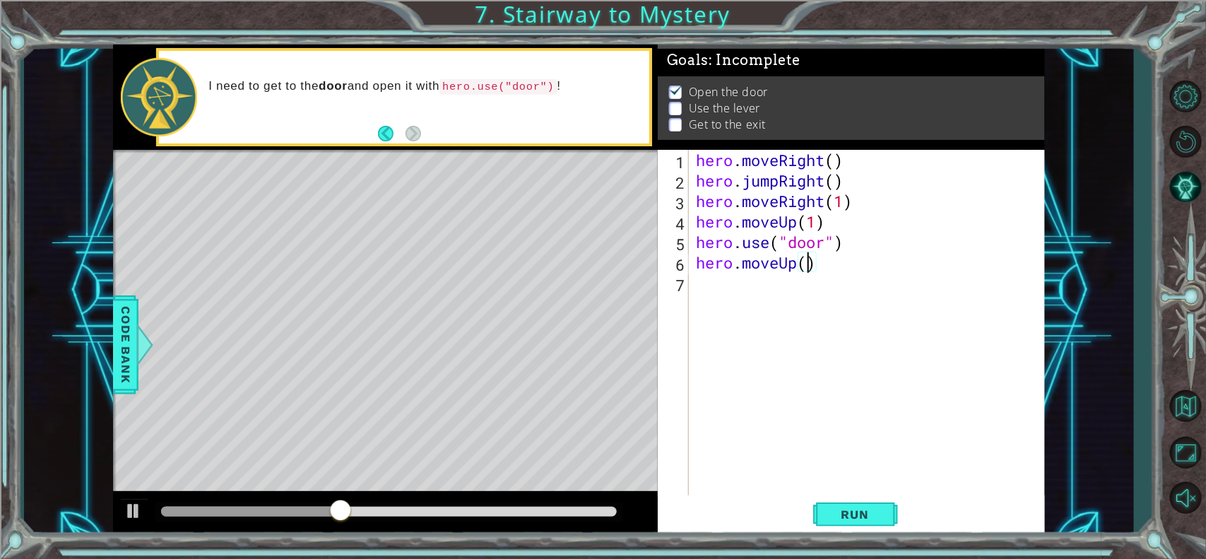
type textarea "hero.moveUp(2)"
click at [727, 277] on div "hero . moveRight ( ) hero . jumpRight ( ) hero . moveRight ( 1 ) hero . moveUp …" at bounding box center [870, 344] width 355 height 389
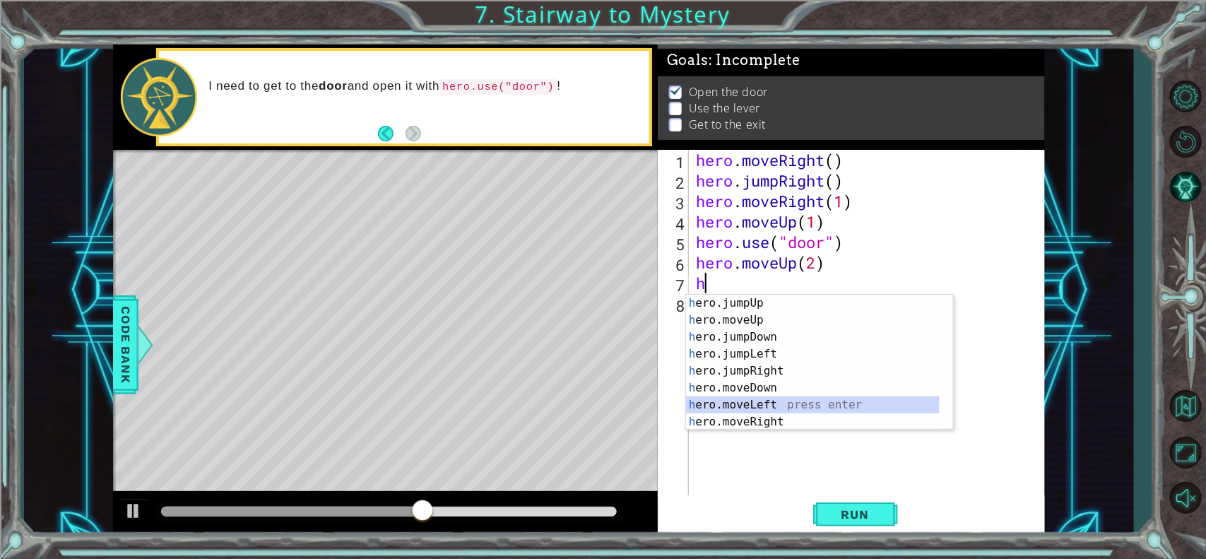
click at [761, 403] on div "h ero.jumpUp press enter h ero.moveUp press enter h ero.jumpDown press enter h …" at bounding box center [813, 380] width 254 height 170
type textarea "hero.moveLeft(1)"
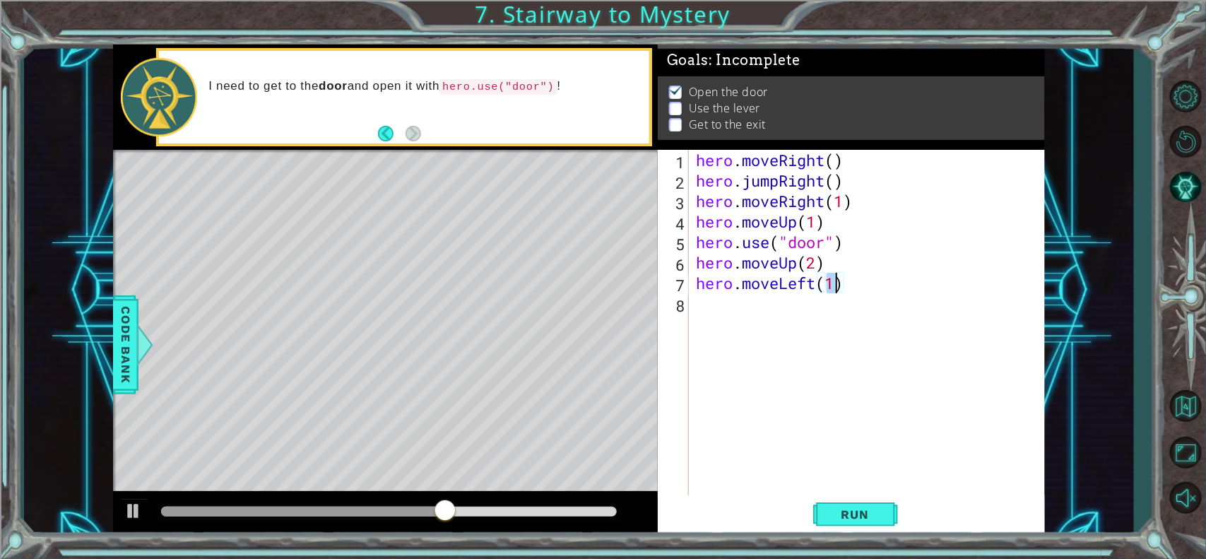
click at [738, 320] on div "hero . moveRight ( ) hero . jumpRight ( ) hero . moveRight ( 1 ) hero . moveUp …" at bounding box center [870, 344] width 355 height 389
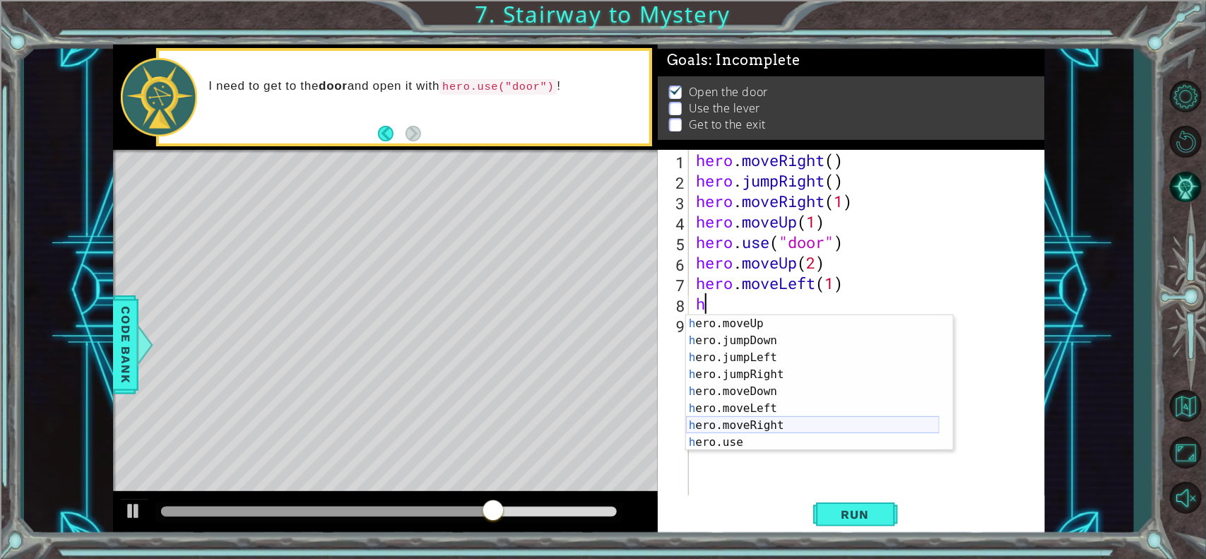
scroll to position [16, 0]
click at [754, 439] on div "h ero.moveUp press enter h ero.jumpDown press enter h ero.jumpLeft press enter …" at bounding box center [813, 400] width 254 height 170
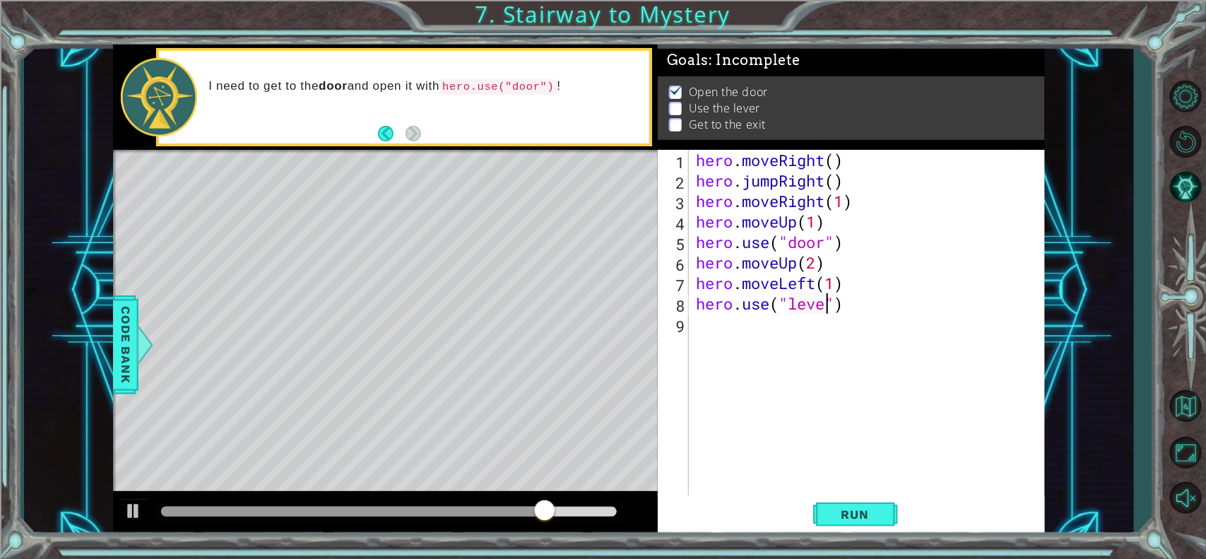
type textarea "hero.use("lever")"
click at [705, 332] on div "hero . moveRight ( ) hero . jumpRight ( ) hero . moveRight ( 1 ) hero . moveUp …" at bounding box center [870, 344] width 355 height 389
type textarea "h"
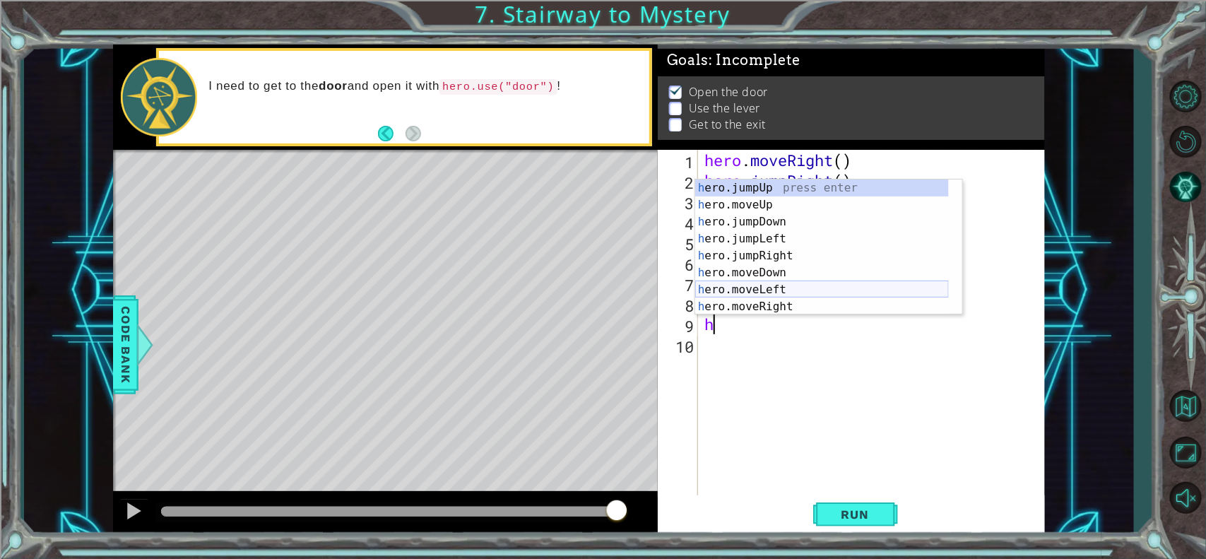
click at [756, 283] on div "h ero.jumpUp press enter h ero.moveUp press enter h ero.jumpDown press enter h …" at bounding box center [822, 264] width 254 height 170
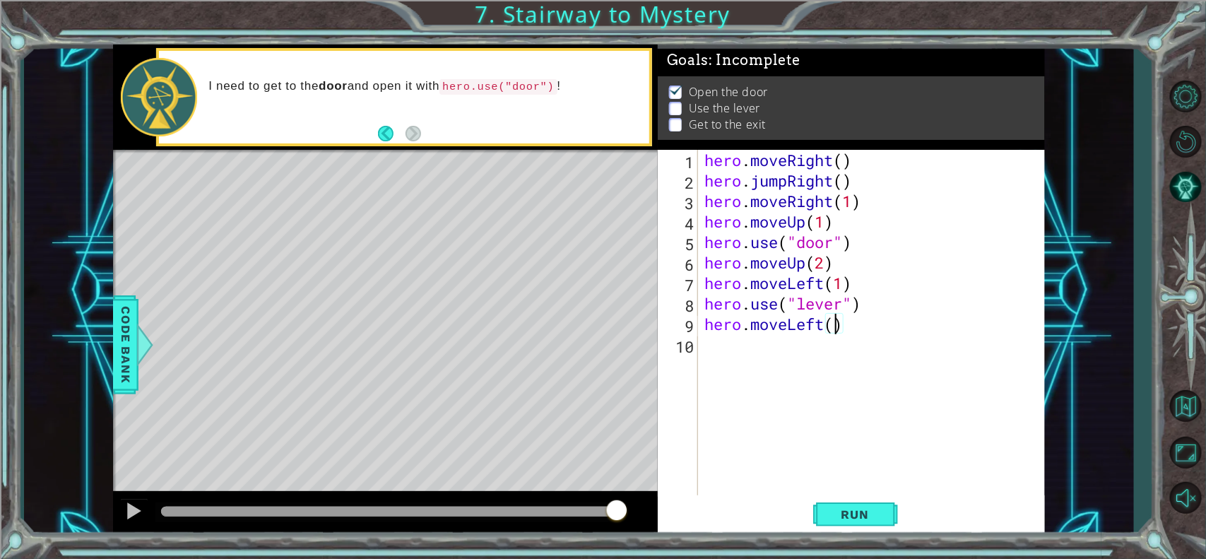
type textarea "hero.moveLeft(2)"
click at [758, 340] on div "hero . moveRight ( ) hero . jumpRight ( ) hero . moveRight ( 1 ) hero . moveUp …" at bounding box center [874, 344] width 347 height 389
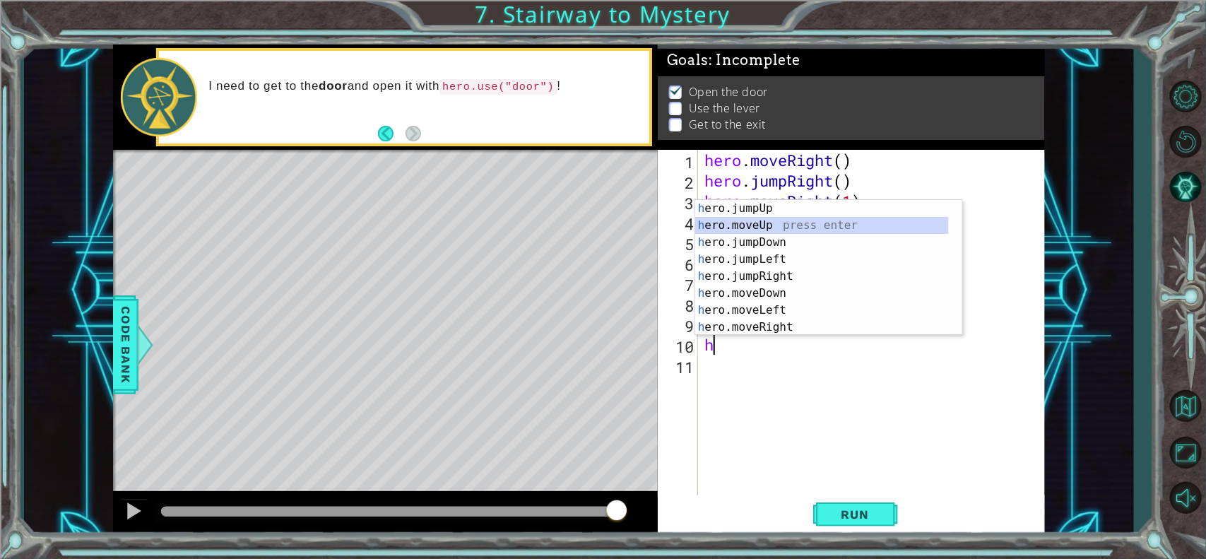
click at [761, 220] on div "h ero.jumpUp press enter h ero.moveUp press enter h ero.jumpDown press enter h …" at bounding box center [822, 285] width 254 height 170
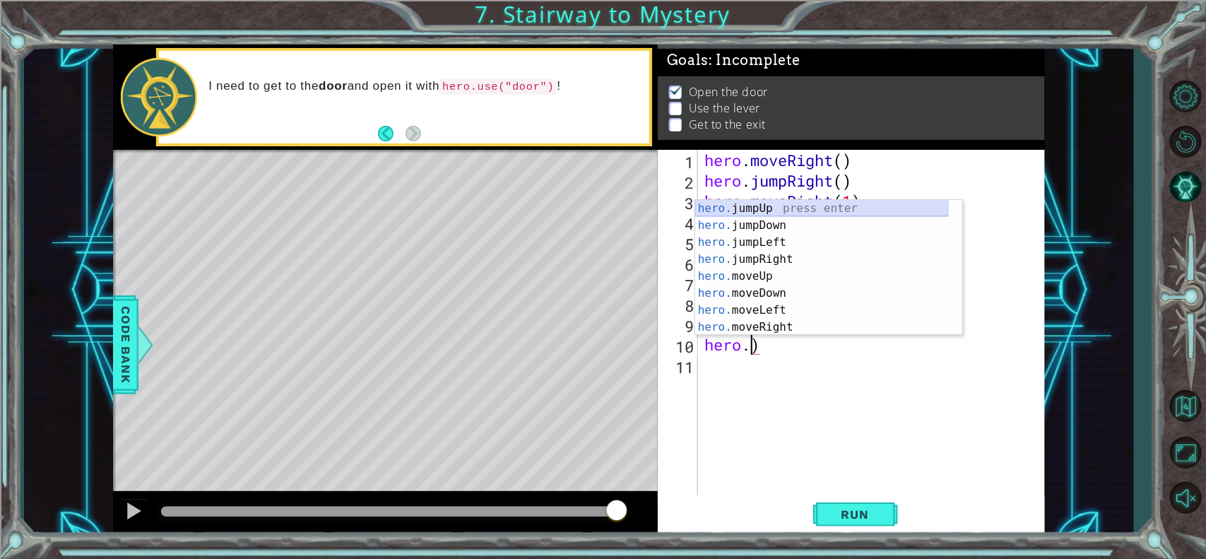
click at [757, 213] on div "hero. jumpUp press enter hero. jumpDown press enter hero. jumpLeft press enter …" at bounding box center [822, 285] width 254 height 170
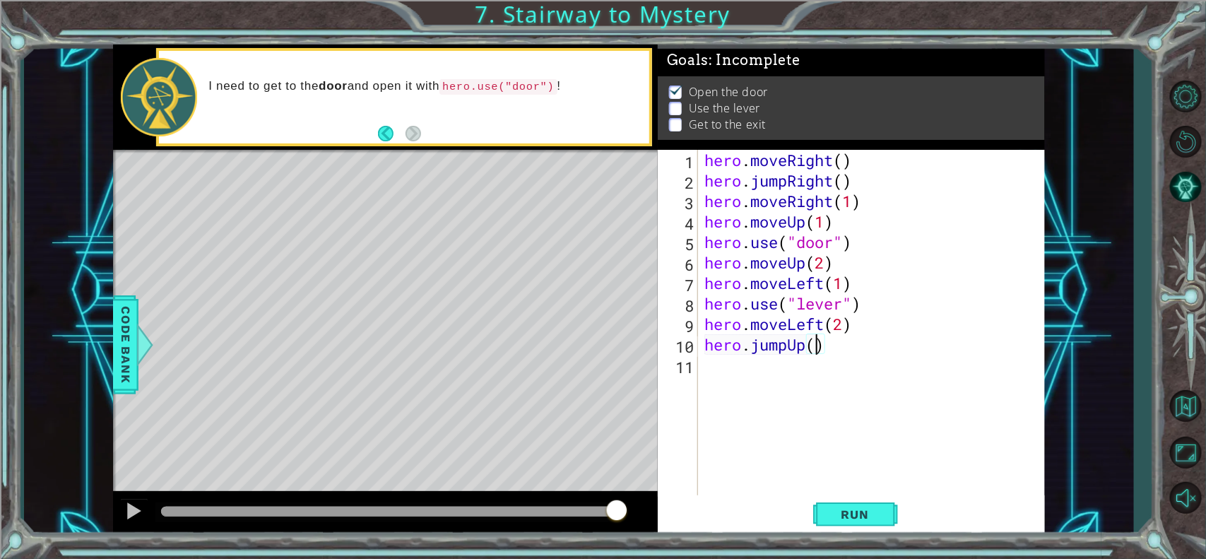
type textarea "hero.jumpUp(1)"
click at [780, 382] on div "hero . moveRight ( ) hero . jumpRight ( ) hero . moveRight ( 1 ) hero . moveUp …" at bounding box center [874, 344] width 347 height 389
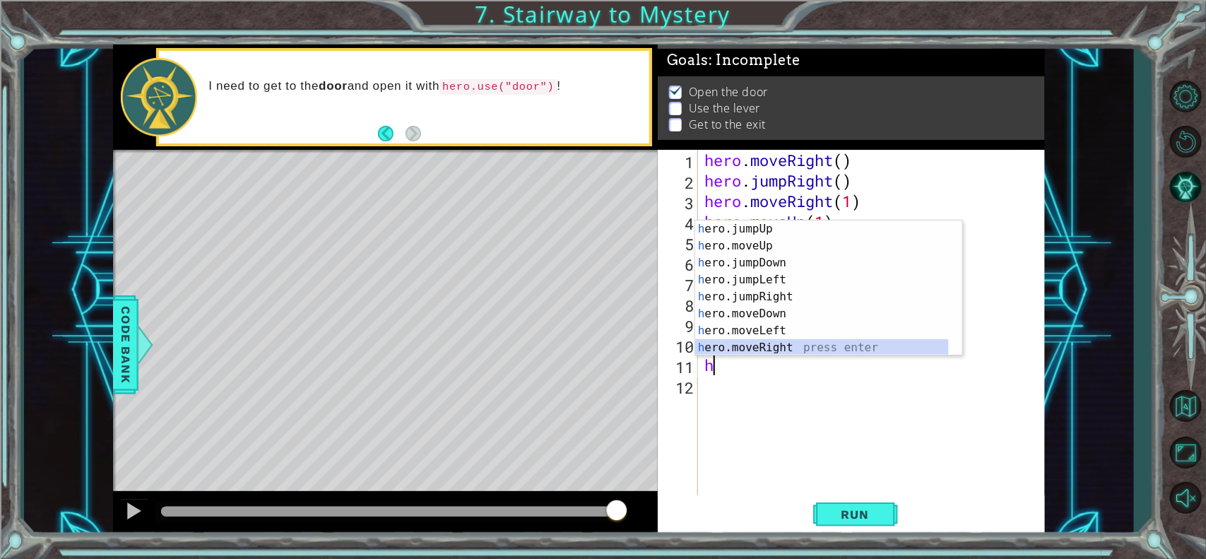
click at [784, 345] on div "h ero.jumpUp press enter h ero.moveUp press enter h ero.jumpDown press enter h …" at bounding box center [822, 305] width 254 height 170
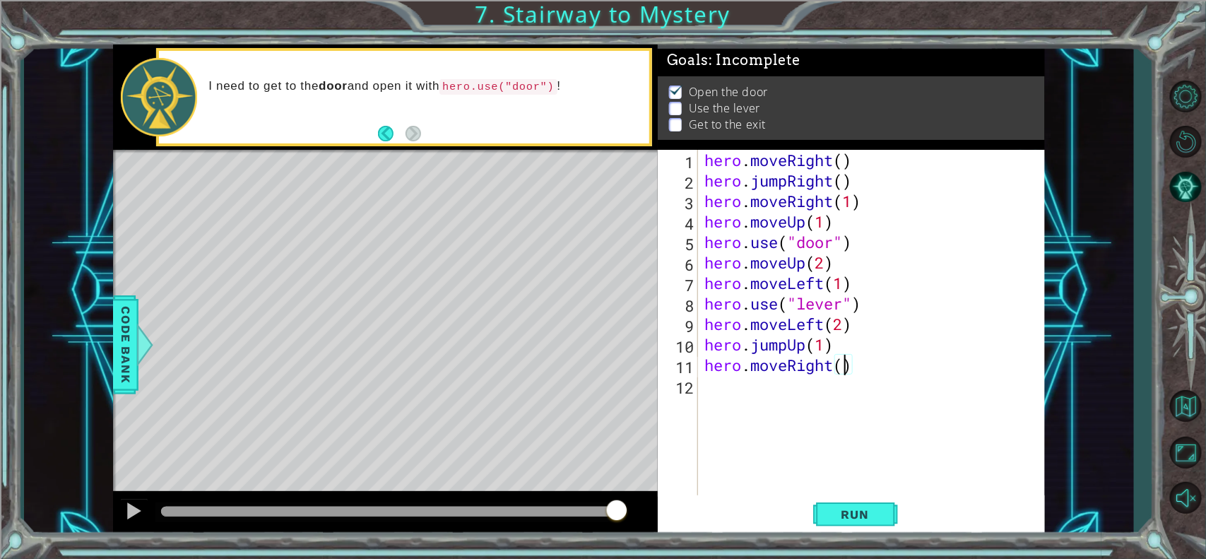
scroll to position [0, 6]
type textarea "hero.moveRight(2)"
click at [845, 446] on span "Run" at bounding box center [855, 514] width 56 height 14
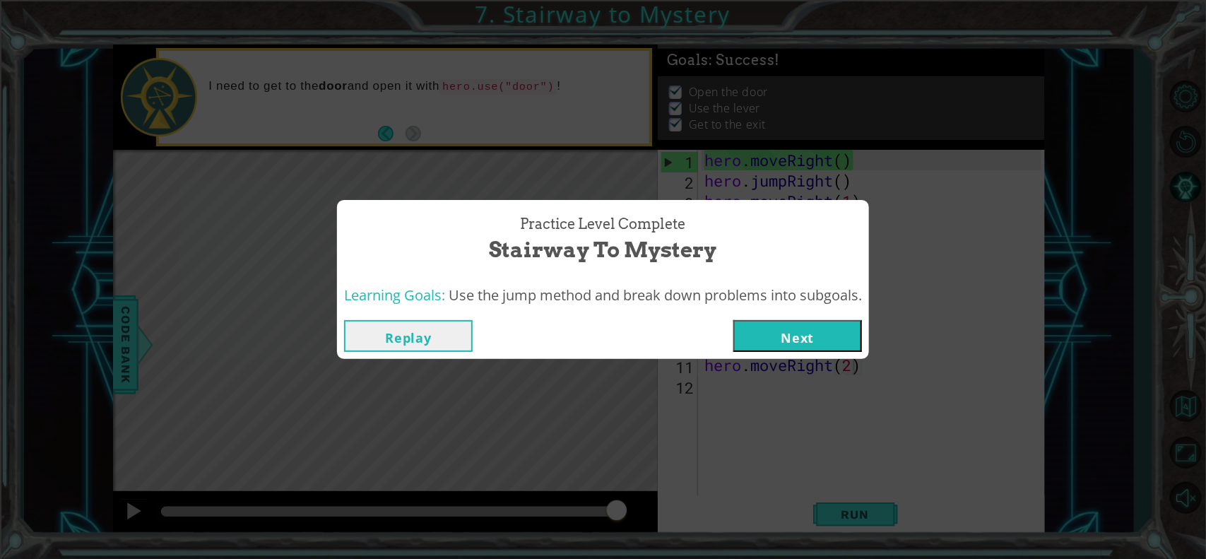
click at [830, 329] on button "Next" at bounding box center [797, 336] width 129 height 32
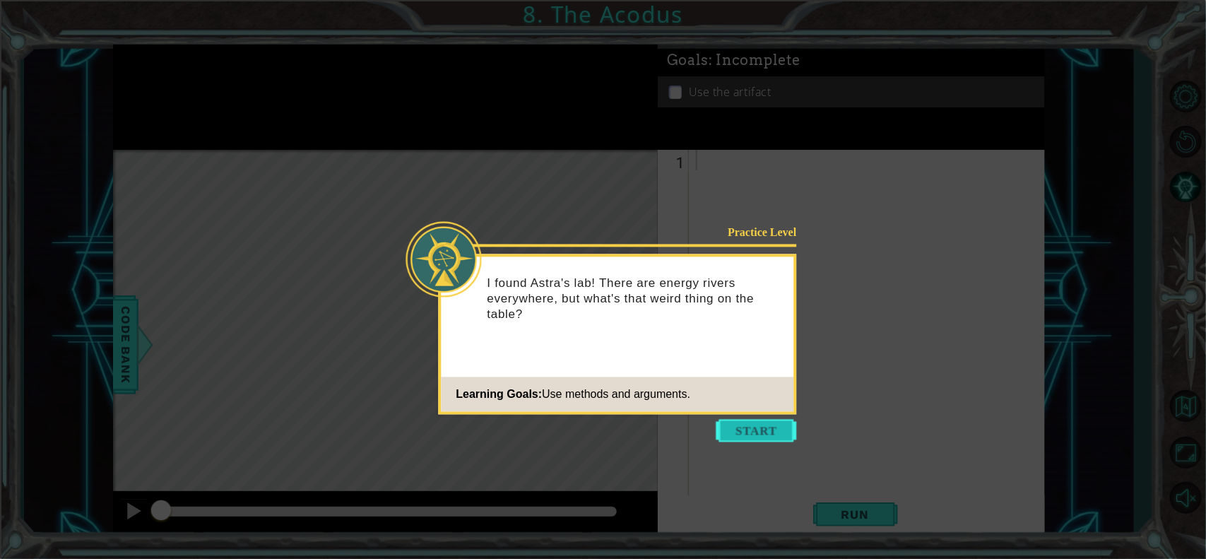
click at [746, 422] on button "Start" at bounding box center [756, 431] width 81 height 23
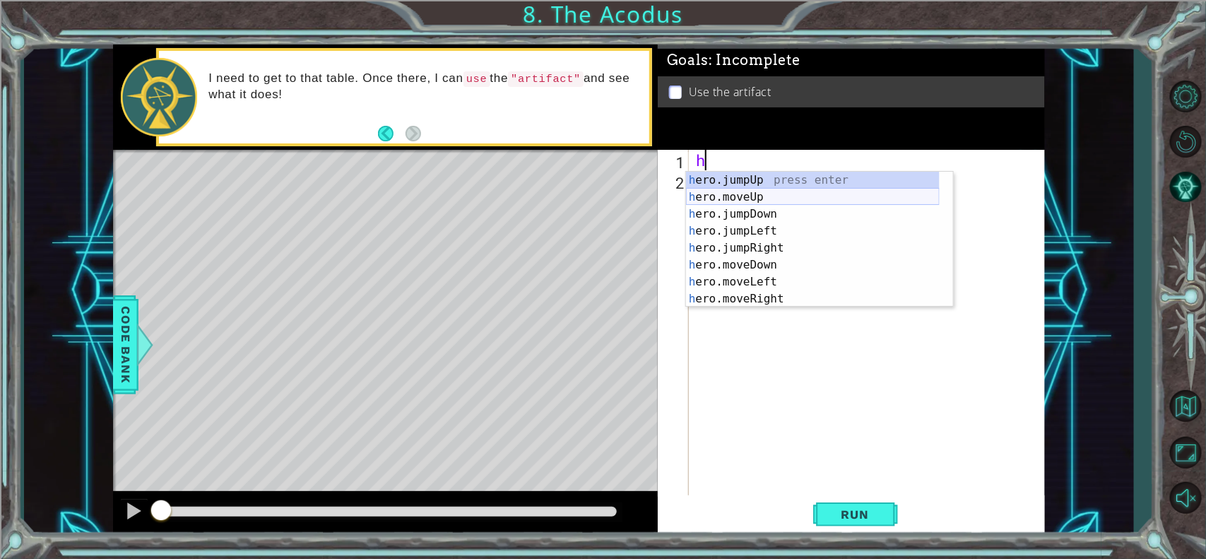
click at [735, 199] on div "h ero.jumpUp press enter h ero.moveUp press enter h ero.jumpDown press enter h …" at bounding box center [813, 257] width 254 height 170
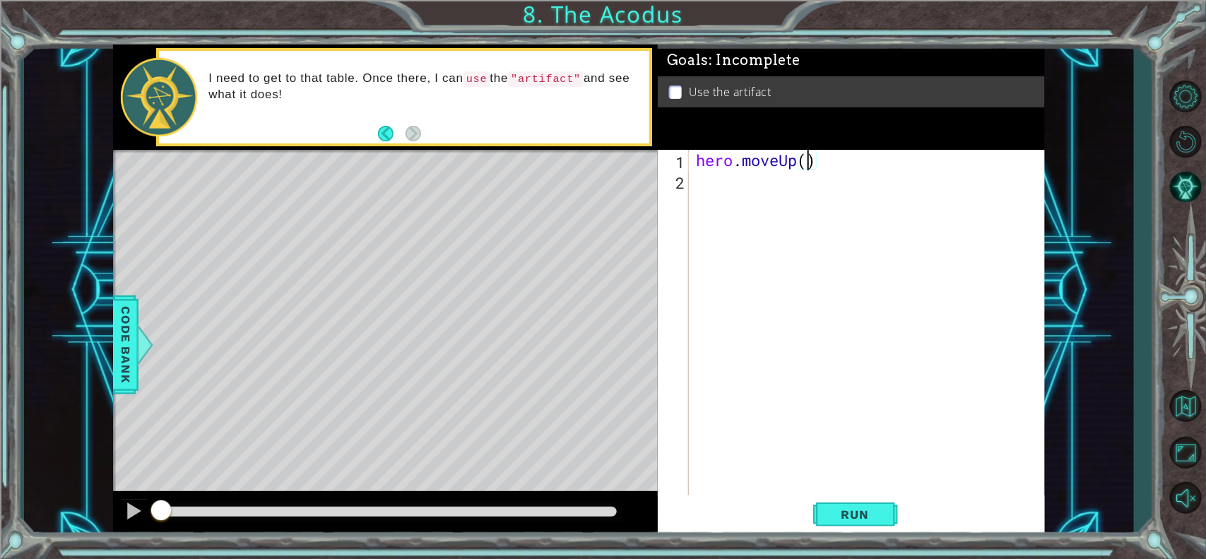
type textarea "hero.moveUp(2)"
click at [727, 194] on div "hero . moveUp ( 2 )" at bounding box center [870, 344] width 355 height 389
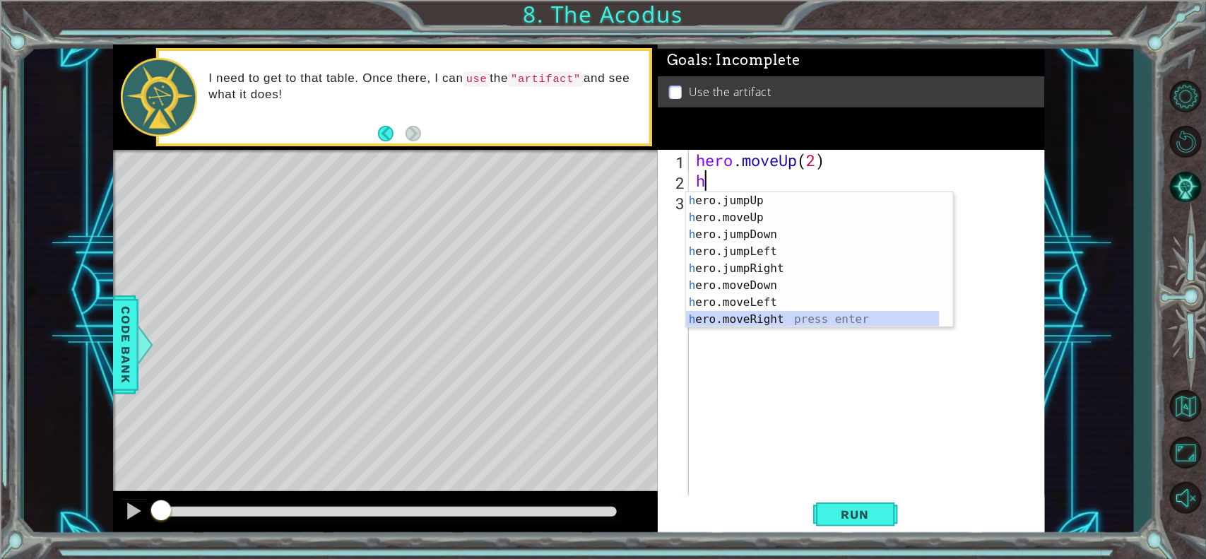
click at [763, 316] on div "h ero.jumpUp press enter h ero.moveUp press enter h ero.jumpDown press enter h …" at bounding box center [813, 277] width 254 height 170
type textarea "hero.moveRight(1)"
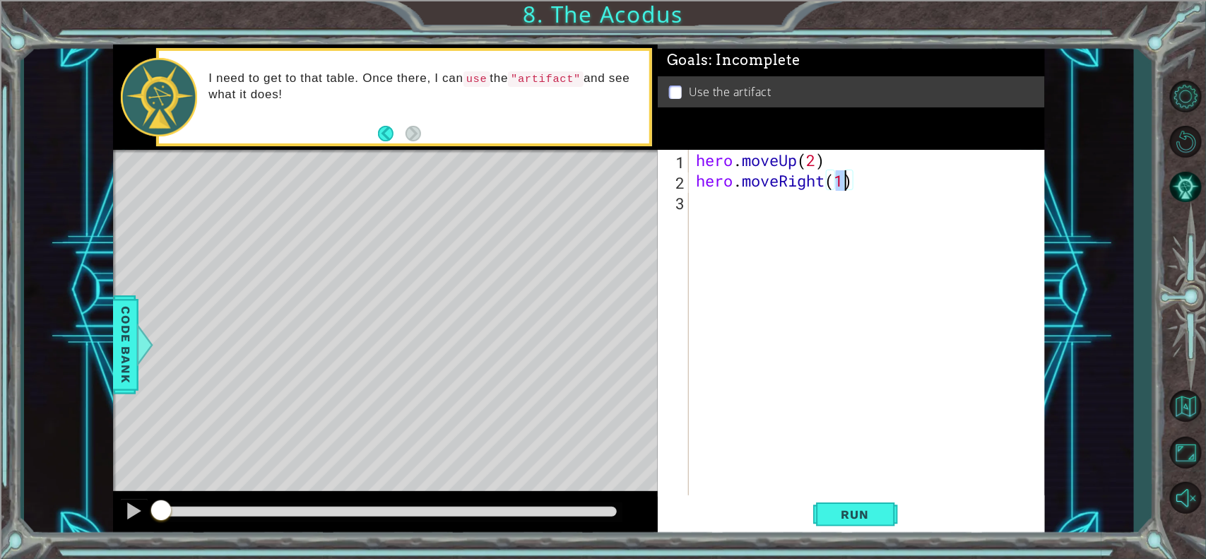
click at [746, 216] on div "hero . moveUp ( 2 ) hero . moveRight ( 1 )" at bounding box center [870, 344] width 355 height 389
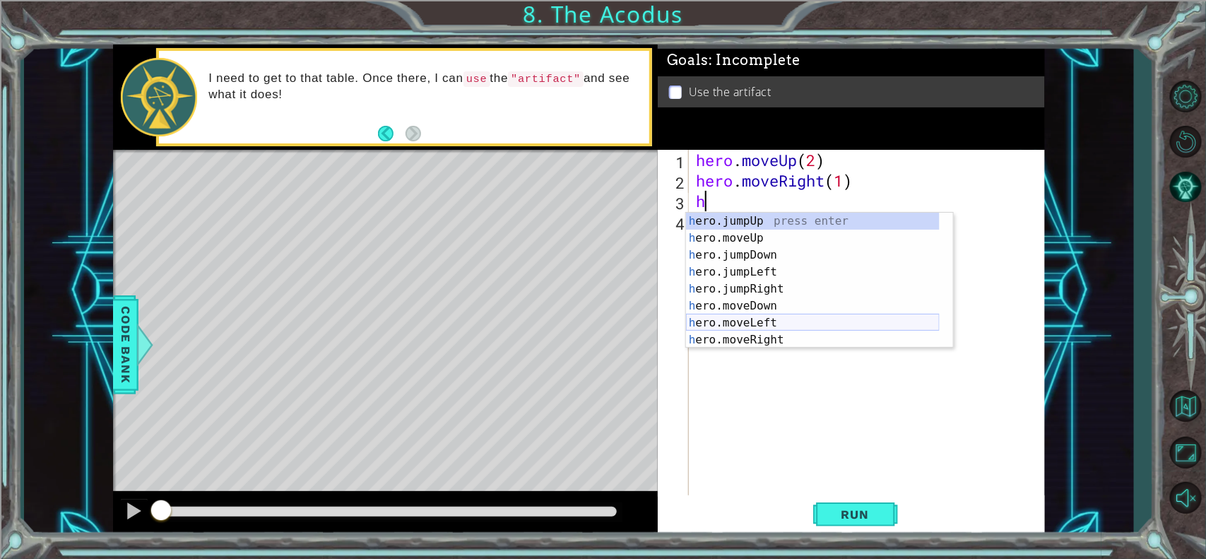
scroll to position [16, 0]
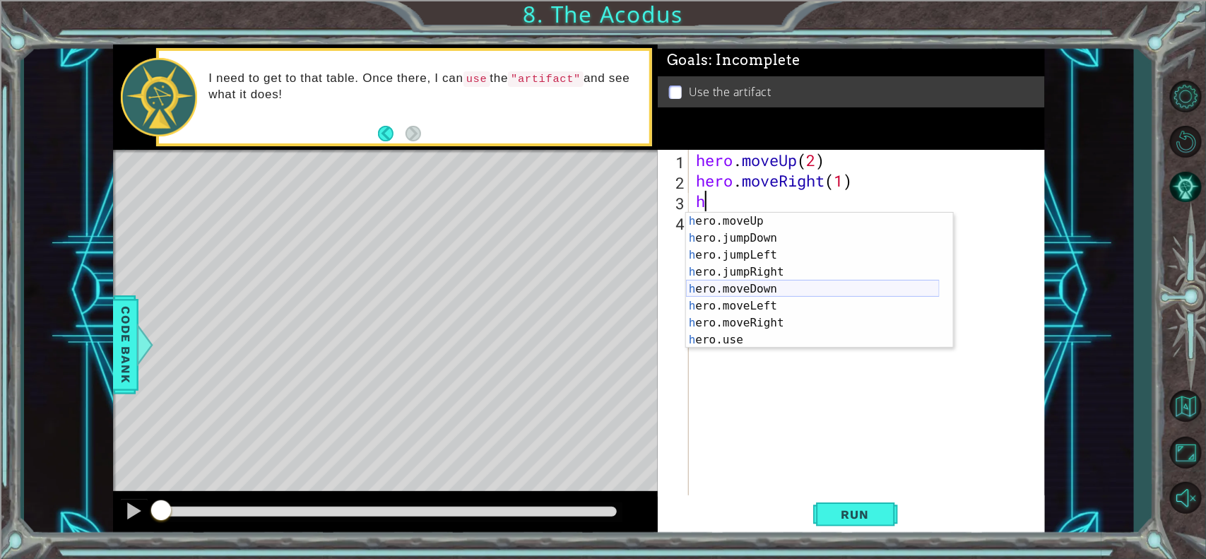
click at [759, 292] on div "h ero.moveUp press enter h ero.jumpDown press enter h ero.jumpLeft press enter …" at bounding box center [813, 298] width 254 height 170
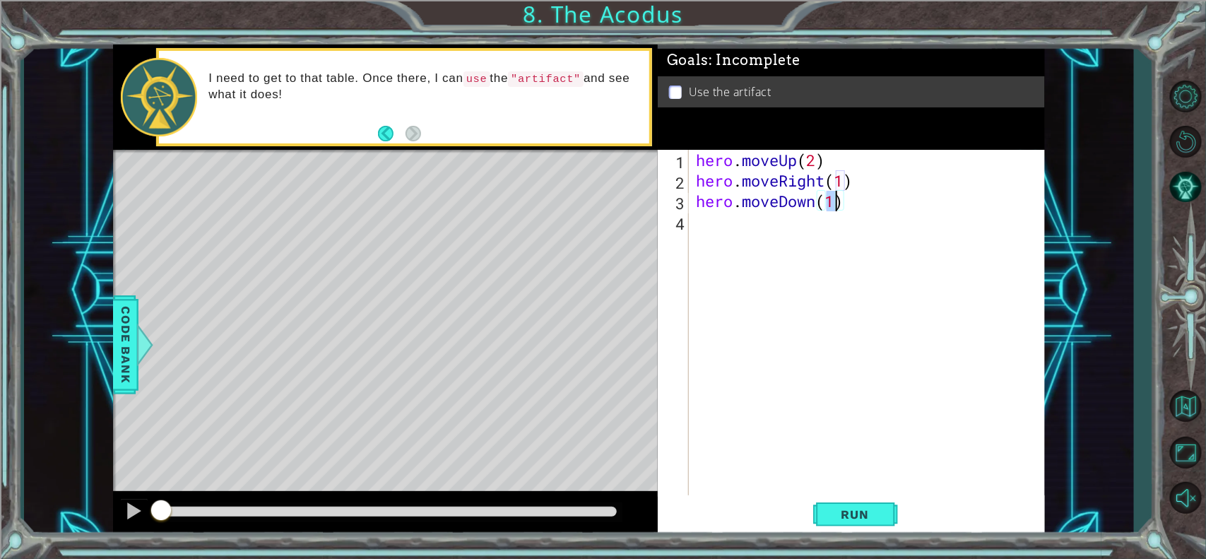
type textarea "hero.moveDown(2)"
click at [751, 217] on div "hero . moveUp ( 2 ) hero . moveRight ( 1 ) hero . moveDown ( 2 )" at bounding box center [870, 344] width 355 height 389
type textarea "h"
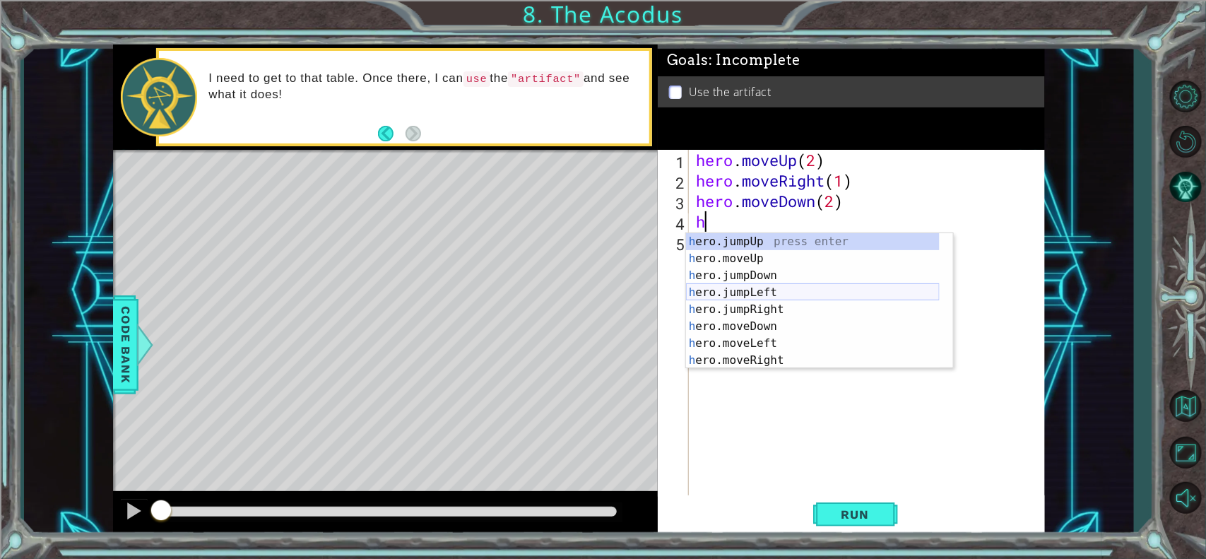
click at [761, 292] on div "h ero.jumpUp press enter h ero.moveUp press enter h ero.jumpDown press enter h …" at bounding box center [813, 318] width 254 height 170
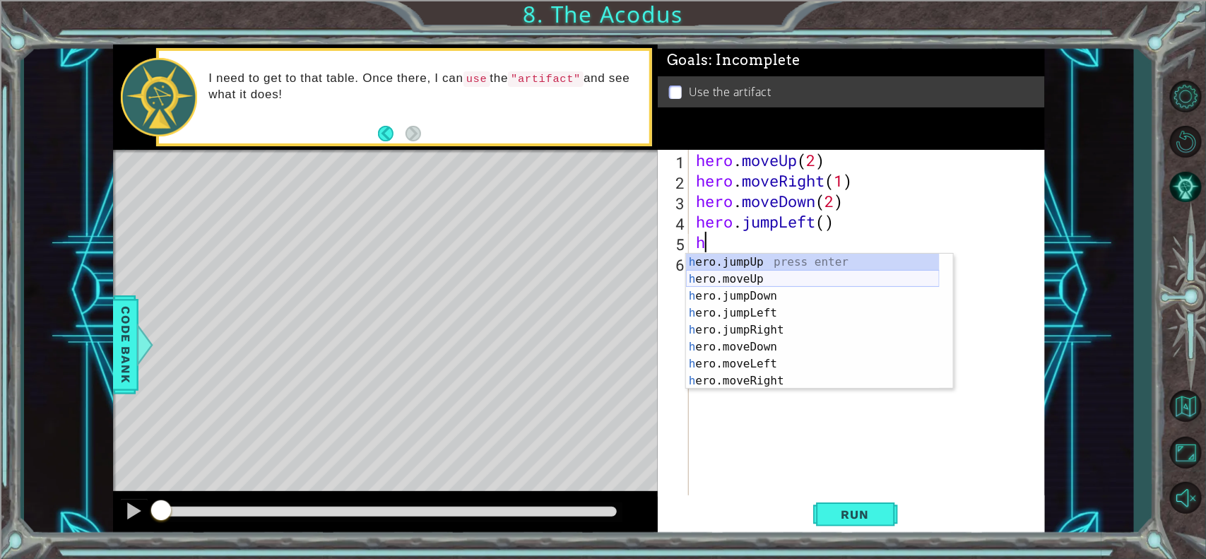
click at [726, 280] on div "h ero.jumpUp press enter h ero.moveUp press enter h ero.jumpDown press enter h …" at bounding box center [813, 339] width 254 height 170
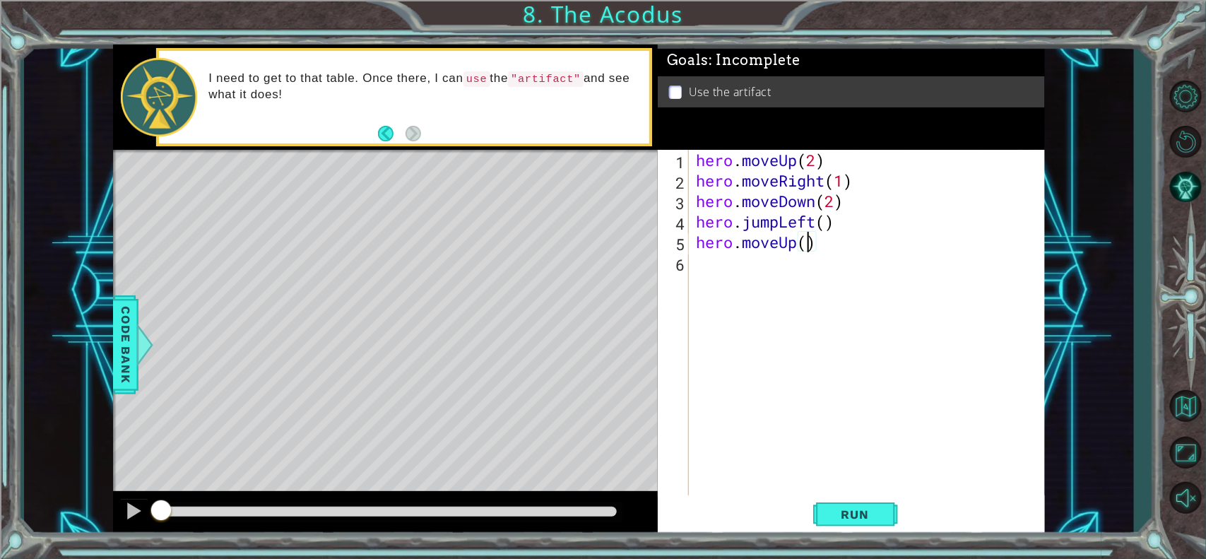
type textarea "hero.moveUp(2)"
click at [710, 269] on div "hero . moveUp ( 2 ) hero . moveRight ( 1 ) hero . moveDown ( 2 ) hero . jumpLef…" at bounding box center [870, 344] width 355 height 389
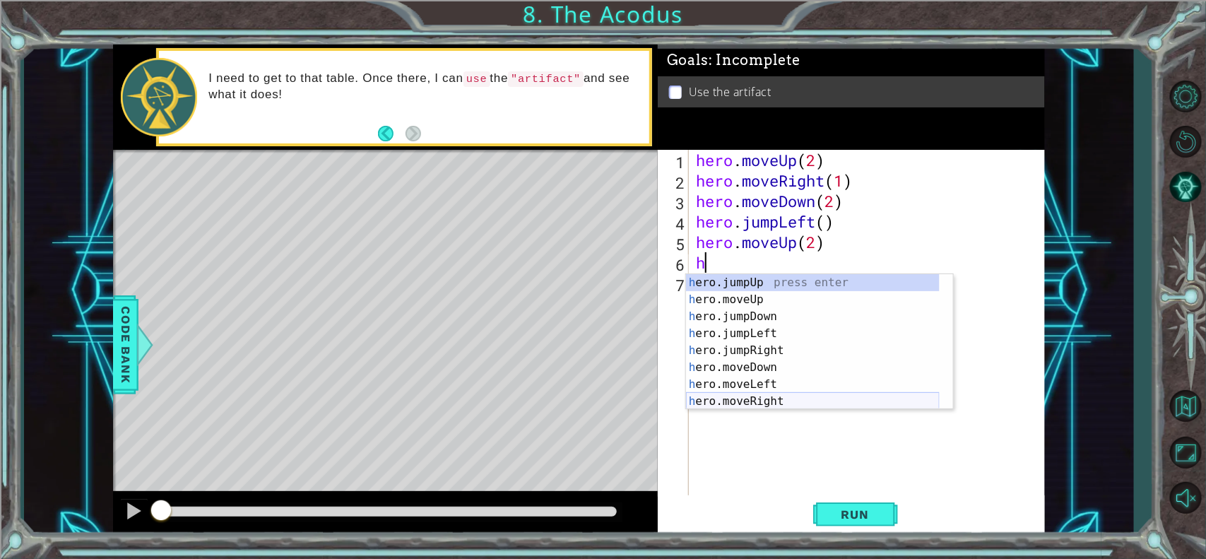
click at [761, 398] on div "h ero.jumpUp press enter h ero.moveUp press enter h ero.jumpDown press enter h …" at bounding box center [813, 359] width 254 height 170
type textarea "hero.moveRight(1)"
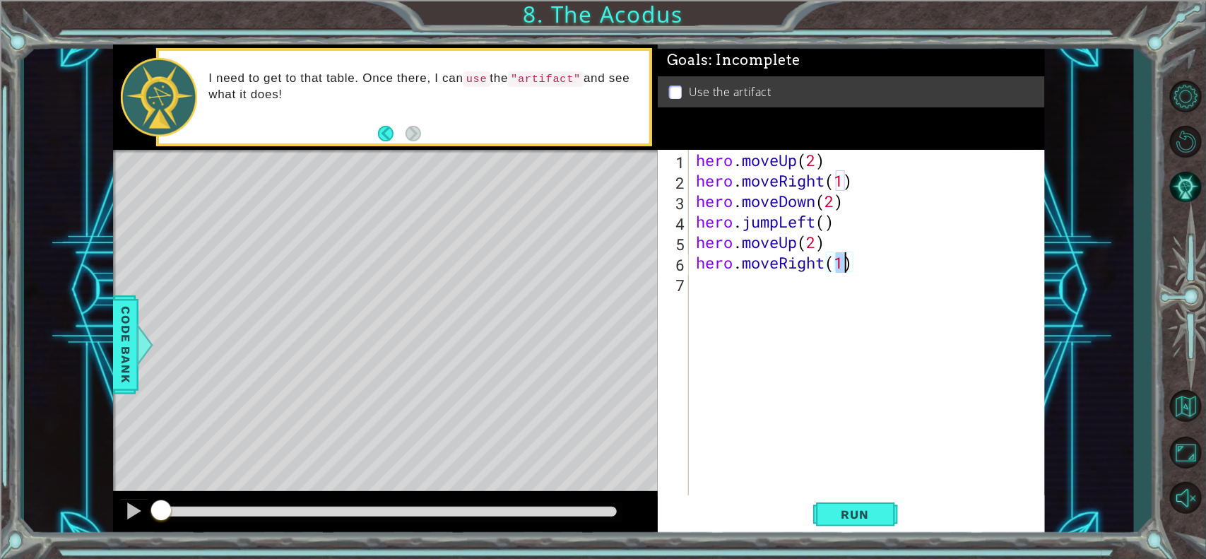
click at [752, 295] on div "hero . moveUp ( 2 ) hero . moveRight ( 1 ) hero . moveDown ( 2 ) hero . jumpLef…" at bounding box center [870, 344] width 355 height 389
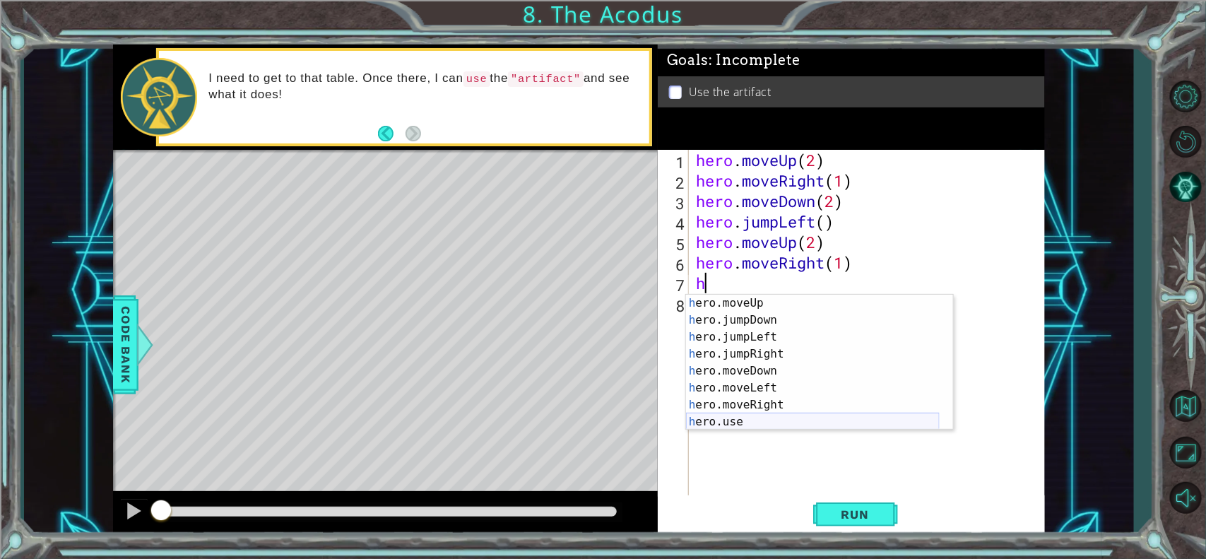
scroll to position [16, 0]
click at [721, 415] on div "h ero.moveUp press enter h ero.jumpDown press enter h ero.jumpLeft press enter …" at bounding box center [813, 380] width 254 height 170
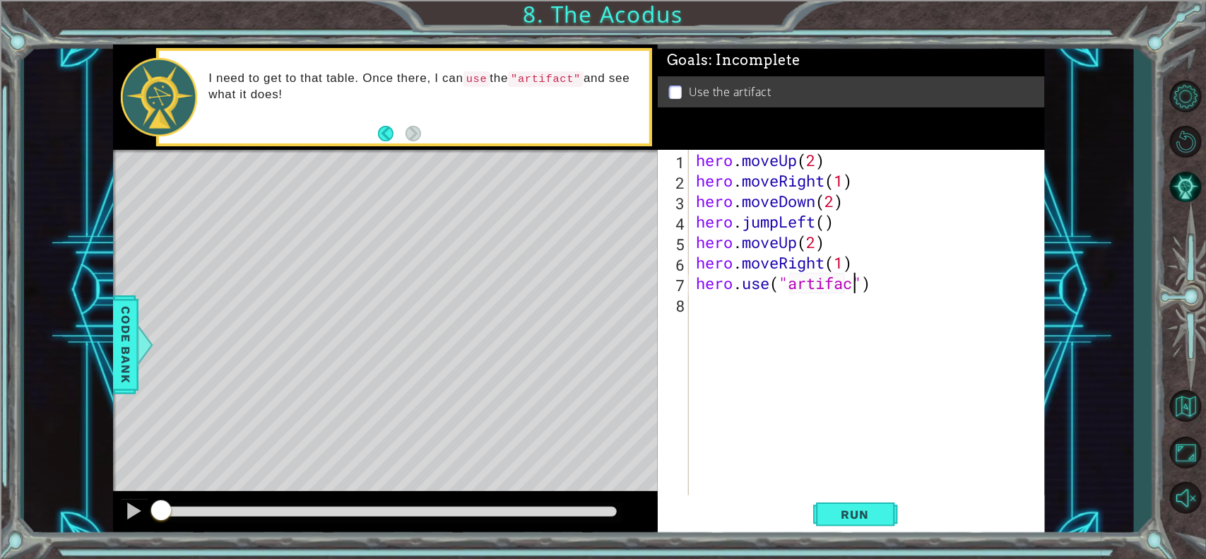
scroll to position [0, 7]
type textarea "hero.use("artifact")"
click at [848, 446] on span "Run" at bounding box center [855, 514] width 56 height 14
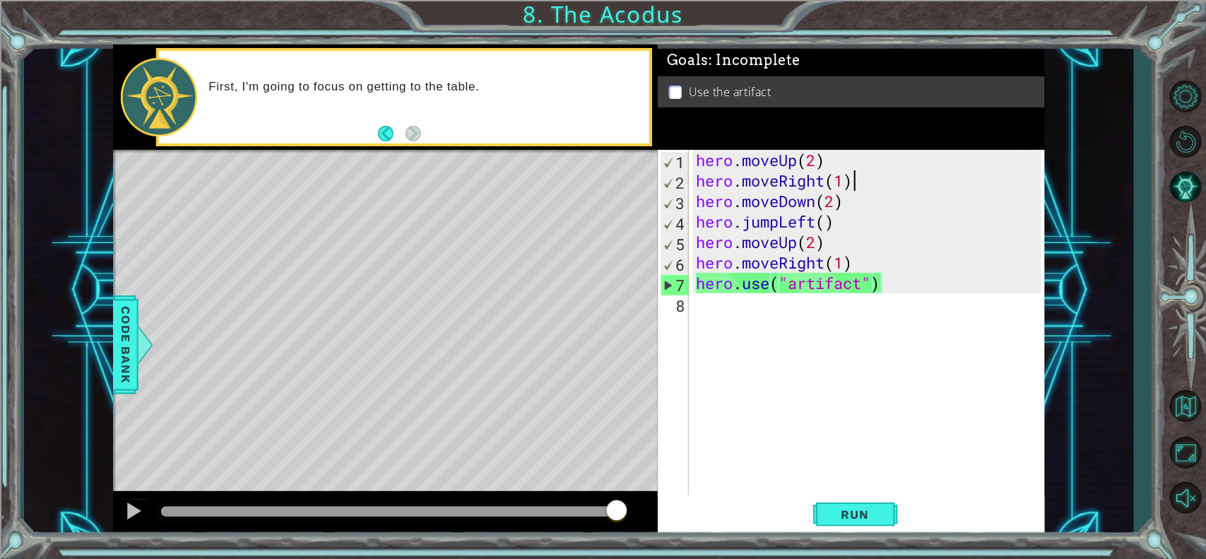
click at [869, 177] on div "hero . moveUp ( 2 ) hero . moveRight ( 1 ) hero . moveDown ( 2 ) hero . jumpLef…" at bounding box center [870, 344] width 355 height 389
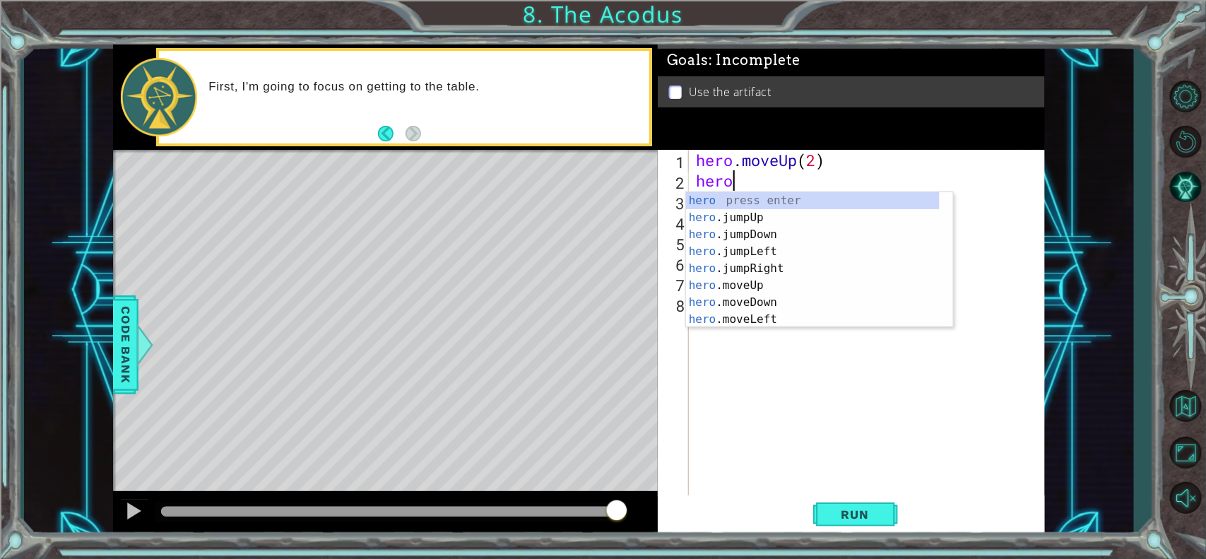
type textarea "h"
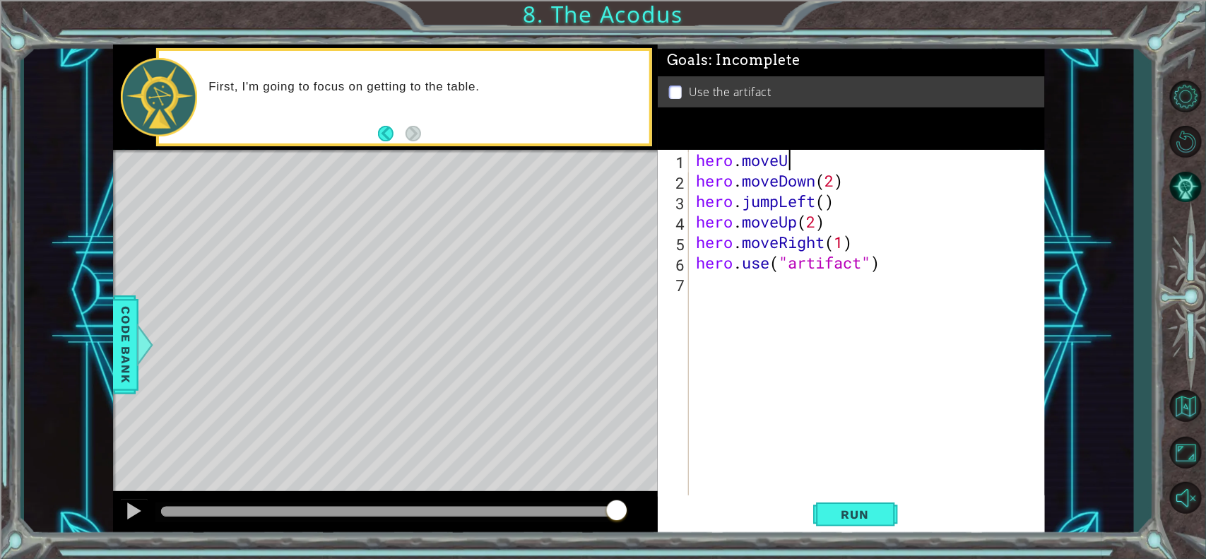
click at [839, 168] on div "hero . moveU hero . moveDown ( 2 ) hero . jumpLeft ( ) hero . moveUp ( 2 ) hero…" at bounding box center [870, 344] width 355 height 389
click at [758, 180] on div "hero.moveUp press enter" at bounding box center [819, 197] width 267 height 51
click at [848, 446] on span "Run" at bounding box center [855, 514] width 56 height 14
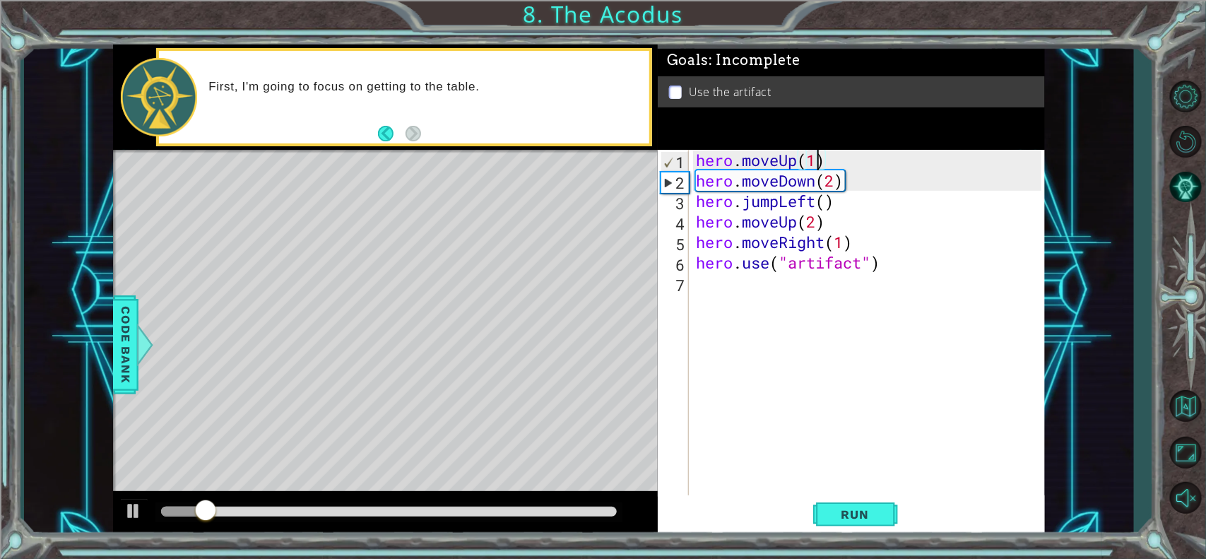
click at [813, 157] on div "hero . moveUp ( 1 ) hero . moveDown ( 2 ) hero . jumpLeft ( ) hero . moveUp ( 2…" at bounding box center [870, 344] width 355 height 389
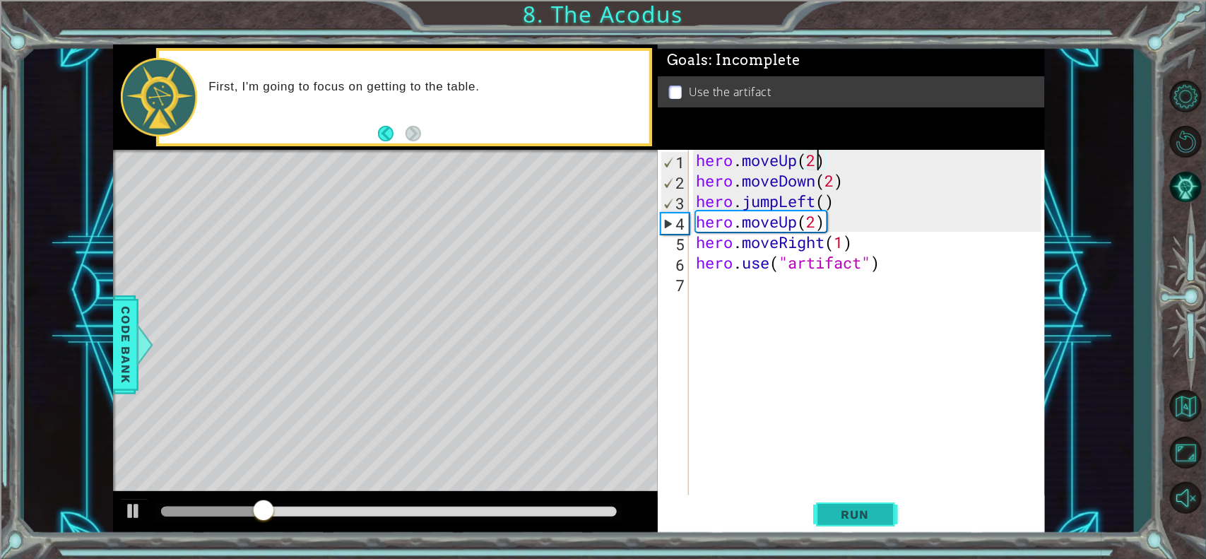
type textarea "hero.moveUp(2)"
click at [862, 446] on span "Run" at bounding box center [855, 514] width 56 height 14
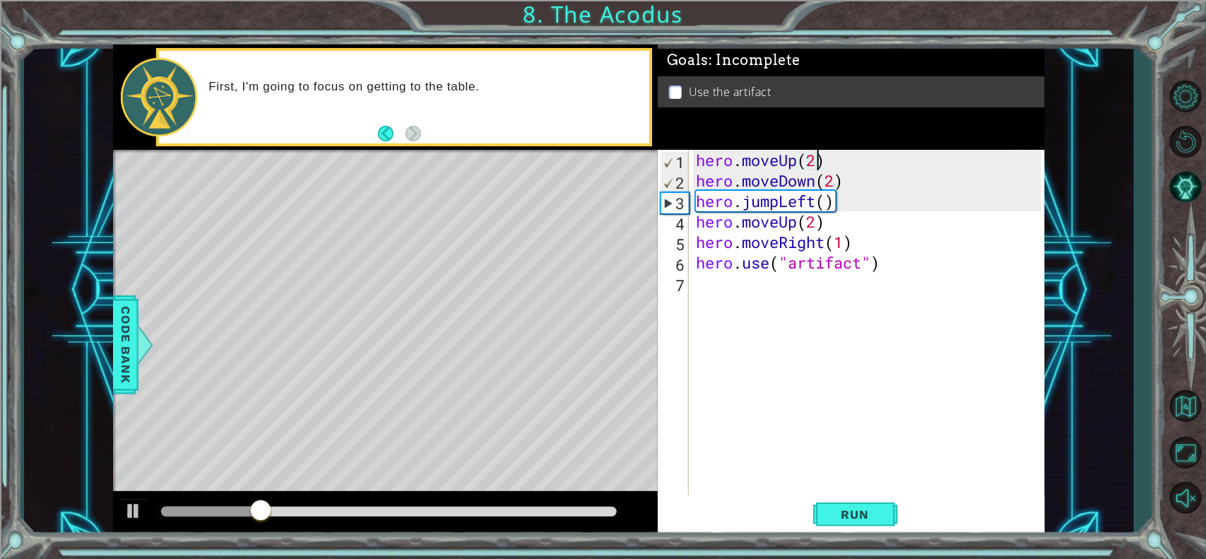
click at [841, 161] on div "hero . moveUp ( 2 ) hero . moveDown ( 2 ) hero . jumpLeft ( ) hero . moveUp ( 2…" at bounding box center [870, 344] width 355 height 389
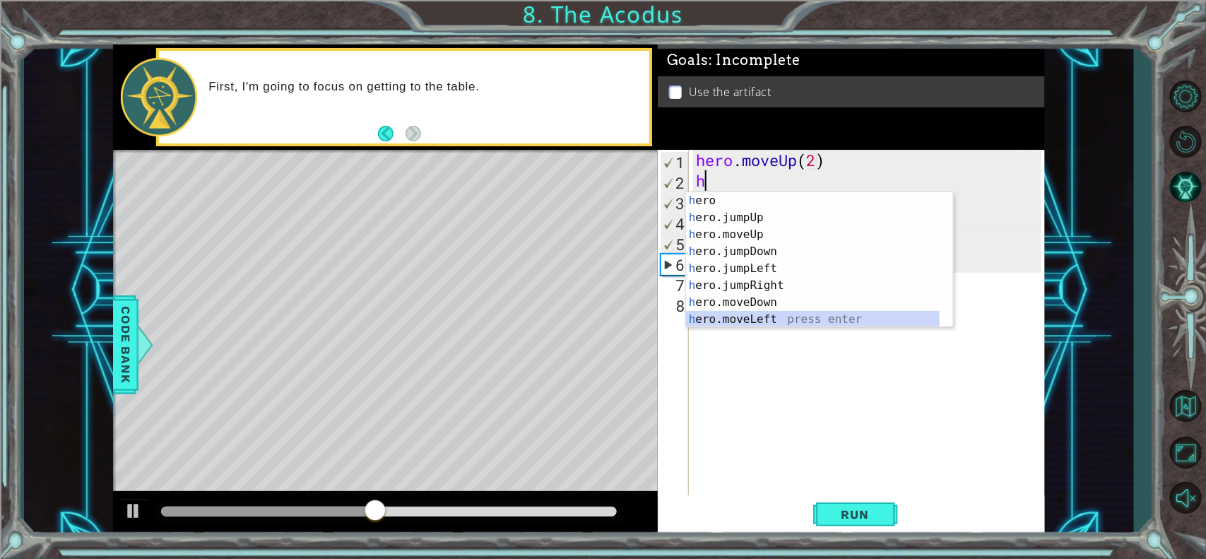
click at [752, 312] on div "h ero press enter h ero.jumpUp press enter h ero.moveUp press enter h ero.jumpD…" at bounding box center [819, 277] width 267 height 170
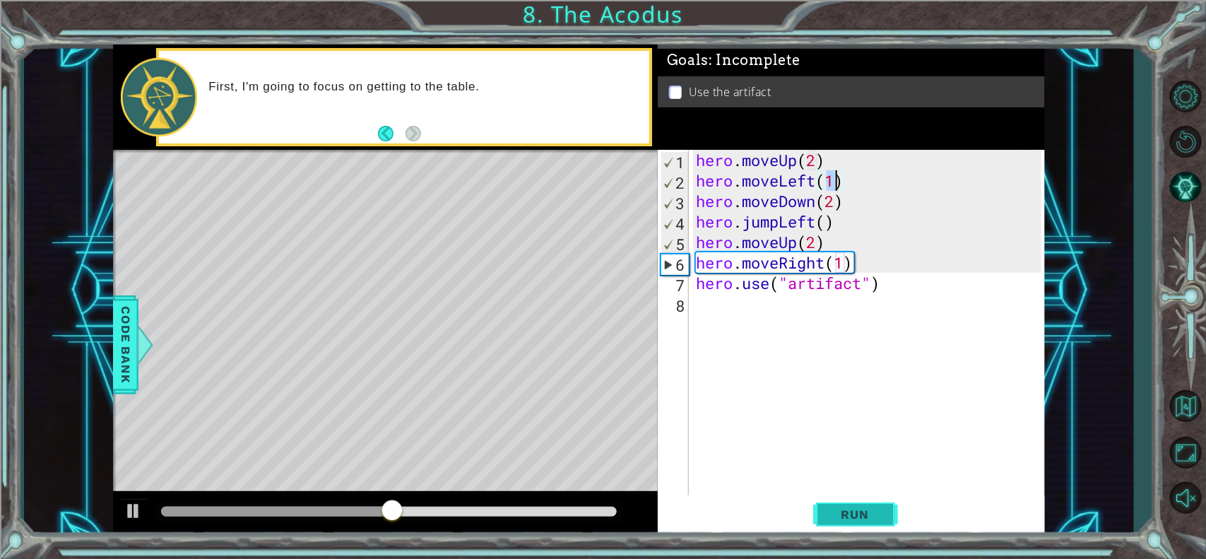
type textarea "hero.moveLeft(1)"
click at [841, 446] on span "Run" at bounding box center [855, 514] width 56 height 14
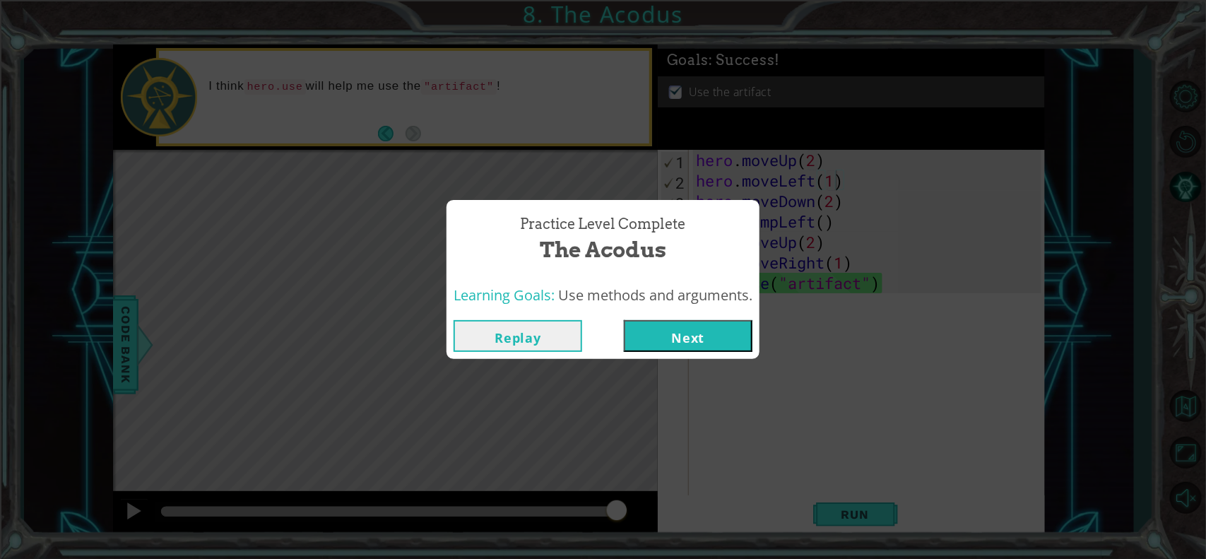
click at [698, 343] on button "Next" at bounding box center [688, 336] width 129 height 32
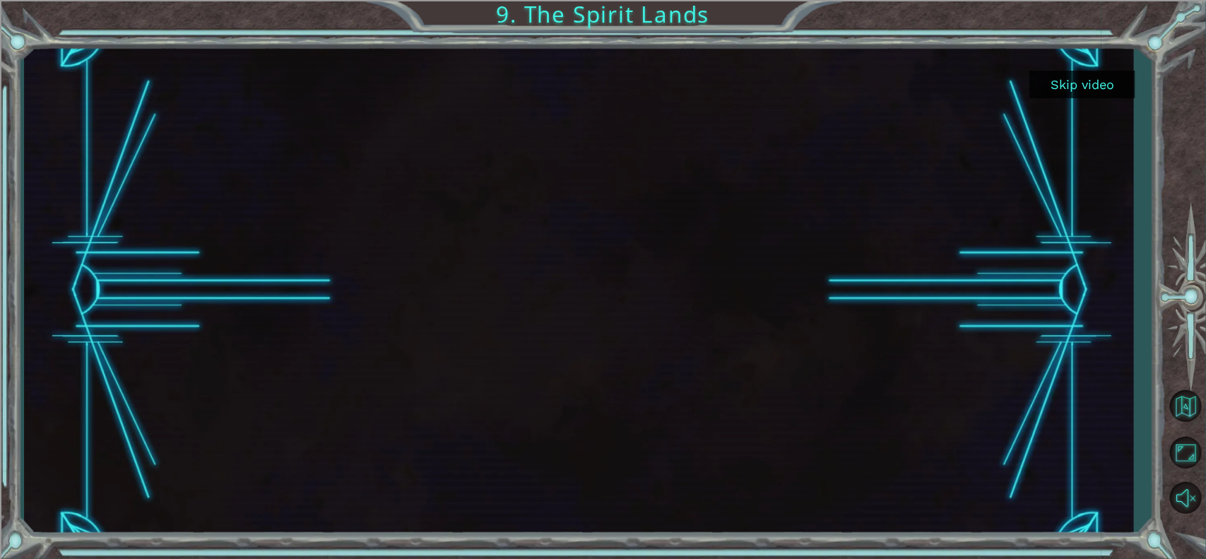
click at [953, 78] on button "Skip video" at bounding box center [1082, 85] width 106 height 28
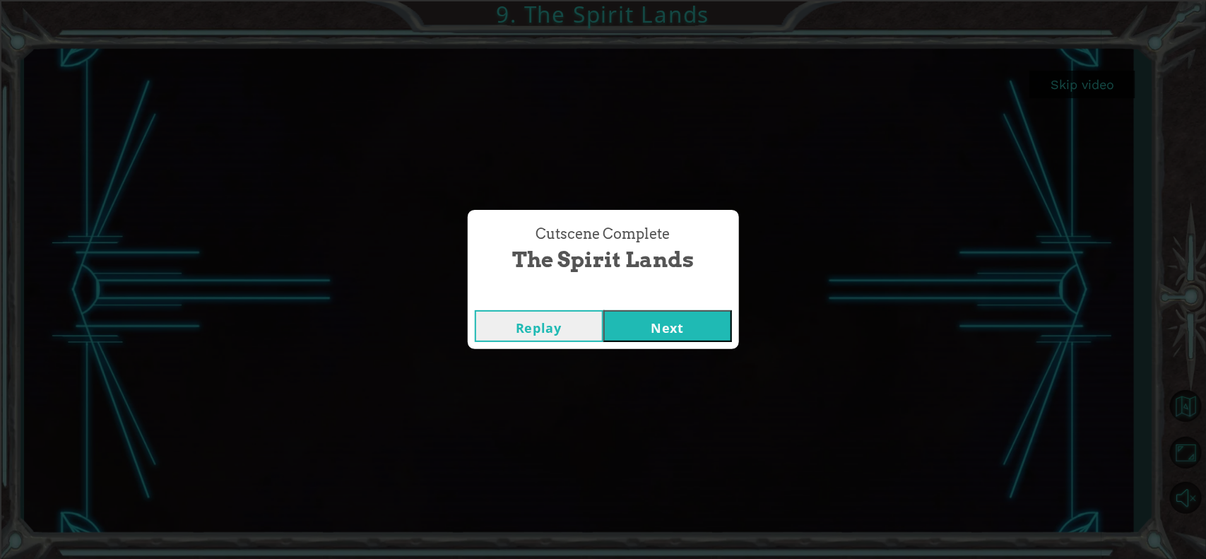
click at [680, 340] on button "Next" at bounding box center [667, 326] width 129 height 32
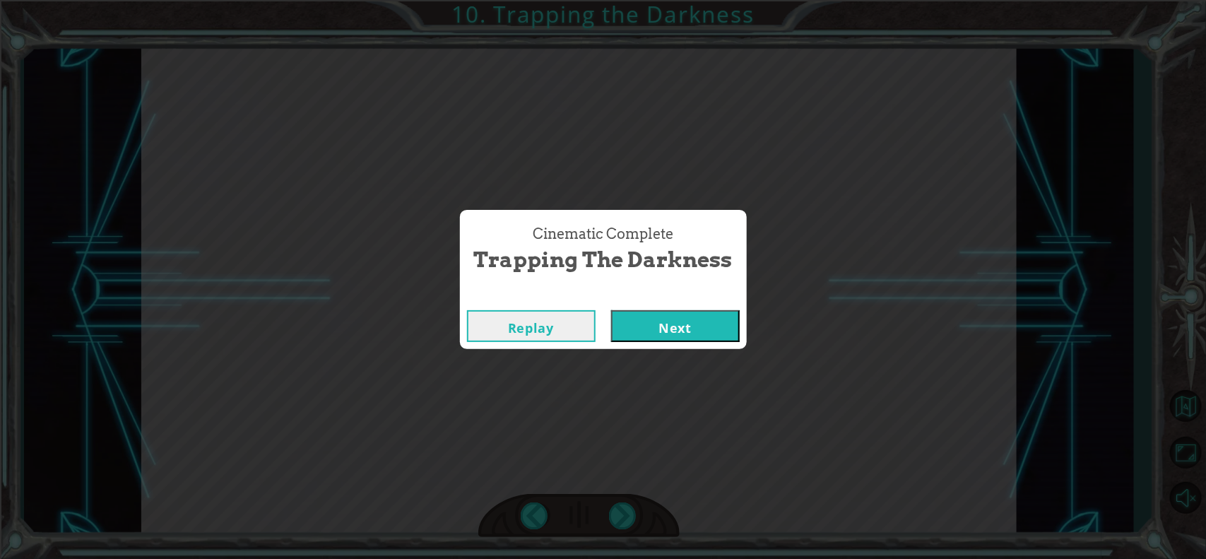
click at [689, 326] on button "Next" at bounding box center [675, 326] width 129 height 32
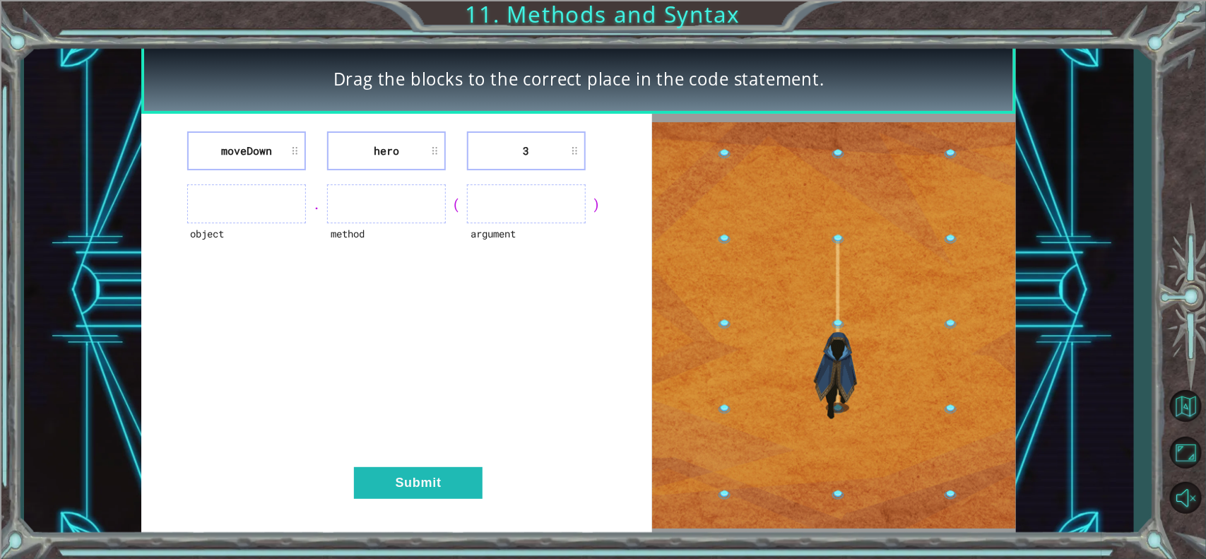
click at [290, 161] on li "moveDown" at bounding box center [246, 150] width 119 height 39
click at [302, 134] on li "moveDown" at bounding box center [246, 150] width 119 height 39
click at [290, 145] on li "moveDown" at bounding box center [246, 150] width 119 height 39
click at [263, 143] on li "moveDown" at bounding box center [246, 150] width 119 height 39
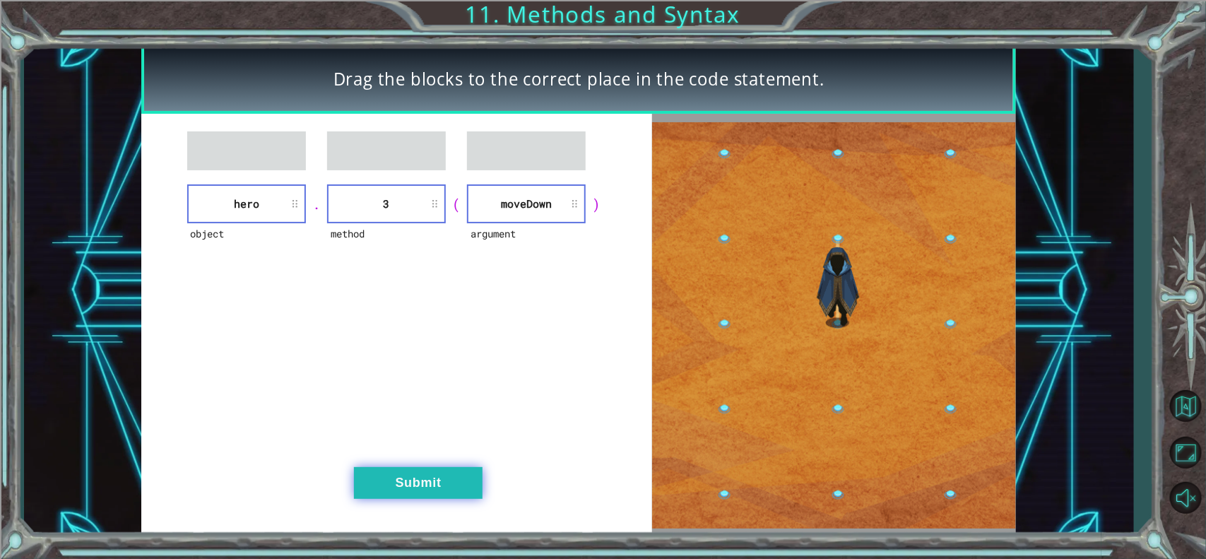
click at [460, 446] on button "Submit" at bounding box center [418, 483] width 129 height 32
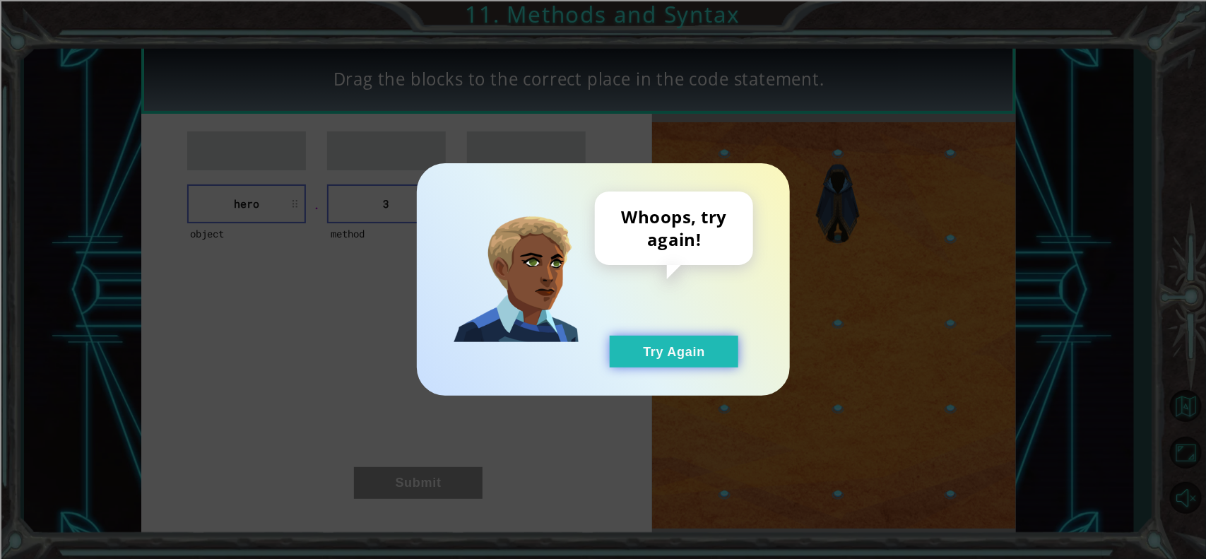
click at [634, 350] on button "Try Again" at bounding box center [674, 351] width 129 height 32
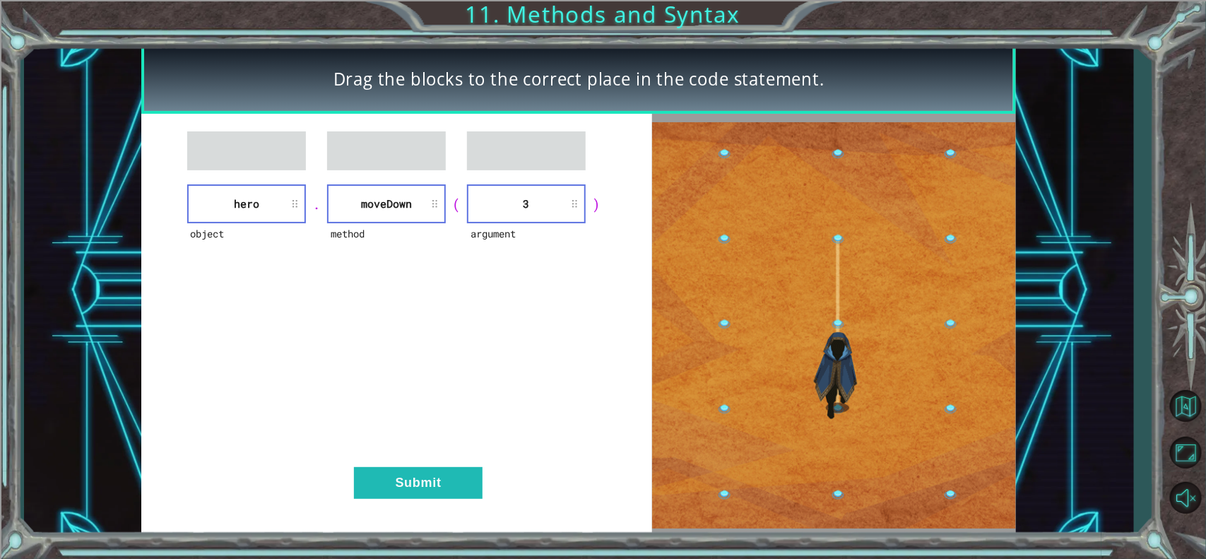
click at [403, 446] on div "object hero . method [GEOGRAPHIC_DATA] ( argument 3 ) Submit" at bounding box center [396, 325] width 511 height 422
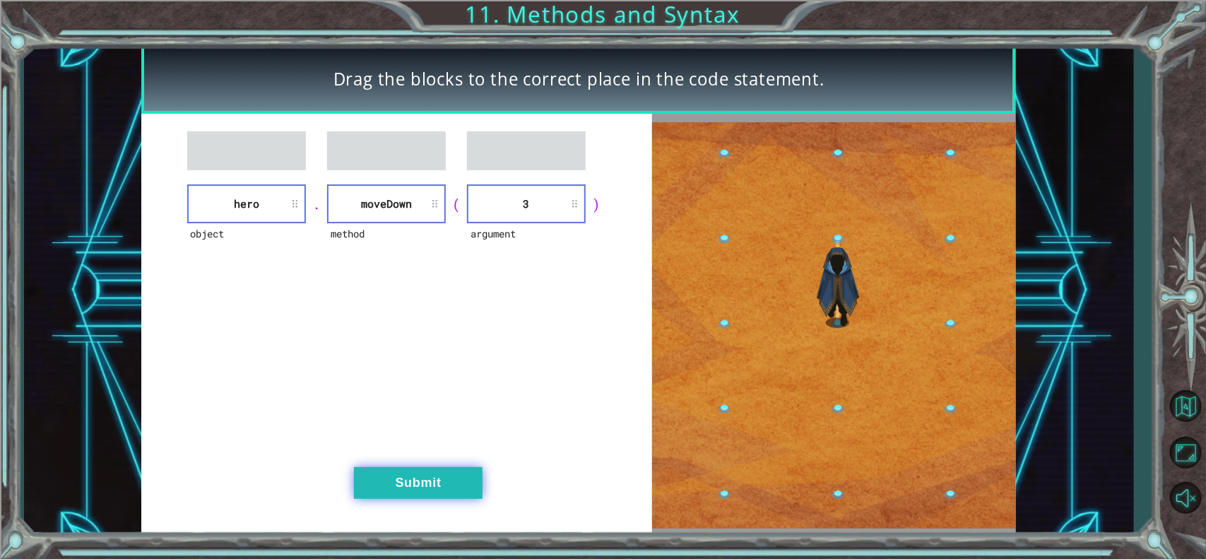
click at [405, 446] on button "Submit" at bounding box center [418, 483] width 129 height 32
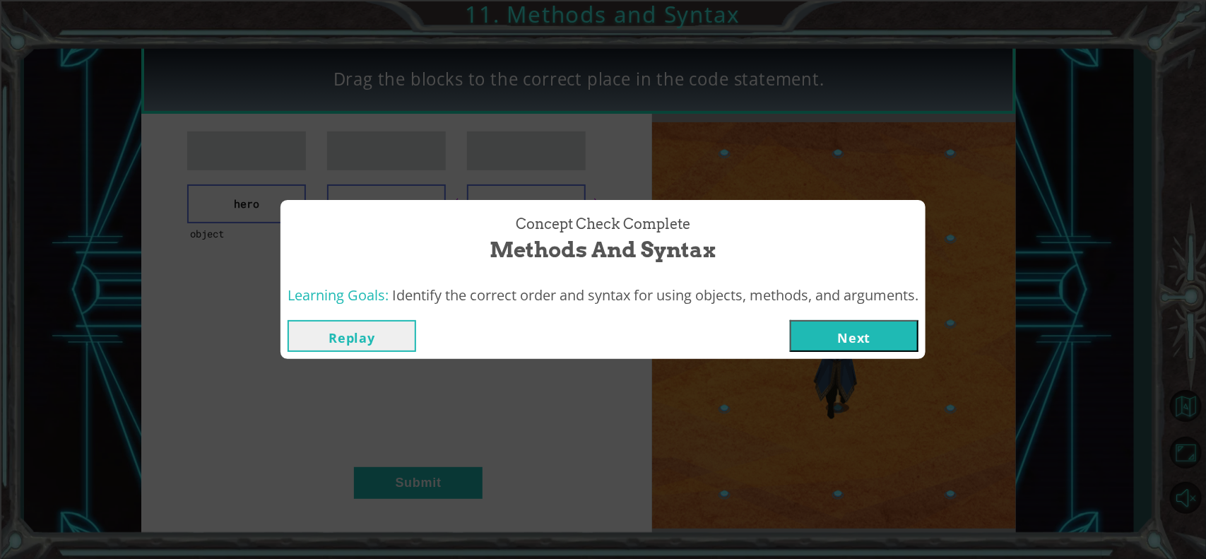
click at [368, 340] on button "Replay" at bounding box center [351, 336] width 129 height 32
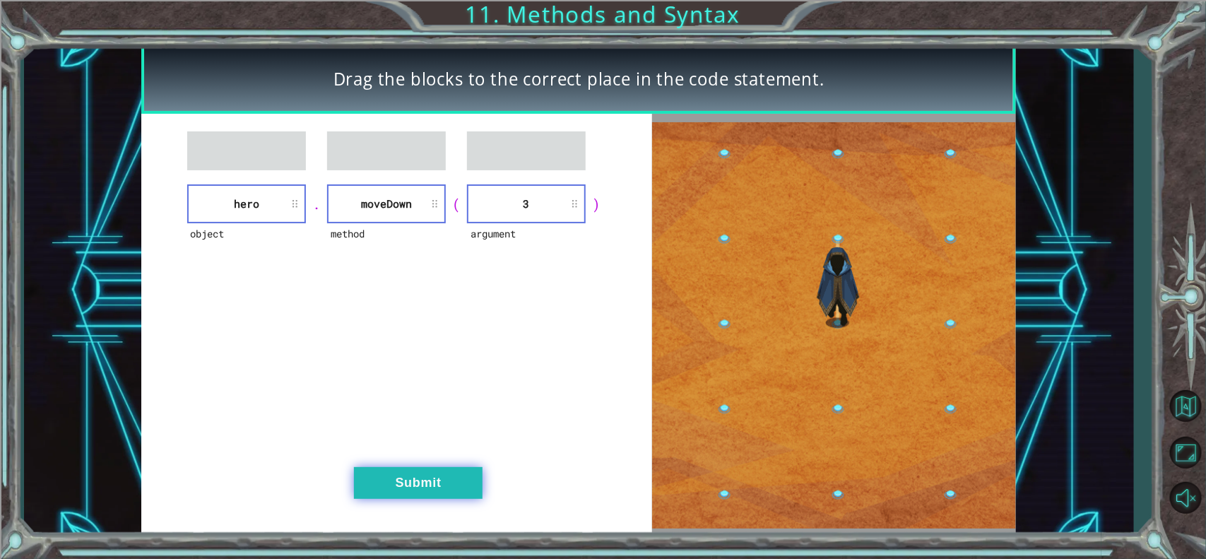
click at [433, 446] on button "Submit" at bounding box center [418, 483] width 129 height 32
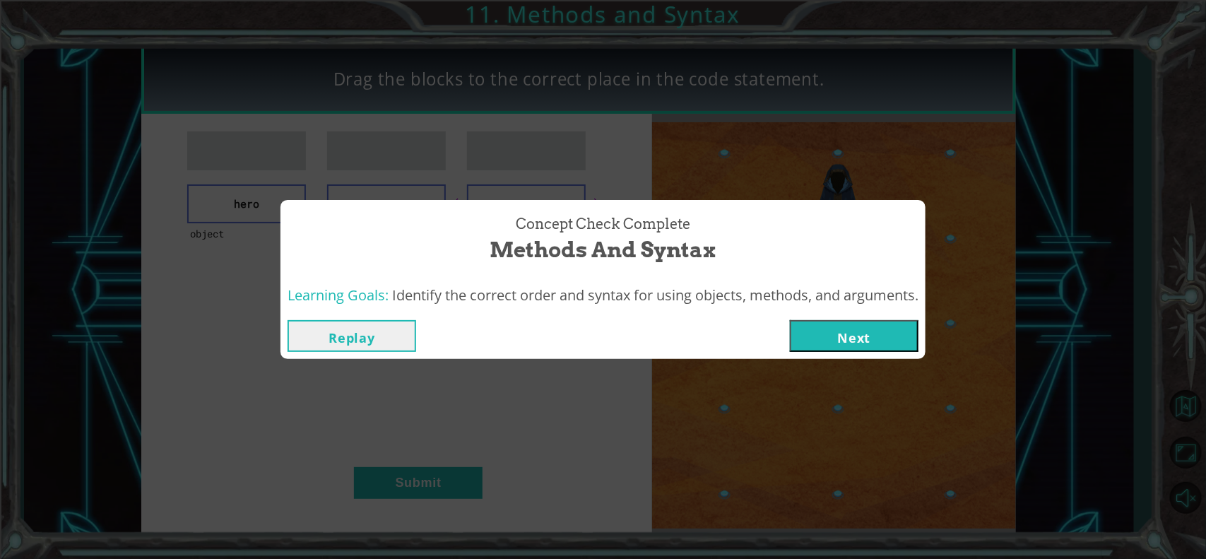
drag, startPoint x: 852, startPoint y: 347, endPoint x: 850, endPoint y: 340, distance: 7.6
click at [852, 345] on button "Next" at bounding box center [854, 336] width 129 height 32
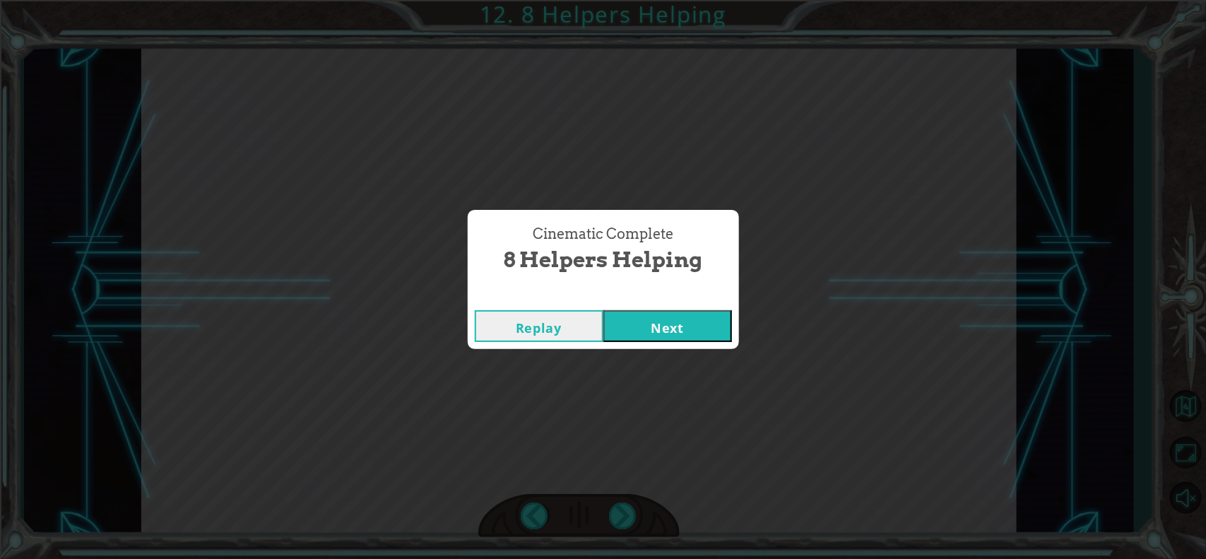
click at [678, 322] on button "Next" at bounding box center [667, 326] width 129 height 32
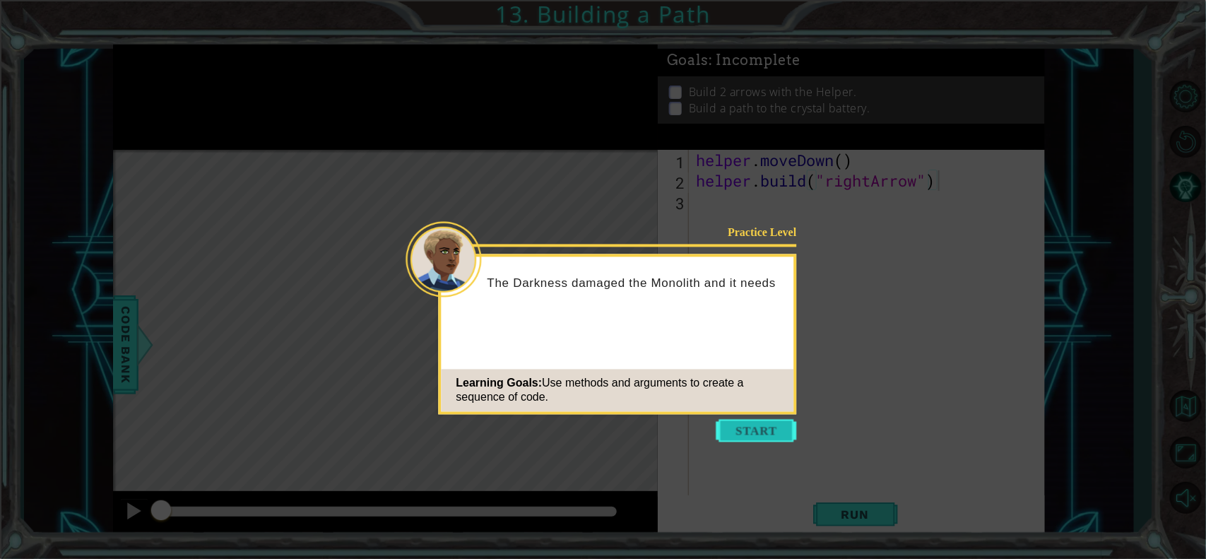
click at [746, 429] on button "Start" at bounding box center [756, 431] width 81 height 23
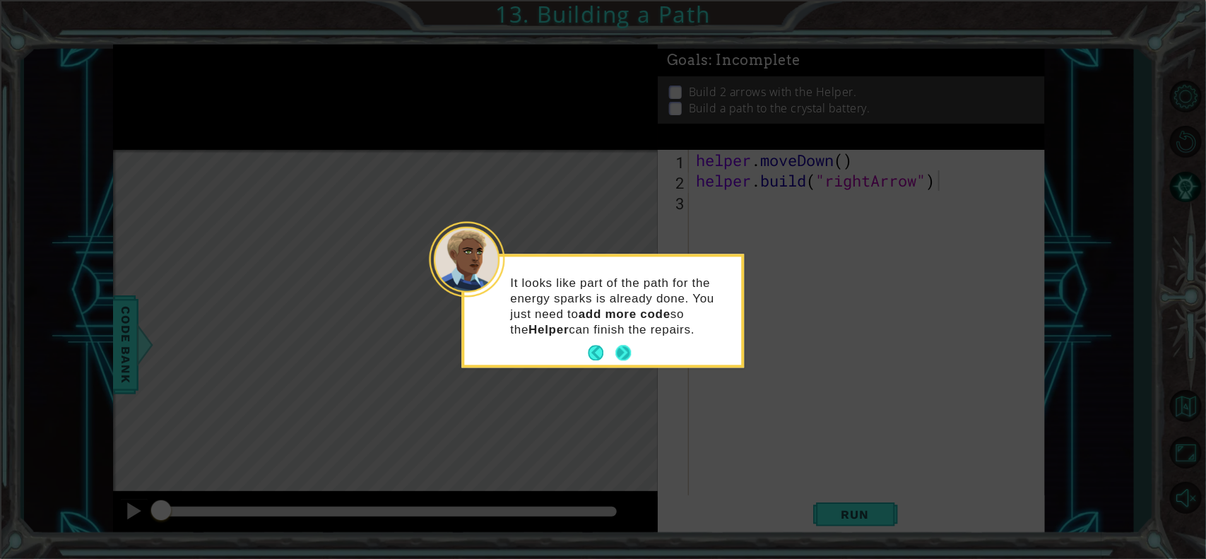
click at [620, 361] on button "Next" at bounding box center [623, 353] width 16 height 16
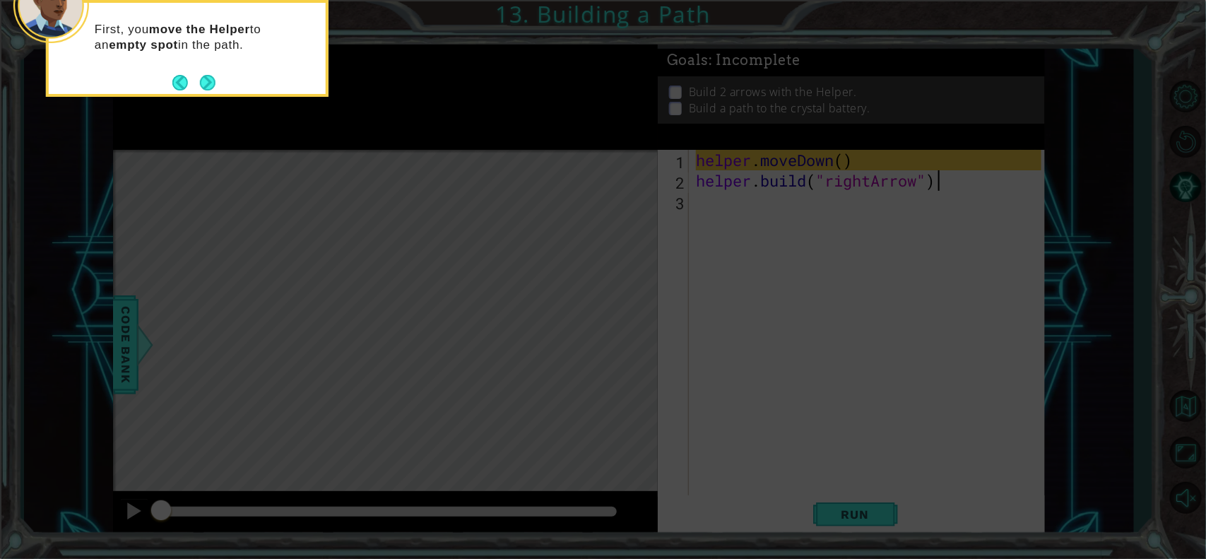
click at [641, 330] on icon at bounding box center [603, 84] width 1206 height 950
click at [215, 76] on button "Next" at bounding box center [208, 83] width 16 height 16
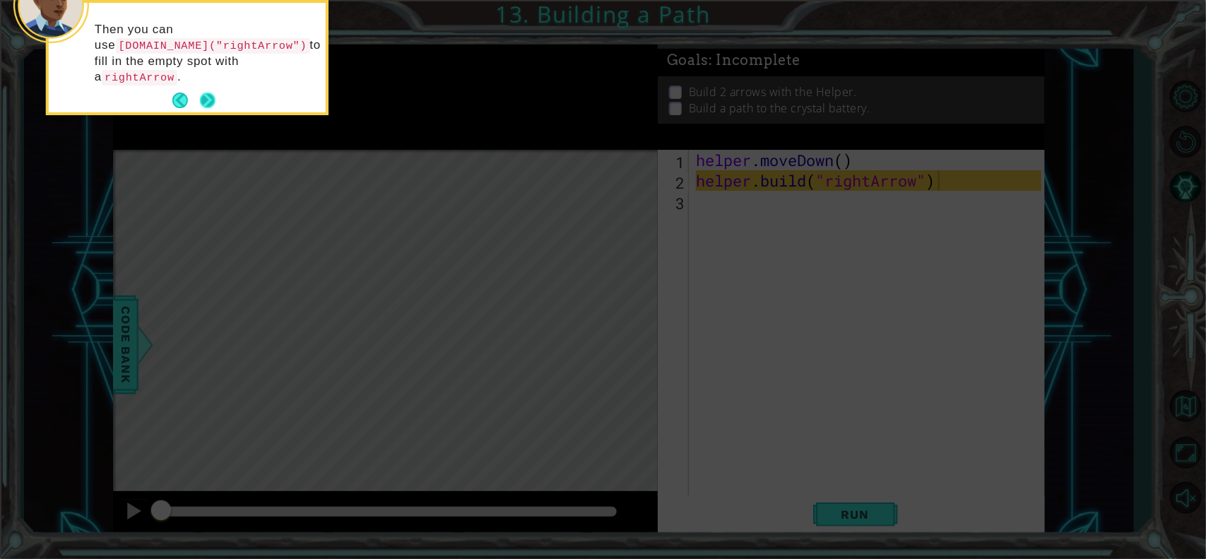
click at [205, 93] on button "Next" at bounding box center [208, 101] width 16 height 16
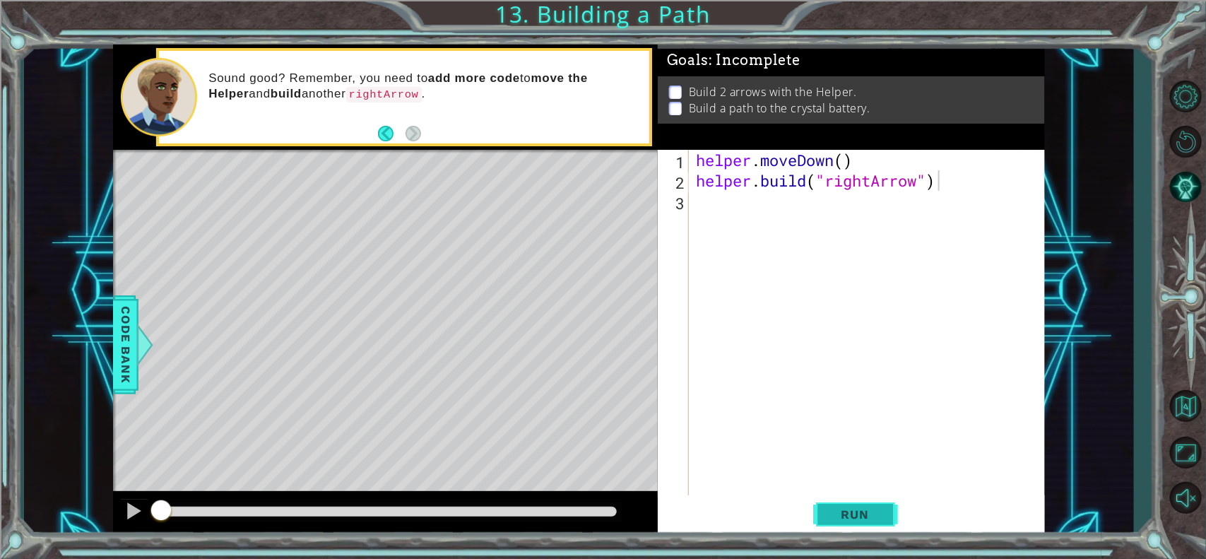
click at [874, 446] on span "Run" at bounding box center [855, 514] width 56 height 14
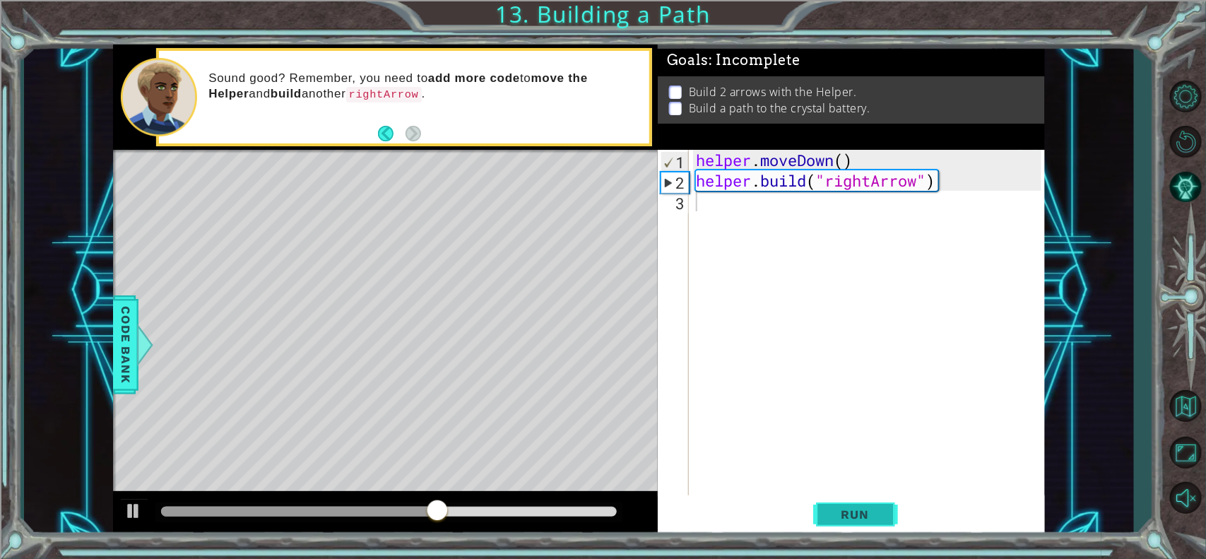
click at [838, 446] on span "Run" at bounding box center [855, 514] width 56 height 14
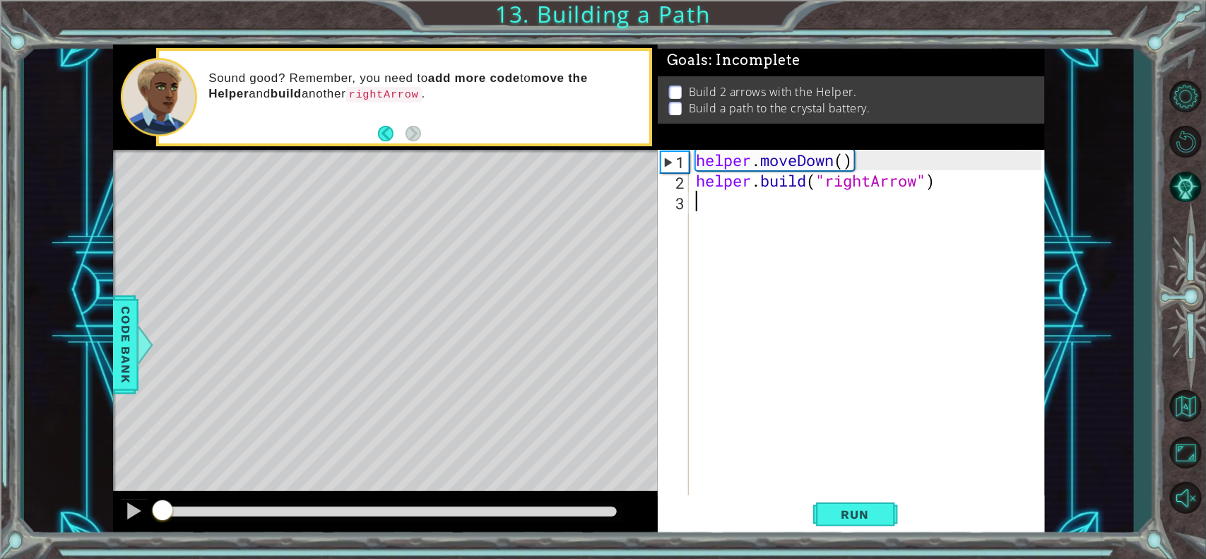
drag, startPoint x: 228, startPoint y: 512, endPoint x: 117, endPoint y: 504, distance: 111.9
click at [117, 446] on div at bounding box center [385, 513] width 545 height 45
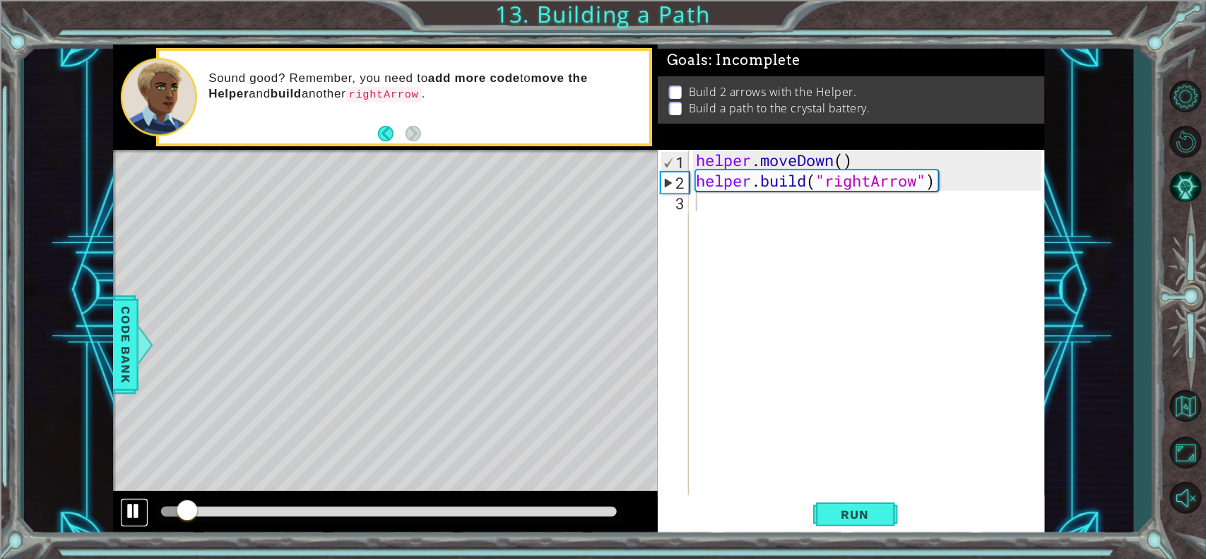
click at [131, 446] on div at bounding box center [134, 510] width 18 height 18
click at [133, 446] on div at bounding box center [134, 510] width 18 height 18
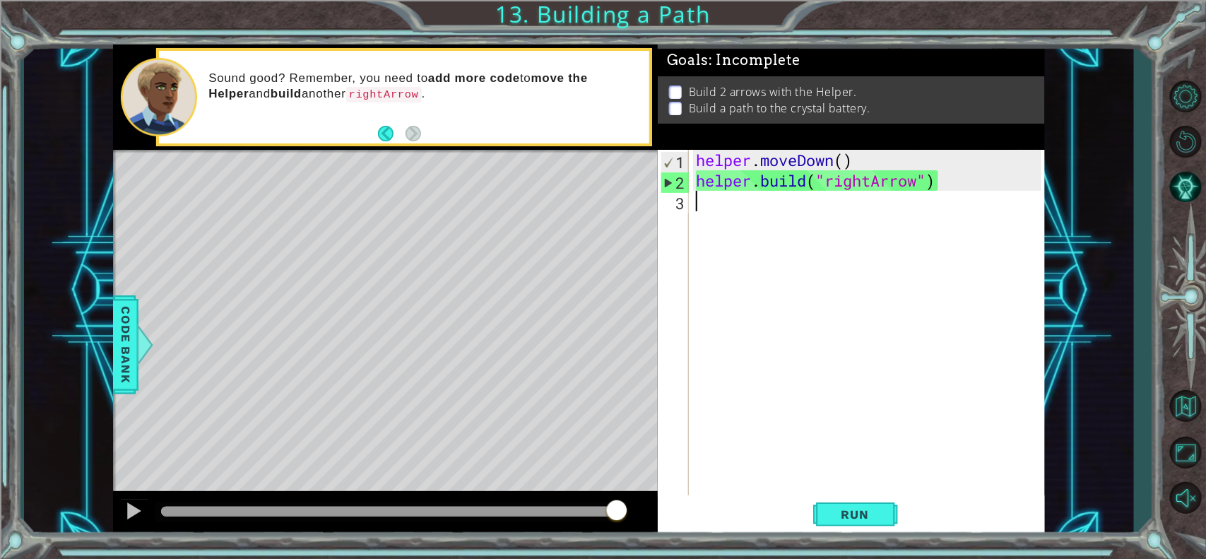
drag, startPoint x: 247, startPoint y: 503, endPoint x: 770, endPoint y: 528, distance: 523.3
click at [770, 446] on div "1 ההההההההההההההההההההההההההההההההההההההההההההההההההההההההההההההההההההההההההההה…" at bounding box center [579, 290] width 932 height 492
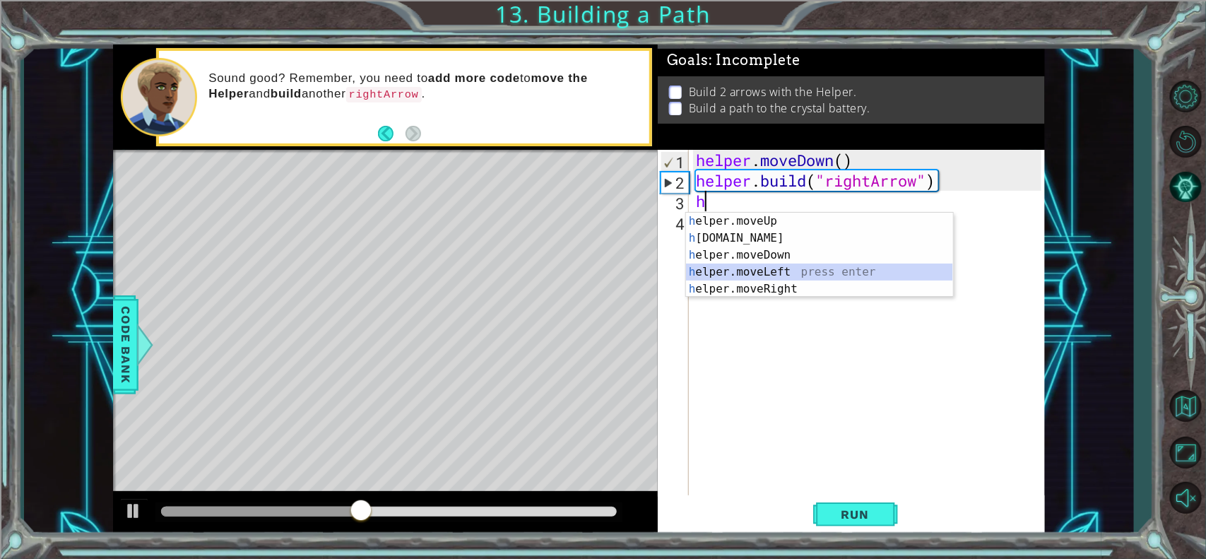
click at [760, 270] on div "h elper.moveUp press enter h [DOMAIN_NAME] press enter h elper.moveDown press e…" at bounding box center [819, 272] width 267 height 119
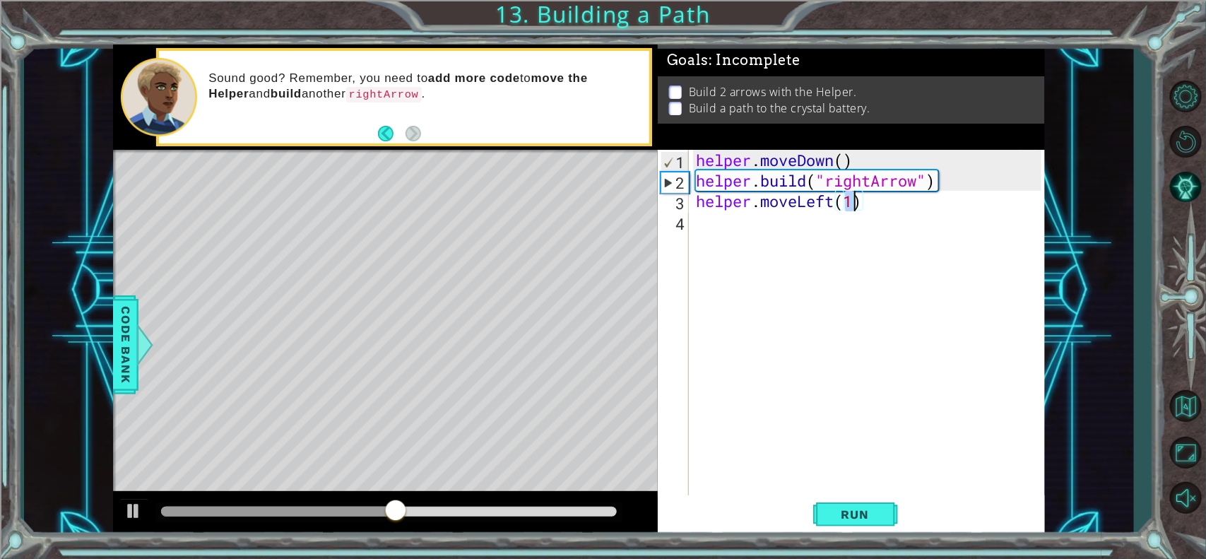
click at [832, 202] on div "helper . moveDown ( ) helper . build ( "rightArrow" ) helper . moveLeft ( 1 )" at bounding box center [870, 344] width 355 height 389
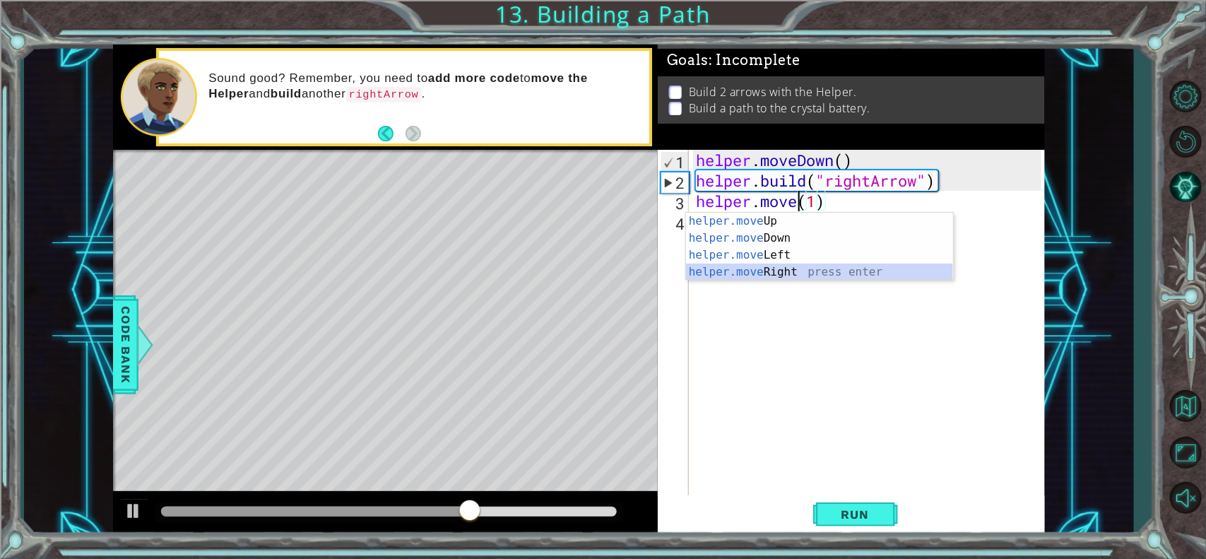
click at [799, 273] on div "helper.move Up press enter helper.move Down press enter helper.move Left press …" at bounding box center [819, 264] width 267 height 102
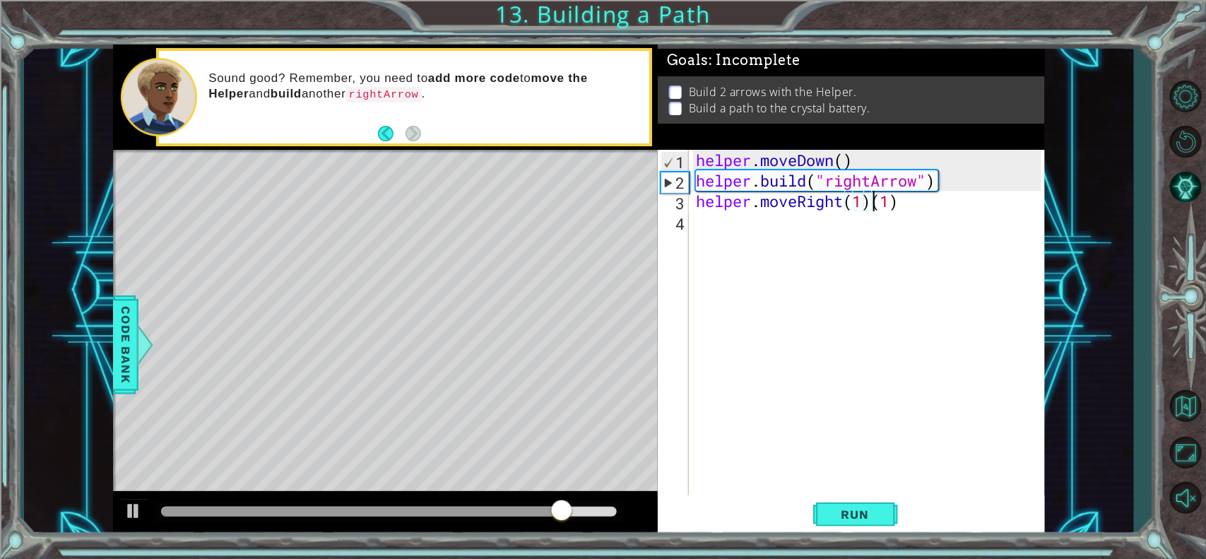
click at [873, 205] on div "helper . moveDown ( ) helper . build ( "rightArrow" ) helper . moveRight ( 1 ) …" at bounding box center [870, 344] width 355 height 389
click at [899, 203] on div "helper . moveDown ( ) helper . build ( "rightArrow" ) helper . moveRight ( 1 ) …" at bounding box center [870, 344] width 355 height 389
type textarea "helper.moveRight(1)"
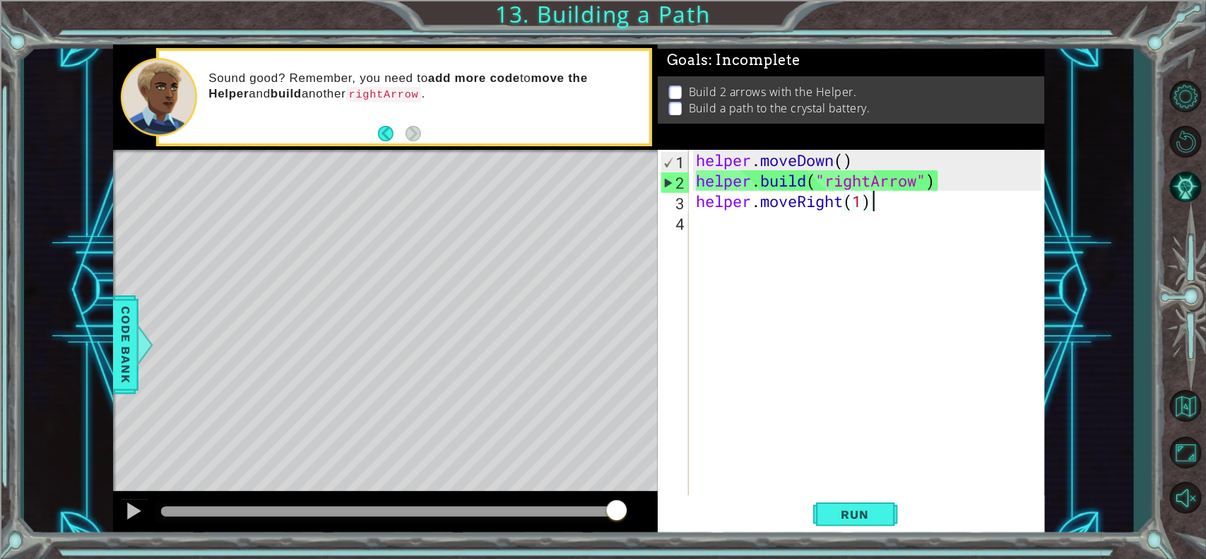
click at [837, 220] on div "helper . moveDown ( ) helper . build ( "rightArrow" ) helper . moveRight ( 1 )" at bounding box center [870, 344] width 355 height 389
click at [865, 198] on div "helper . moveDown ( ) helper . build ( "rightArrow" ) helper . moveRight ( 1 )" at bounding box center [870, 344] width 355 height 389
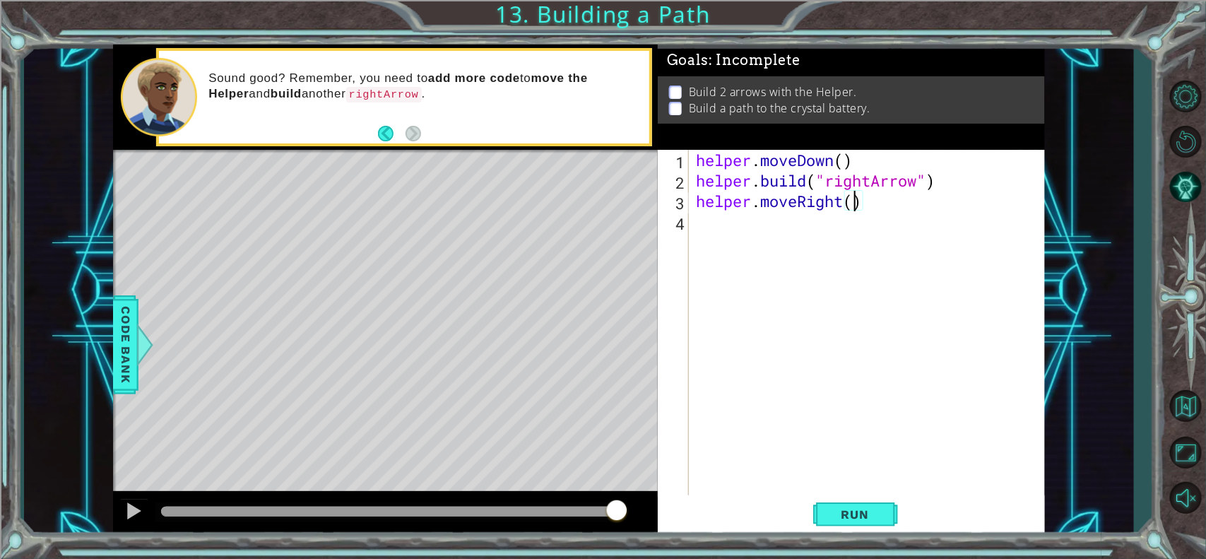
scroll to position [0, 7]
type textarea "helper.moveRight(3)"
click at [840, 446] on span "Run" at bounding box center [855, 514] width 56 height 14
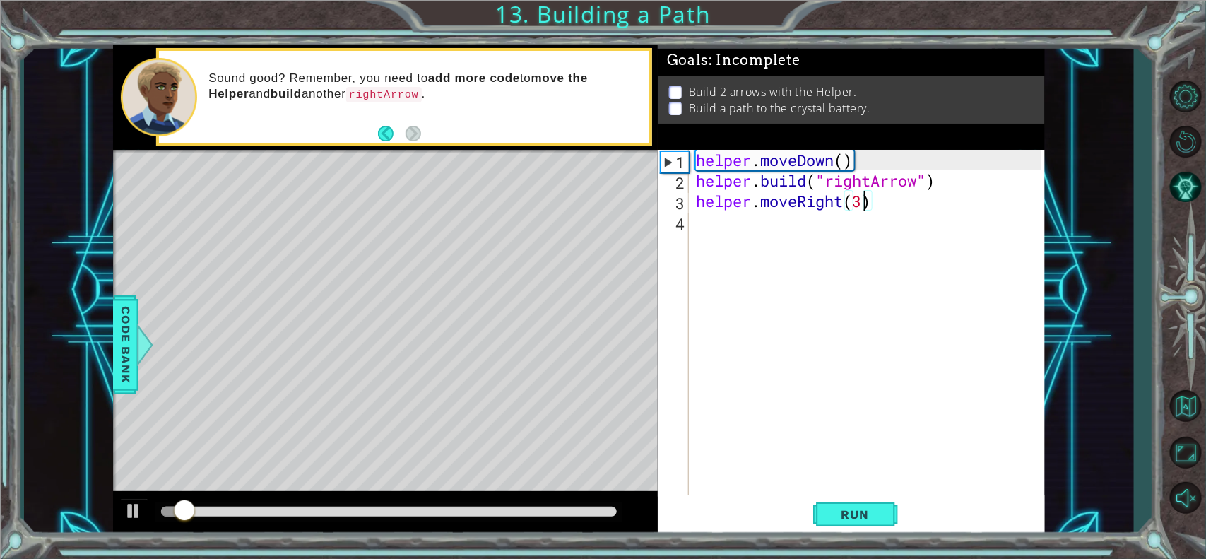
click at [735, 242] on div "helper . moveDown ( ) helper . build ( "rightArrow" ) helper . moveRight ( 3 )" at bounding box center [870, 344] width 355 height 389
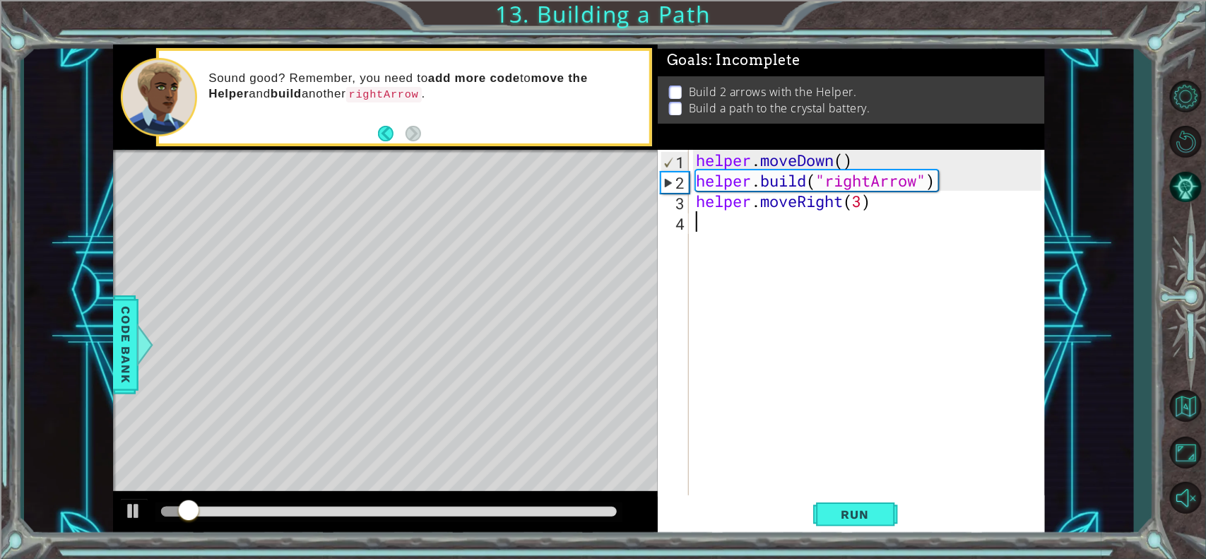
scroll to position [0, 0]
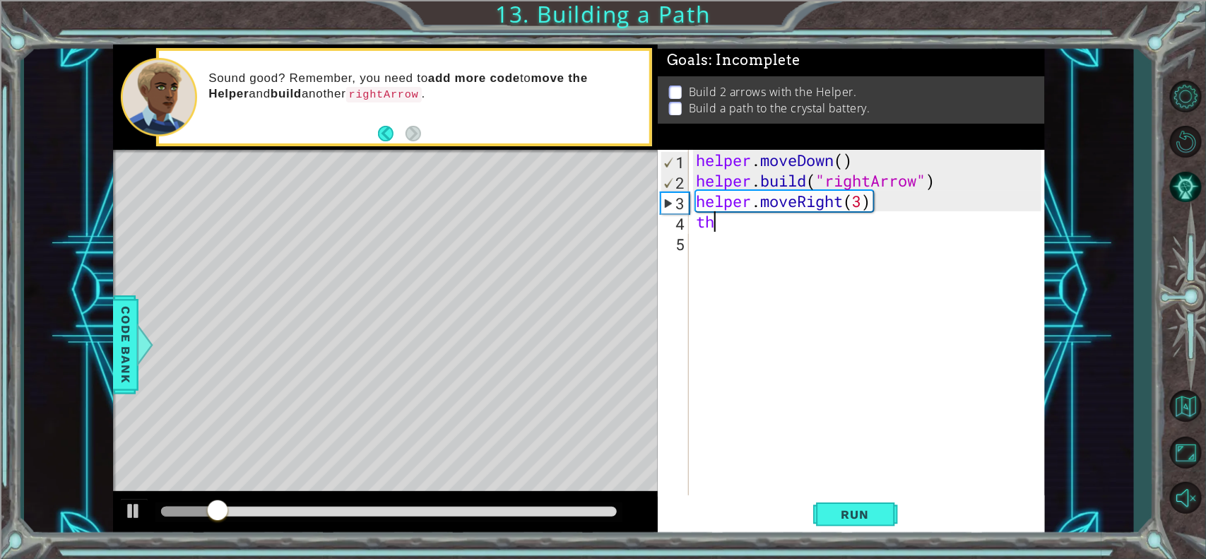
type textarea "t"
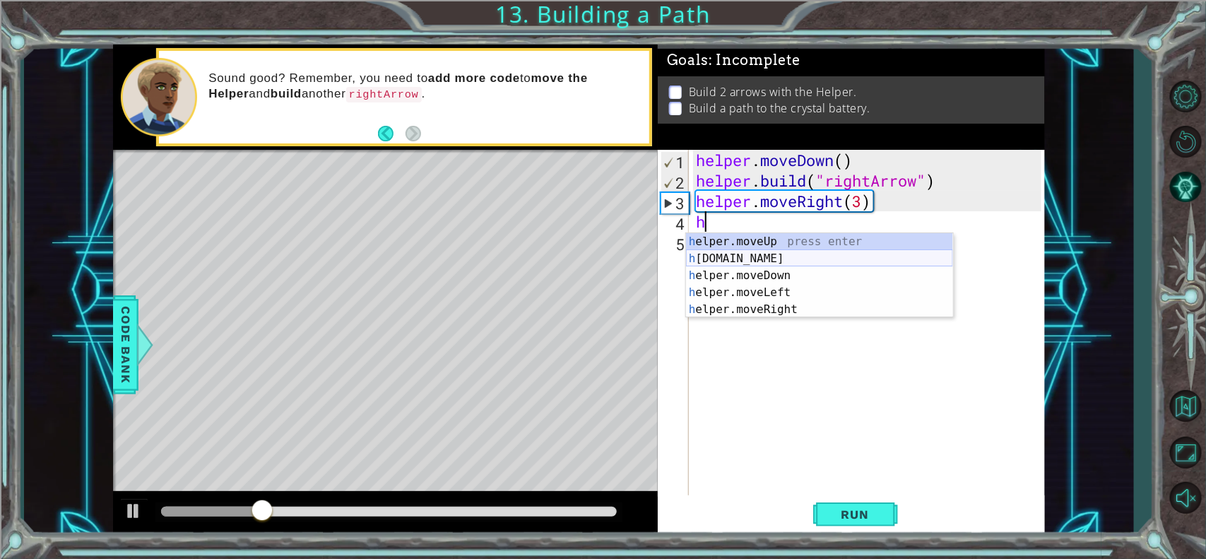
click at [751, 255] on div "h elper.moveUp press enter h [DOMAIN_NAME] press enter h elper.moveDown press e…" at bounding box center [819, 292] width 267 height 119
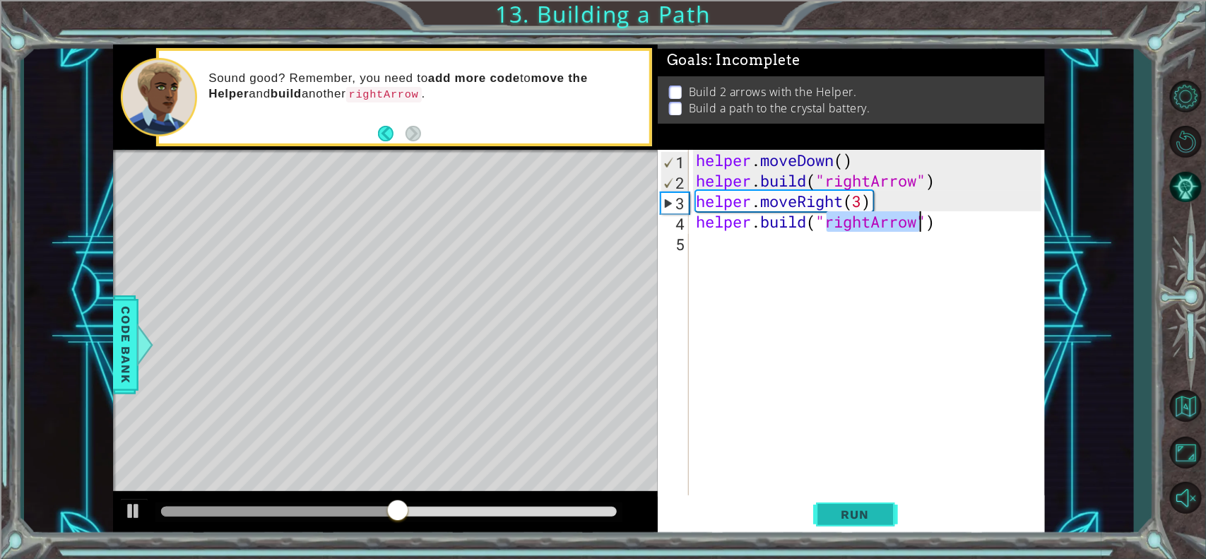
type textarea "[DOMAIN_NAME]("rightArrow")"
click at [857, 446] on span "Run" at bounding box center [855, 514] width 56 height 14
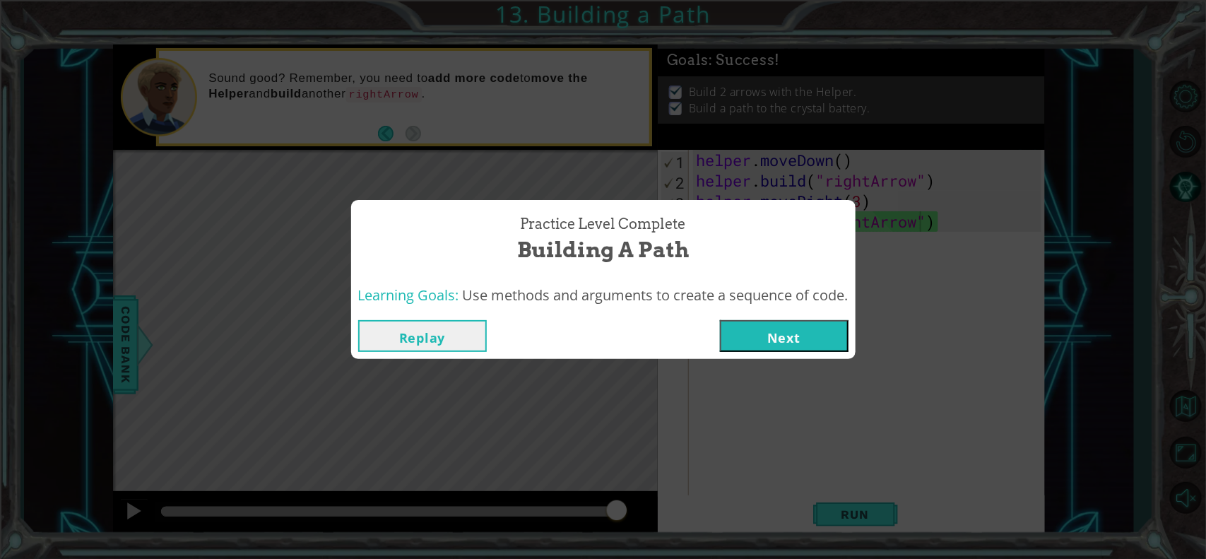
click at [809, 343] on button "Next" at bounding box center [784, 336] width 129 height 32
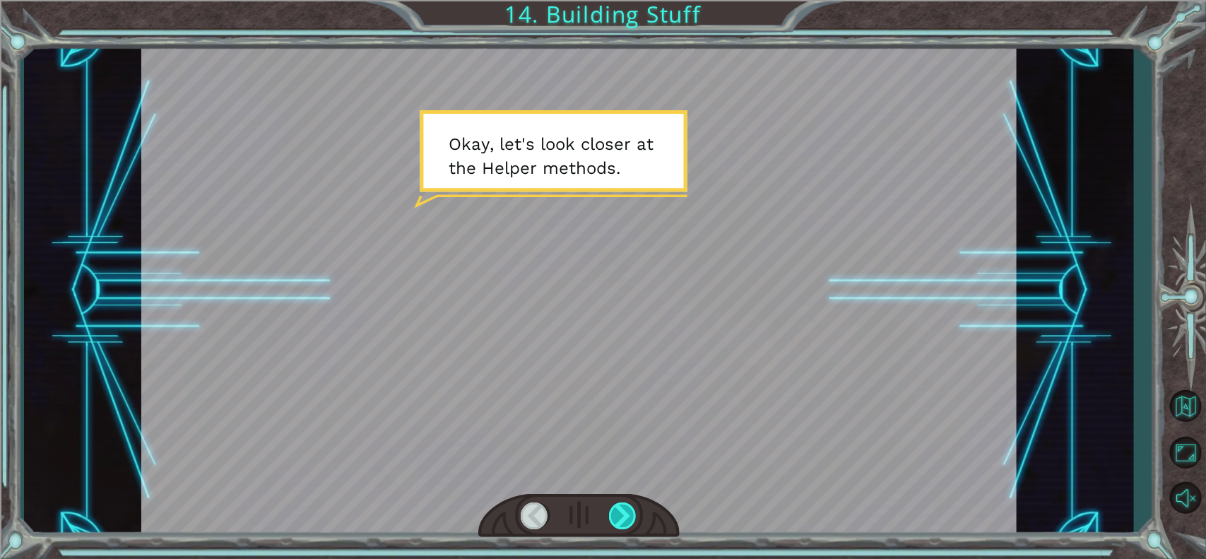
click at [619, 446] on div at bounding box center [623, 515] width 28 height 27
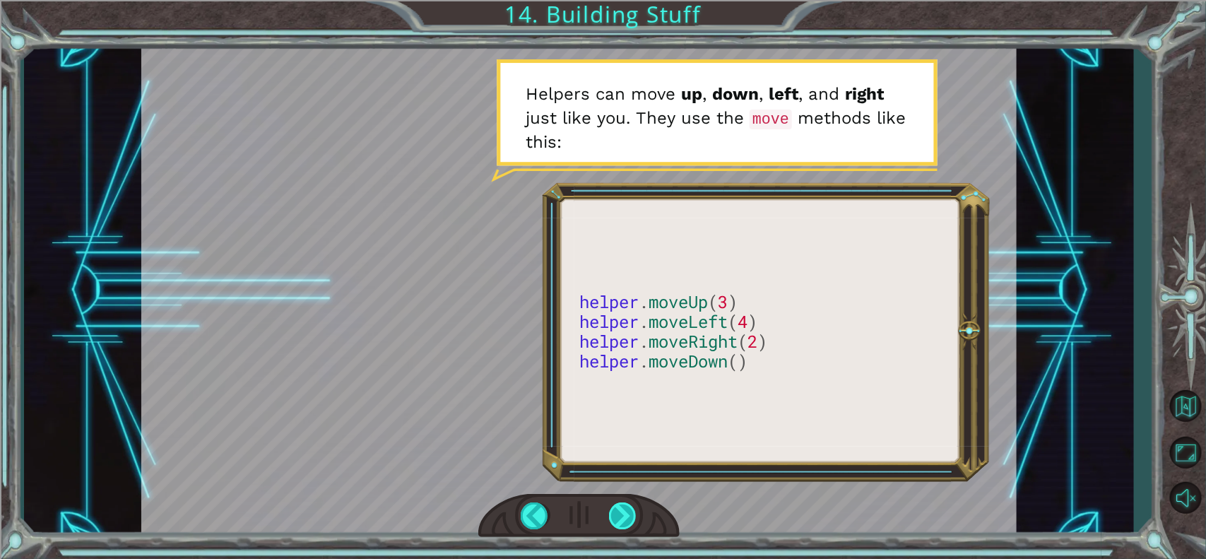
click at [626, 446] on div at bounding box center [623, 515] width 28 height 27
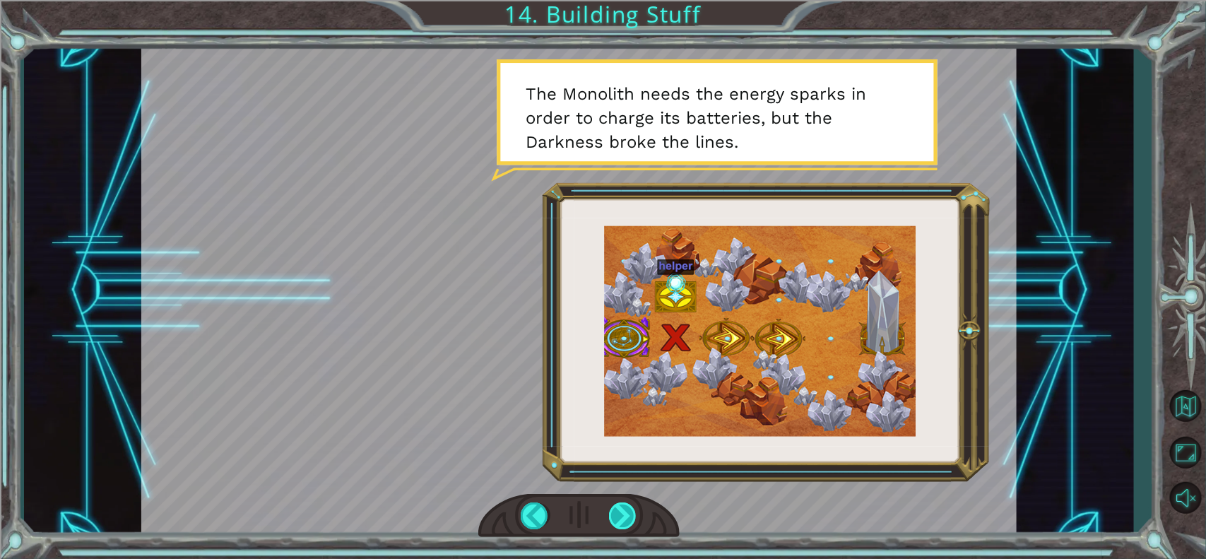
click at [629, 446] on div at bounding box center [623, 515] width 28 height 27
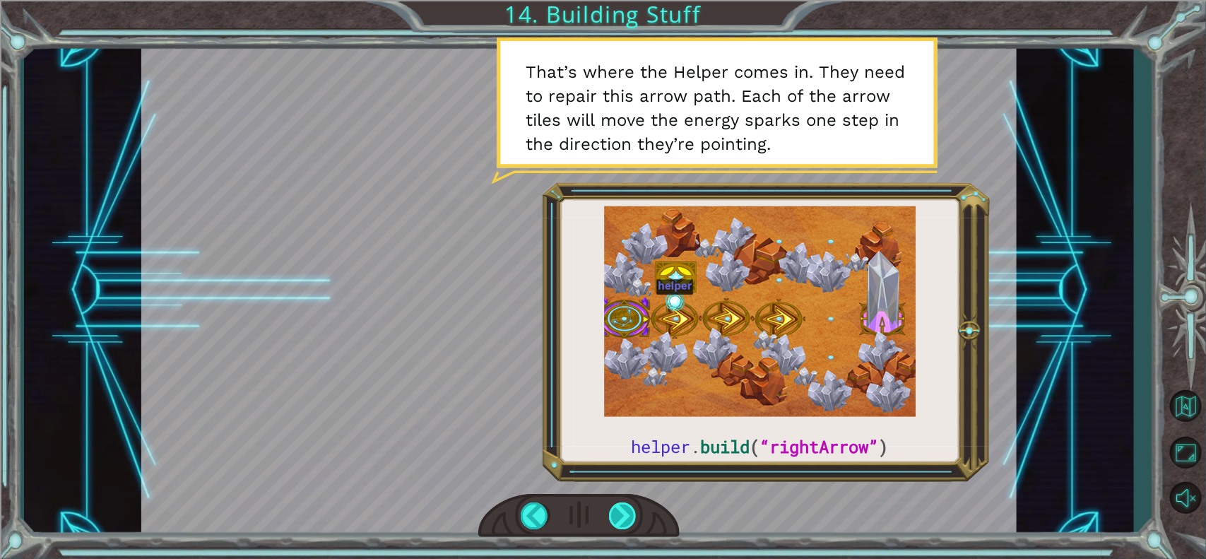
click at [632, 446] on div at bounding box center [623, 515] width 28 height 27
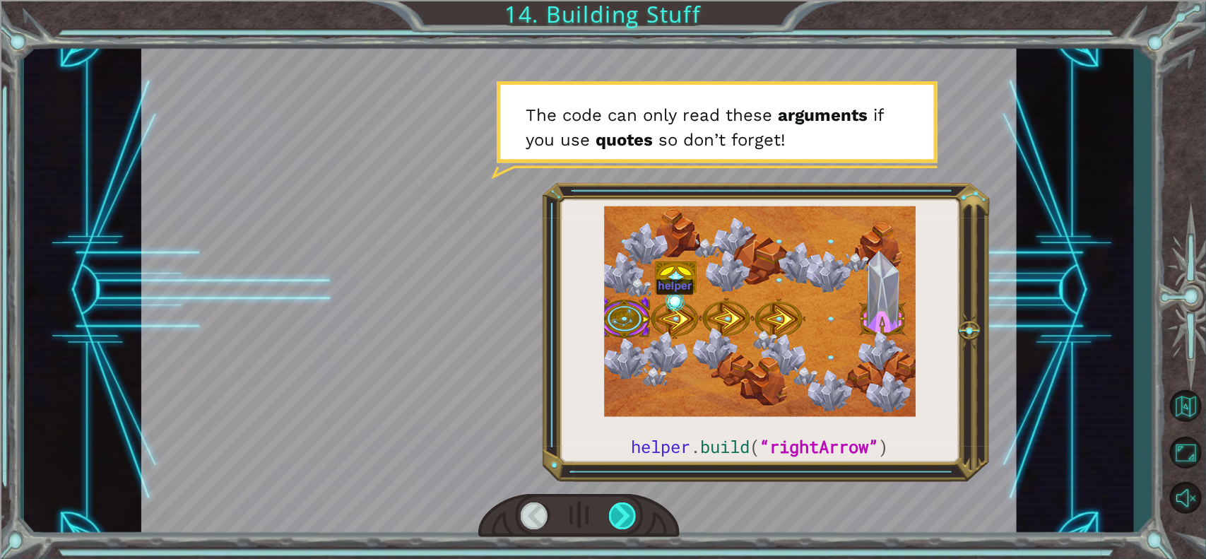
click at [622, 446] on div at bounding box center [623, 515] width 28 height 27
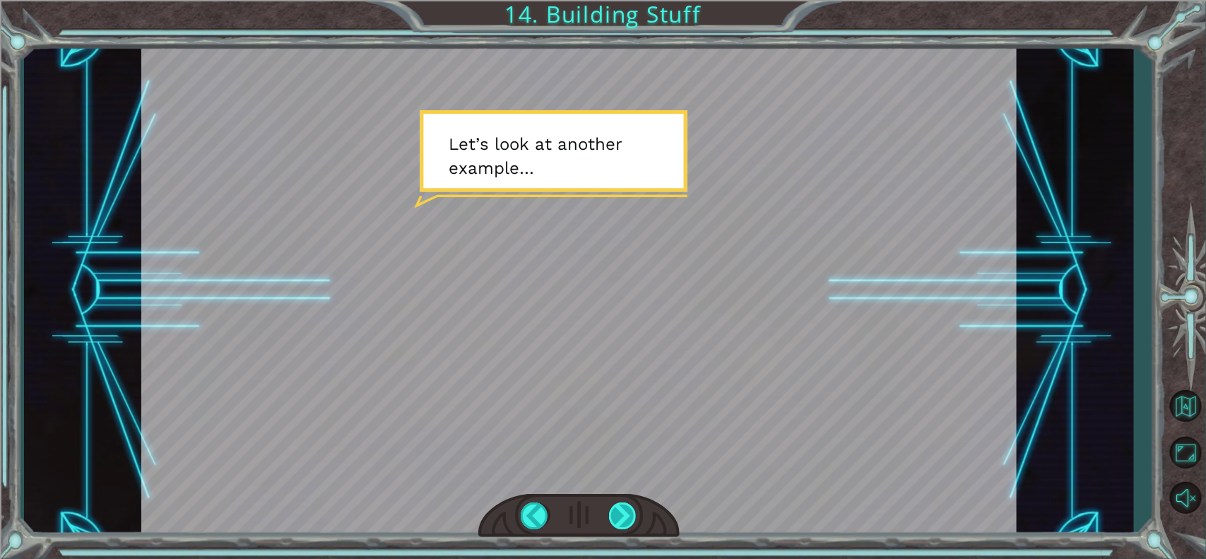
click at [622, 446] on div at bounding box center [623, 515] width 28 height 27
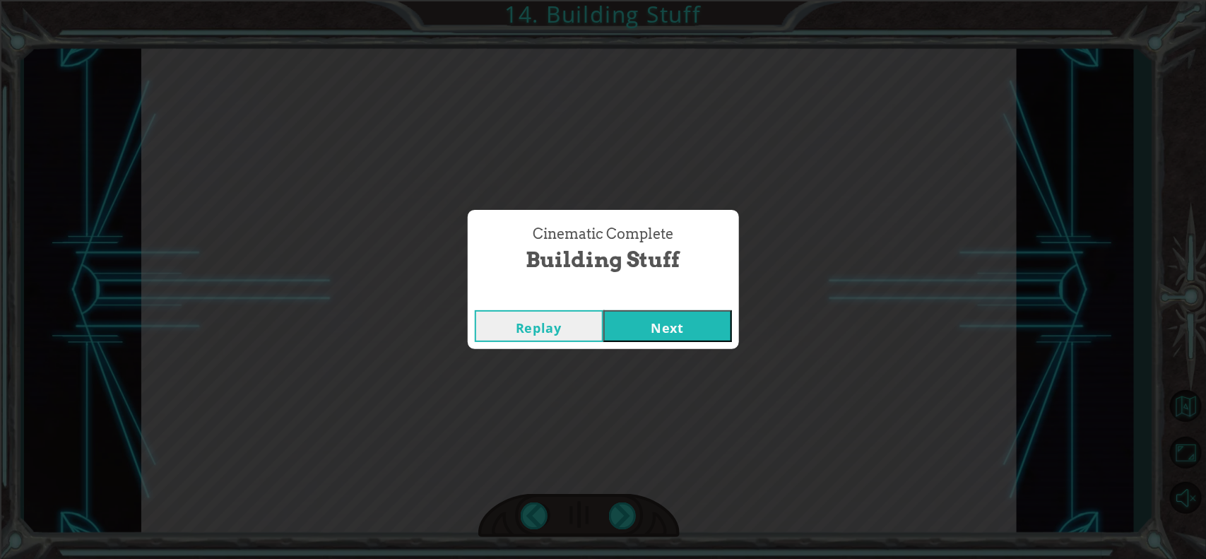
click at [634, 321] on button "Next" at bounding box center [667, 326] width 129 height 32
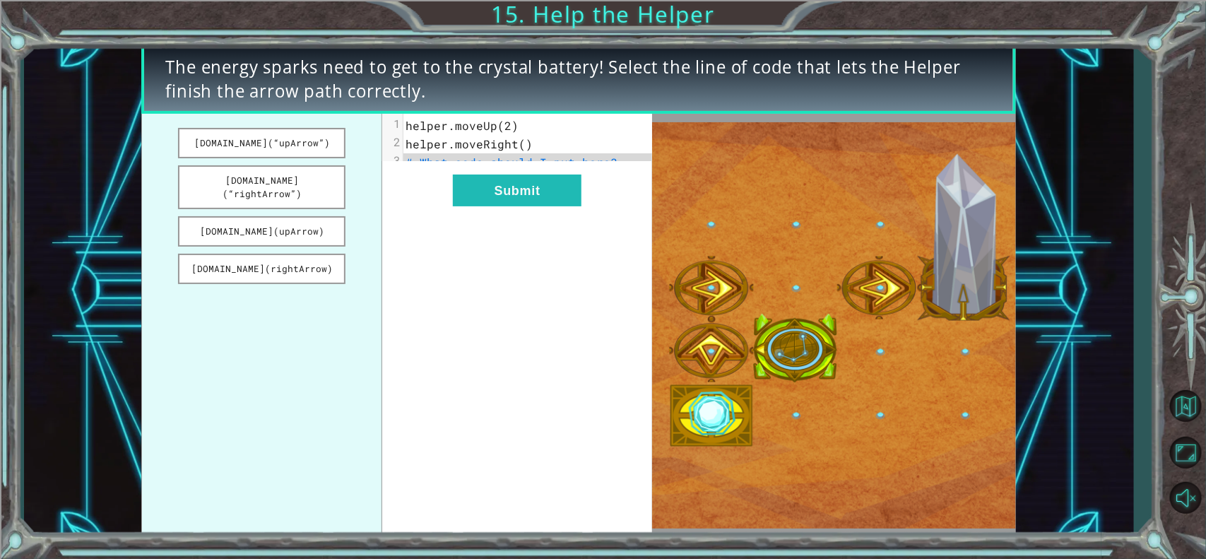
drag, startPoint x: 272, startPoint y: 174, endPoint x: 500, endPoint y: 177, distance: 228.1
click at [509, 163] on div "[DOMAIN_NAME](“upArrow”) [DOMAIN_NAME](“rightArrow”) [DOMAIN_NAME](upArrow) [DO…" at bounding box center [396, 325] width 511 height 422
click at [300, 177] on button "[DOMAIN_NAME](“rightArrow”)" at bounding box center [261, 187] width 167 height 44
click at [518, 199] on button "Submit" at bounding box center [517, 190] width 129 height 32
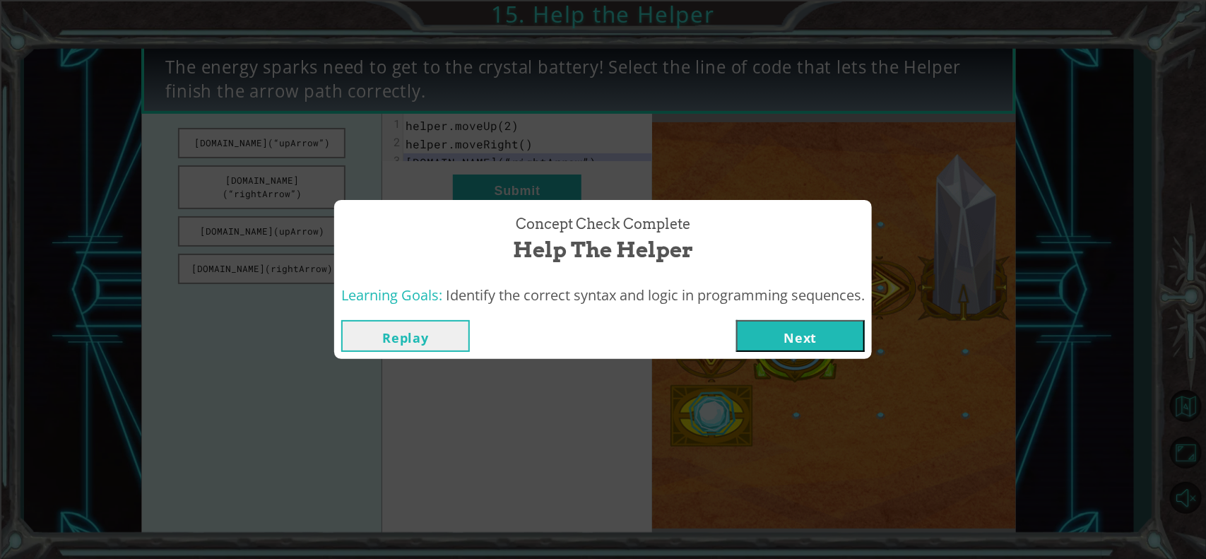
click at [768, 332] on button "Next" at bounding box center [800, 336] width 129 height 32
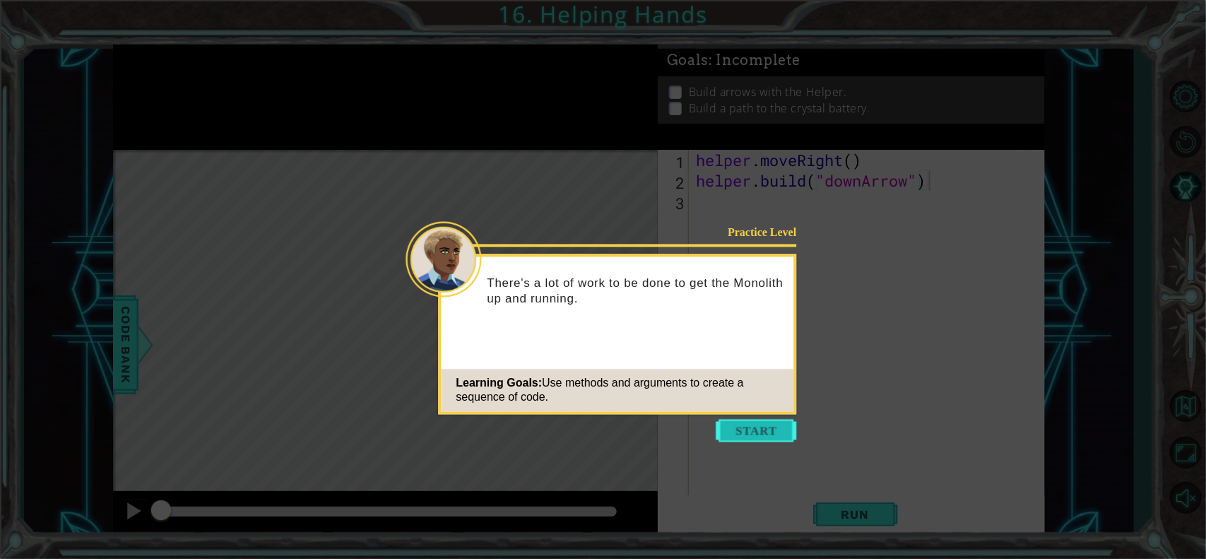
click at [767, 432] on button "Start" at bounding box center [756, 431] width 81 height 23
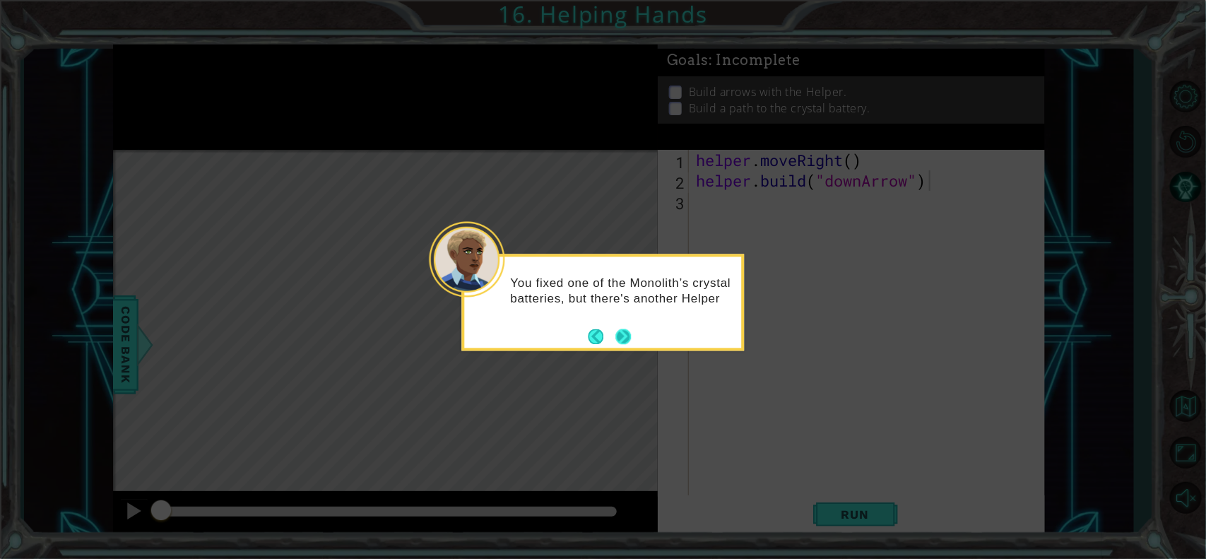
click at [623, 340] on button "Next" at bounding box center [623, 336] width 16 height 16
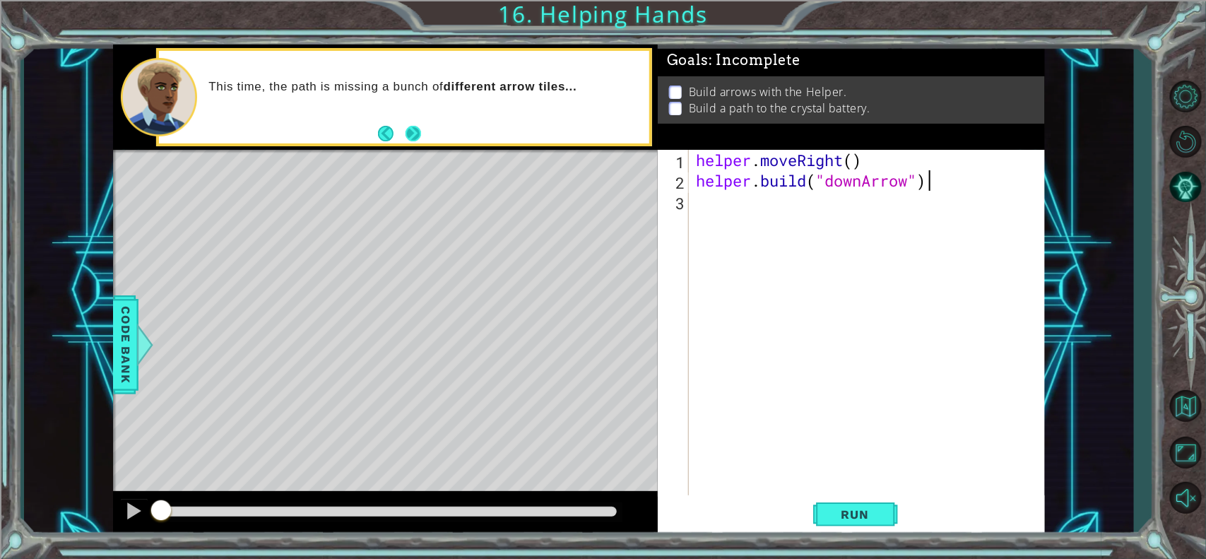
click at [414, 131] on button "Next" at bounding box center [413, 134] width 16 height 16
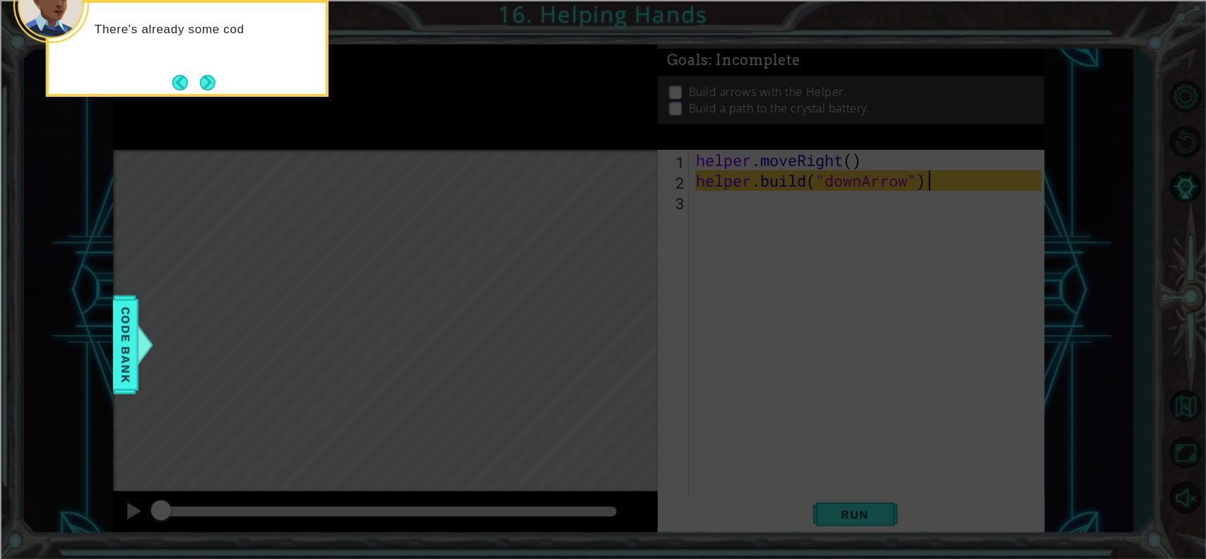
click at [220, 86] on div "There's already some cod" at bounding box center [187, 48] width 283 height 97
click at [207, 85] on button "Next" at bounding box center [208, 83] width 16 height 16
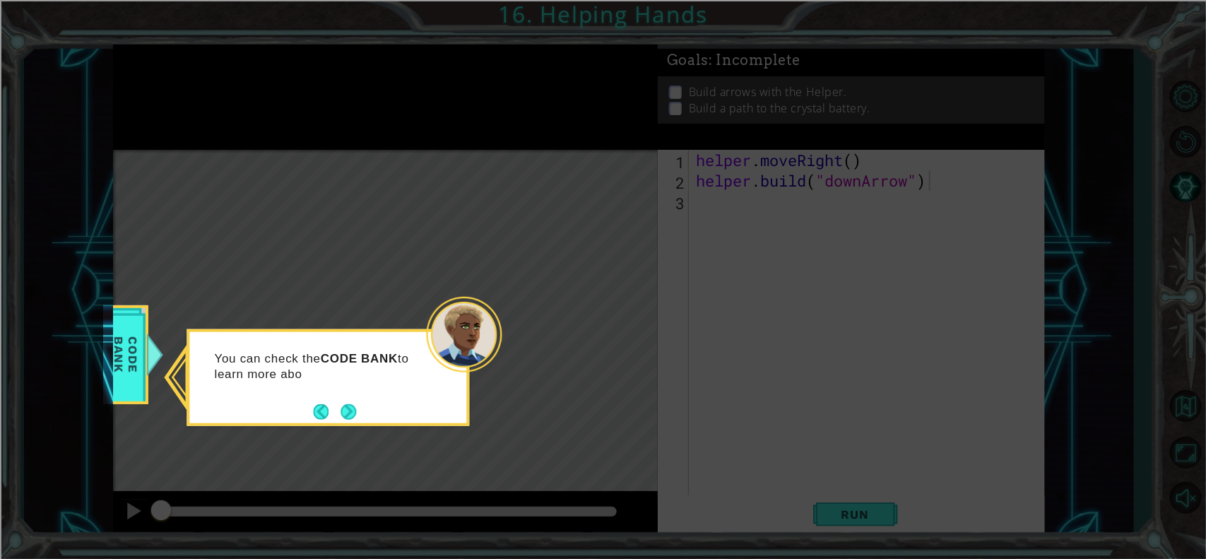
click at [350, 392] on div "You can check the CODE BANK to learn more abo" at bounding box center [327, 372] width 277 height 71
click at [347, 417] on button "Next" at bounding box center [348, 411] width 16 height 16
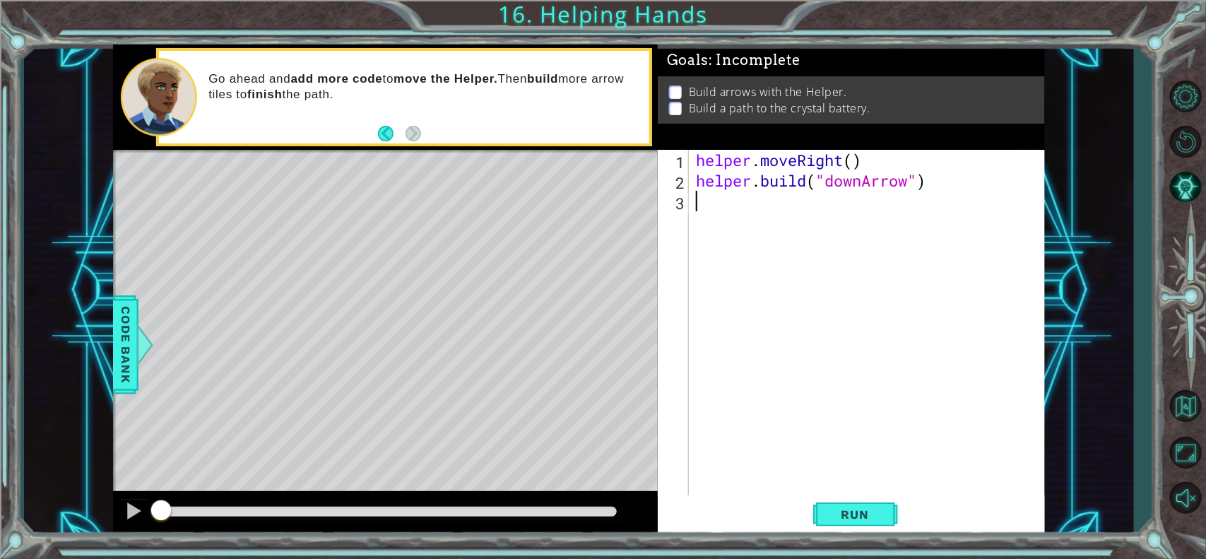
click at [728, 201] on div "helper . moveRight ( ) helper . build ( "downArrow" )" at bounding box center [870, 344] width 355 height 389
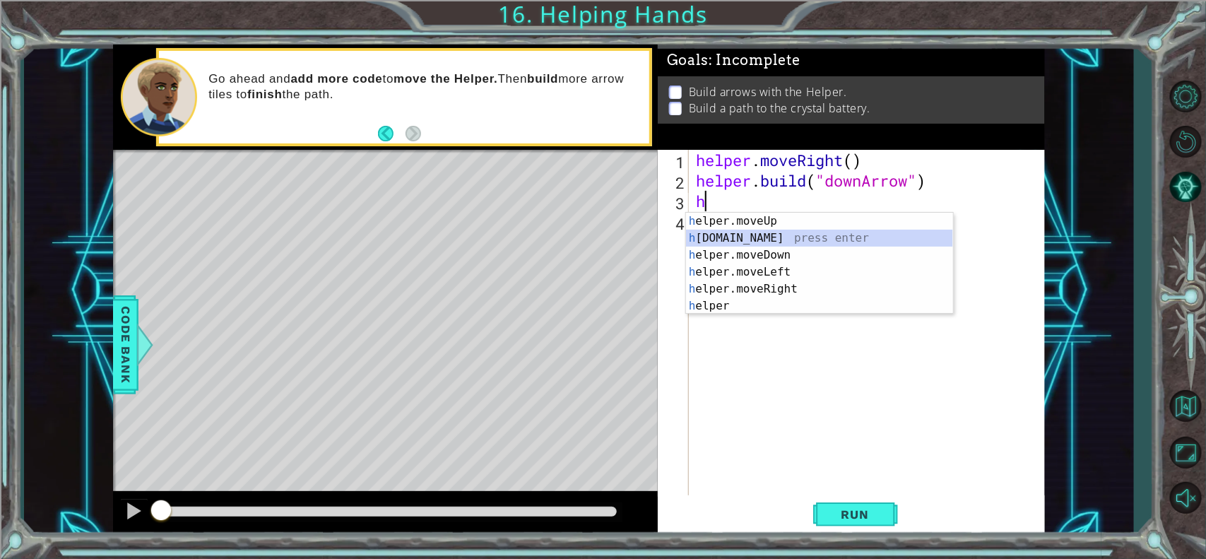
click at [770, 237] on div "h elper.moveUp press enter h [DOMAIN_NAME] press enter h elper.moveDown press e…" at bounding box center [819, 281] width 267 height 136
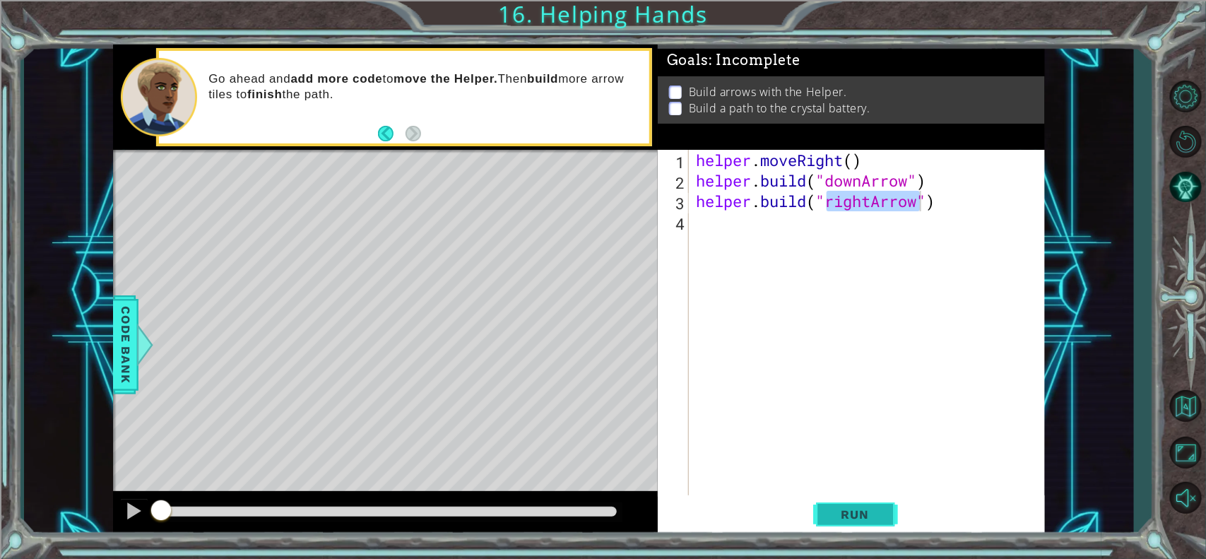
click at [849, 446] on span "Run" at bounding box center [855, 514] width 56 height 14
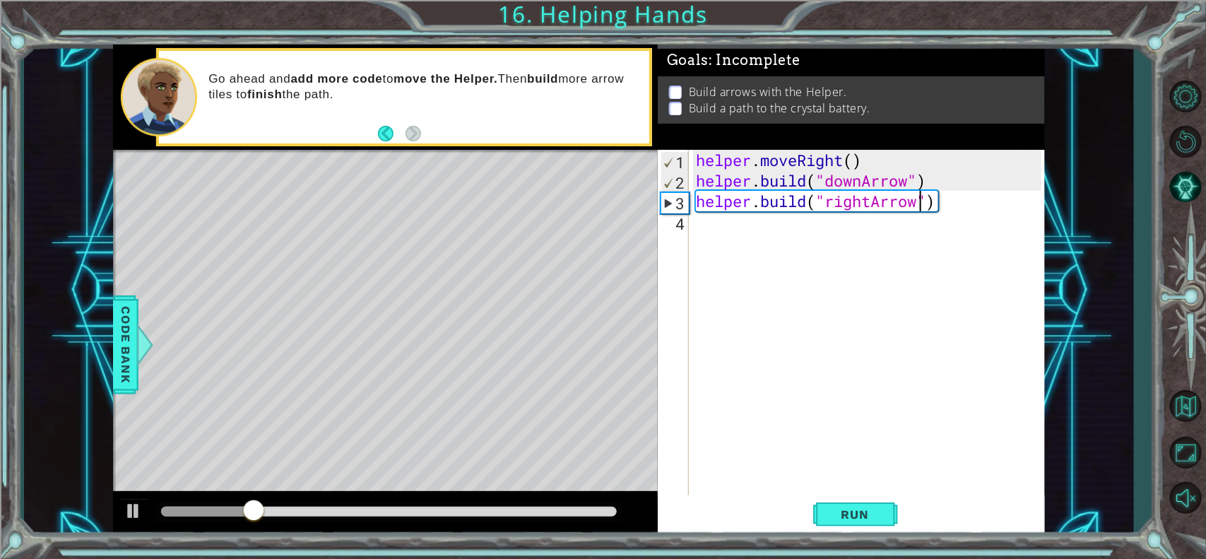
click at [946, 173] on div "helper . moveRight ( ) helper . build ( "downArrow" ) helper . build ( "rightAr…" at bounding box center [870, 344] width 355 height 389
type textarea "[DOMAIN_NAME]("downArrow")"
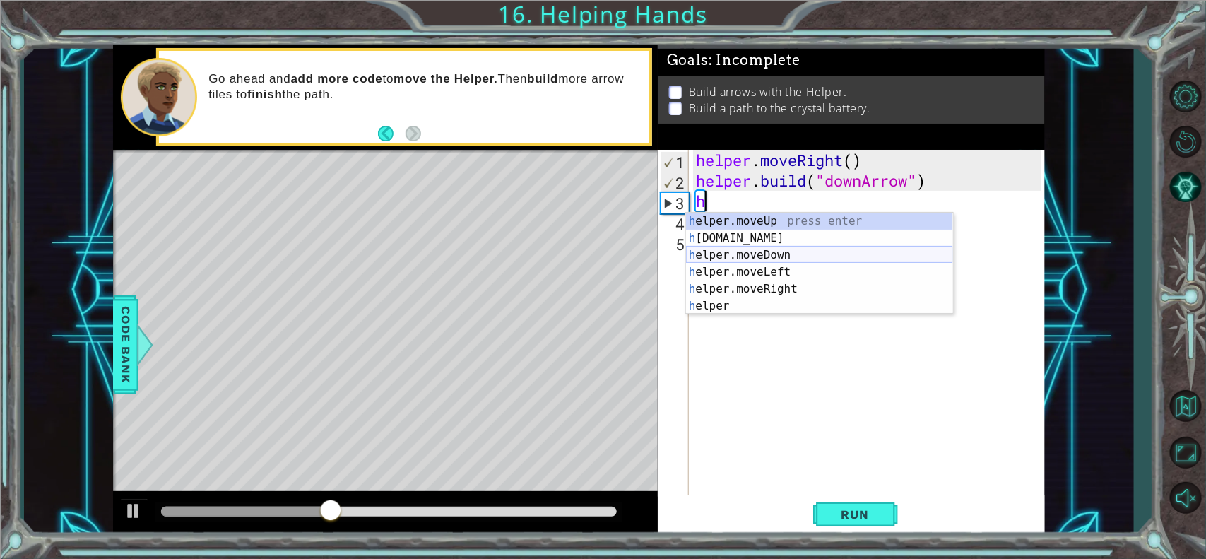
click at [743, 253] on div "h elper.moveUp press enter h [DOMAIN_NAME] press enter h elper.moveDown press e…" at bounding box center [819, 281] width 267 height 136
type textarea "helper.moveDown(1)"
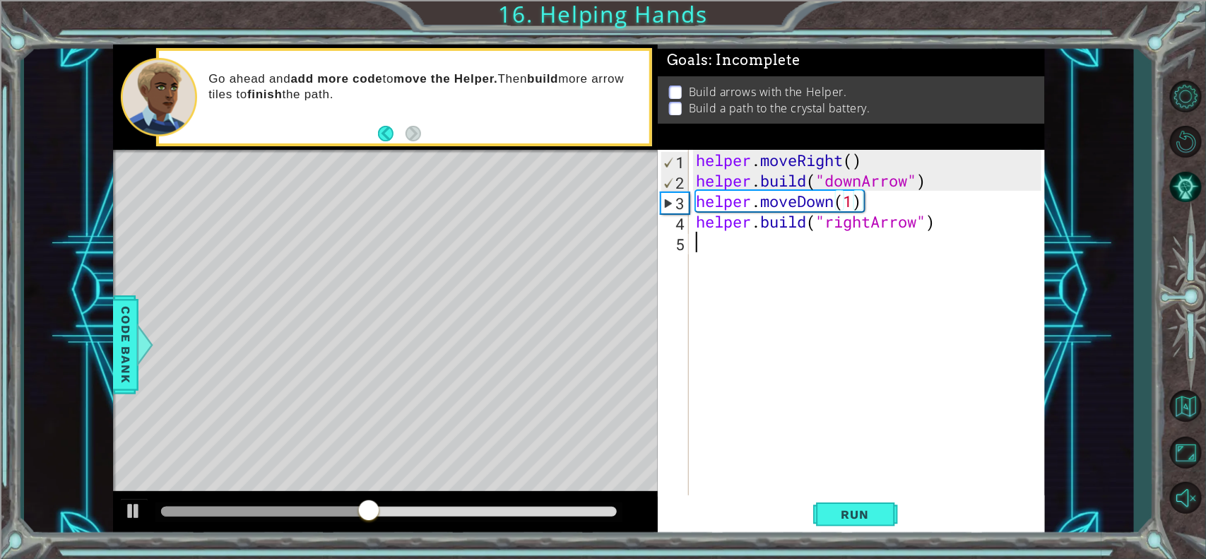
click at [751, 253] on div "helper . moveRight ( ) helper . build ( "downArrow" ) helper . moveDown ( 1 ) h…" at bounding box center [870, 344] width 355 height 389
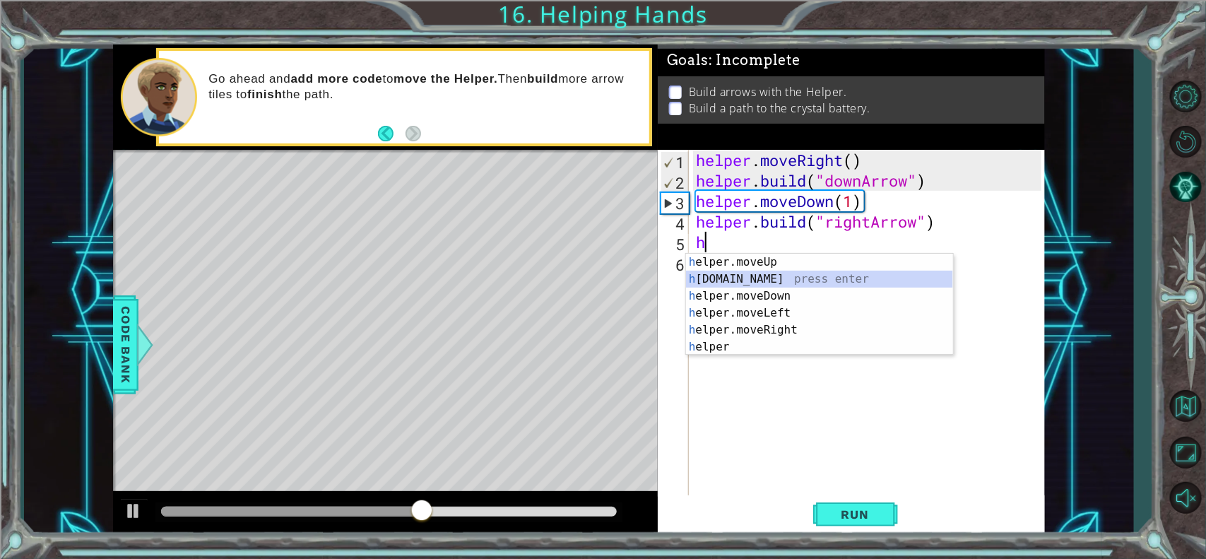
click at [759, 279] on div "h elper.moveUp press enter h [DOMAIN_NAME] press enter h elper.moveDown press e…" at bounding box center [819, 322] width 267 height 136
type textarea "[DOMAIN_NAME]("rightArrow")"
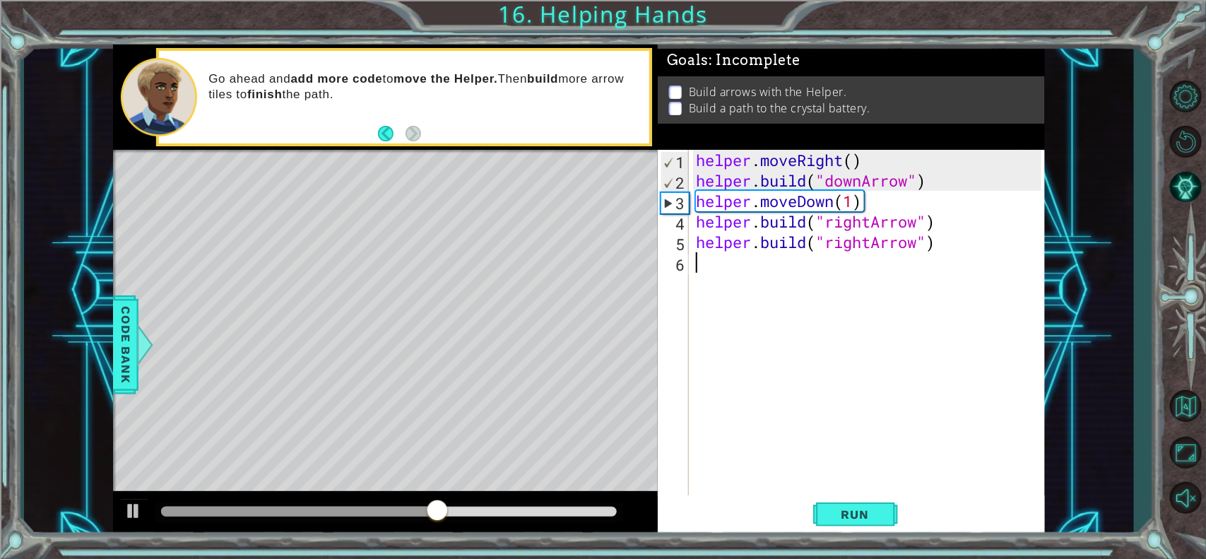
click at [756, 275] on div "helper . moveRight ( ) helper . build ( "downArrow" ) helper . moveDown ( 1 ) h…" at bounding box center [870, 344] width 355 height 389
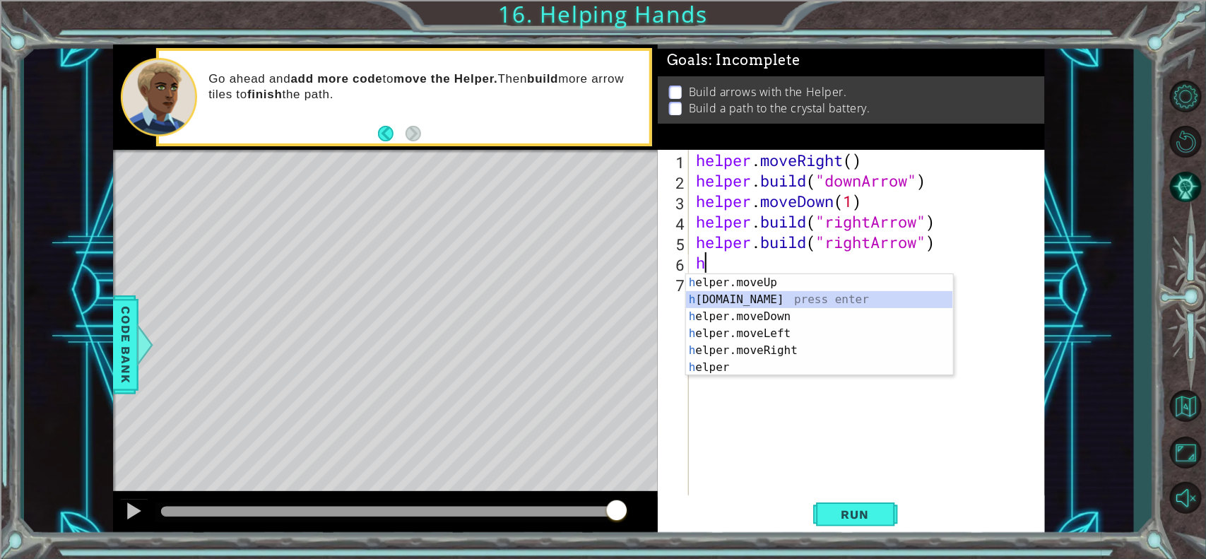
click at [737, 301] on div "h elper.moveUp press enter h [DOMAIN_NAME] press enter h elper.moveDown press e…" at bounding box center [819, 342] width 267 height 136
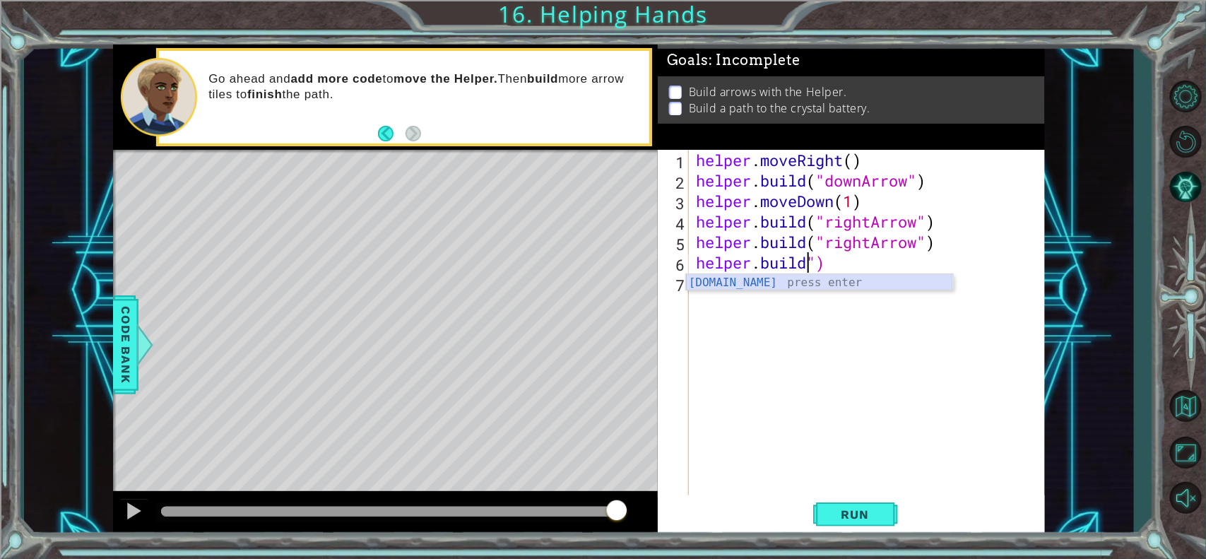
click at [886, 280] on div "[DOMAIN_NAME] press enter" at bounding box center [819, 299] width 267 height 51
click at [863, 266] on div "helper . moveRight ( ) helper . build ( "downArrow" ) helper . moveDown ( 1 ) h…" at bounding box center [870, 344] width 355 height 389
click at [866, 280] on div "[DOMAIN_NAME] press enter" at bounding box center [819, 299] width 267 height 51
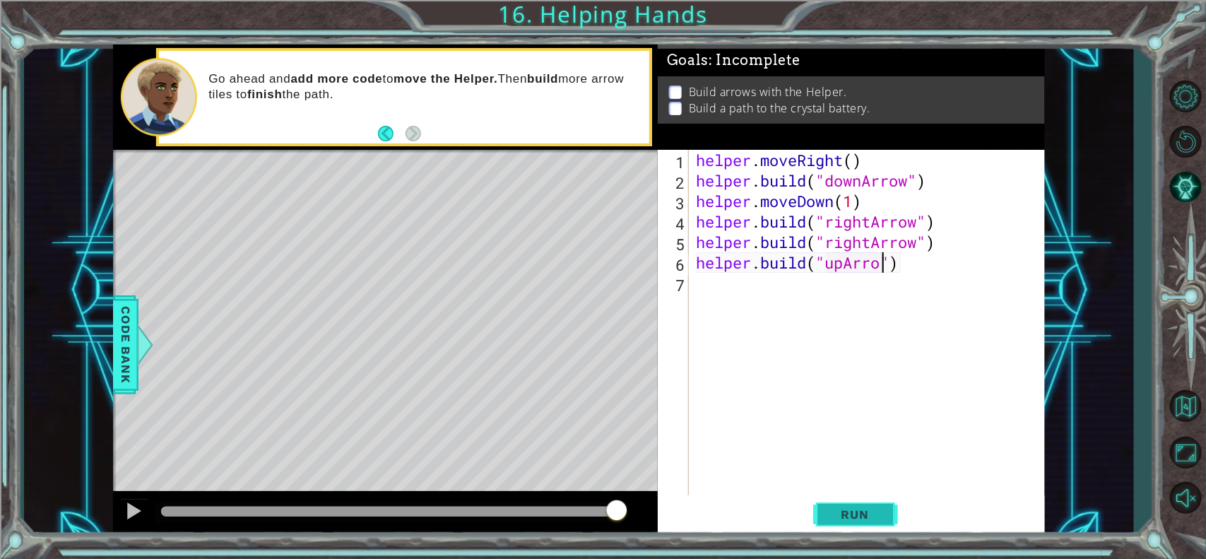
scroll to position [0, 8]
click at [844, 446] on button "Run" at bounding box center [855, 514] width 85 height 39
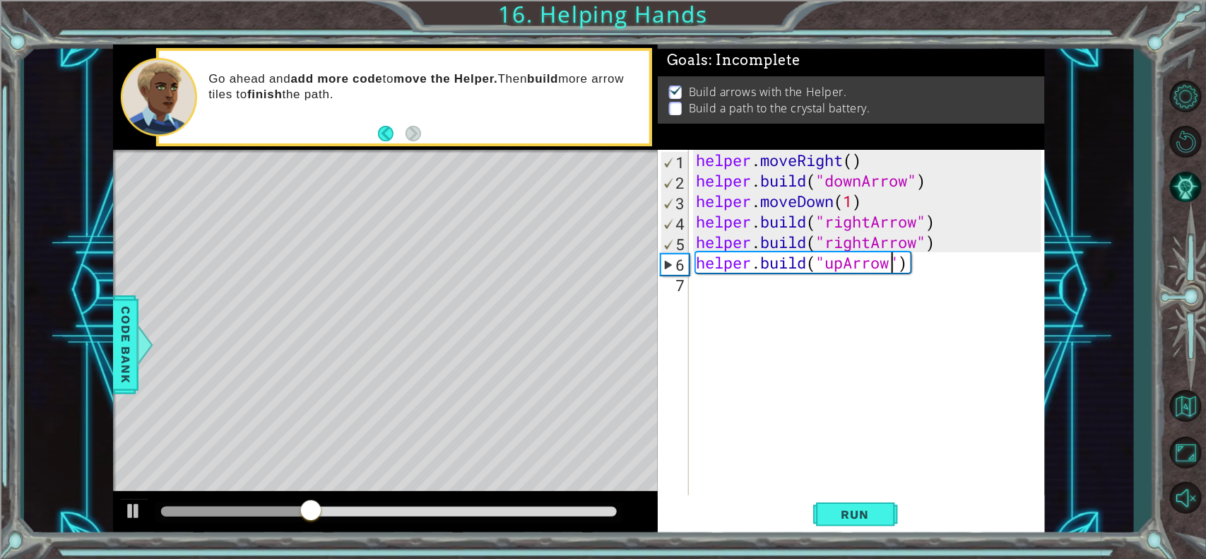
click at [865, 201] on div "helper . moveRight ( ) helper . build ( "downArrow" ) helper . moveDown ( 1 ) h…" at bounding box center [870, 344] width 355 height 389
type textarea "helper.moveDown(1)"
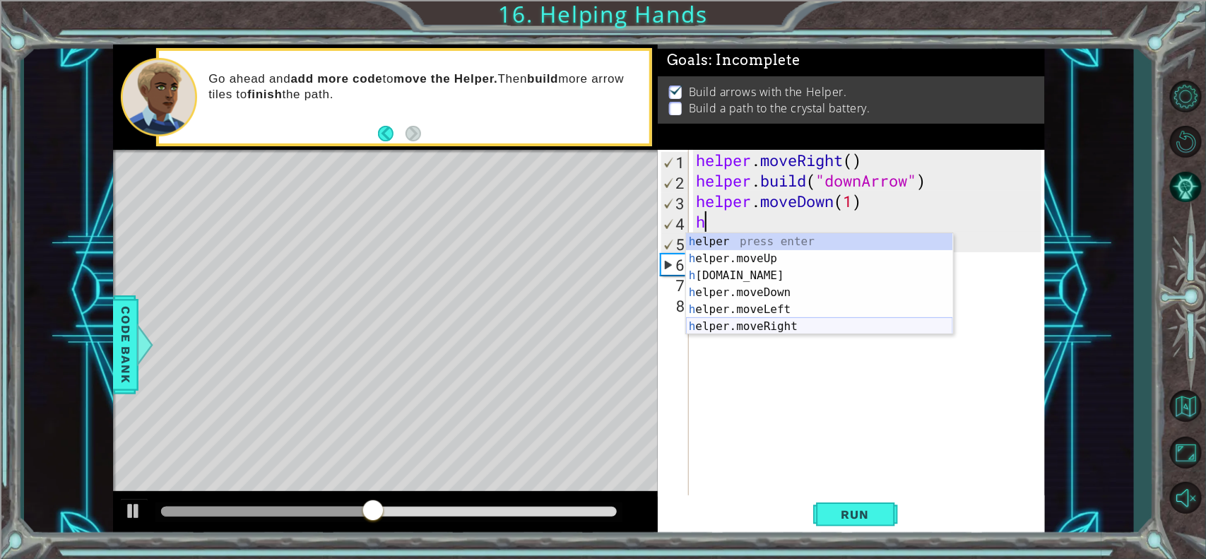
click at [782, 323] on div "h elper press enter h elper.moveUp press enter h [DOMAIN_NAME] press enter h el…" at bounding box center [819, 301] width 267 height 136
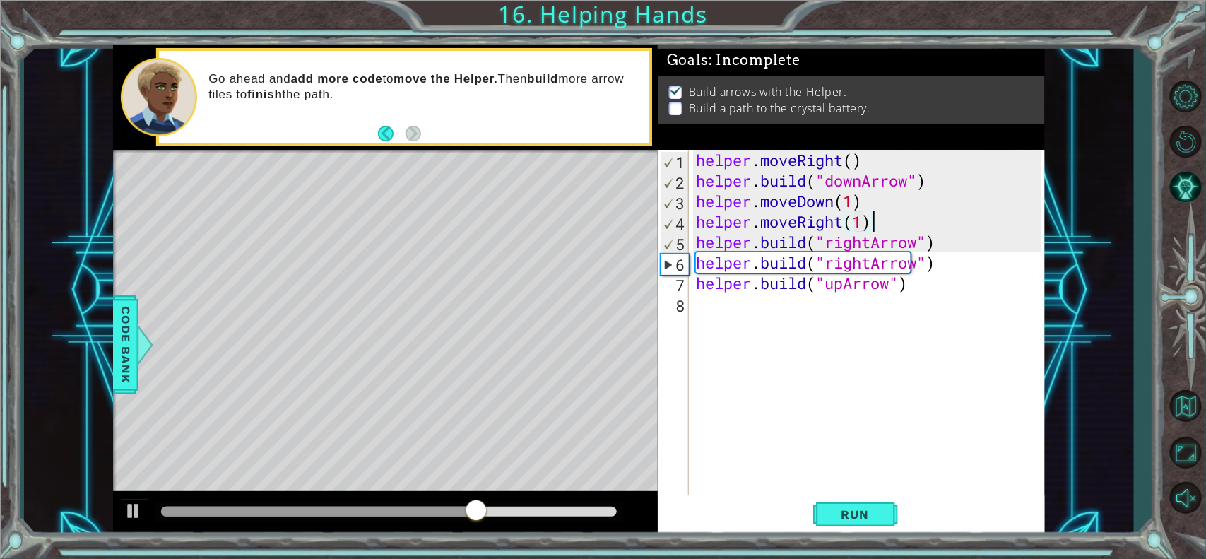
click at [949, 230] on div "helper . moveRight ( ) helper . build ( "downArrow" ) helper . moveDown ( 1 ) h…" at bounding box center [870, 344] width 355 height 389
click at [950, 244] on div "helper . moveRight ( ) helper . build ( "downArrow" ) helper . moveDown ( 1 ) h…" at bounding box center [870, 344] width 355 height 389
type textarea "[DOMAIN_NAME]("rightArrow")"
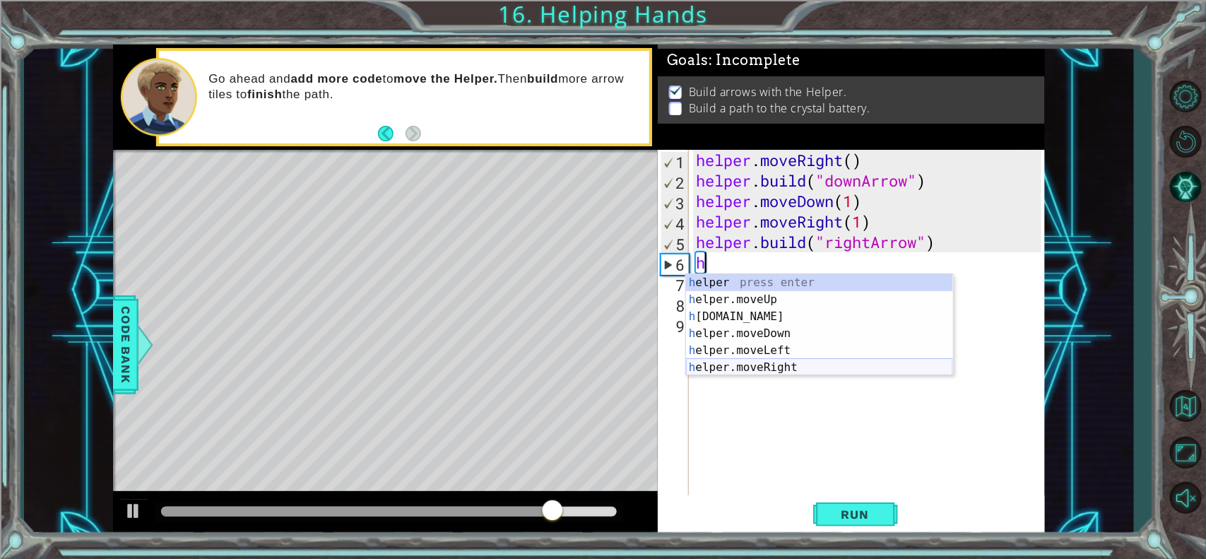
click at [768, 371] on div "h elper press enter h elper.moveUp press enter h [DOMAIN_NAME] press enter h el…" at bounding box center [819, 342] width 267 height 136
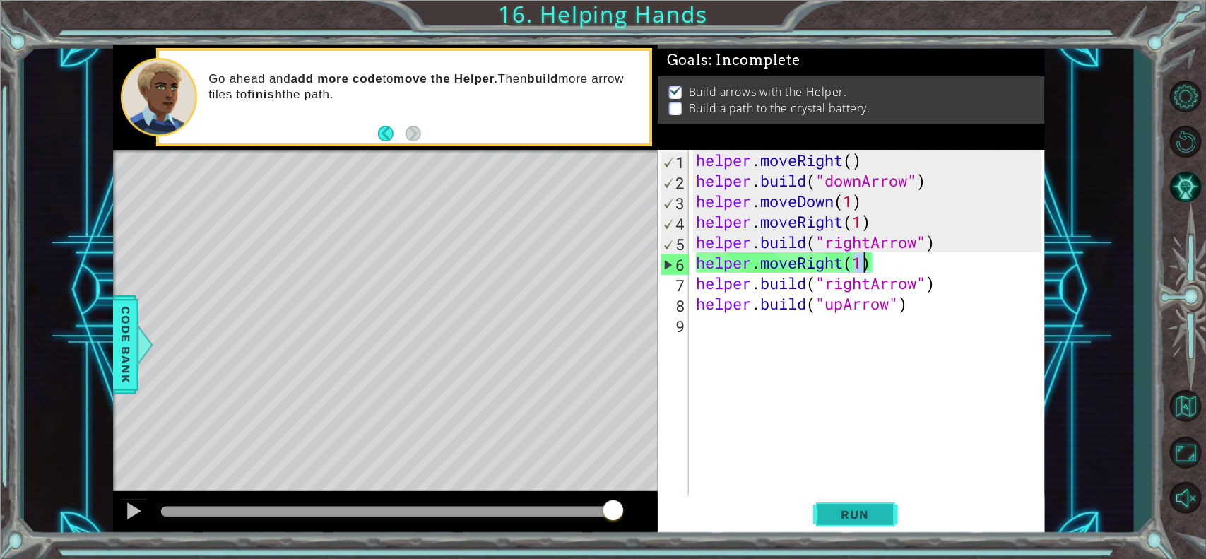
click at [869, 446] on button "Run" at bounding box center [855, 514] width 85 height 39
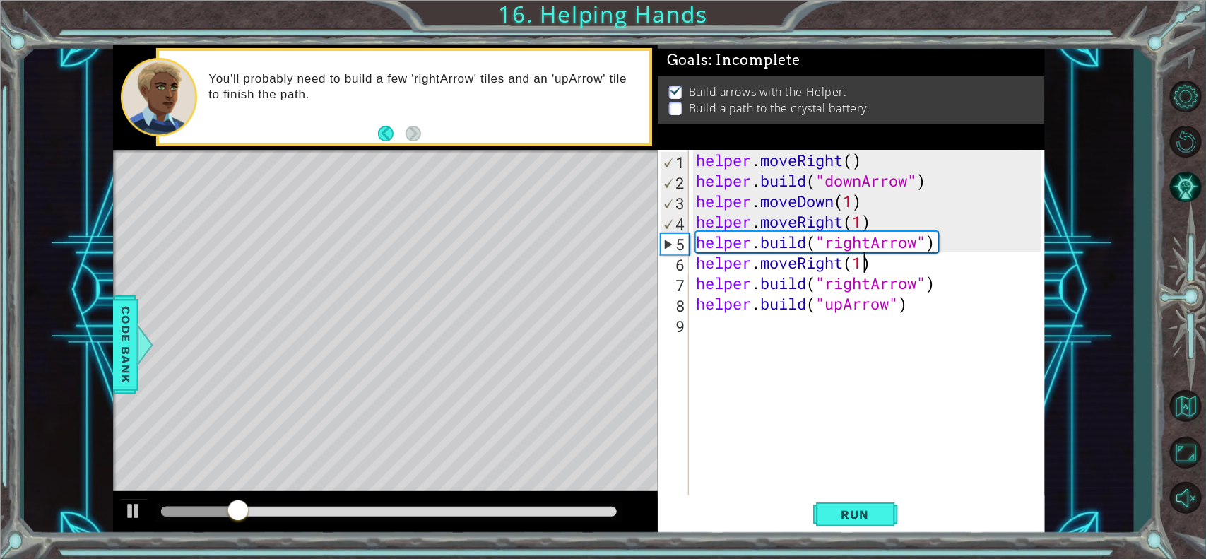
click at [874, 196] on div "helper . moveRight ( ) helper . build ( "downArrow" ) helper . moveDown ( 1 ) h…" at bounding box center [870, 344] width 355 height 389
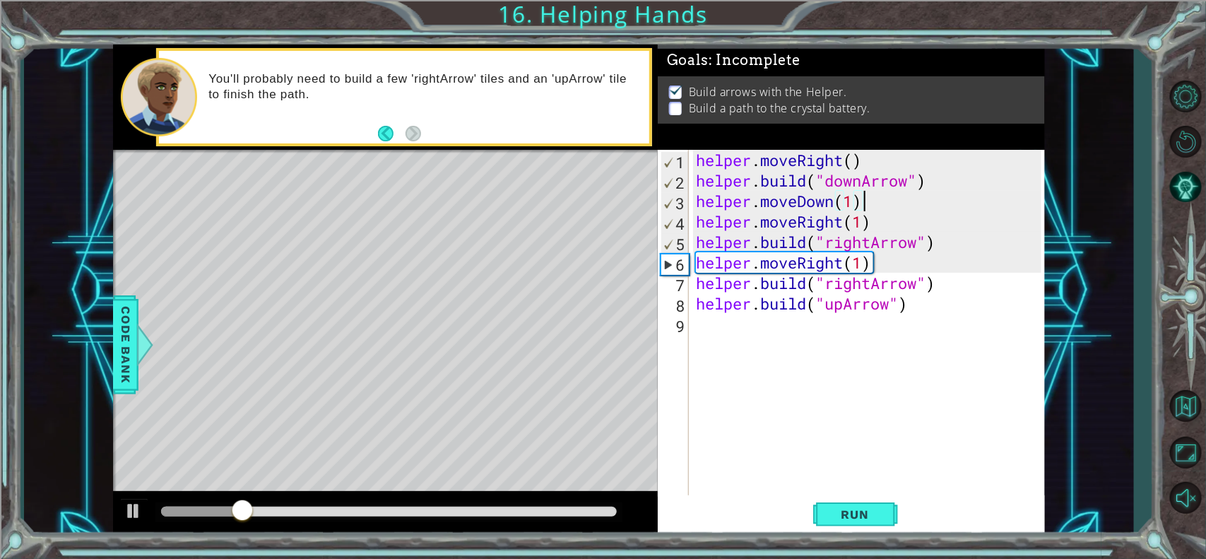
type textarea "helper.moveDown(1)"
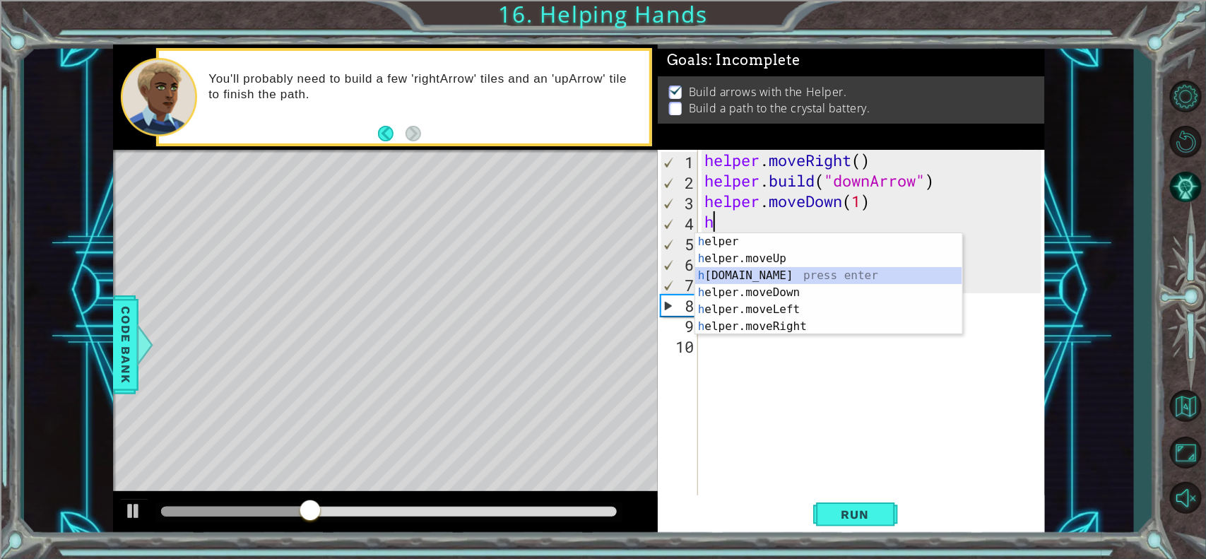
click at [783, 273] on div "h elper press enter h elper.moveUp press enter h [DOMAIN_NAME] press enter h el…" at bounding box center [828, 301] width 267 height 136
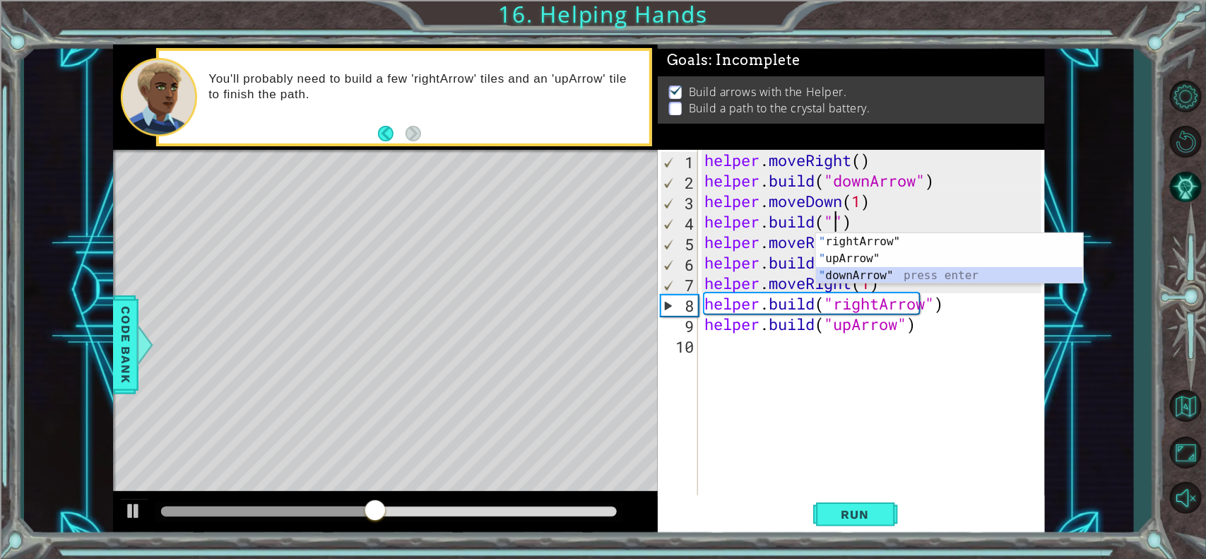
click at [858, 276] on div "" rightArrow" press enter " upArrow" press enter " downArrow" press enter" at bounding box center [949, 275] width 267 height 85
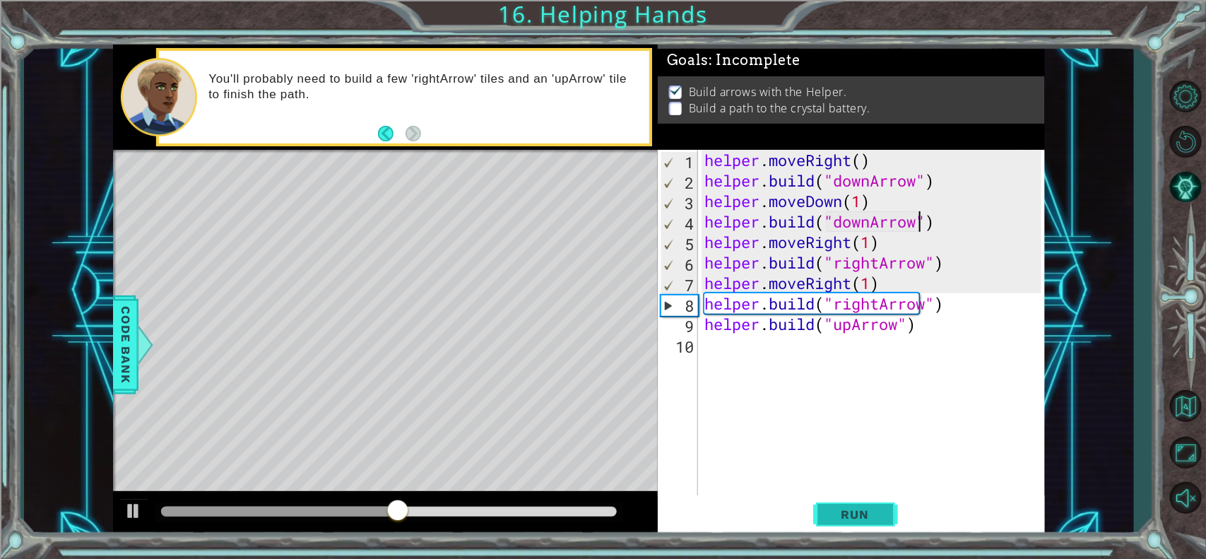
click at [869, 446] on span "Run" at bounding box center [855, 514] width 56 height 14
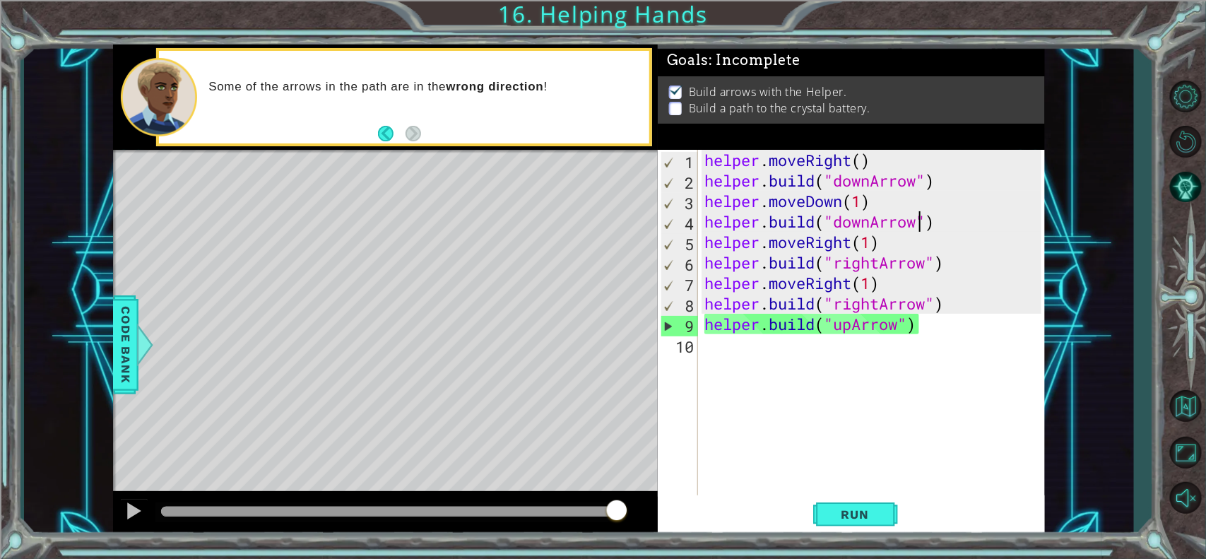
click at [932, 333] on div "helper . moveRight ( ) helper . build ( "downArrow" ) helper . moveDown ( 1 ) h…" at bounding box center [874, 344] width 347 height 389
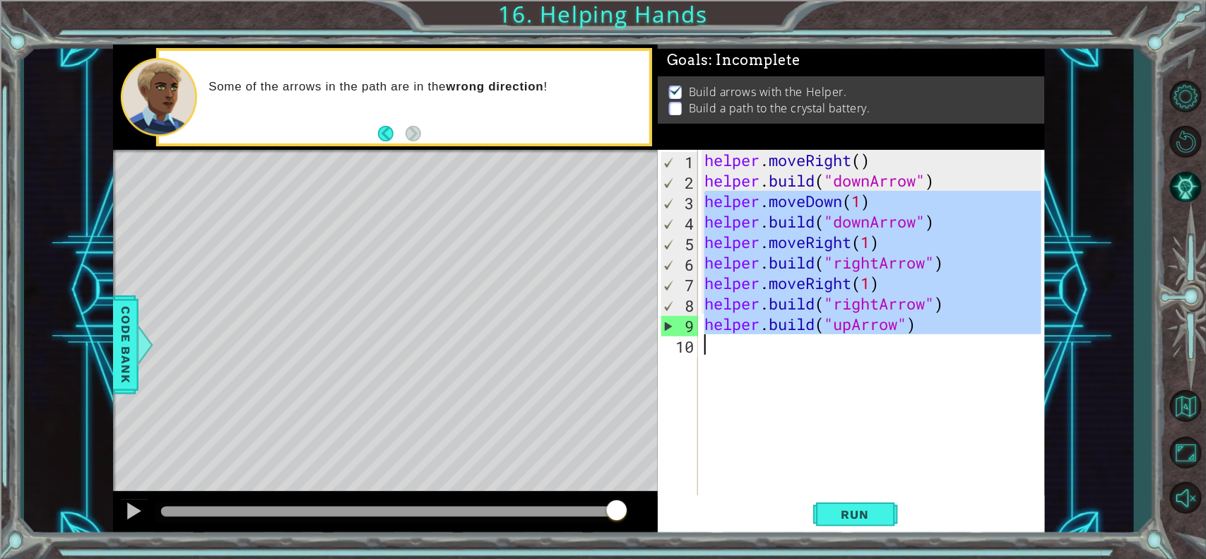
drag, startPoint x: 703, startPoint y: 202, endPoint x: 934, endPoint y: 329, distance: 264.2
click at [927, 337] on div "helper . moveRight ( ) helper . build ( "downArrow" ) helper . moveDown ( 1 ) h…" at bounding box center [874, 344] width 347 height 389
type textarea "[DOMAIN_NAME]("upArrow")"
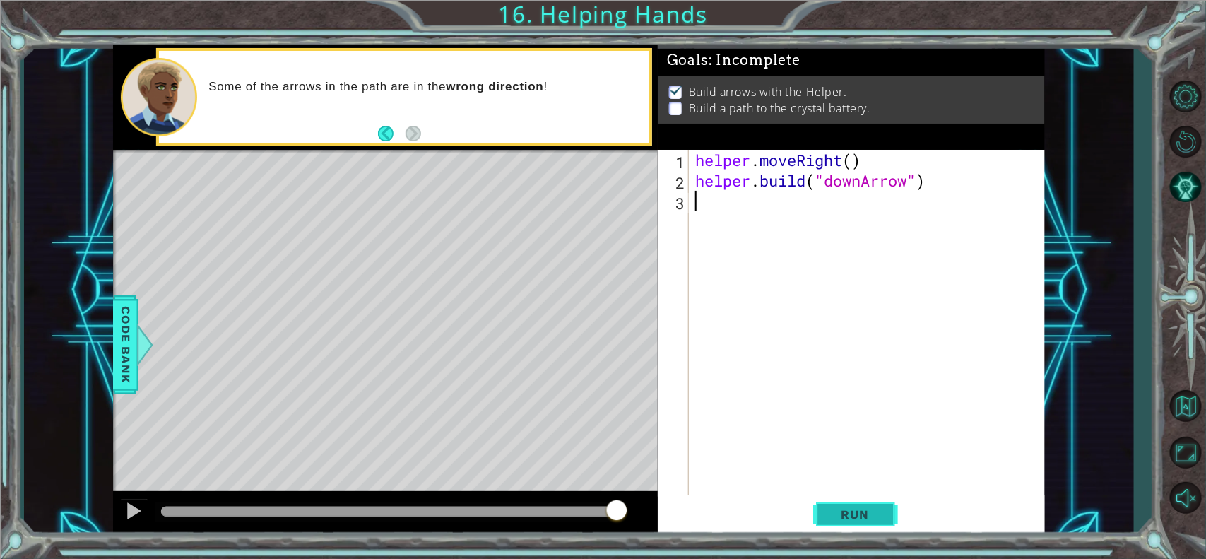
click at [870, 446] on span "Run" at bounding box center [855, 514] width 56 height 14
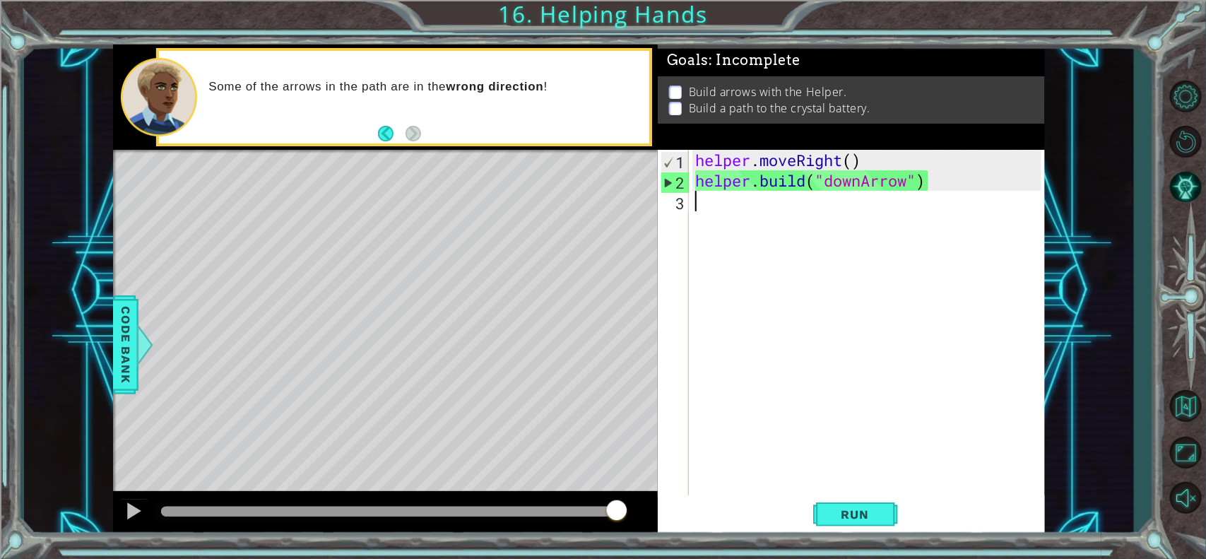
click at [733, 215] on div "helper . moveRight ( ) helper . build ( "downArrow" )" at bounding box center [870, 344] width 356 height 389
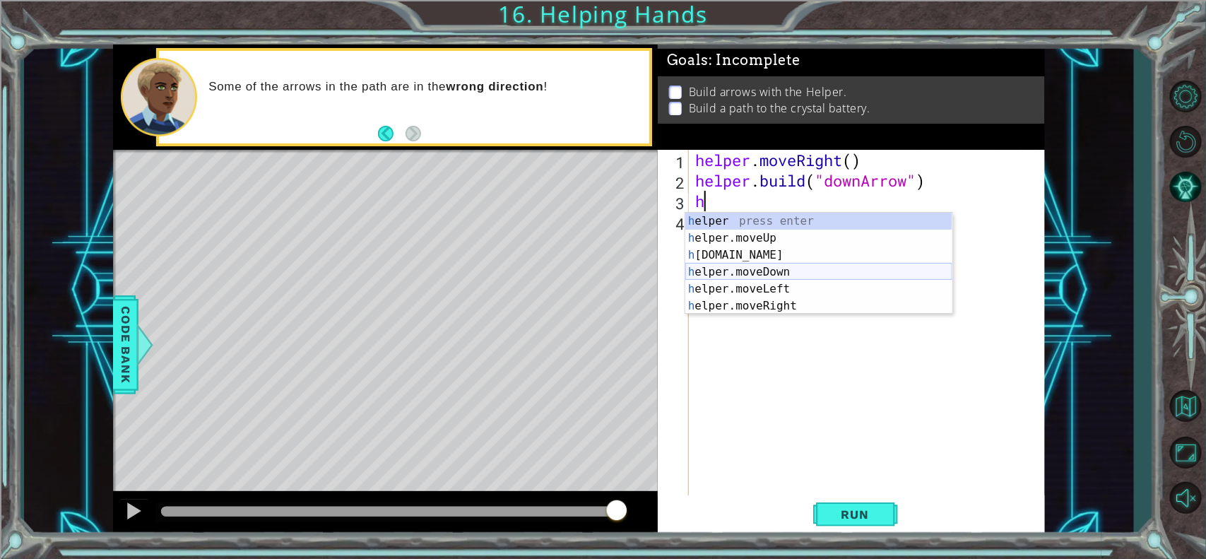
click at [760, 272] on div "h elper press enter h elper.moveUp press enter h [DOMAIN_NAME] press enter h el…" at bounding box center [818, 281] width 267 height 136
type textarea "helper.moveDown(1)"
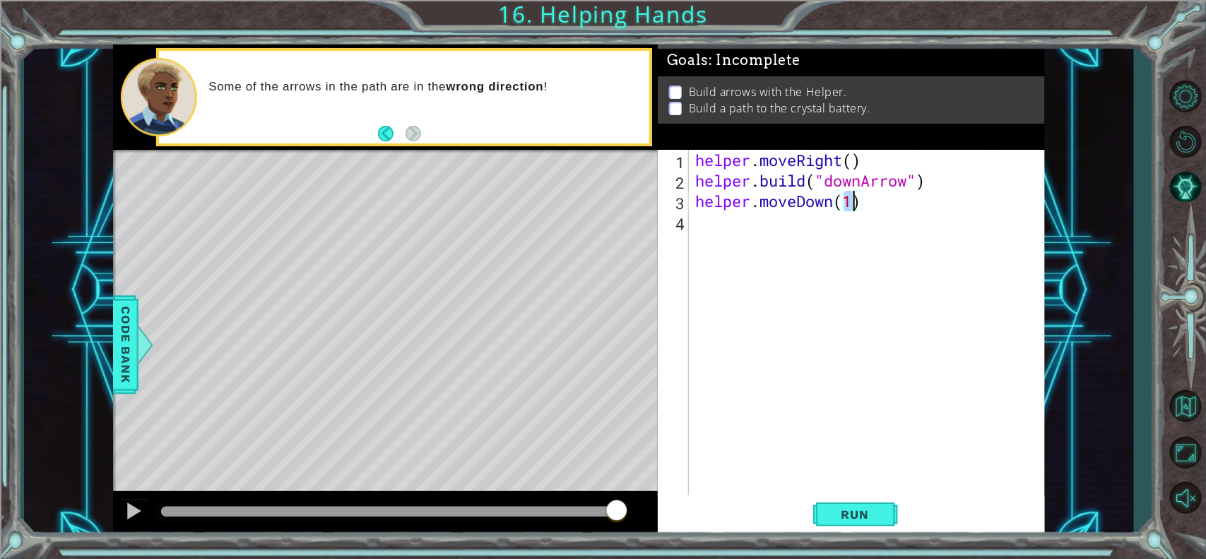
click at [705, 234] on div "helper . moveRight ( ) helper . build ( "downArrow" ) helper . moveDown ( 1 )" at bounding box center [870, 344] width 356 height 389
click at [874, 208] on div "helper . moveRight ( ) helper . build ( "downArrow" ) helper . moveDown ( 1 )" at bounding box center [870, 344] width 356 height 389
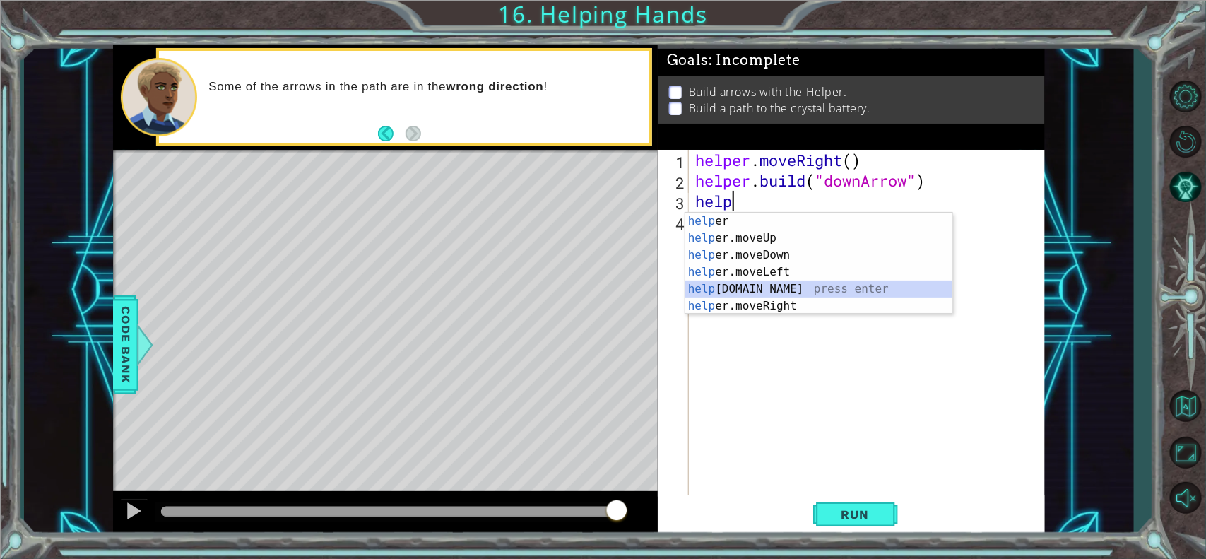
click at [766, 284] on div "help er press enter help er.moveUp press enter help er.moveDown press enter hel…" at bounding box center [818, 281] width 267 height 136
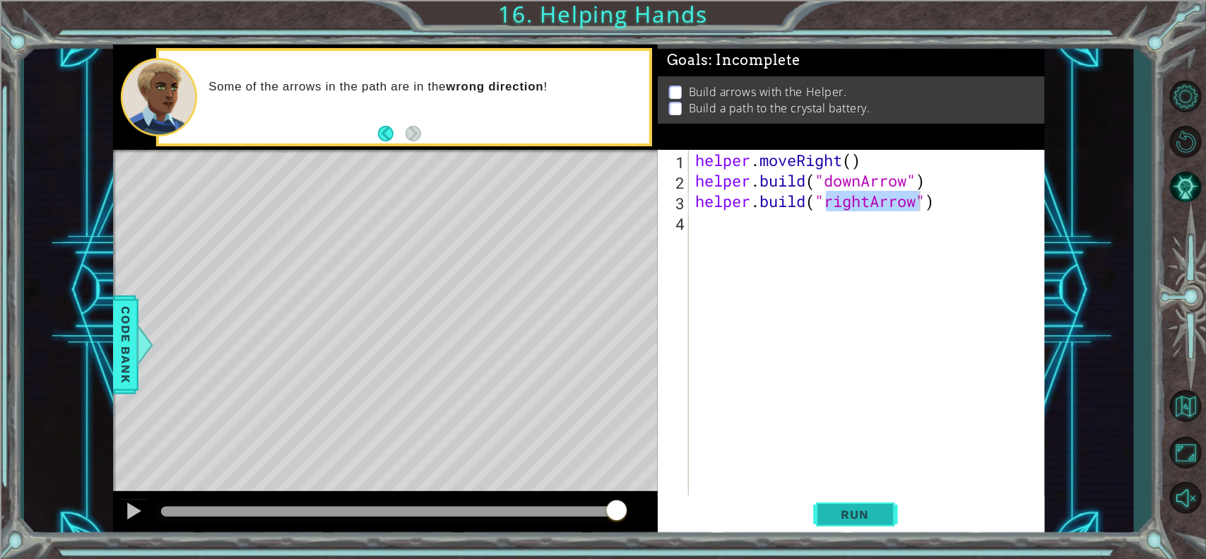
click at [851, 446] on button "Run" at bounding box center [855, 514] width 85 height 39
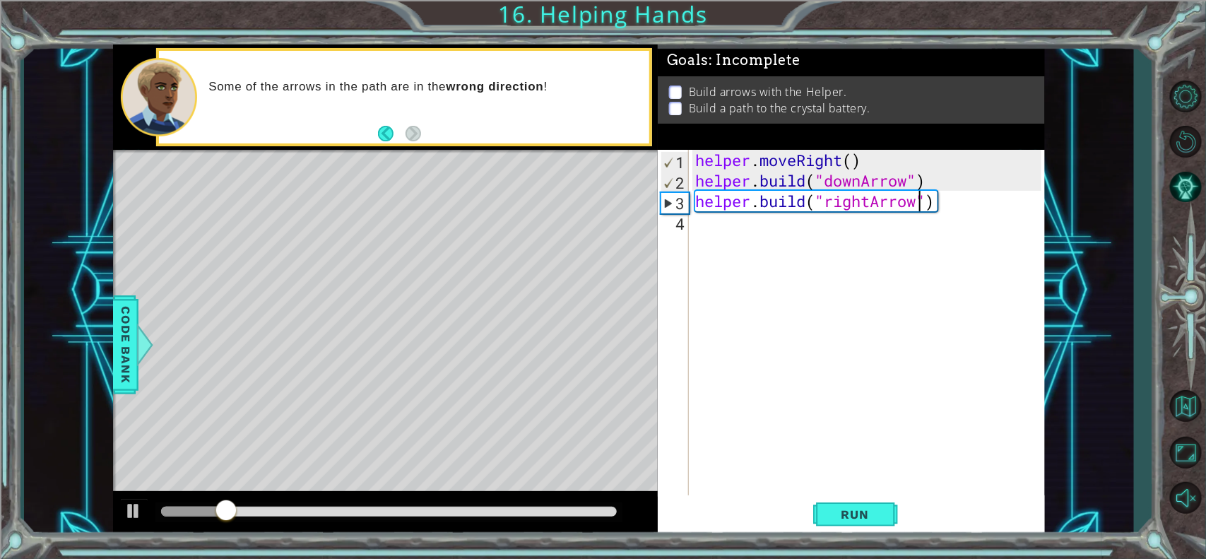
click at [953, 181] on div "helper . moveRight ( ) helper . build ( "downArrow" ) helper . build ( "rightAr…" at bounding box center [870, 344] width 356 height 389
type textarea "[DOMAIN_NAME]("downArrow")"
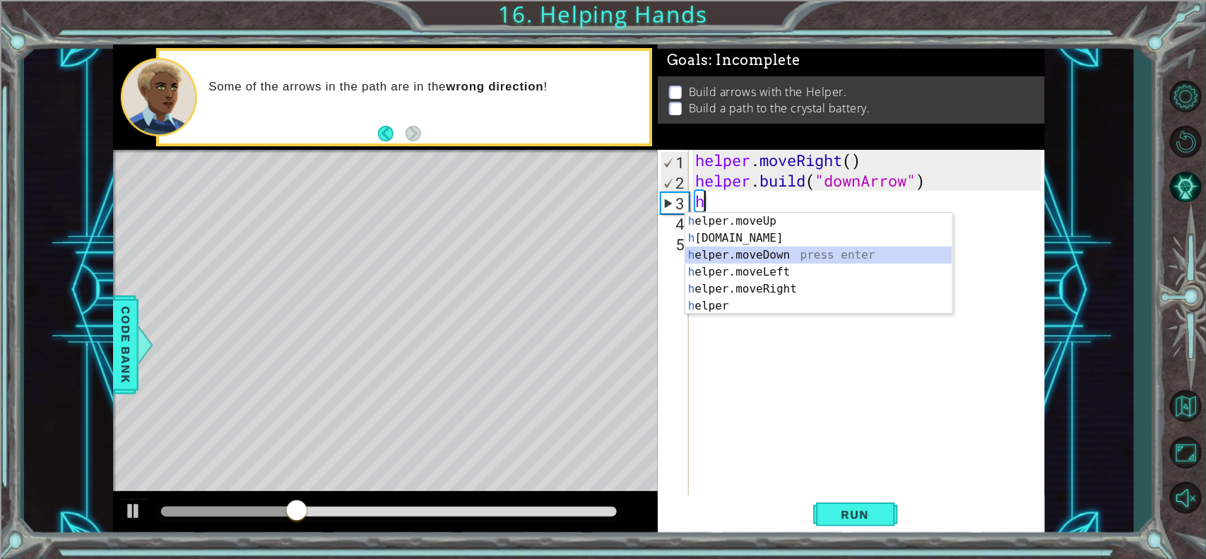
click at [768, 255] on div "h elper.moveUp press enter h [DOMAIN_NAME] press enter h elper.moveDown press e…" at bounding box center [818, 281] width 267 height 136
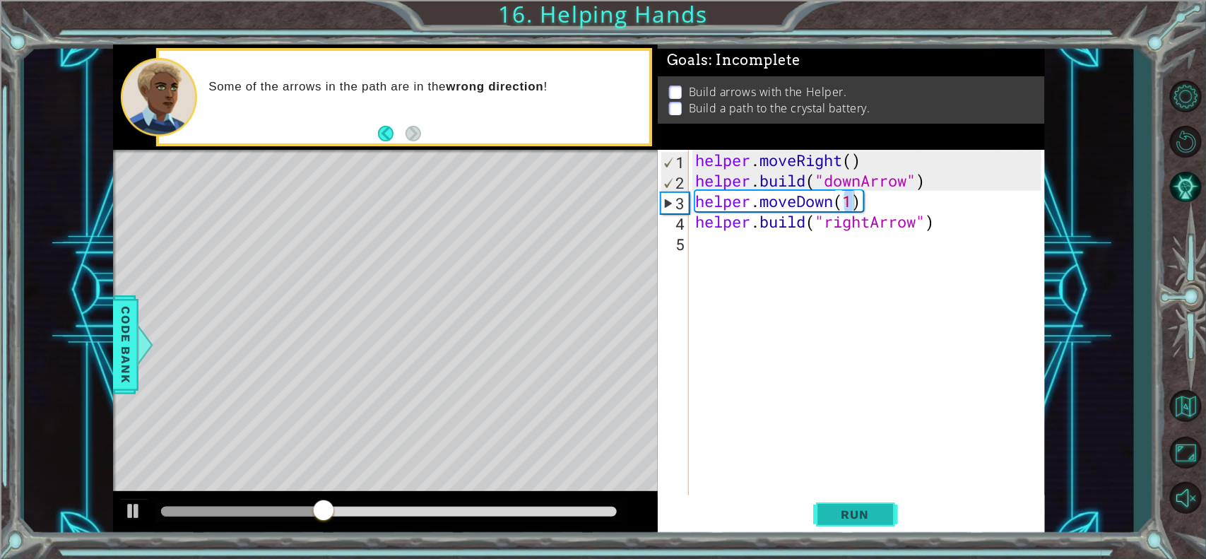
click at [881, 446] on span "Run" at bounding box center [855, 514] width 56 height 14
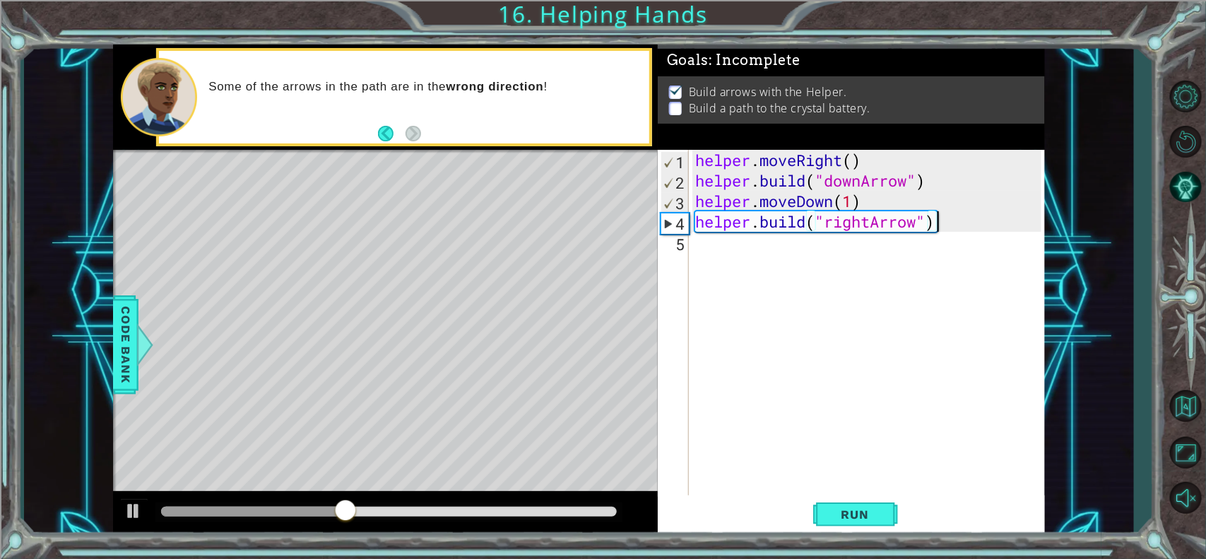
click at [950, 226] on div "helper . moveRight ( ) helper . build ( "downArrow" ) helper . moveDown ( 1 ) h…" at bounding box center [870, 344] width 356 height 389
click at [949, 213] on div "helper . moveRight ( ) helper . build ( "downArrow" ) helper . moveDown ( 1 ) h…" at bounding box center [870, 344] width 356 height 389
click at [949, 221] on div "helper . moveRight ( ) helper . build ( "downArrow" ) helper . moveDown ( 1 ) h…" at bounding box center [870, 344] width 356 height 389
click at [941, 216] on div "helper . moveRight ( ) helper . build ( "downArrow" ) helper . moveDown ( 1 ) h…" at bounding box center [870, 344] width 356 height 389
click at [872, 203] on div "helper . moveRight ( ) helper . build ( "downArrow" ) helper . moveDown ( 1 ) h…" at bounding box center [870, 344] width 356 height 389
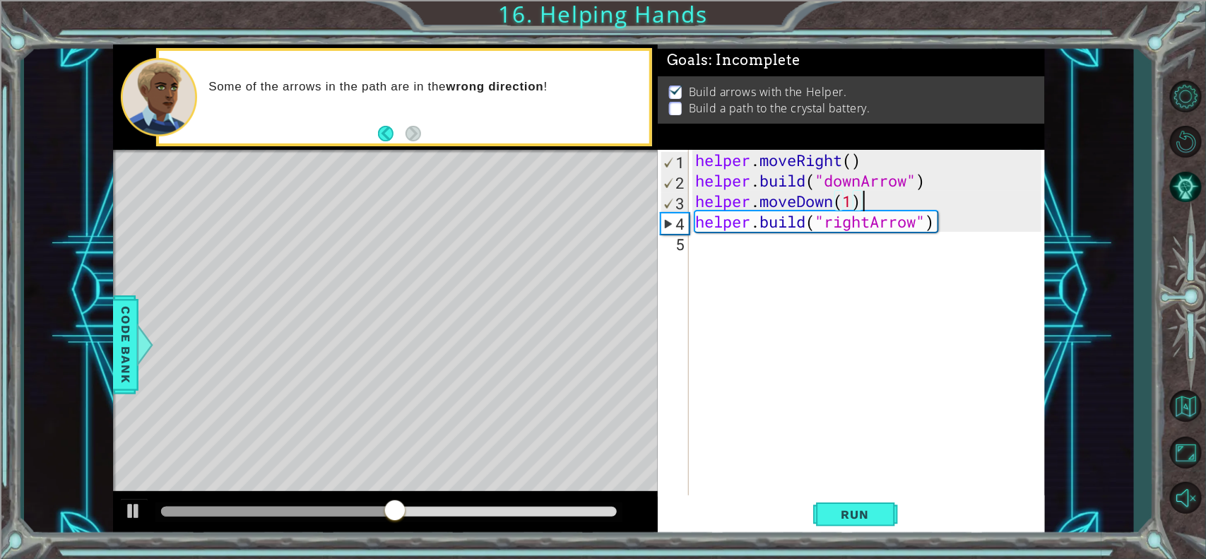
click at [951, 221] on div "helper . moveRight ( ) helper . build ( "downArrow" ) helper . moveDown ( 1 ) h…" at bounding box center [870, 344] width 356 height 389
click at [951, 222] on div "helper . moveRight ( ) helper . build ( "downArrow" ) helper . moveDown ( 1 ) h…" at bounding box center [870, 344] width 356 height 389
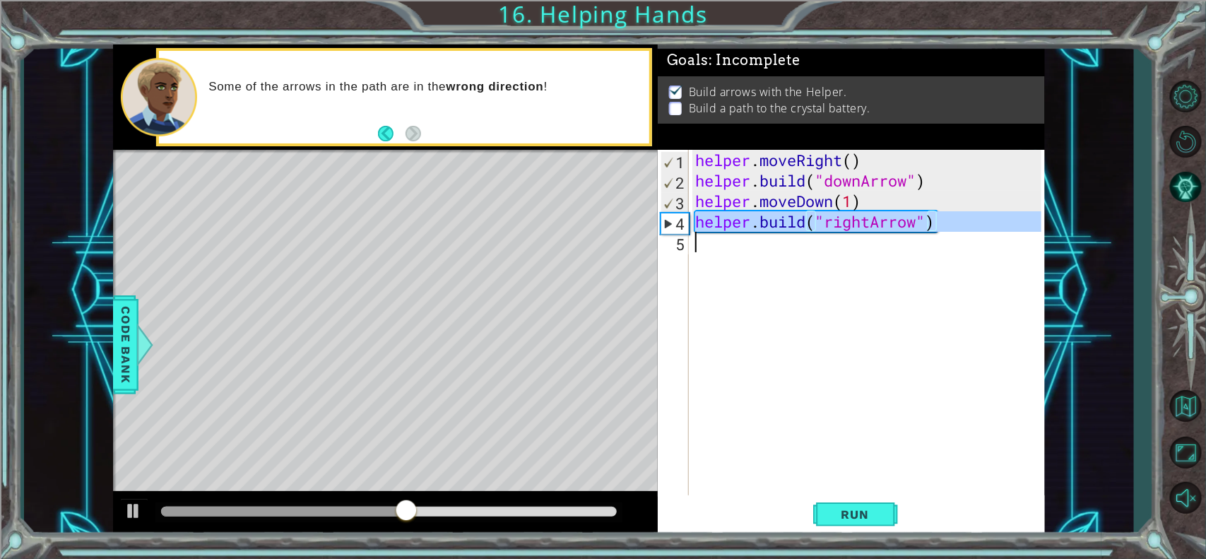
click at [951, 222] on div "helper . moveRight ( ) helper . build ( "downArrow" ) helper . moveDown ( 1 ) h…" at bounding box center [870, 344] width 356 height 389
click at [951, 222] on div "helper . moveRight ( ) helper . build ( "downArrow" ) helper . moveDown ( 1 ) h…" at bounding box center [866, 324] width 349 height 348
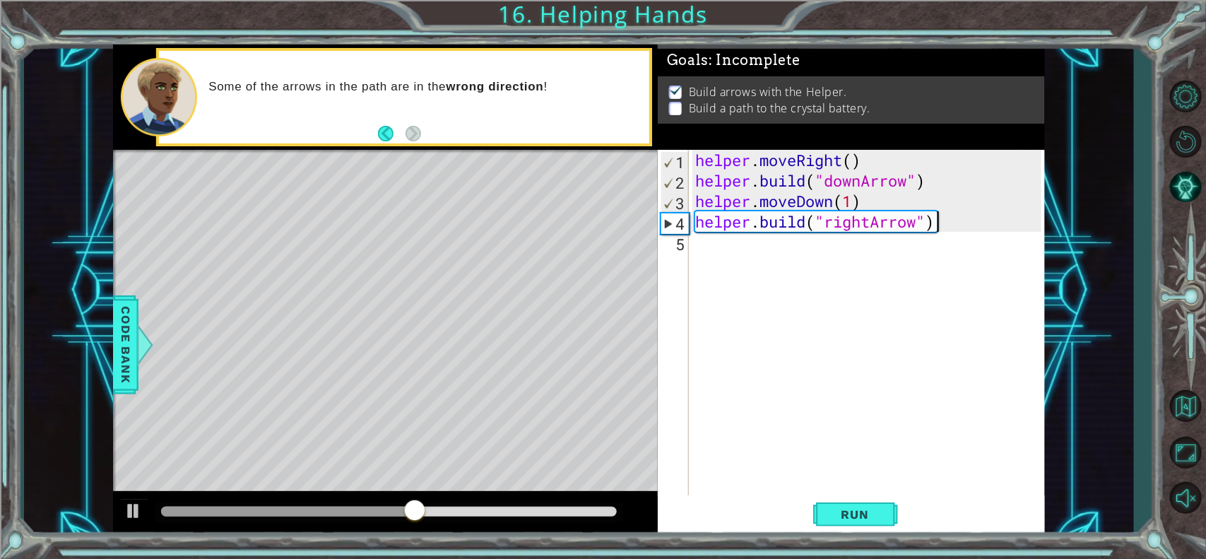
type textarea "[DOMAIN_NAME]("rightArrow")"
click at [953, 281] on div "helper . moveRight ( ) helper . build ( "downArrow" ) helper . moveDown ( 1 ) h…" at bounding box center [870, 344] width 356 height 389
click at [951, 227] on div "helper . moveRight ( ) helper . build ( "downArrow" ) helper . moveDown ( 1 ) h…" at bounding box center [870, 344] width 356 height 389
type textarea "[DOMAIN_NAME]("rightArrow")"
click at [809, 239] on div "helper . moveRight ( ) helper . build ( "downArrow" ) helper . moveDown ( 1 ) h…" at bounding box center [870, 344] width 356 height 389
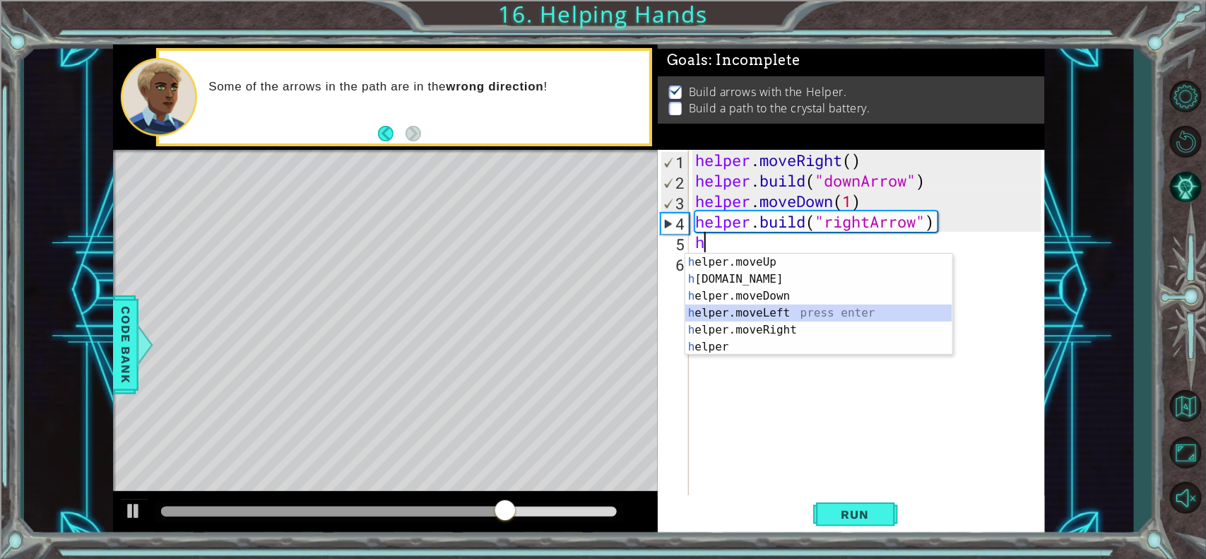
click at [756, 308] on div "h elper.moveUp press enter h [DOMAIN_NAME] press enter h elper.moveDown press e…" at bounding box center [818, 322] width 267 height 136
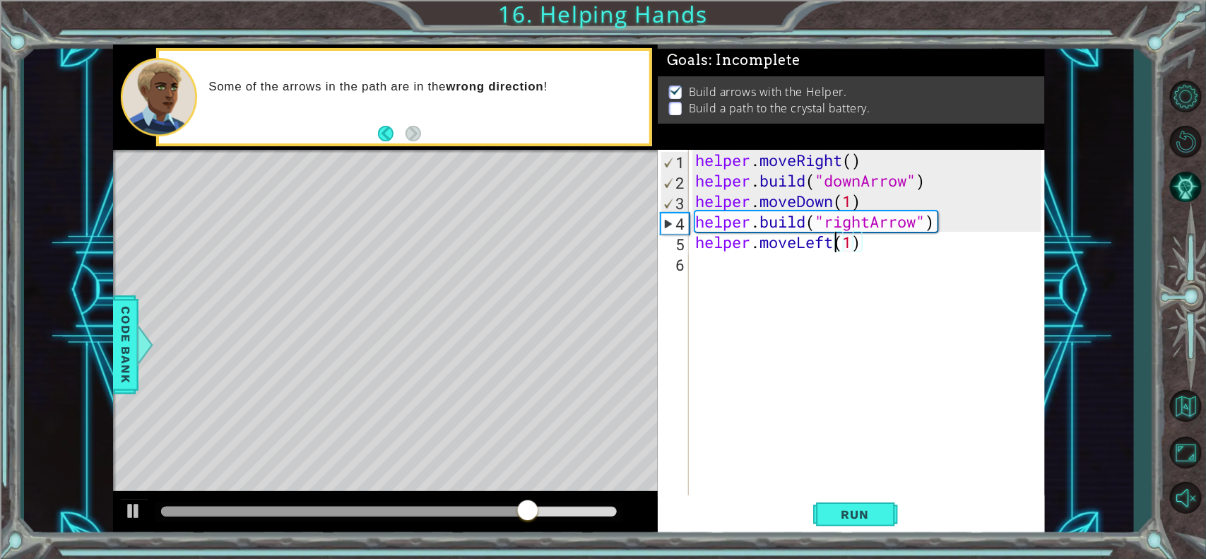
click at [837, 244] on div "helper . moveRight ( ) helper . build ( "downArrow" ) helper . moveDown ( 1 ) h…" at bounding box center [870, 344] width 356 height 389
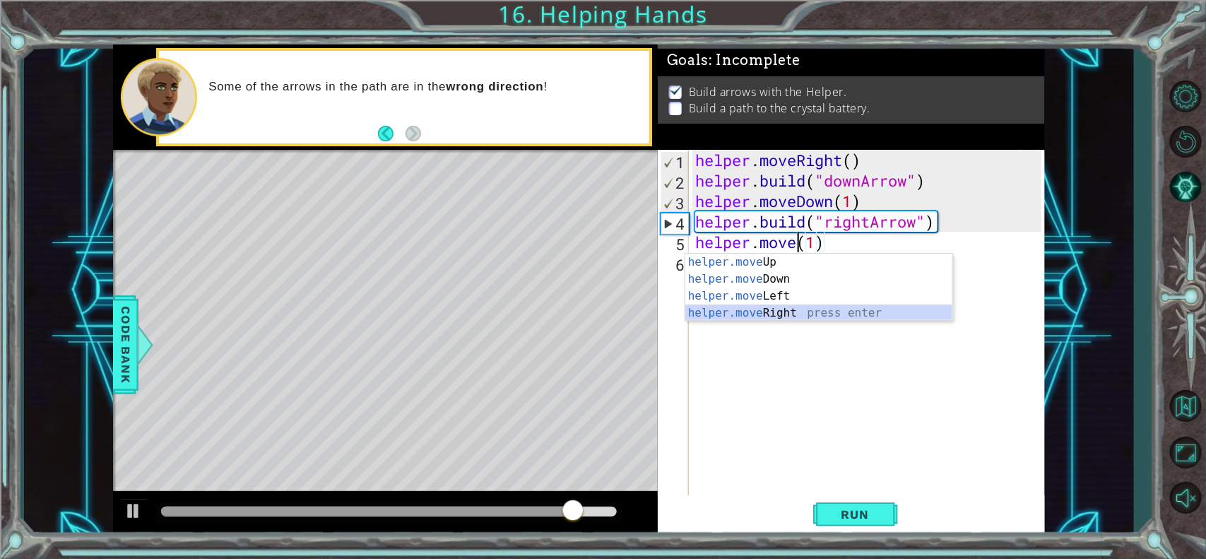
click at [792, 305] on div "helper.move Up press enter helper.move Down press enter helper.move Left press …" at bounding box center [818, 305] width 267 height 102
type textarea "helper.moveRight(1)(1)"
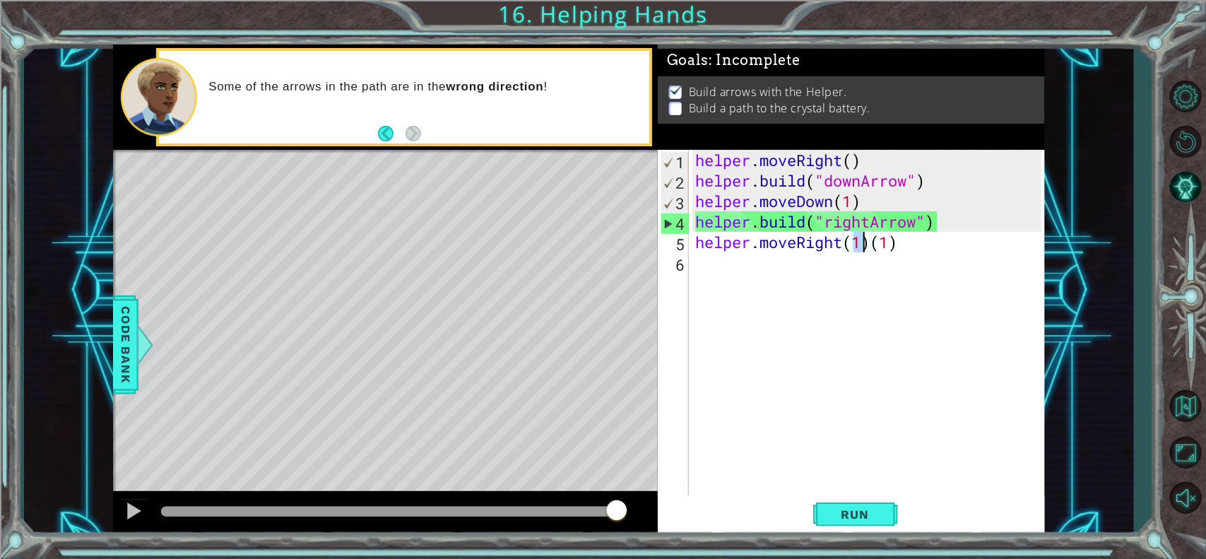
click at [949, 253] on div "helper . moveRight ( ) helper . build ( "downArrow" ) helper . moveDown ( 1 ) h…" at bounding box center [870, 344] width 356 height 389
click at [903, 247] on div "helper . moveRight ( ) helper . build ( "downArrow" ) helper . moveDown ( 1 ) h…" at bounding box center [870, 344] width 356 height 389
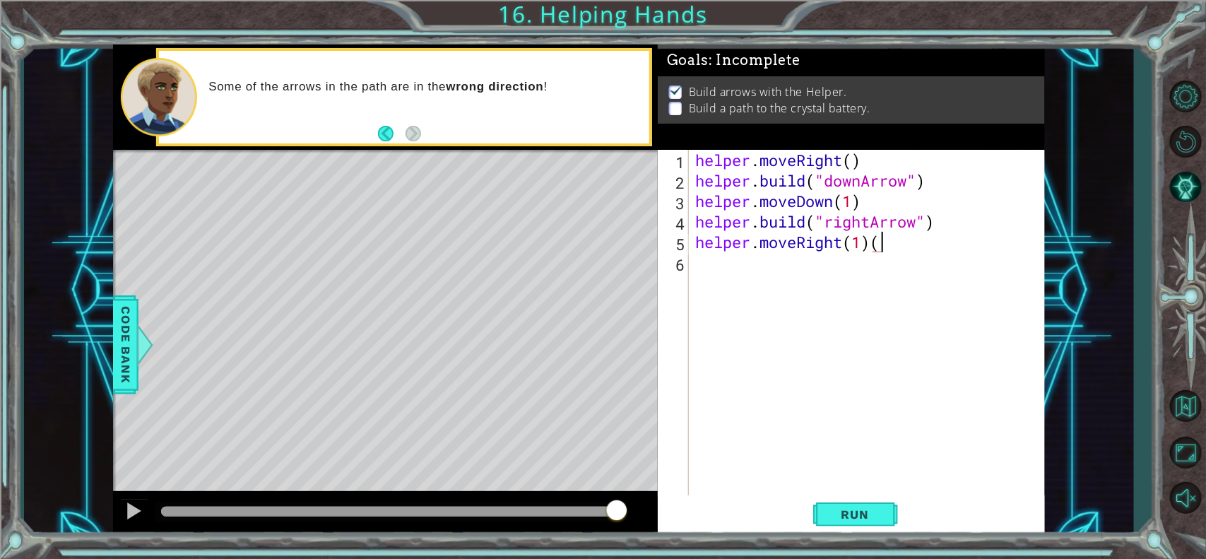
type textarea "helper.moveRight(1)"
click at [771, 263] on div "helper . moveRight ( ) helper . build ( "downArrow" ) helper . moveDown ( 1 ) h…" at bounding box center [870, 344] width 356 height 389
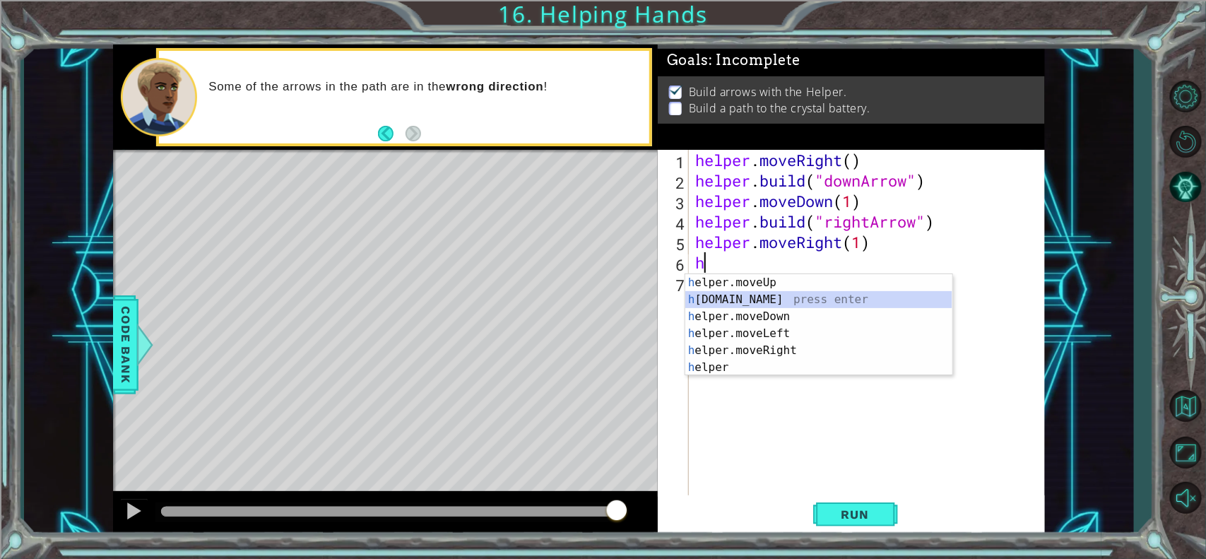
click at [773, 301] on div "h elper.moveUp press enter h [DOMAIN_NAME] press enter h elper.moveDown press e…" at bounding box center [818, 342] width 267 height 136
type textarea "[DOMAIN_NAME]("rightArrow")"
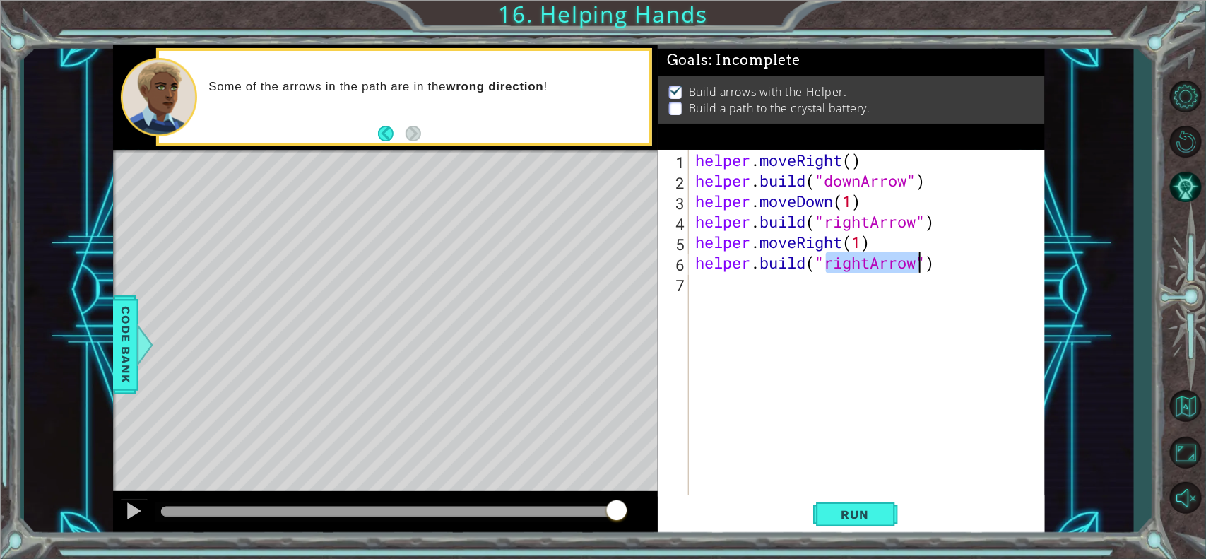
click at [778, 299] on div "helper . moveRight ( ) helper . build ( "downArrow" ) helper . moveDown ( 1 ) h…" at bounding box center [870, 344] width 356 height 389
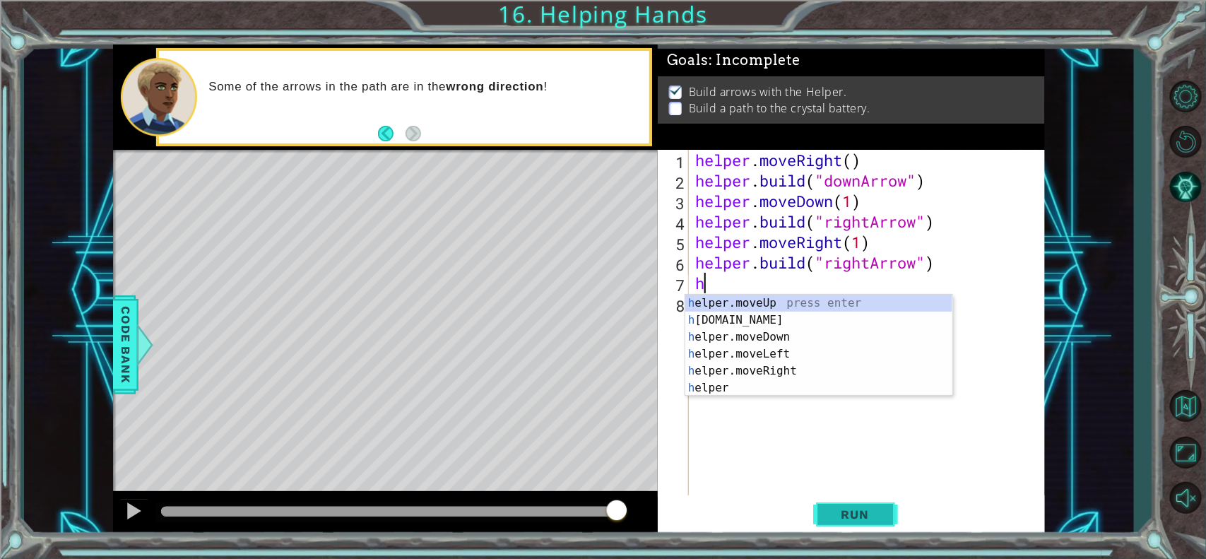
type textarea "h"
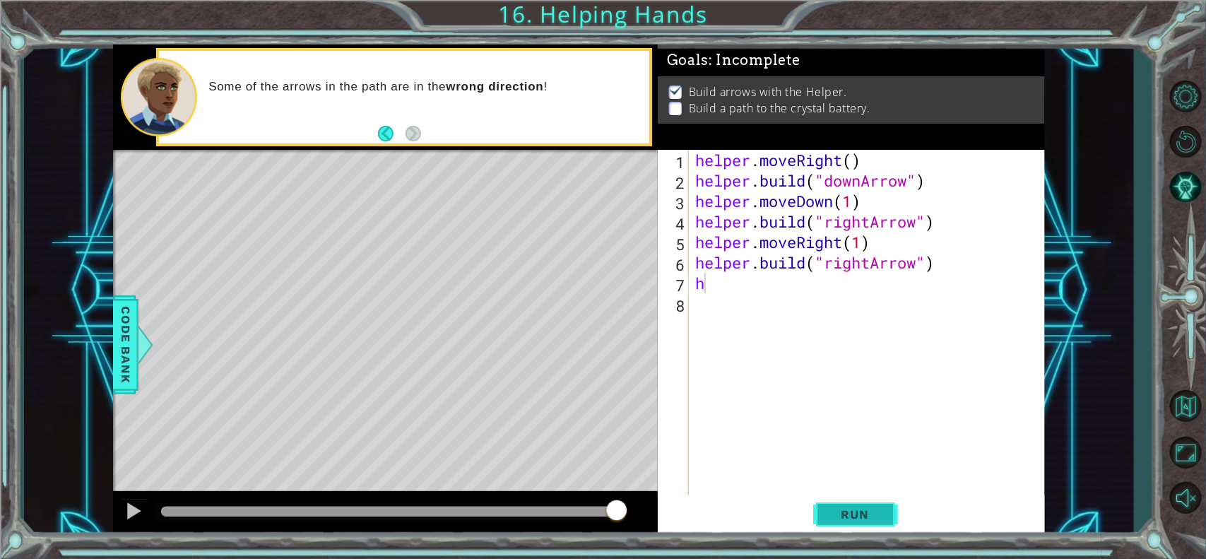
click at [852, 446] on span "Run" at bounding box center [855, 514] width 56 height 14
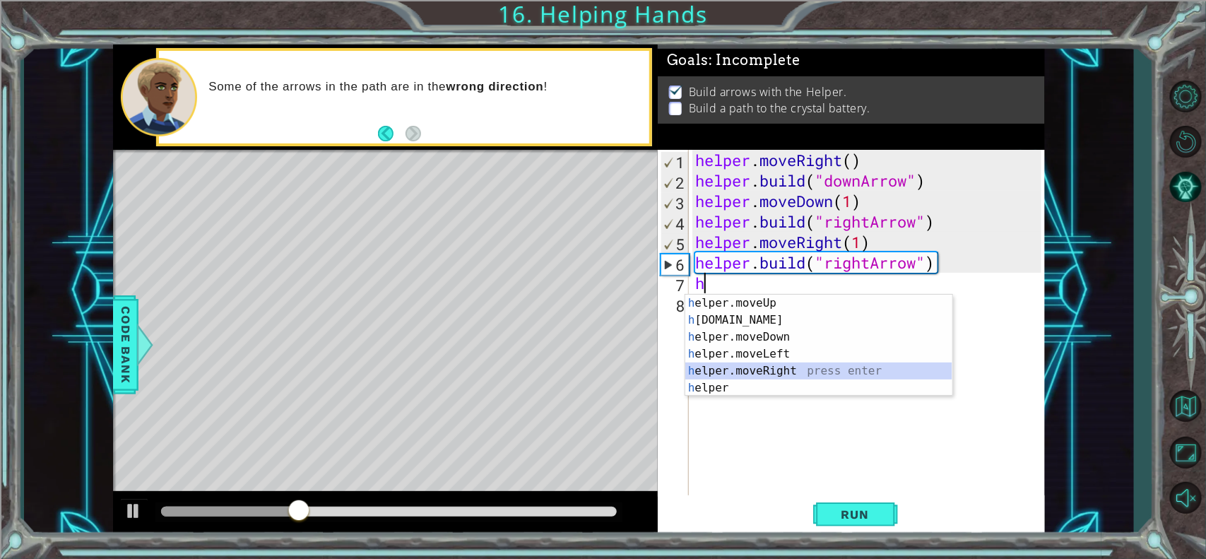
click at [754, 367] on div "h elper.moveUp press enter h [DOMAIN_NAME] press enter h elper.moveDown press e…" at bounding box center [818, 363] width 267 height 136
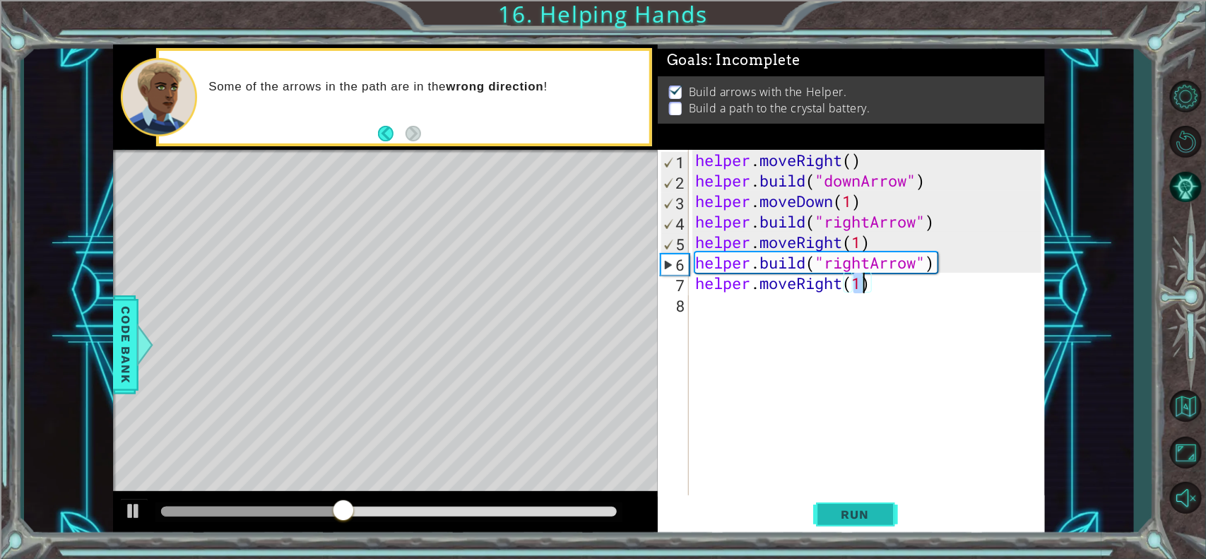
type textarea "helper.moveRight(1)"
click at [836, 446] on button "Run" at bounding box center [855, 514] width 85 height 39
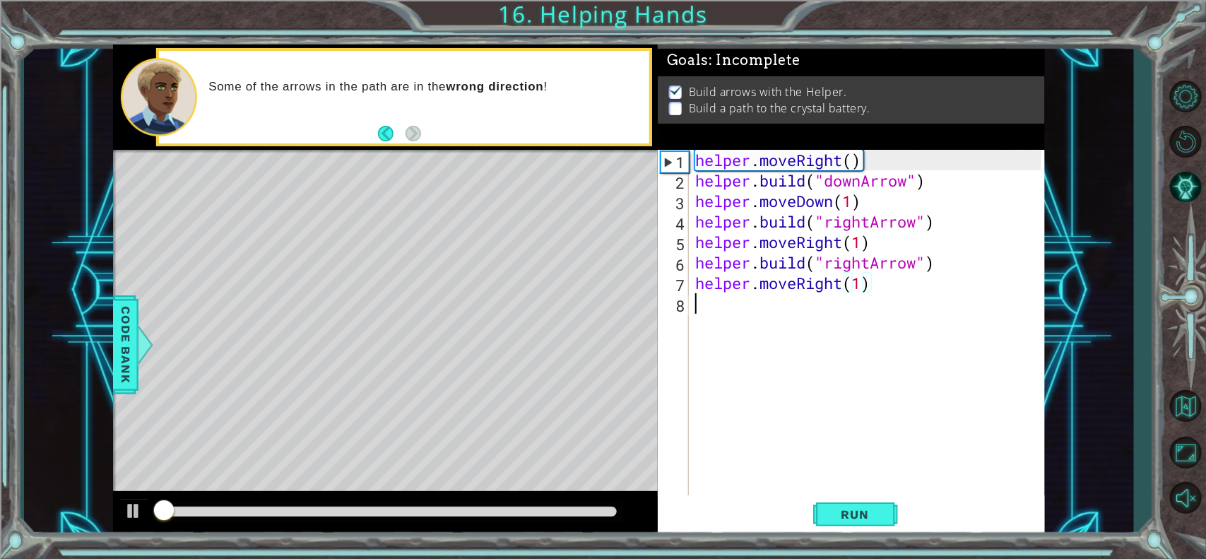
click at [757, 309] on div "helper . moveRight ( ) helper . build ( "downArrow" ) helper . moveDown ( 1 ) h…" at bounding box center [870, 344] width 356 height 389
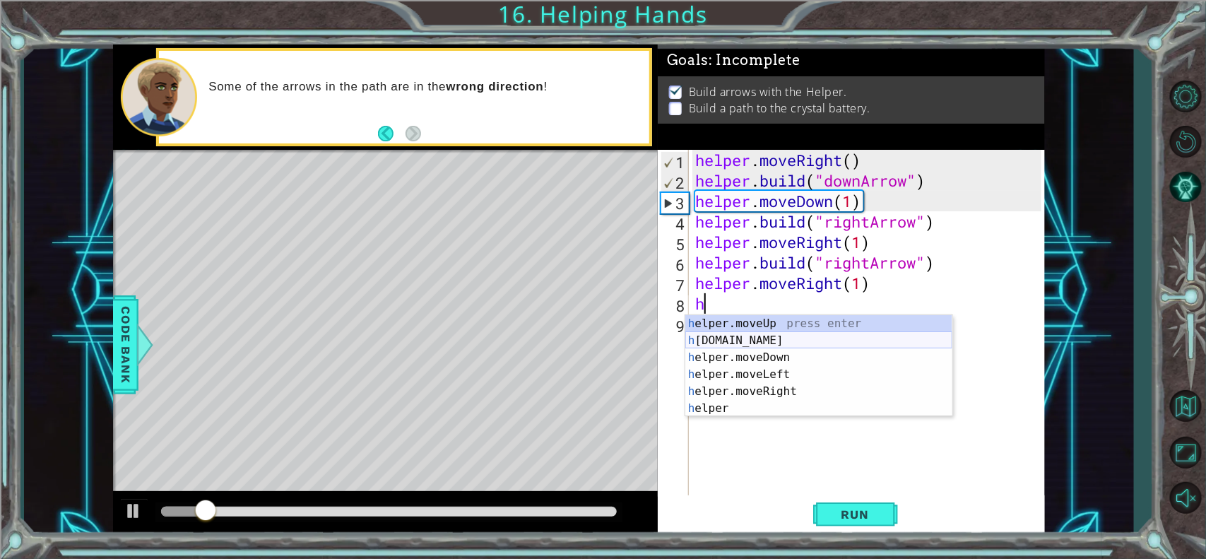
click at [752, 334] on div "h elper.moveUp press enter h [DOMAIN_NAME] press enter h elper.moveDown press e…" at bounding box center [818, 383] width 267 height 136
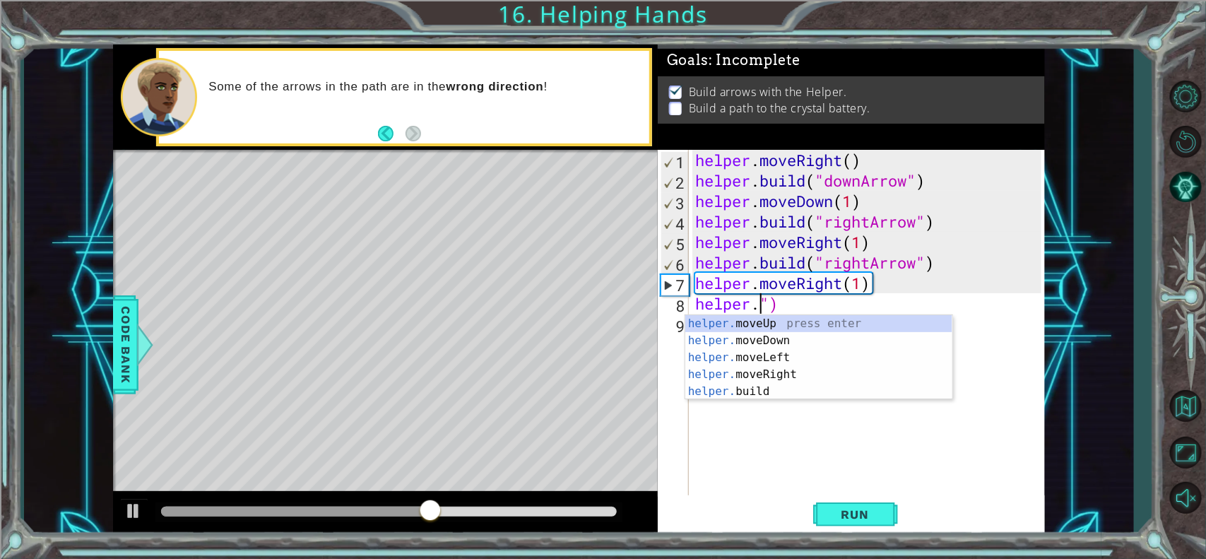
scroll to position [0, 2]
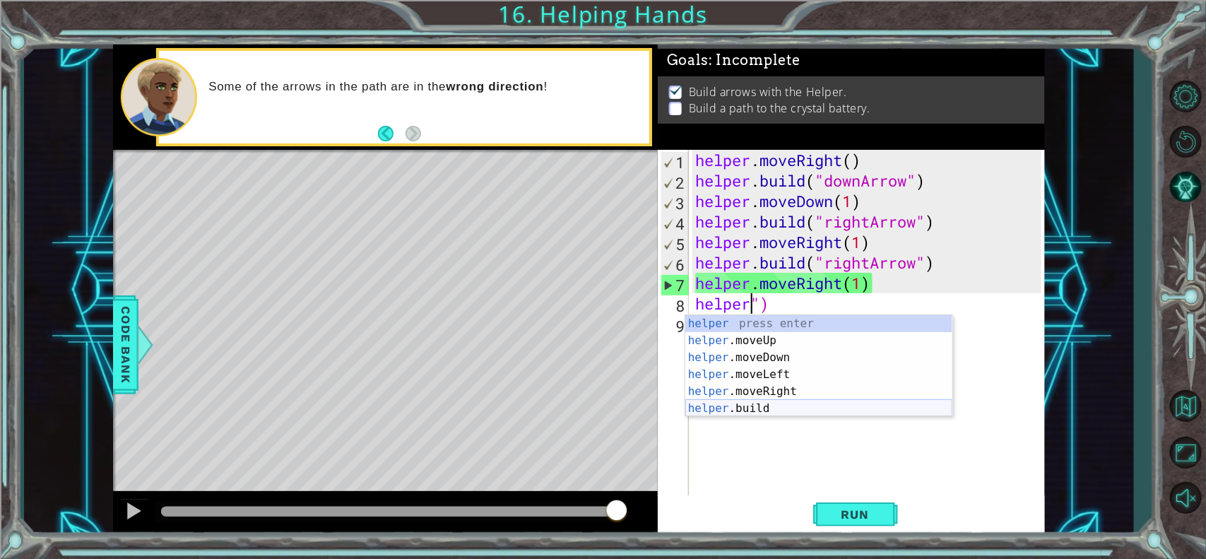
click at [763, 407] on div "helper press enter helper .moveUp press enter helper .moveDown press enter help…" at bounding box center [818, 383] width 267 height 136
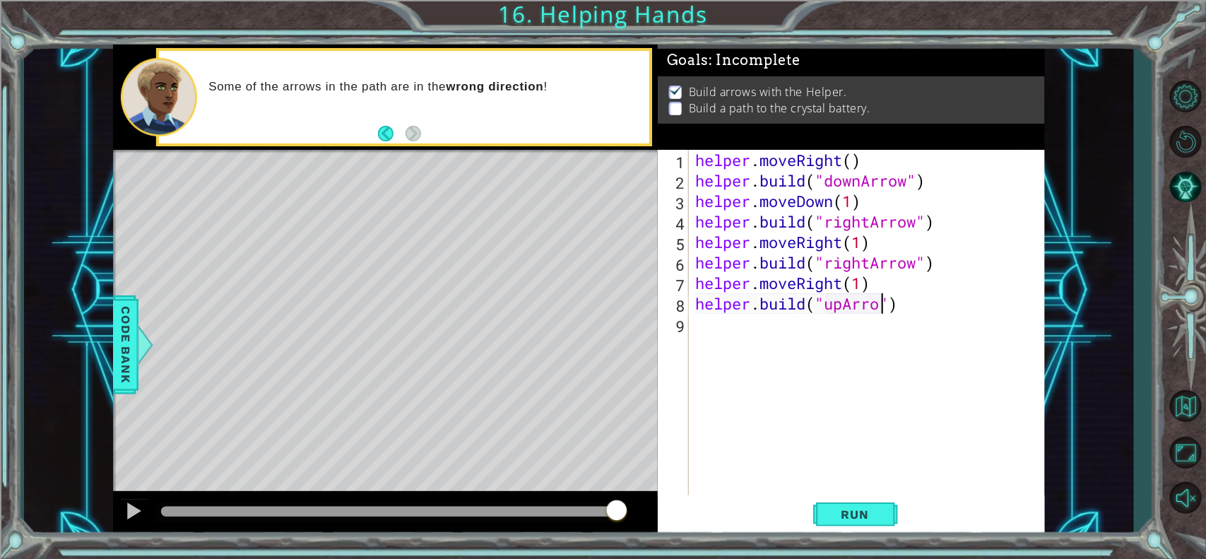
scroll to position [0, 8]
type textarea "[DOMAIN_NAME]("upArrow")"
click at [858, 446] on span "Run" at bounding box center [855, 514] width 56 height 14
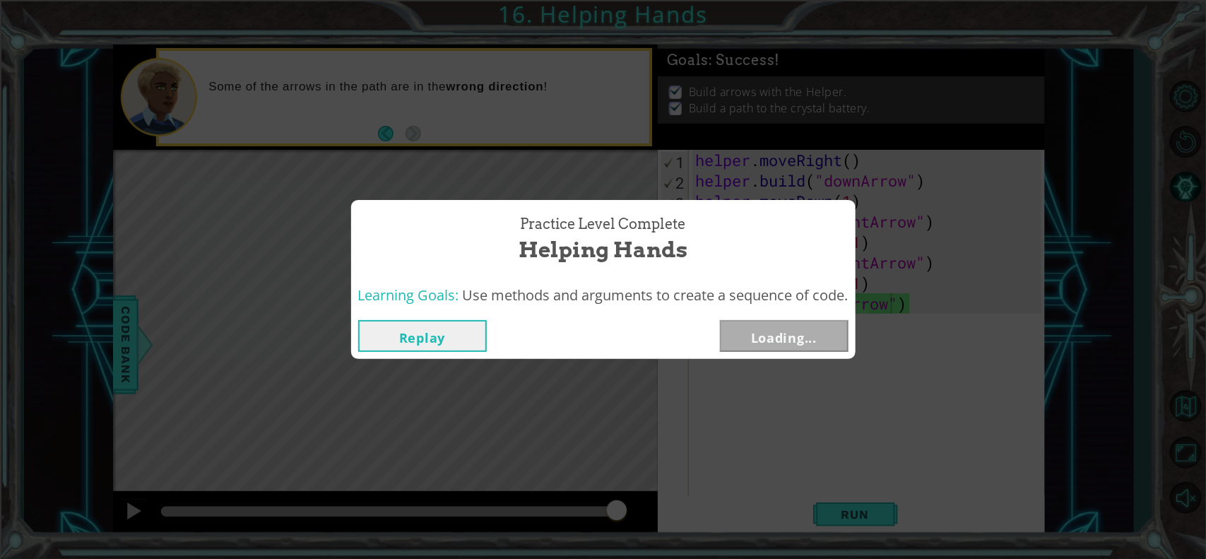
drag, startPoint x: 278, startPoint y: 509, endPoint x: 647, endPoint y: 473, distance: 371.1
click at [647, 446] on body "1 ההההההההההההההההההההההההההההההההההההההההההההההההההההההההההההההההההההההההההההה…" at bounding box center [603, 279] width 1206 height 559
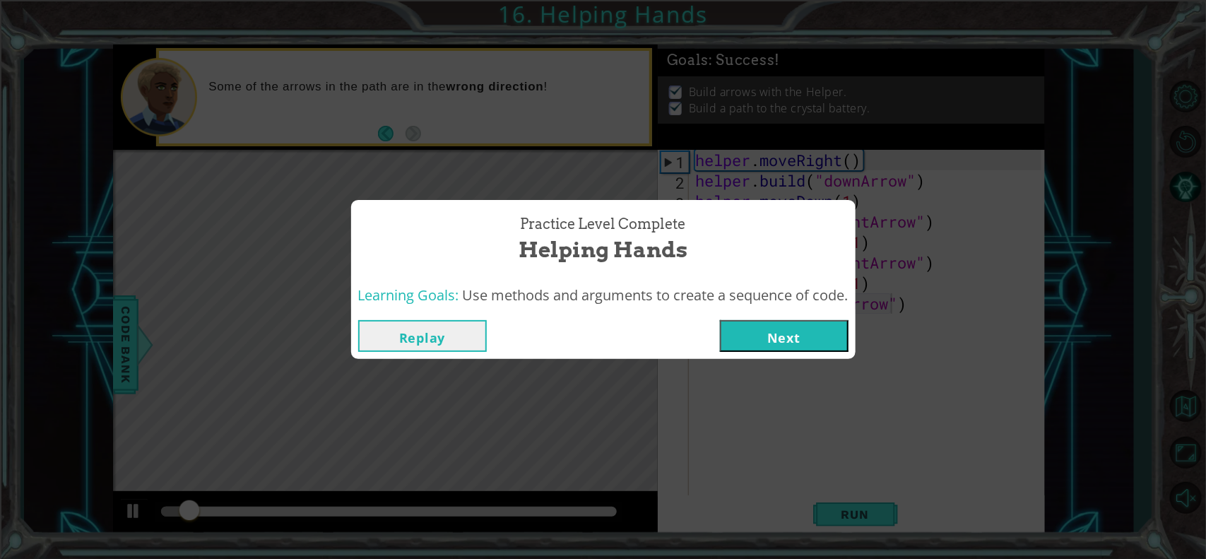
click at [780, 338] on button "Next" at bounding box center [784, 336] width 129 height 32
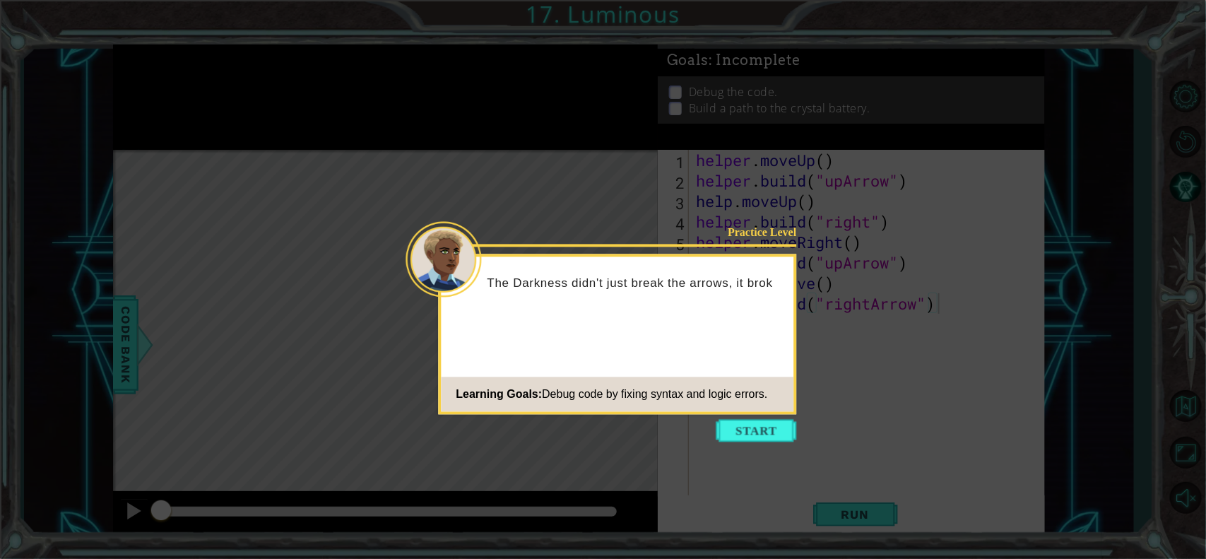
click at [761, 446] on icon at bounding box center [603, 279] width 1206 height 559
click at [761, 433] on button "Start" at bounding box center [756, 431] width 81 height 23
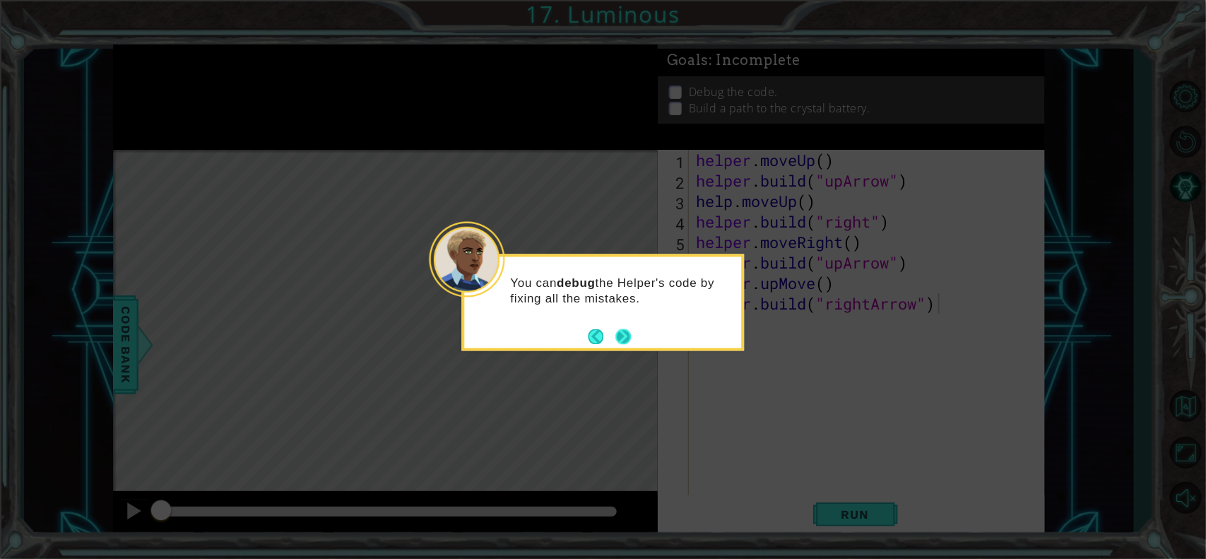
click at [623, 336] on button "Next" at bounding box center [623, 336] width 16 height 16
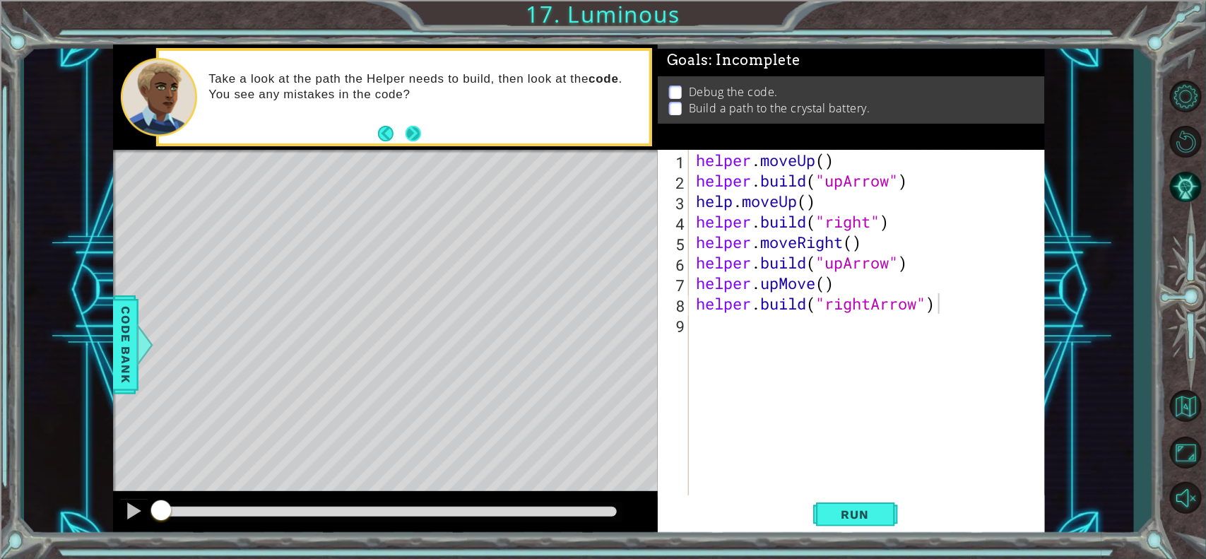
click at [411, 135] on button "Next" at bounding box center [413, 134] width 16 height 16
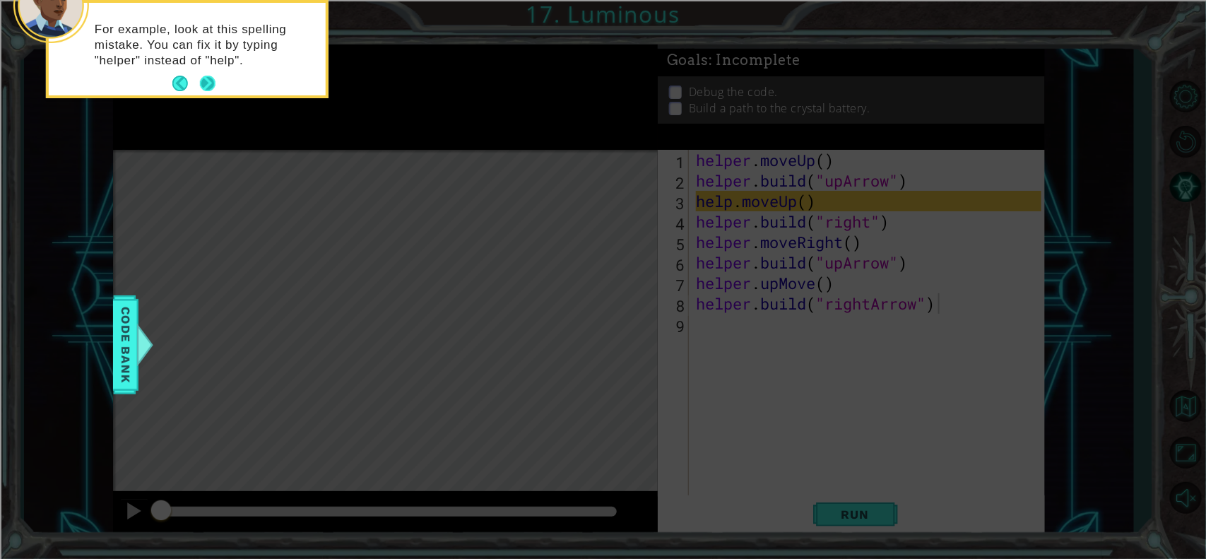
click at [206, 86] on button "Next" at bounding box center [208, 84] width 16 height 16
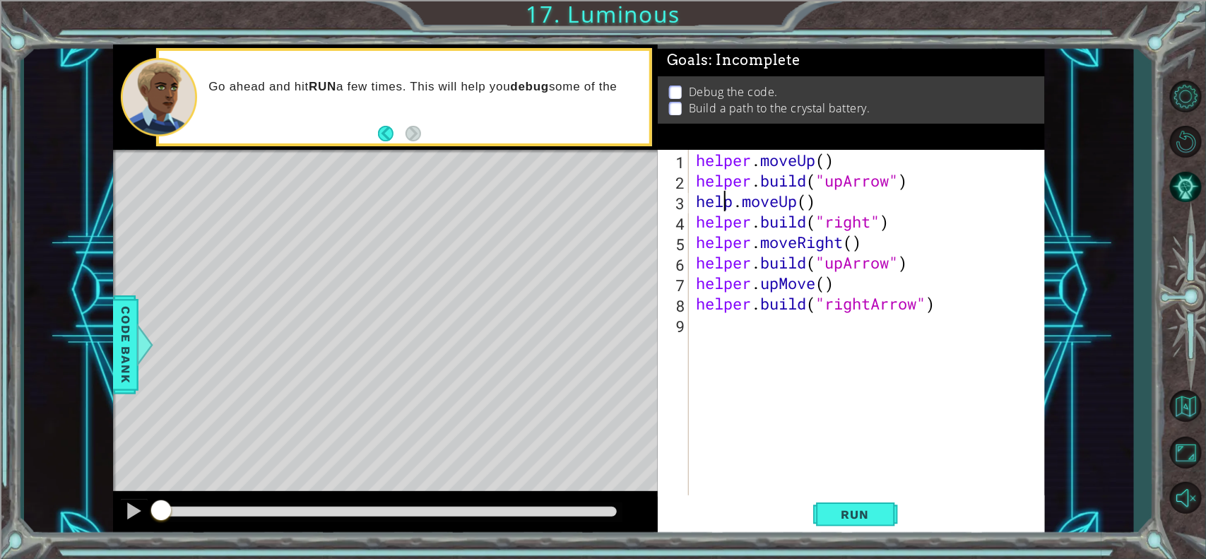
click at [728, 205] on div "helper . moveUp ( ) helper . build ( "upArrow" ) help . moveUp ( ) helper . bui…" at bounding box center [870, 344] width 355 height 389
click at [728, 201] on div "helper . moveUp ( ) helper . build ( "upArrow" ) help . moveUp ( ) helper . bui…" at bounding box center [870, 344] width 355 height 389
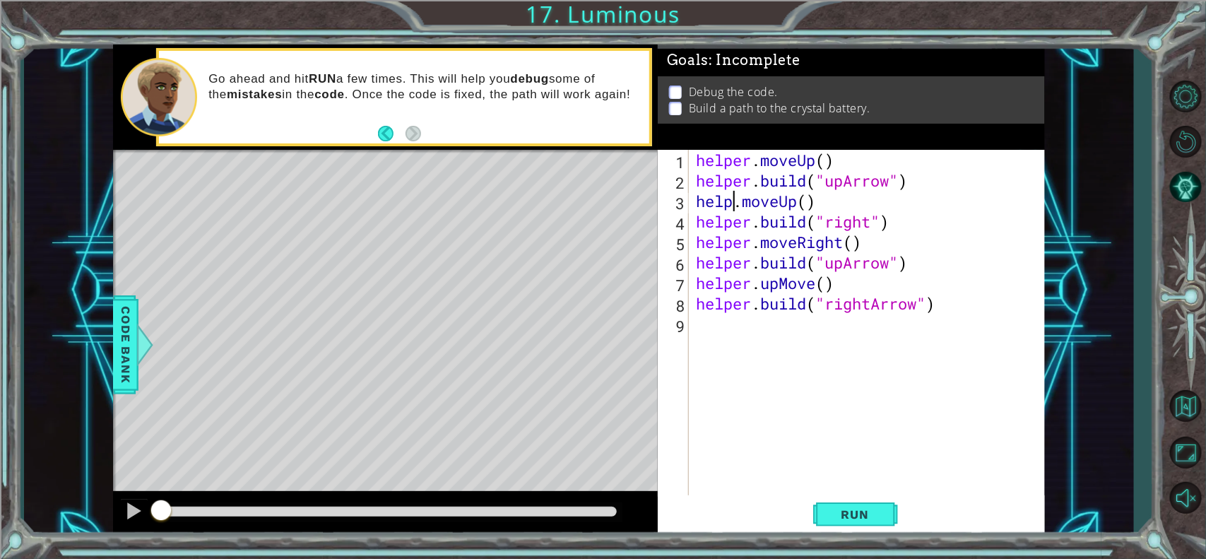
click at [730, 199] on div "helper . moveUp ( ) helper . build ( "upArrow" ) help . moveUp ( ) helper . bui…" at bounding box center [870, 344] width 355 height 389
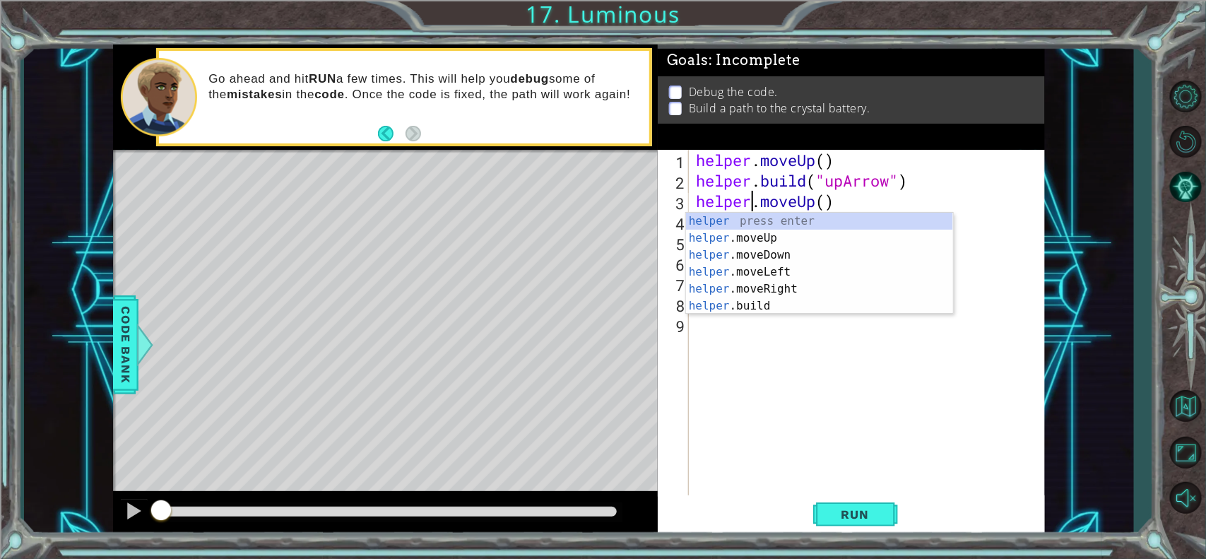
click at [953, 263] on div "1 ההההההההההההההההההההההההההההההההההההההההההההההההההההההההההההההההההההההההההההה…" at bounding box center [578, 290] width 1109 height 492
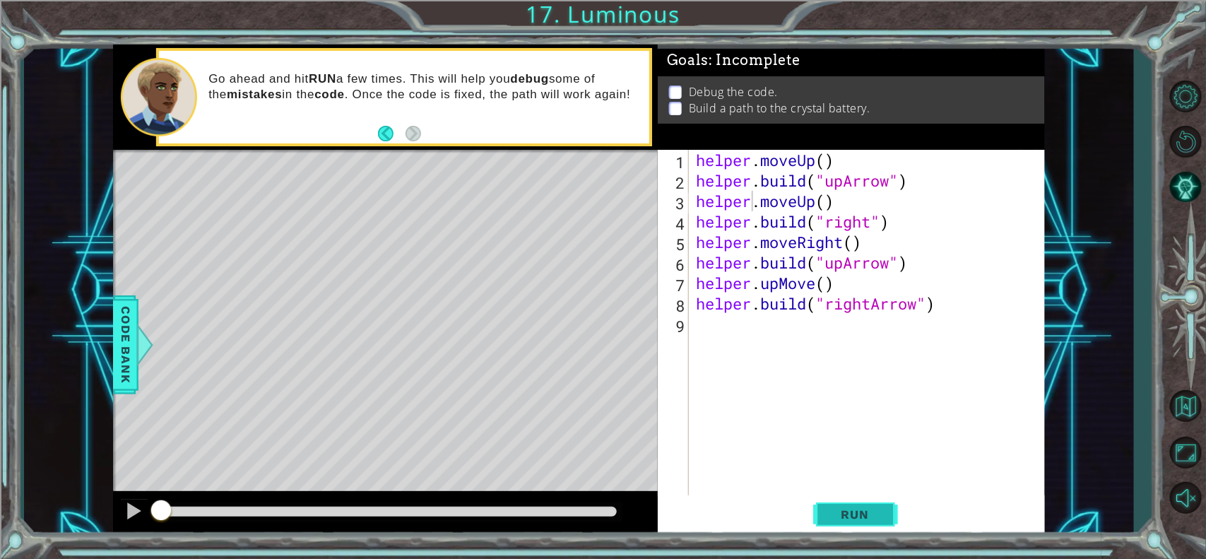
click at [874, 446] on span "Run" at bounding box center [855, 514] width 56 height 14
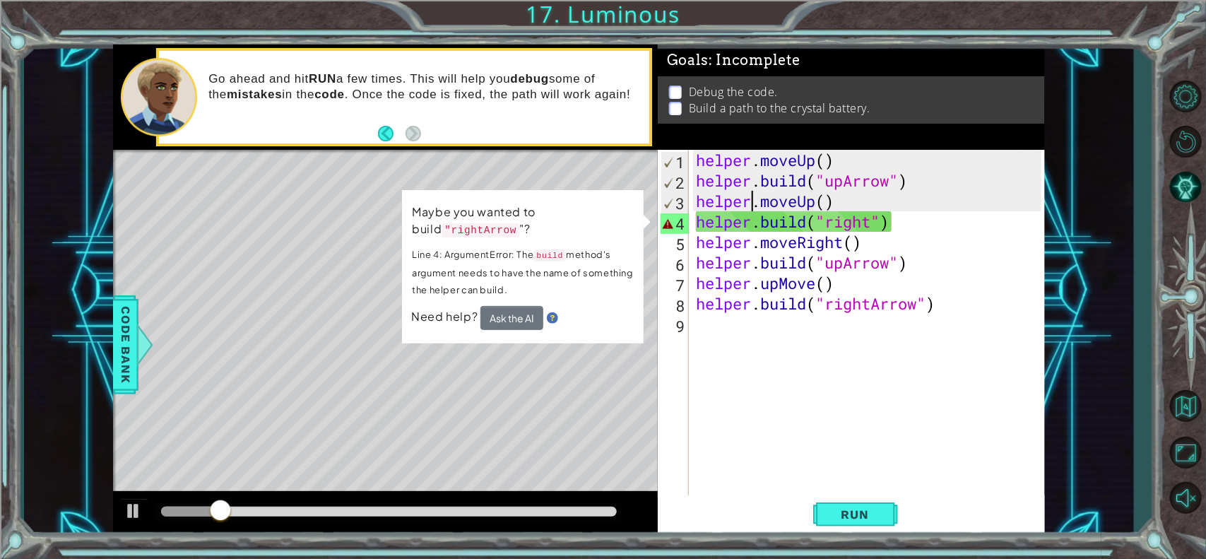
click at [873, 227] on div "helper . moveUp ( ) helper . build ( "upArrow" ) helper . moveUp ( ) helper . b…" at bounding box center [870, 344] width 355 height 389
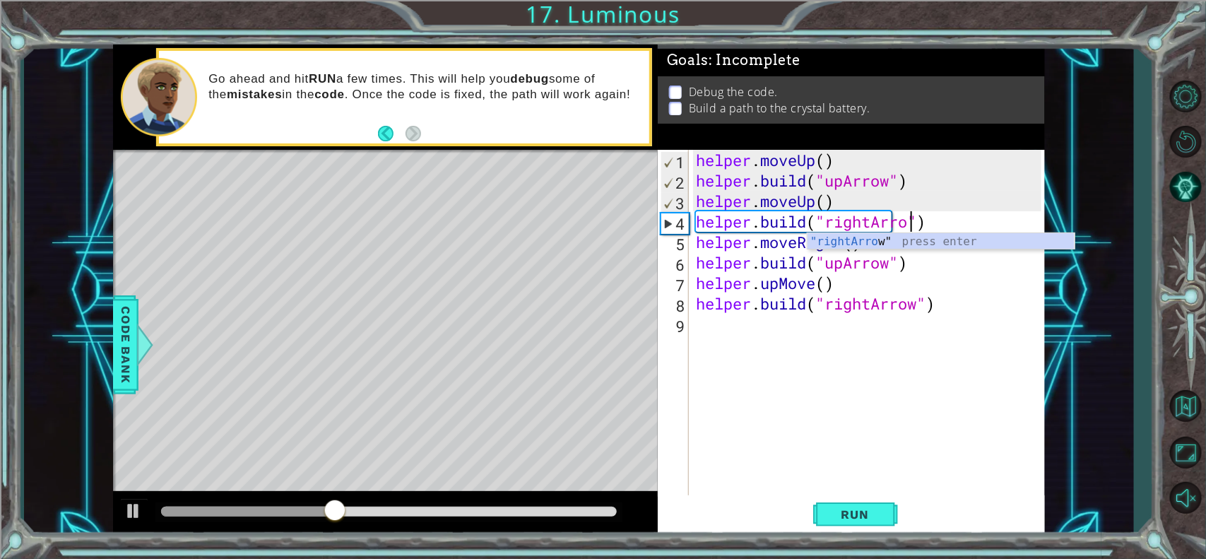
scroll to position [0, 9]
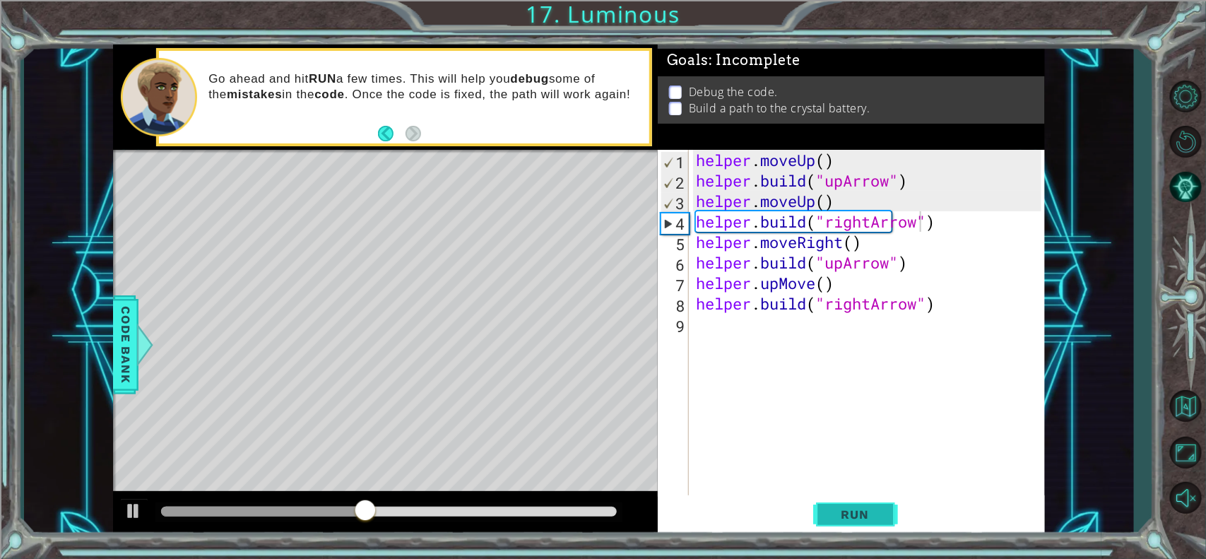
click at [862, 446] on button "Run" at bounding box center [855, 514] width 85 height 39
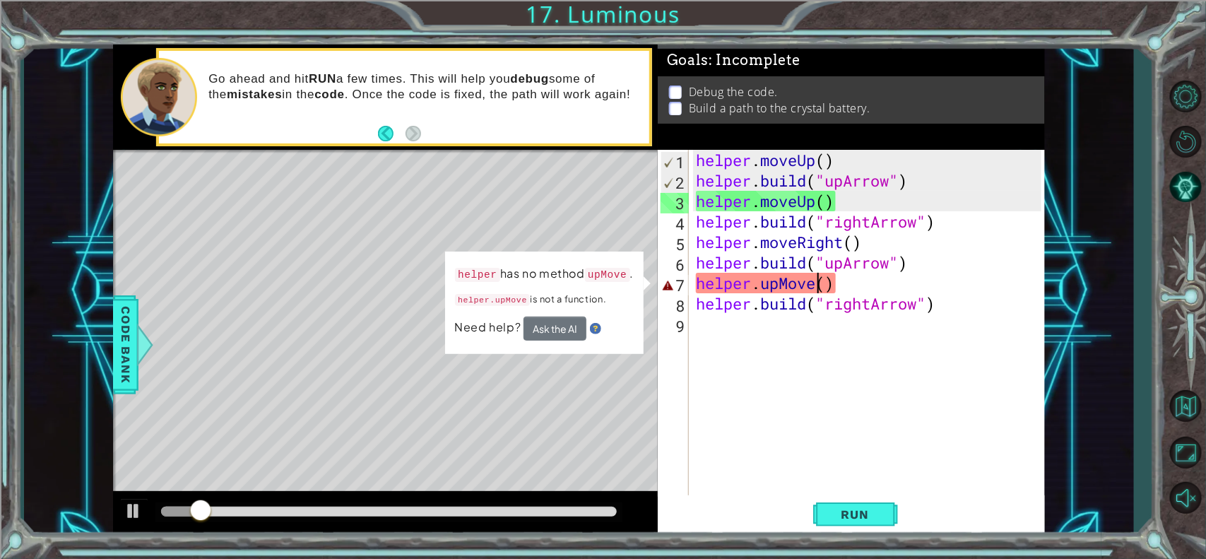
click at [814, 285] on div "helper . moveUp ( ) helper . build ( "upArrow" ) helper . moveUp ( ) helper . b…" at bounding box center [870, 344] width 355 height 389
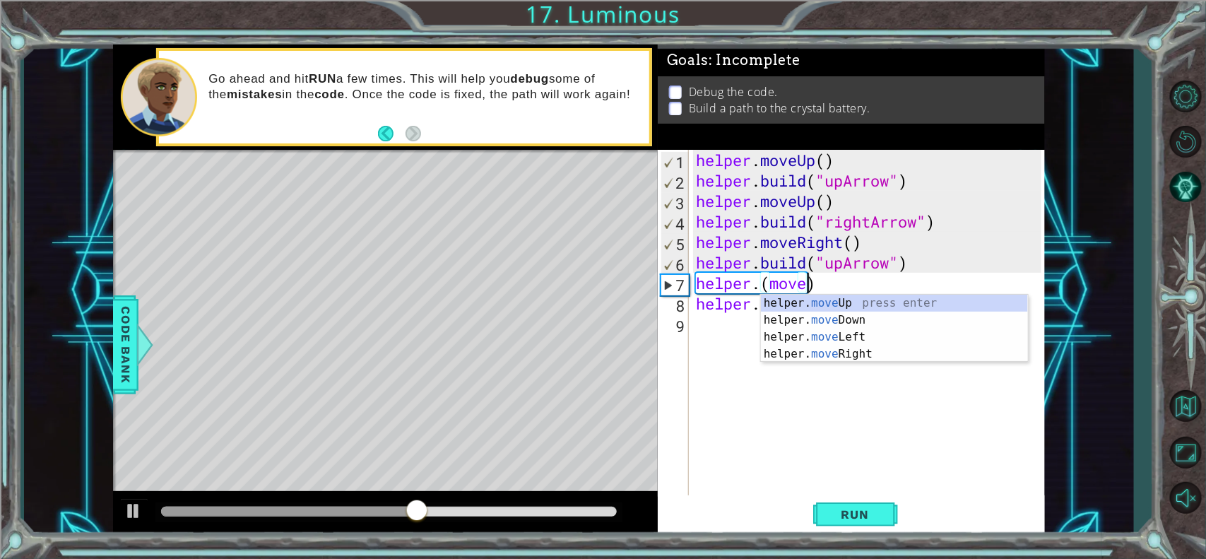
scroll to position [0, 4]
click at [851, 301] on div "helper. move Up press enter helper. move Down press enter helper. move Left pre…" at bounding box center [894, 346] width 267 height 102
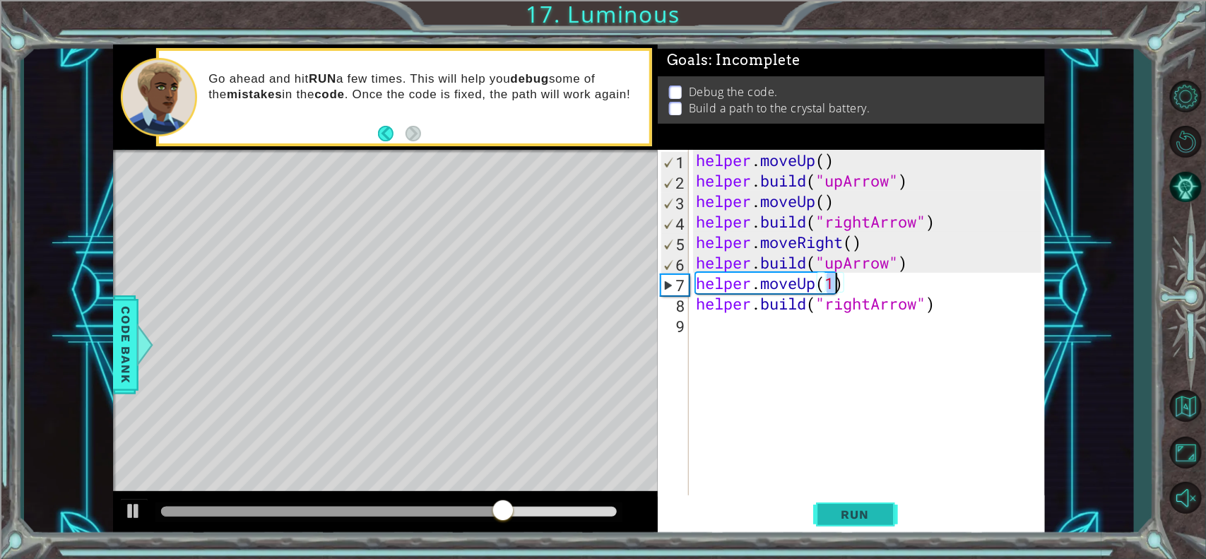
type textarea "helper.moveUp(1)"
click at [876, 446] on button "Run" at bounding box center [855, 514] width 85 height 39
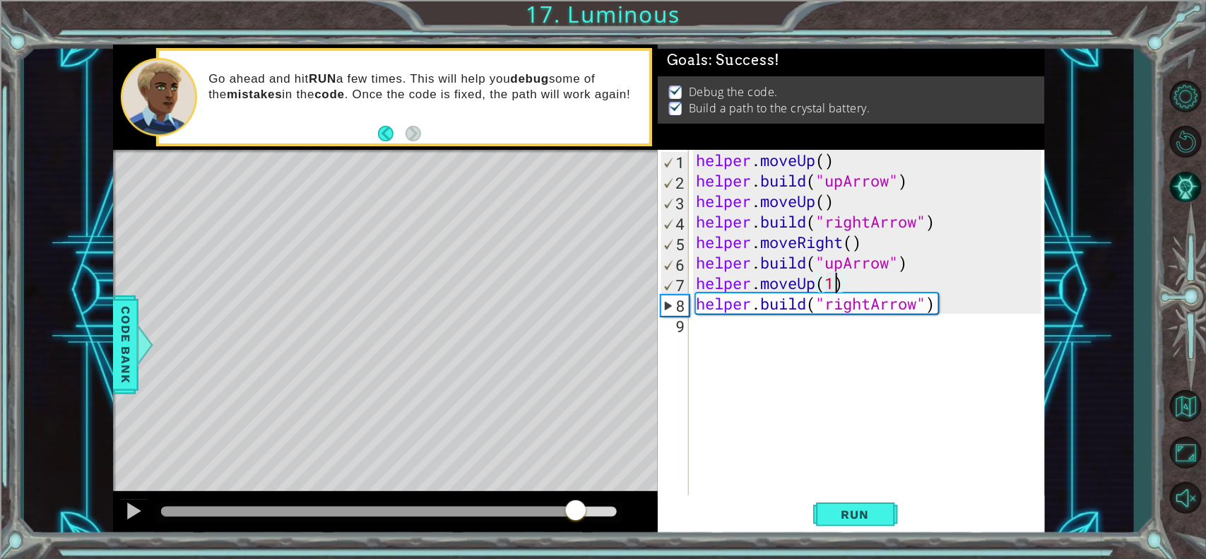
drag, startPoint x: 576, startPoint y: 505, endPoint x: 668, endPoint y: 514, distance: 93.0
click at [667, 446] on div "1 ההההההההההההההההההההההההההההההההההההההההההההההההההההההההההההההההההההההההההההה…" at bounding box center [579, 290] width 932 height 492
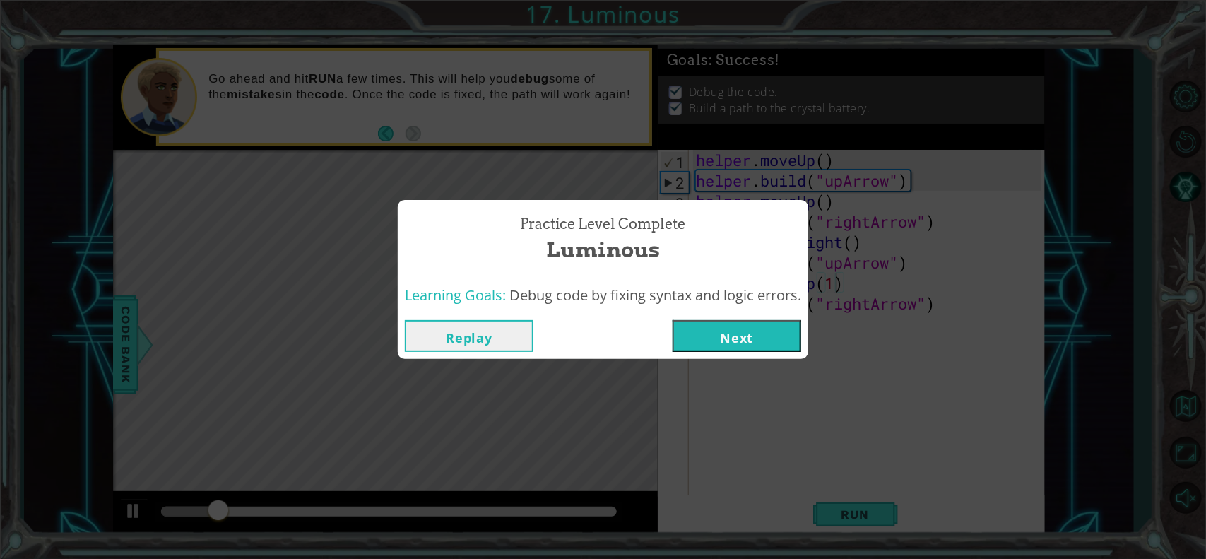
click at [715, 333] on button "Next" at bounding box center [736, 336] width 129 height 32
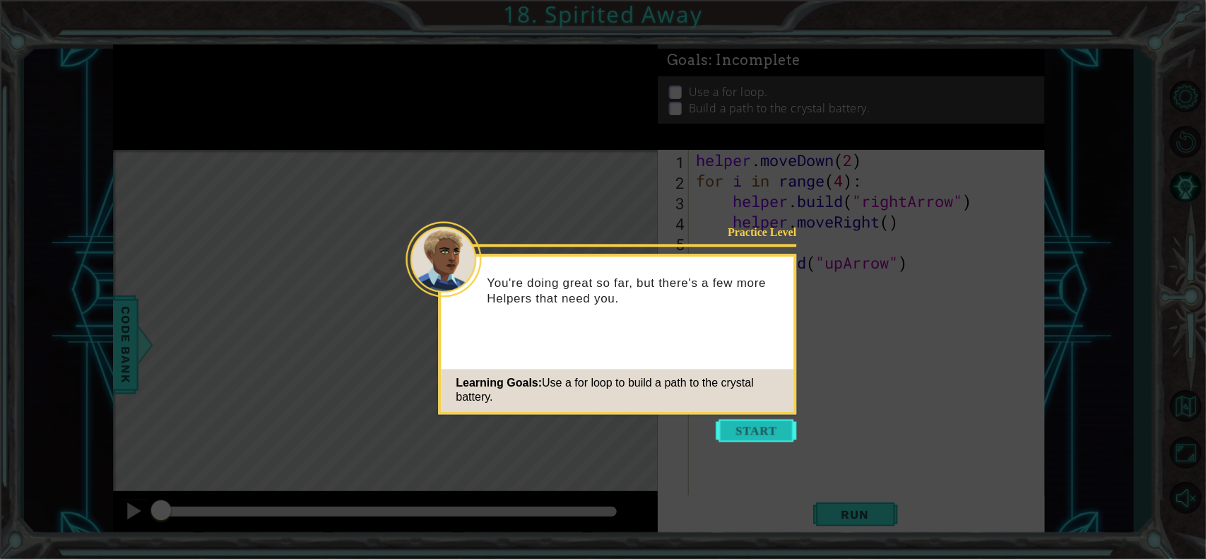
click at [763, 425] on button "Start" at bounding box center [756, 431] width 81 height 23
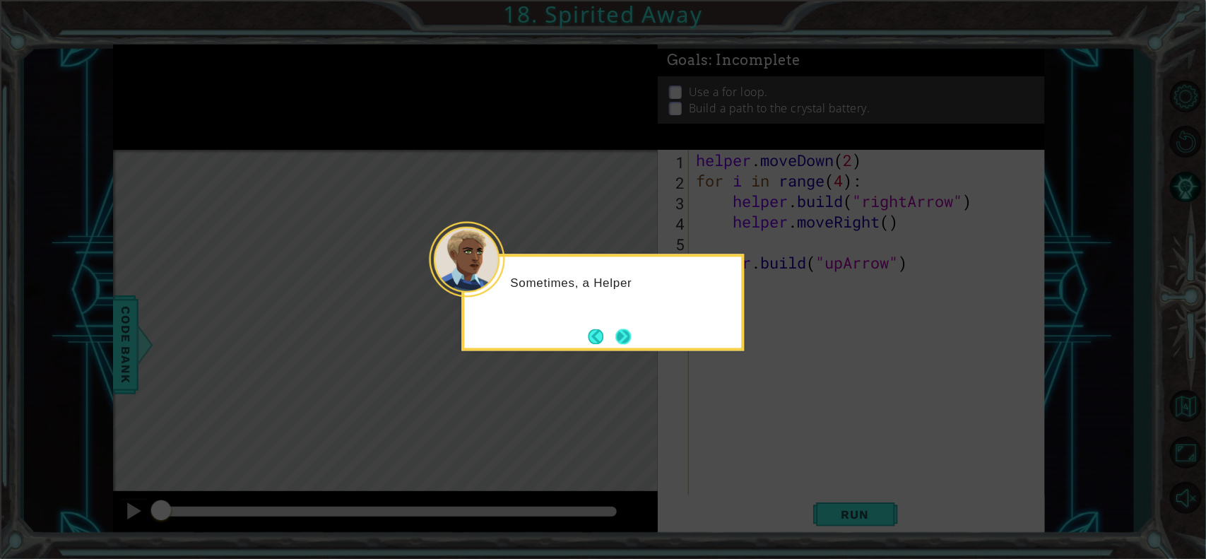
click at [626, 337] on button "Next" at bounding box center [623, 336] width 16 height 16
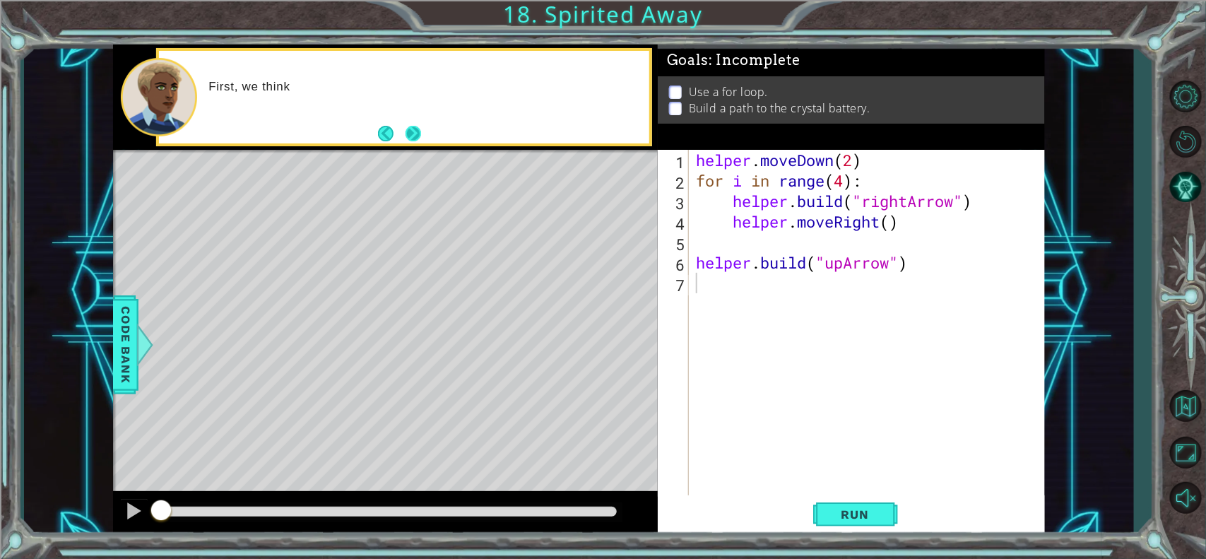
click at [417, 138] on button "Next" at bounding box center [413, 134] width 16 height 16
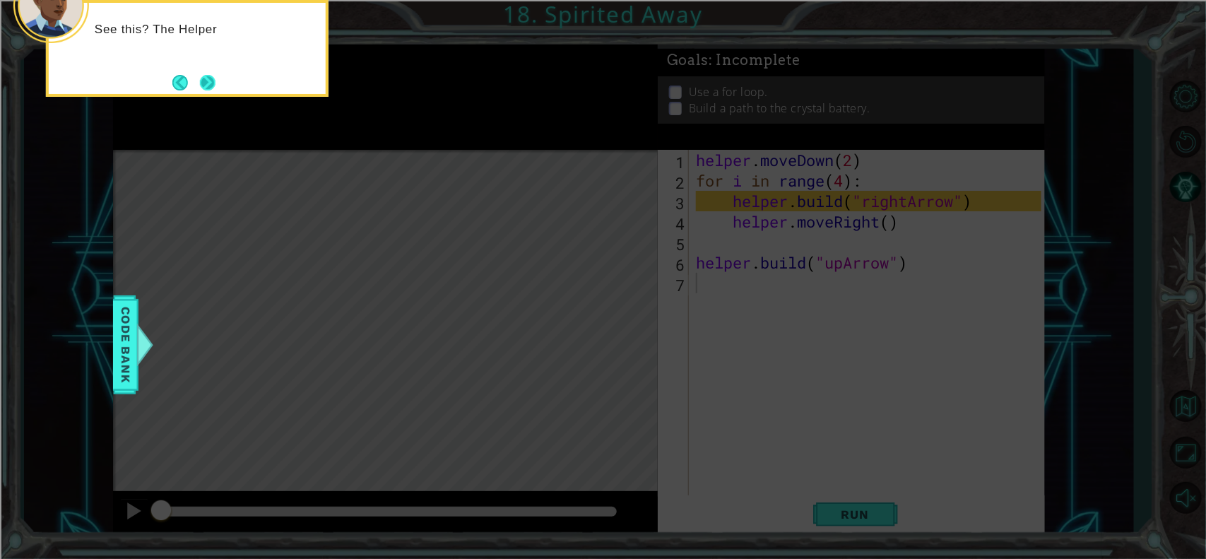
click at [209, 76] on button "Next" at bounding box center [208, 83] width 16 height 16
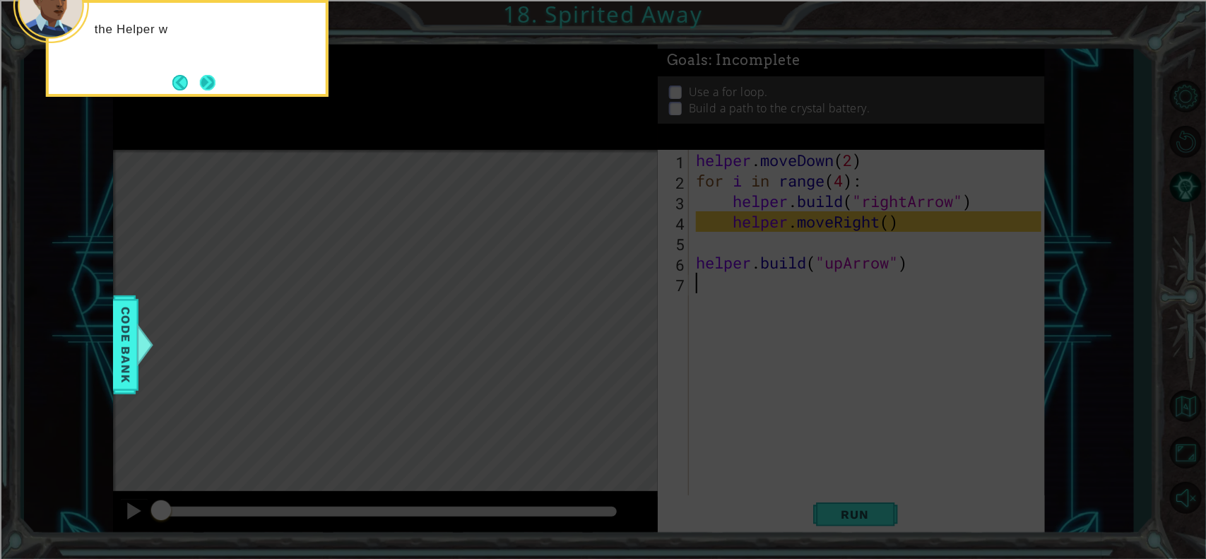
click at [209, 83] on button "Next" at bounding box center [208, 83] width 16 height 16
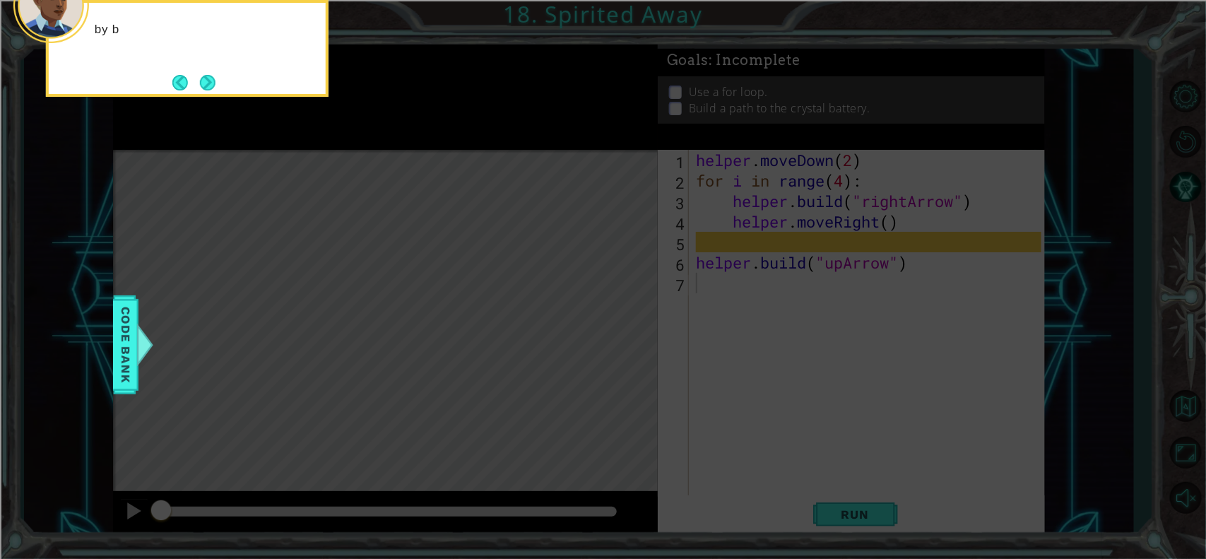
click at [209, 83] on button "Next" at bounding box center [208, 83] width 16 height 16
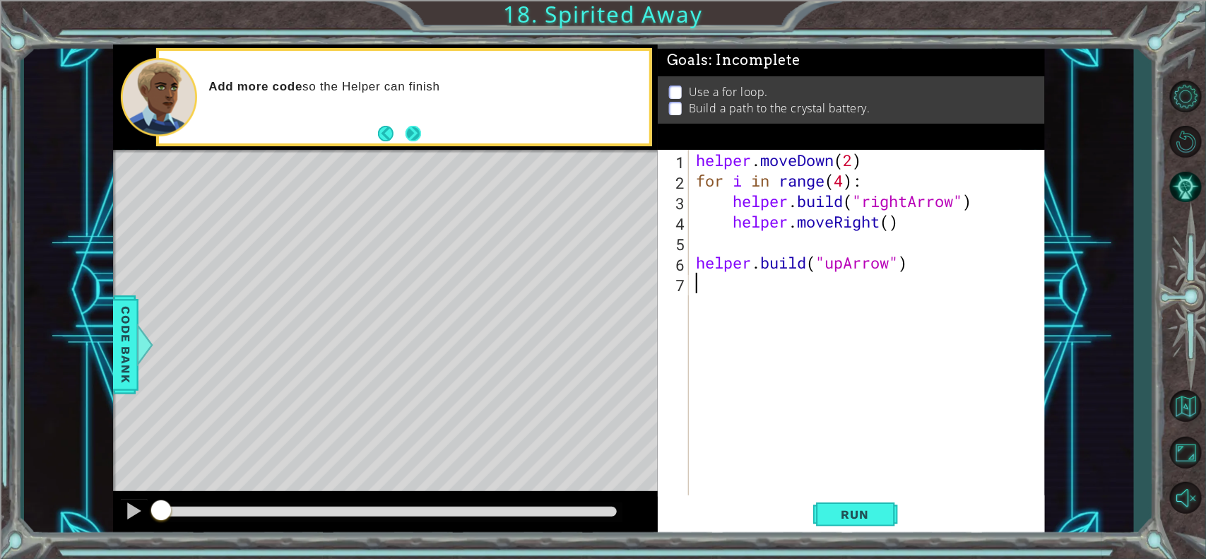
click at [410, 138] on button "Next" at bounding box center [413, 134] width 16 height 16
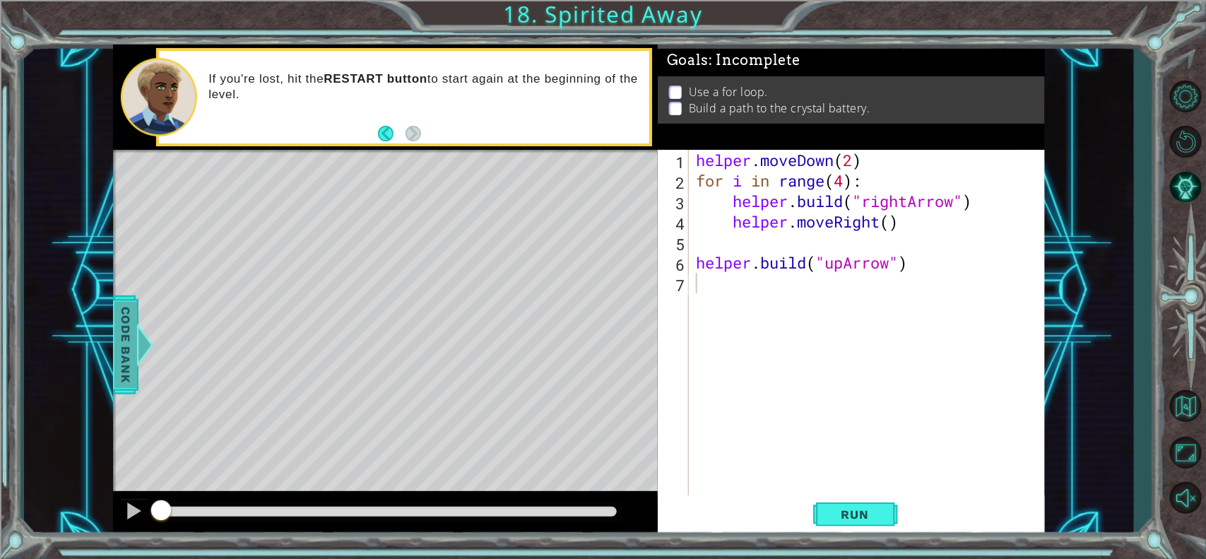
click at [136, 344] on div at bounding box center [145, 344] width 18 height 42
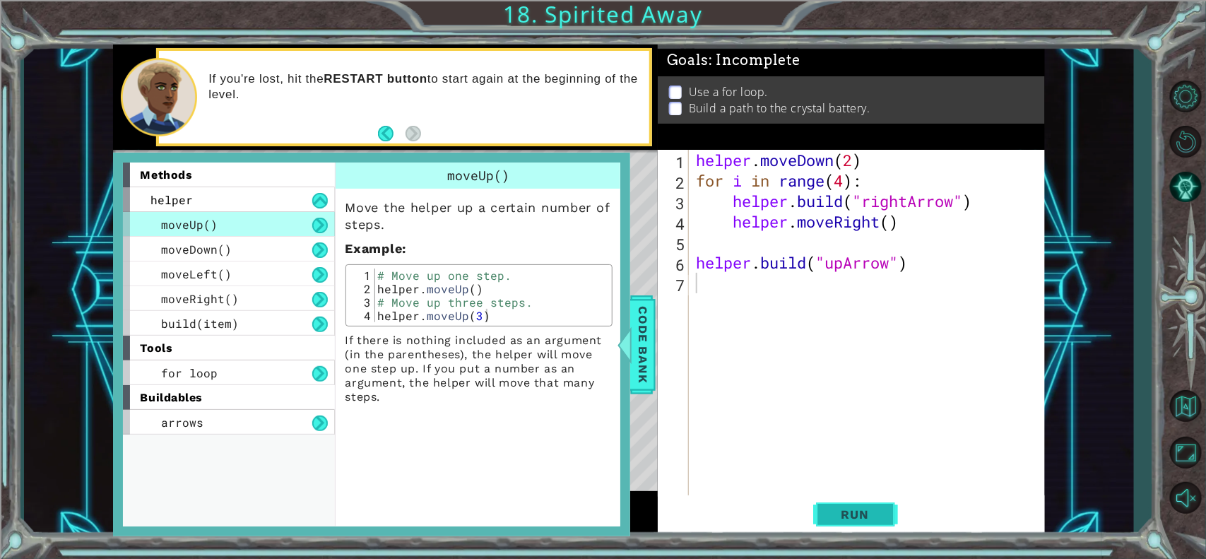
click at [838, 446] on span "Run" at bounding box center [855, 514] width 56 height 14
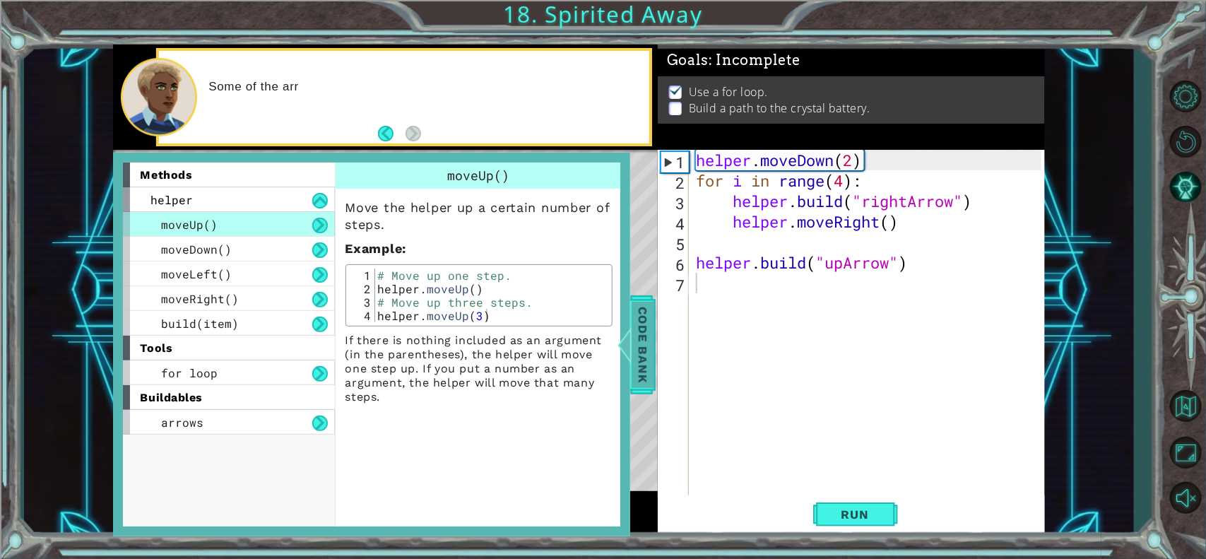
click at [638, 333] on span "Code Bank" at bounding box center [642, 345] width 23 height 86
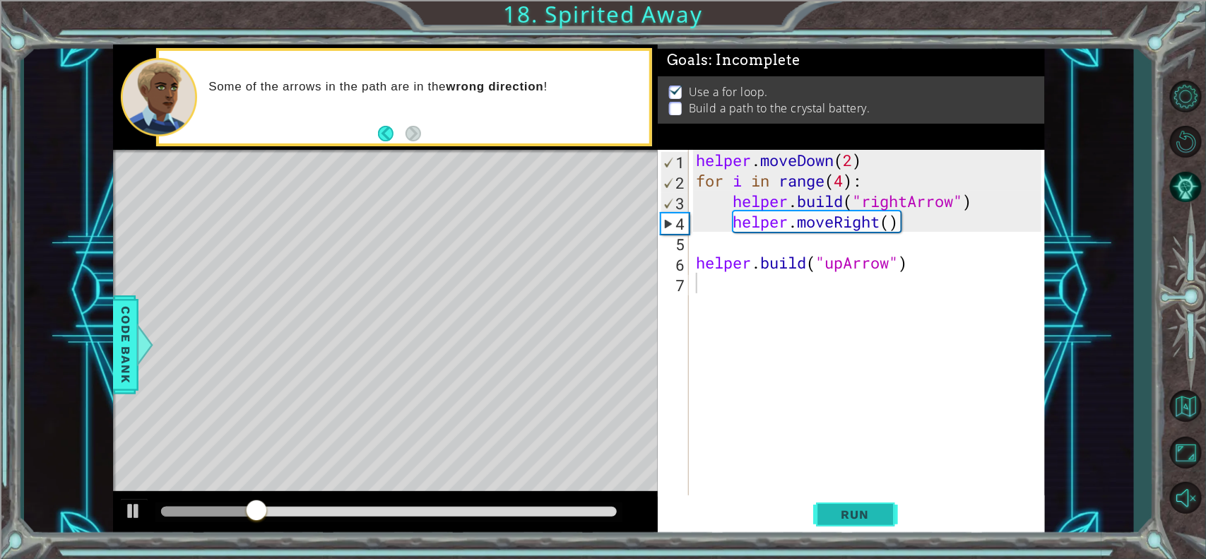
click at [853, 446] on span "Run" at bounding box center [855, 514] width 56 height 14
